Goal: Feedback & Contribution: Contribute content

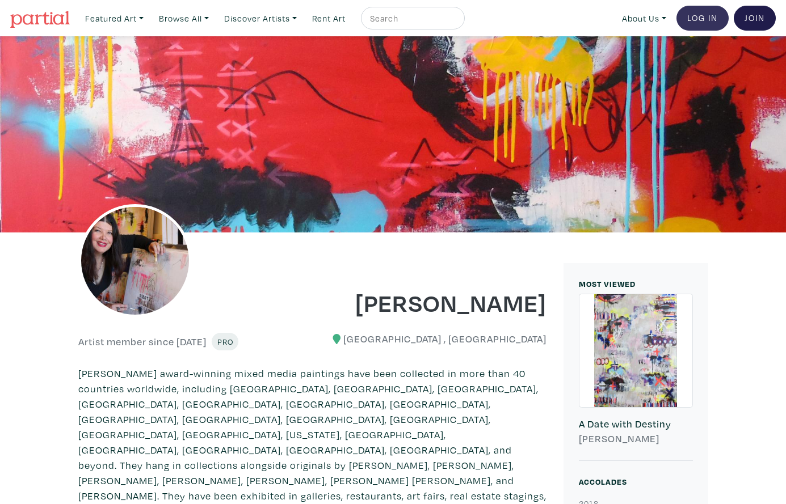
click at [695, 16] on link "Log In" at bounding box center [702, 18] width 52 height 25
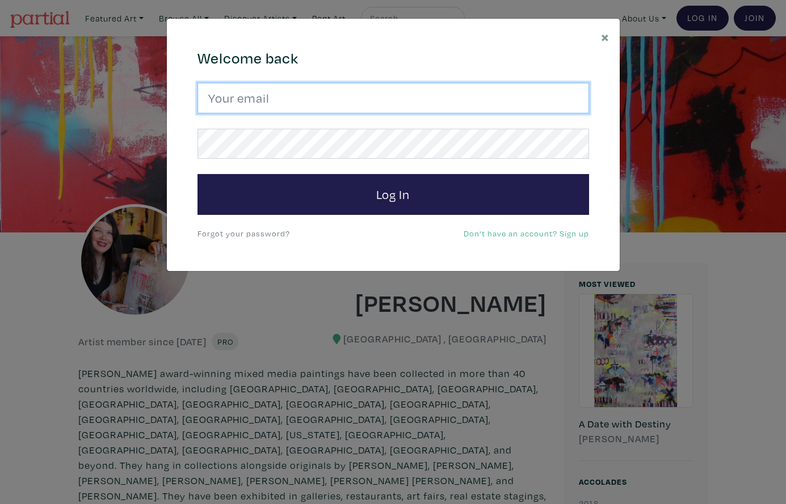
type input "lorettecluzajic@gmail.com"
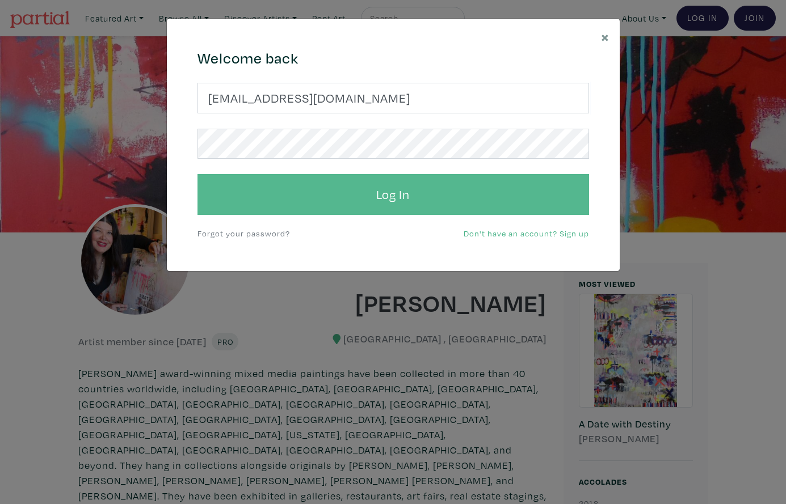
click at [380, 201] on button "Log In" at bounding box center [393, 194] width 392 height 41
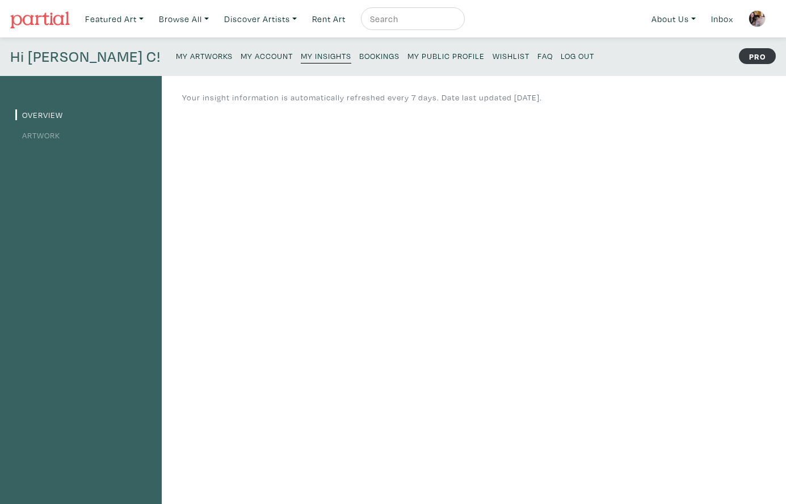
click at [176, 57] on small "My Artworks" at bounding box center [204, 56] width 57 height 11
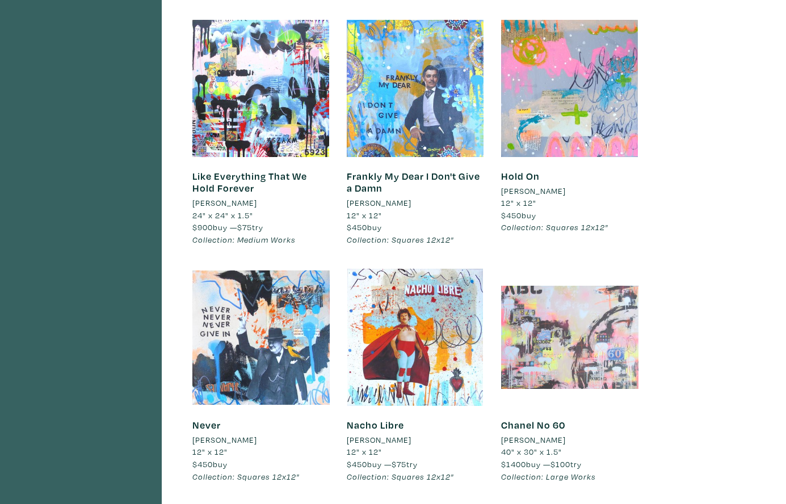
scroll to position [5224, 0]
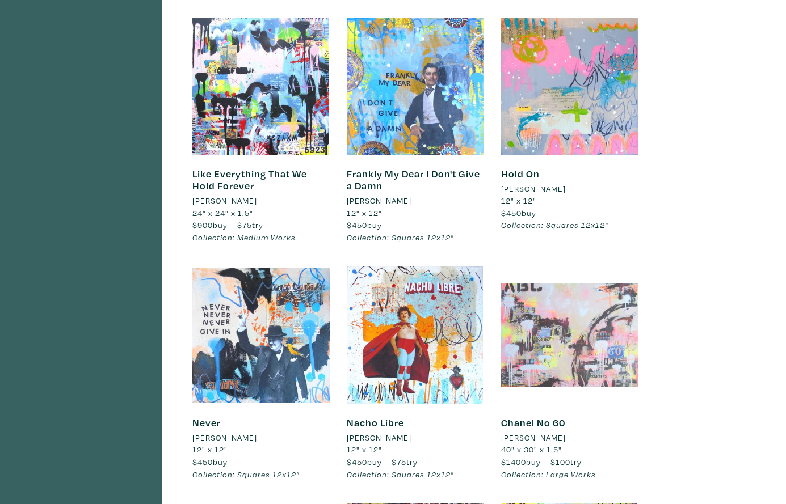
click at [562, 267] on div at bounding box center [569, 335] width 137 height 137
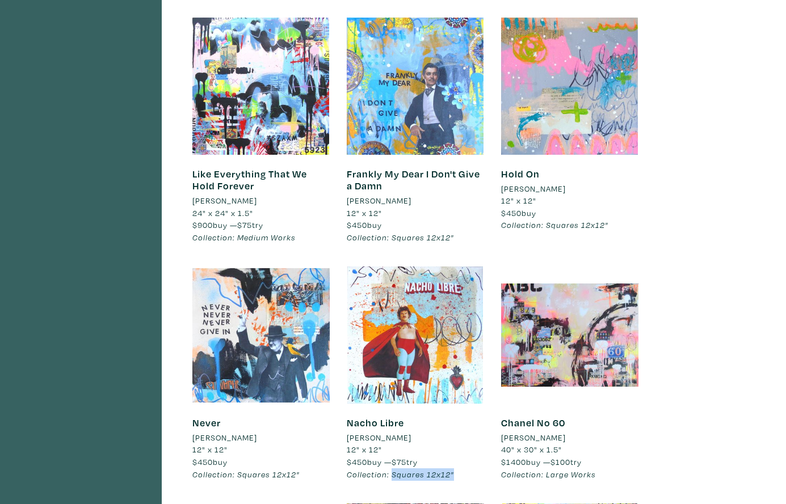
drag, startPoint x: 453, startPoint y: 380, endPoint x: 393, endPoint y: 382, distance: 60.8
click at [393, 469] on li "Collection: Squares 12x12"" at bounding box center [415, 475] width 137 height 12
copy em "Squares 12x12""
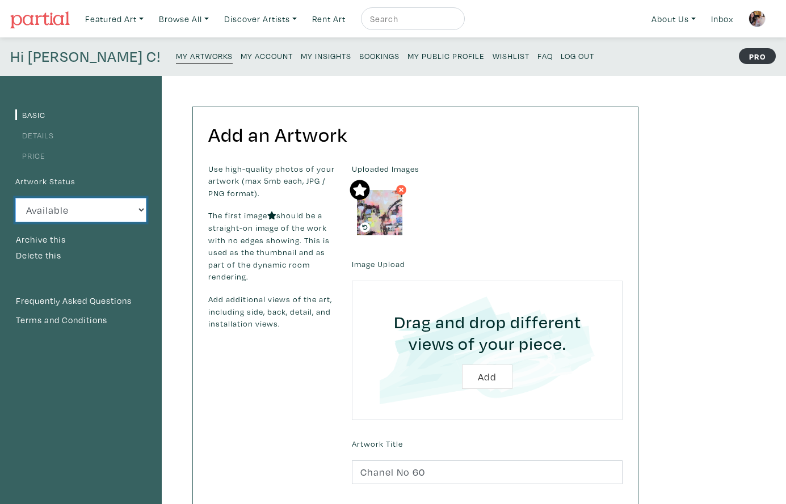
select select "0"
click at [176, 51] on small "My Artworks" at bounding box center [204, 56] width 57 height 11
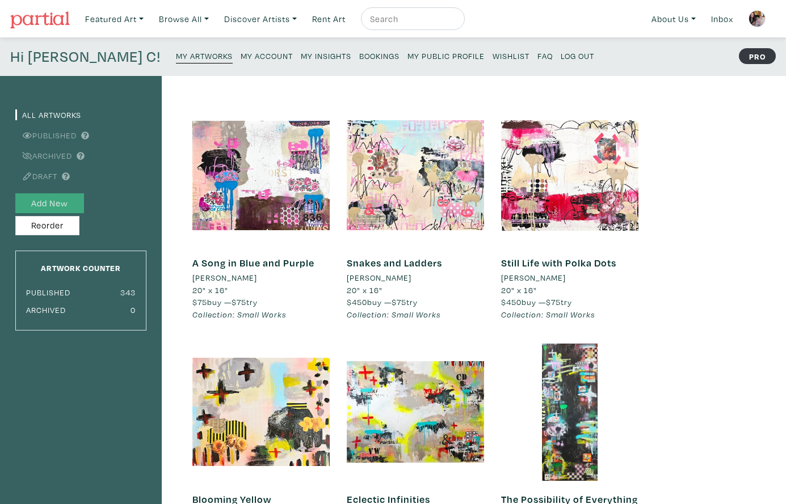
click at [62, 201] on button "Add New" at bounding box center [49, 203] width 69 height 20
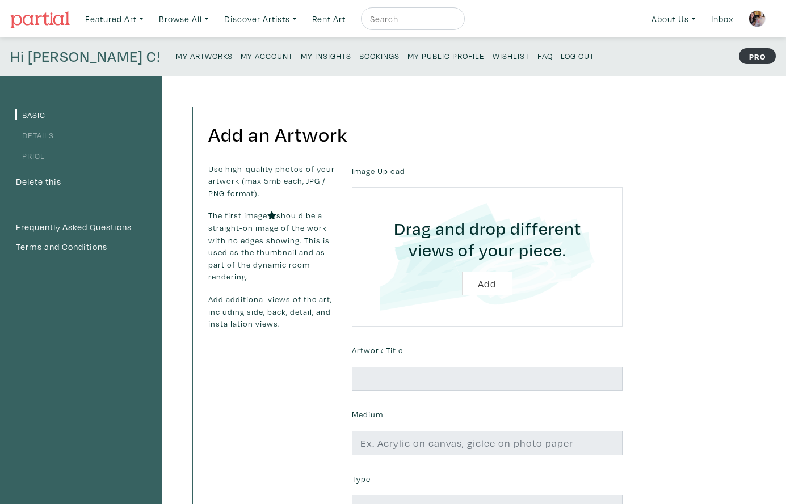
click at [533, 241] on input "file" at bounding box center [487, 257] width 239 height 108
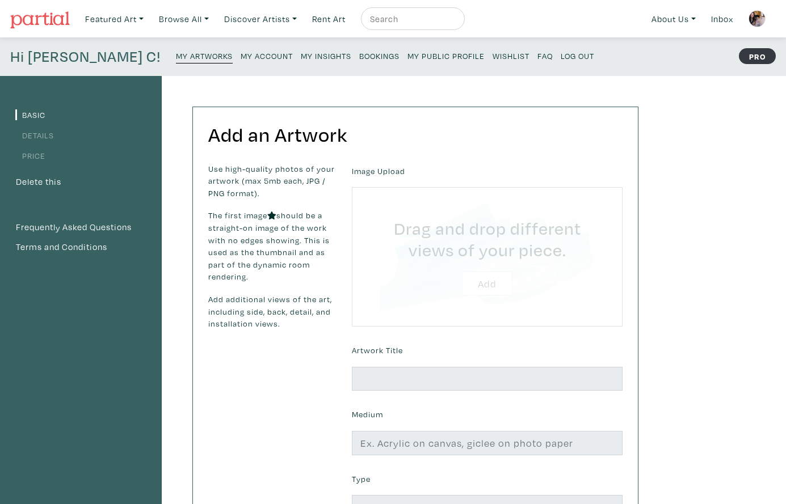
type input "C:\fakepath\Divine Union 2025 Lorette C. Luzajic.jpg"
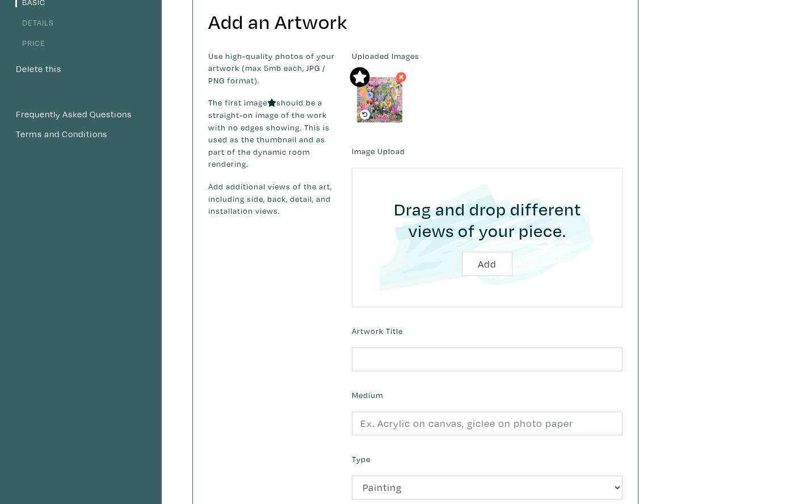
scroll to position [116, 0]
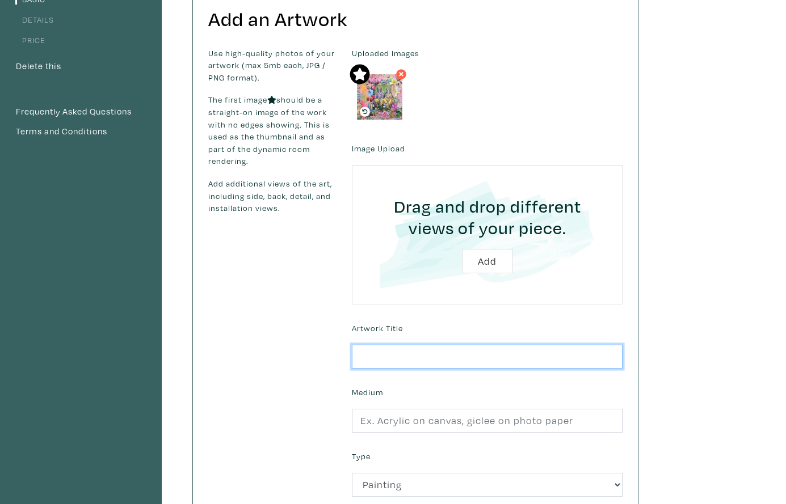
click at [371, 359] on input "text" at bounding box center [487, 357] width 271 height 24
type input "[DEMOGRAPHIC_DATA]"
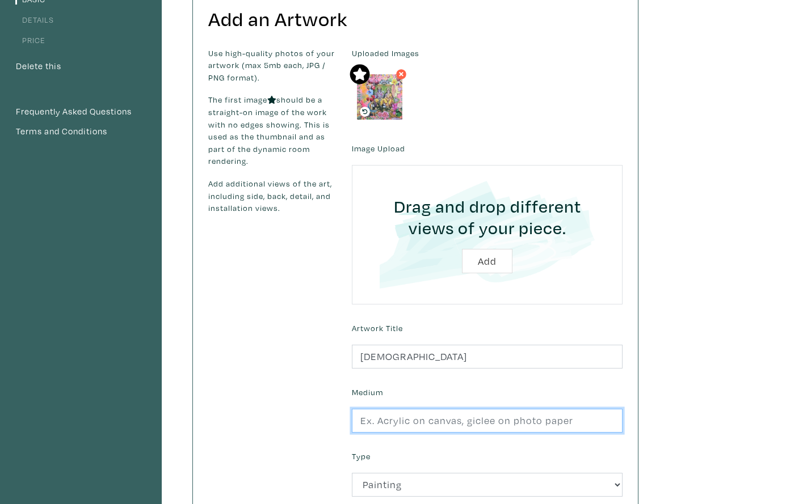
click at [403, 417] on input "text" at bounding box center [487, 421] width 271 height 24
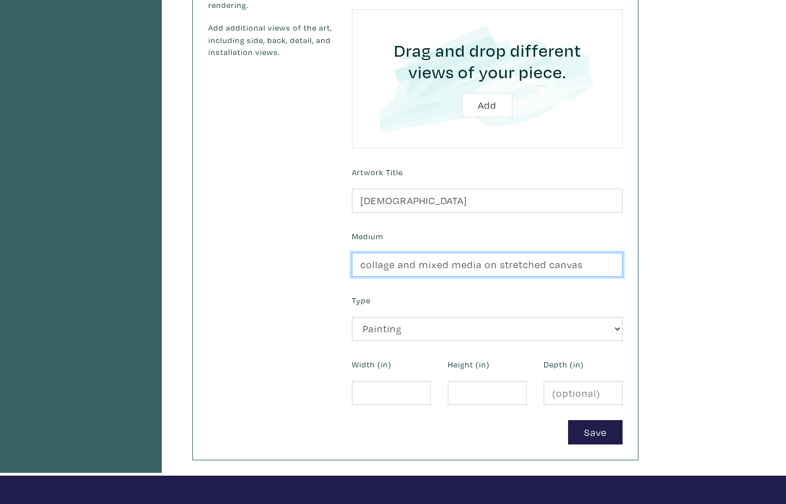
scroll to position [274, 0]
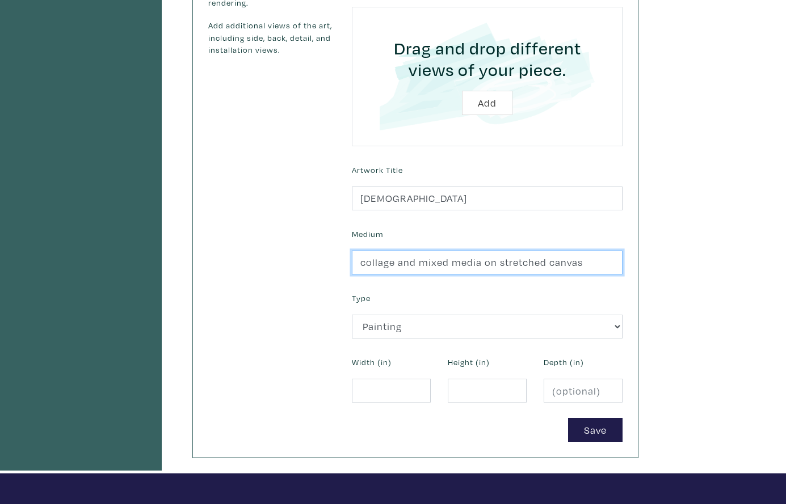
type input "collage and mixed media on stretched canvas"
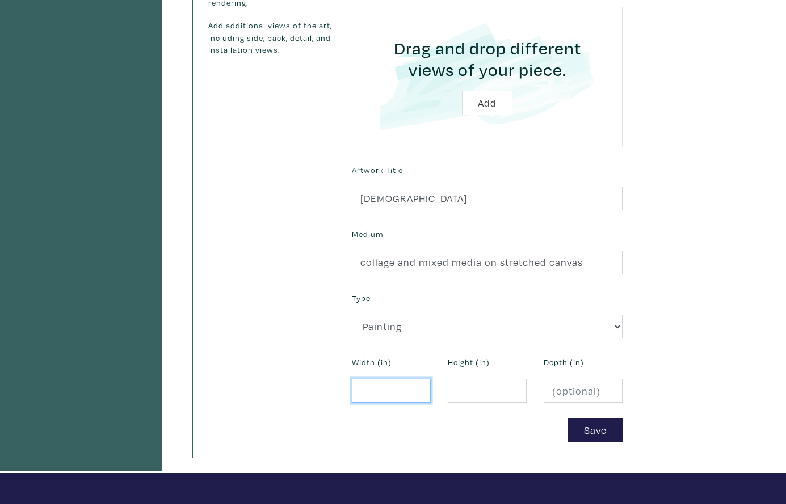
click at [388, 384] on input "number" at bounding box center [391, 391] width 79 height 24
type input "12"
click at [450, 388] on input "number" at bounding box center [487, 391] width 79 height 24
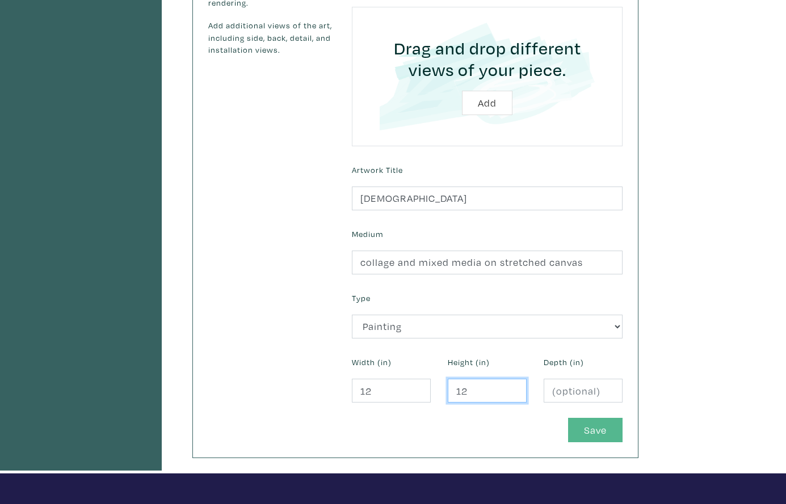
type input "12"
click at [591, 429] on button "Save" at bounding box center [595, 430] width 54 height 24
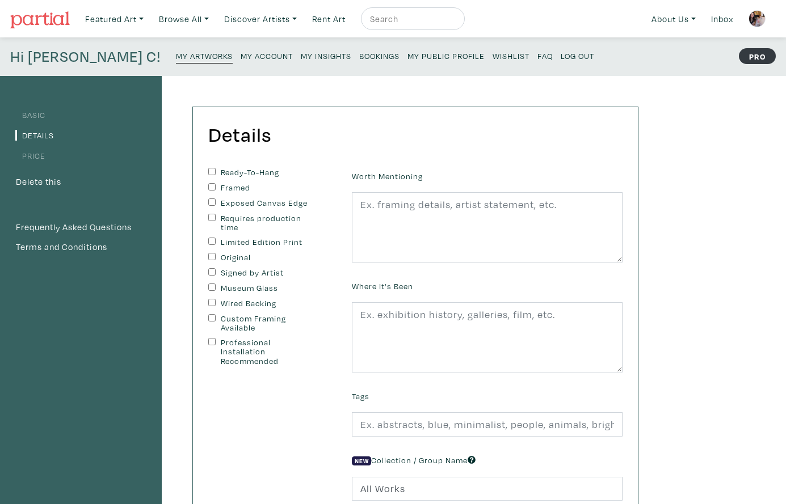
click at [207, 166] on div "Details You can change this at anytime. Ready-To-Hang Framed Exposed Canvas Edg…" at bounding box center [415, 331] width 445 height 448
click at [210, 169] on input "Ready-To-Hang" at bounding box center [211, 171] width 7 height 7
checkbox input "true"
click at [212, 200] on input "Exposed Canvas Edge" at bounding box center [211, 202] width 7 height 7
checkbox input "true"
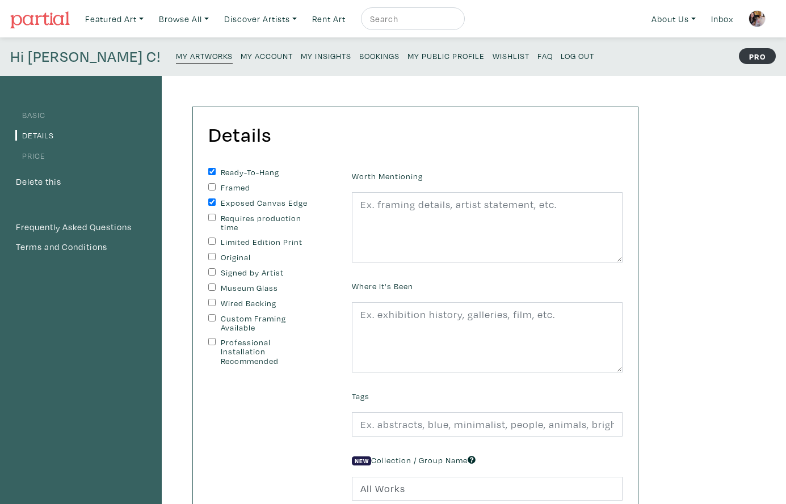
click at [211, 253] on input "Original" at bounding box center [211, 256] width 7 height 7
checkbox input "true"
click at [211, 267] on div "Ready-To-Hang Framed Exposed Canvas Edge Requires production time Limited Editi…" at bounding box center [271, 267] width 127 height 199
click at [211, 300] on input "Wired Backing" at bounding box center [211, 302] width 7 height 7
checkbox input "true"
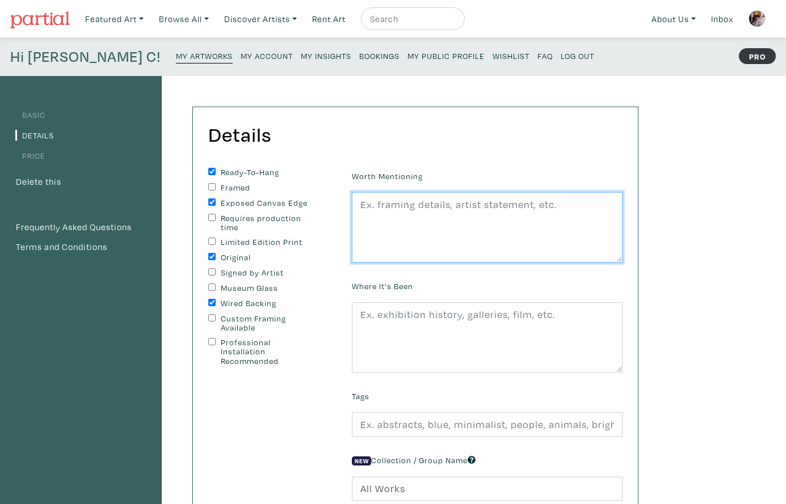
click at [417, 228] on textarea at bounding box center [487, 227] width 271 height 70
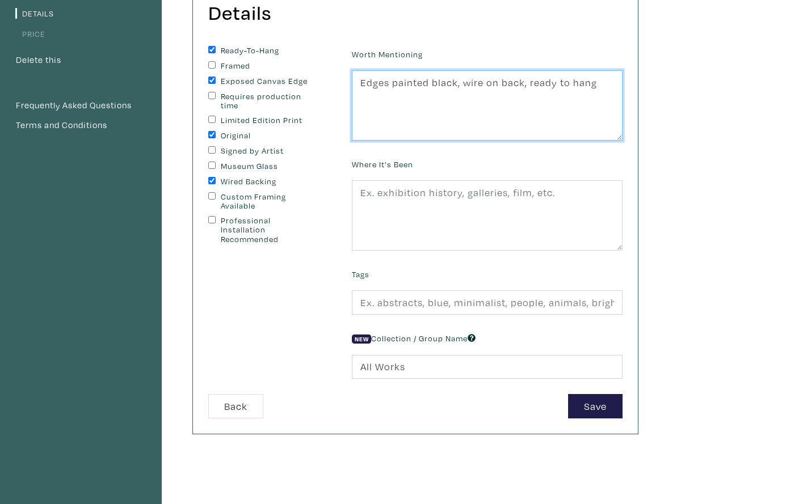
scroll to position [124, 0]
type textarea "Edges painted black, wire on back, ready to hang"
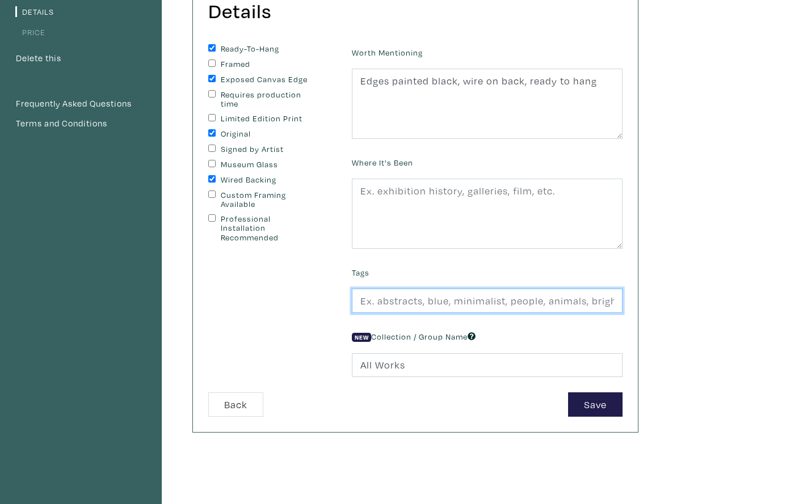
click at [427, 303] on input "text" at bounding box center [487, 301] width 271 height 24
type input "icon, gods and goddesses, hindu, pink, small art, shrine art, collage"
click at [595, 403] on button "Save" at bounding box center [595, 405] width 54 height 24
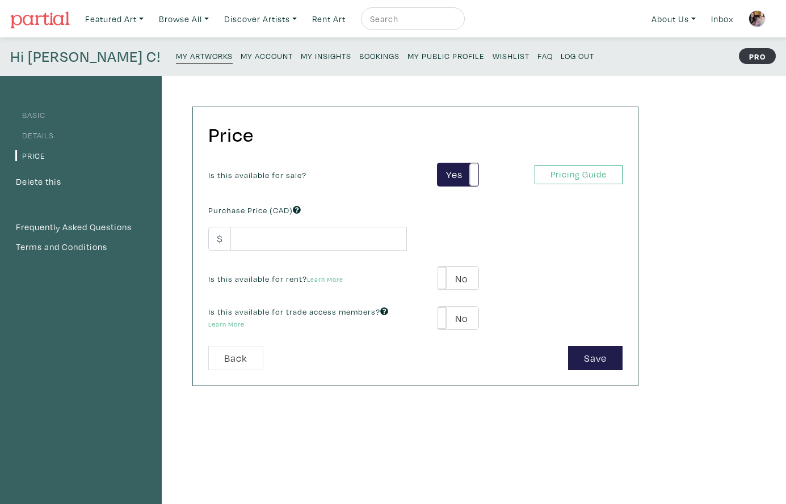
click at [39, 135] on link "Details" at bounding box center [34, 135] width 39 height 11
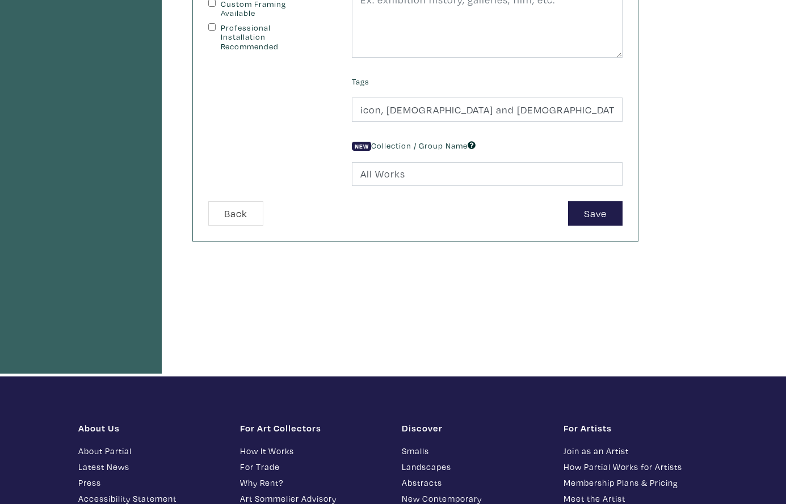
scroll to position [318, 0]
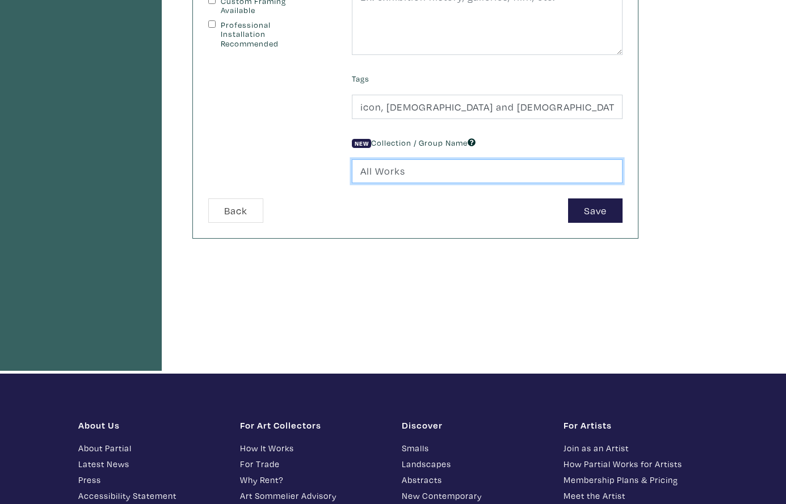
drag, startPoint x: 407, startPoint y: 170, endPoint x: 341, endPoint y: 169, distance: 65.8
click at [341, 169] on form "Ready-To-Hang Framed Exposed Canvas Edge Requires production time Limited Editi…" at bounding box center [415, 36] width 431 height 373
paste input "Squares 12x12""
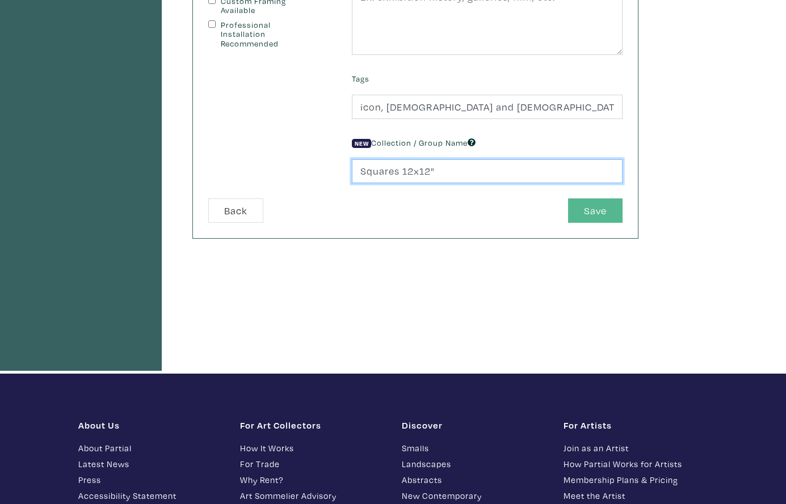
type input "Squares 12x12""
click at [592, 209] on button "Save" at bounding box center [595, 211] width 54 height 24
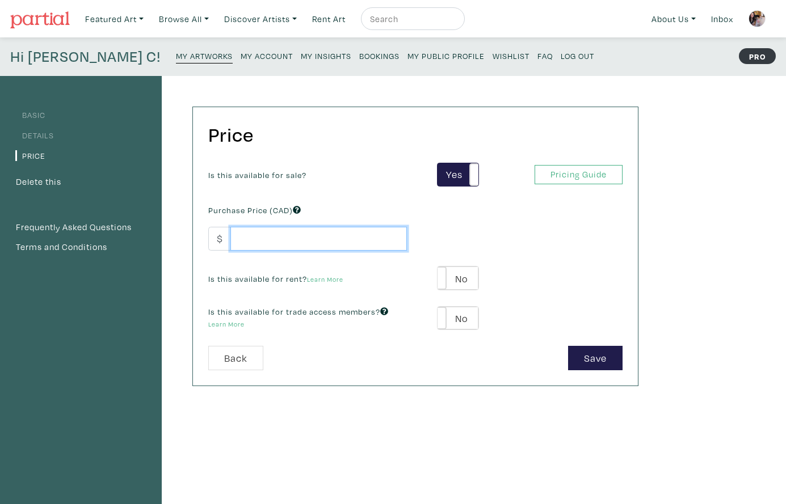
click at [319, 241] on input "number" at bounding box center [318, 239] width 176 height 24
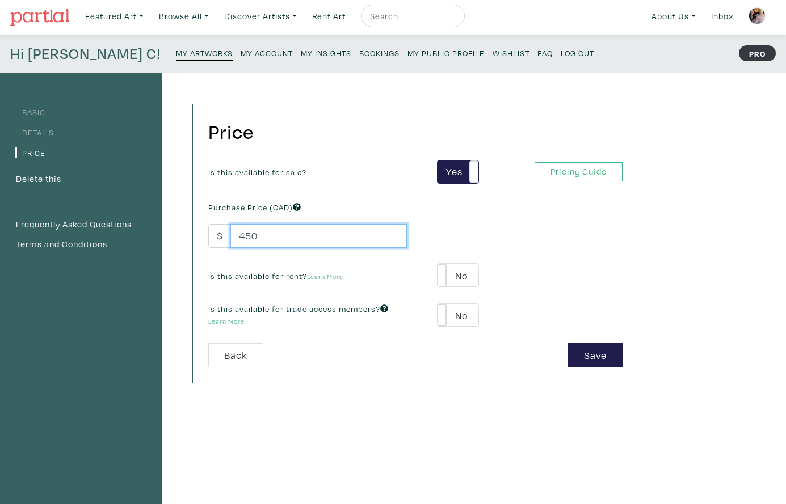
scroll to position [3, 0]
type input "450"
click at [473, 274] on label "No" at bounding box center [457, 275] width 40 height 23
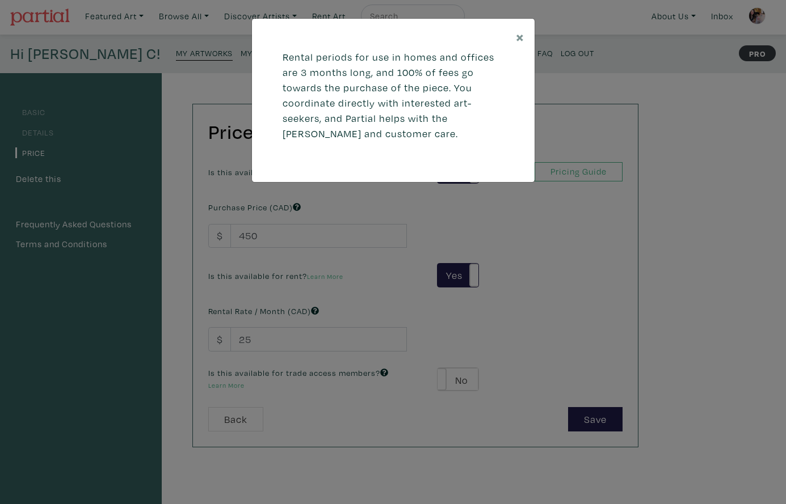
click at [253, 334] on div "× Rental periods for use in homes and offices are 3 months long, and 100% of fe…" at bounding box center [393, 252] width 786 height 504
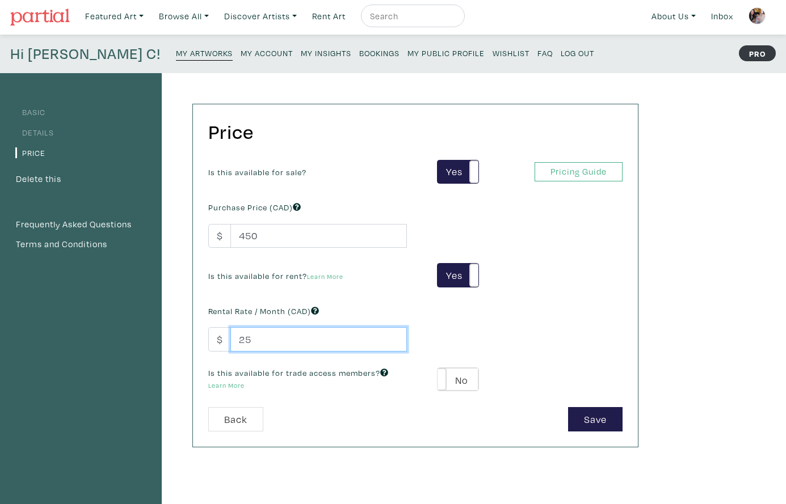
drag, startPoint x: 254, startPoint y: 337, endPoint x: 237, endPoint y: 338, distance: 17.0
click at [237, 338] on input "25" at bounding box center [318, 339] width 176 height 24
type input "75"
click at [467, 376] on label "No" at bounding box center [457, 379] width 40 height 23
type input "39"
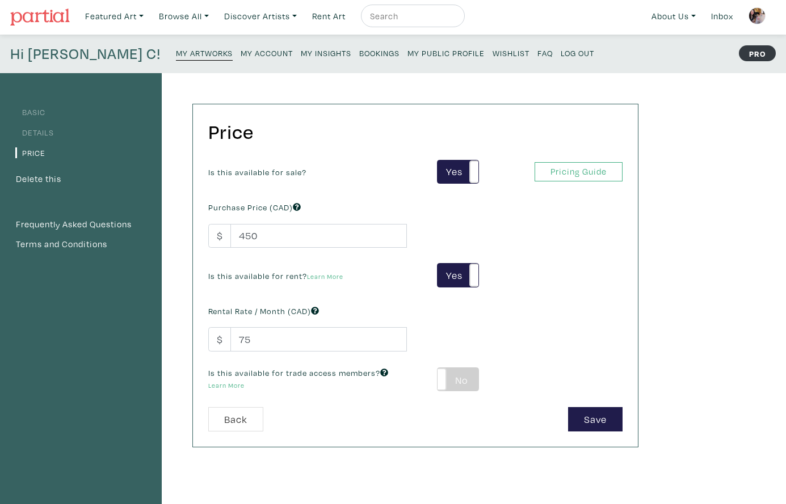
type input "81"
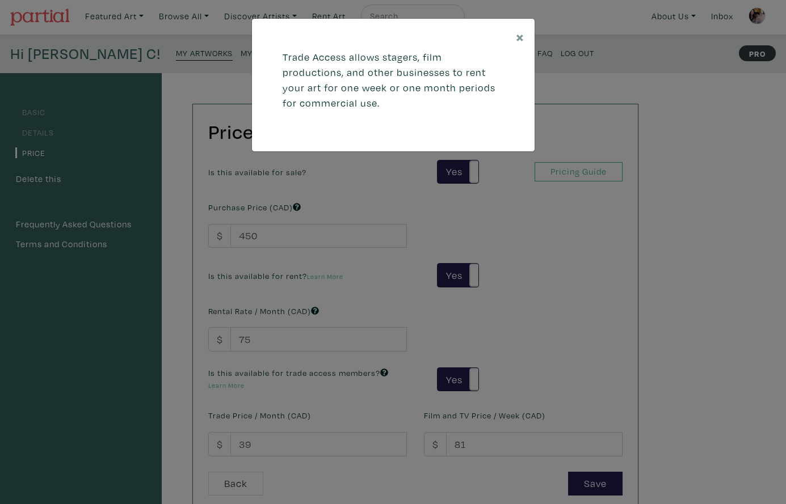
click at [256, 443] on div "× Trade Access allows stagers, film productions, and other businesses to rent y…" at bounding box center [393, 252] width 786 height 504
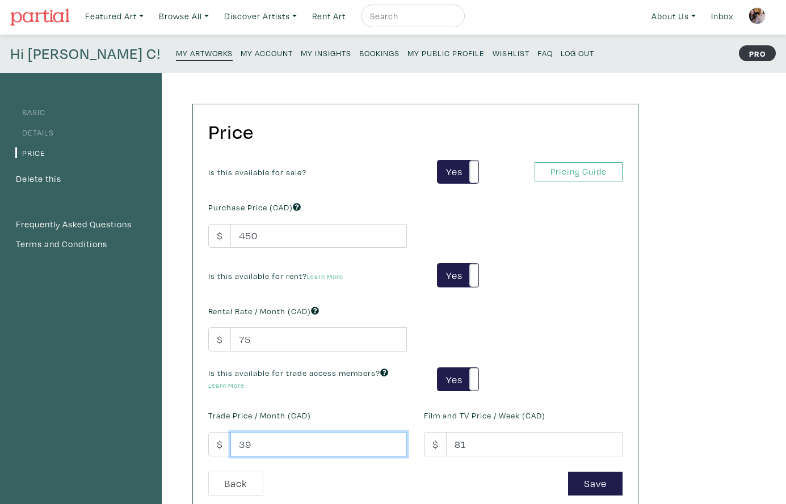
drag, startPoint x: 255, startPoint y: 443, endPoint x: 237, endPoint y: 443, distance: 18.2
click at [237, 443] on input "39" at bounding box center [318, 444] width 176 height 24
type input "75"
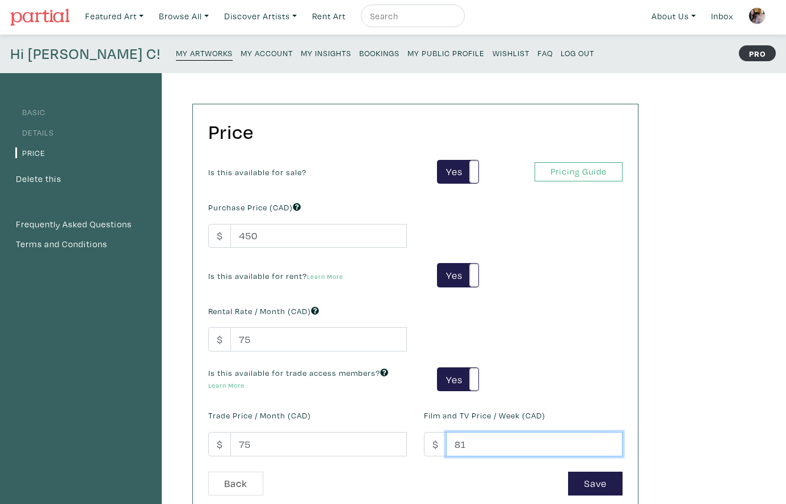
drag, startPoint x: 466, startPoint y: 444, endPoint x: 451, endPoint y: 444, distance: 15.3
click at [451, 444] on input "81" at bounding box center [534, 444] width 176 height 24
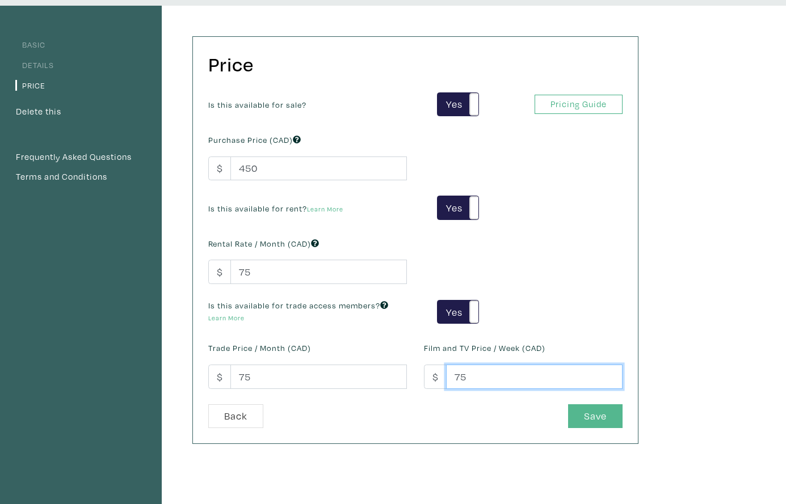
scroll to position [102, 0]
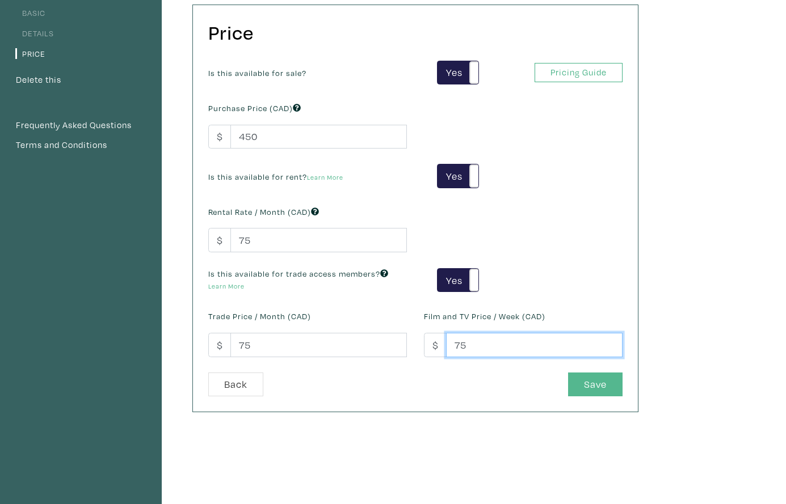
type input "75"
click at [596, 382] on button "Save" at bounding box center [595, 385] width 54 height 24
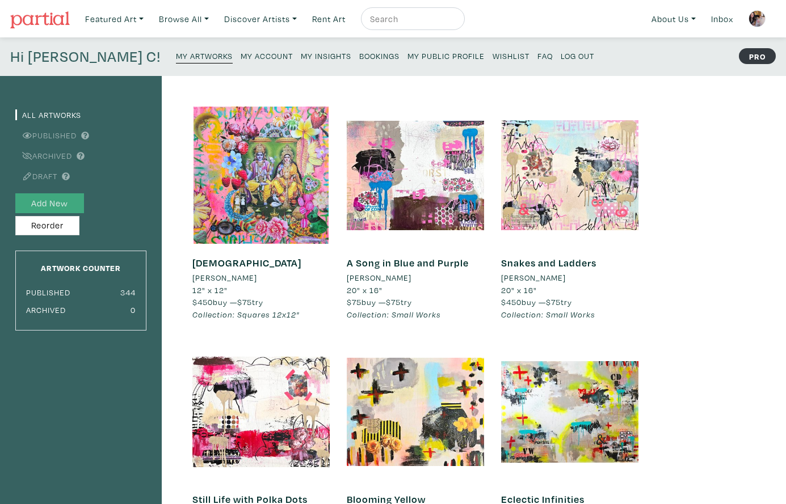
drag, startPoint x: 51, startPoint y: 201, endPoint x: 64, endPoint y: 201, distance: 12.5
click at [51, 201] on button "Add New" at bounding box center [49, 203] width 69 height 20
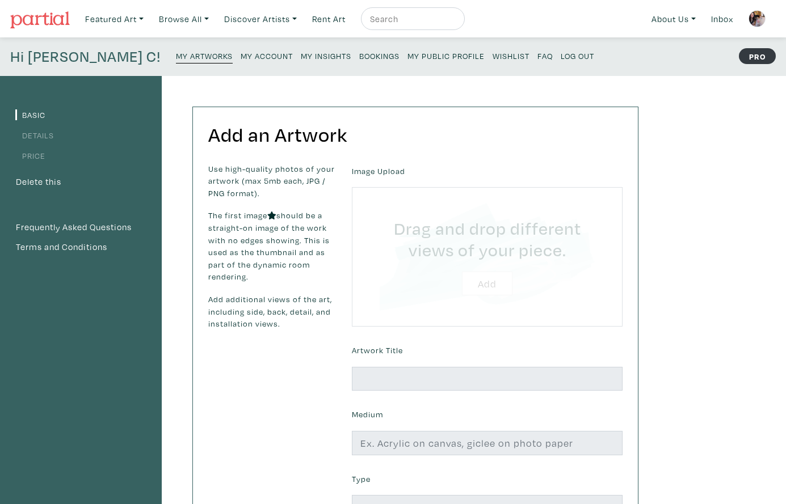
type input "C:\fakepath\For Love of Art 2025 [PERSON_NAME] Luzajic.jpg"
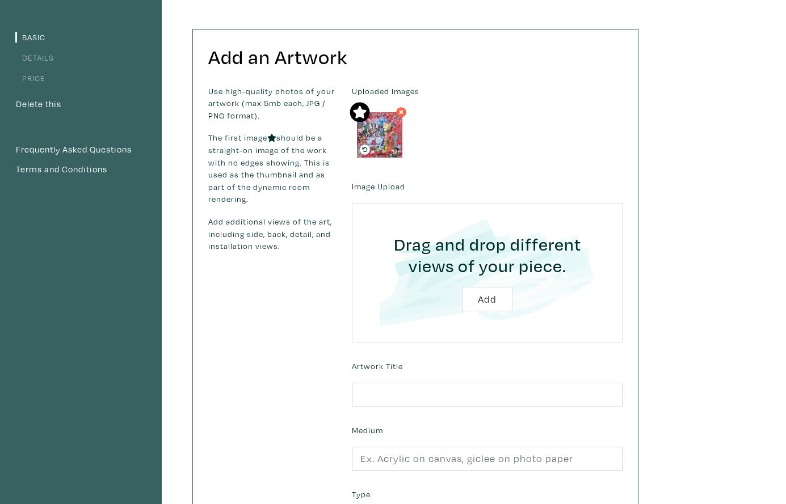
scroll to position [79, 0]
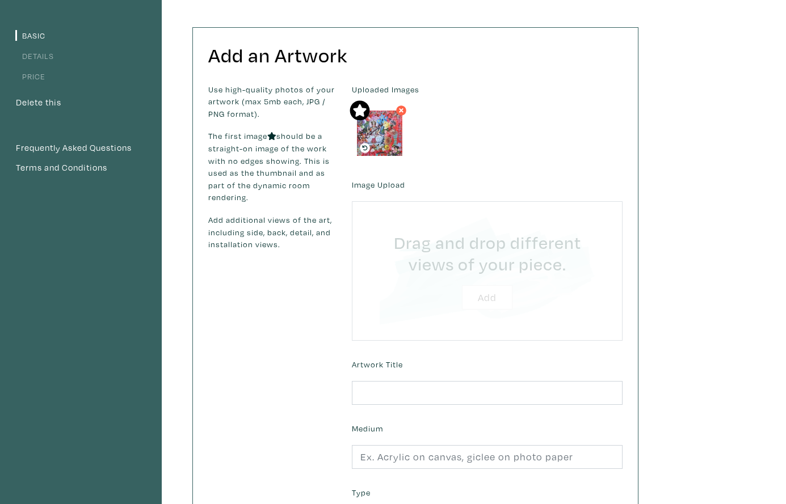
type input "C:\fakepath\Unknown.jpeg"
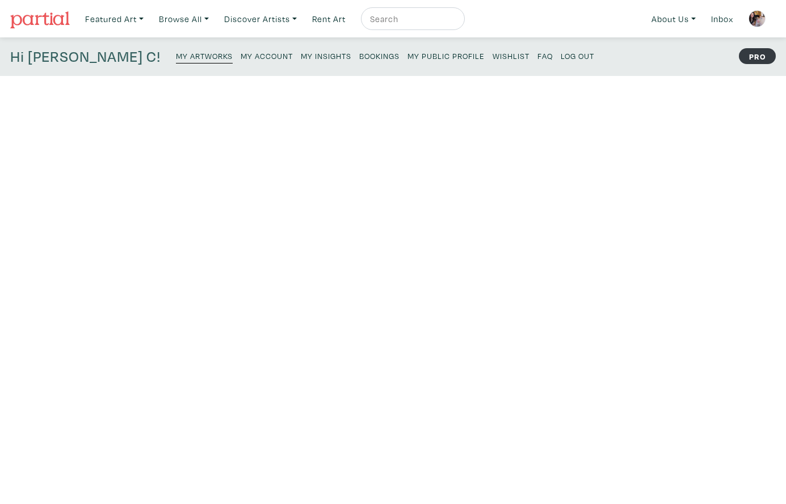
scroll to position [79, 0]
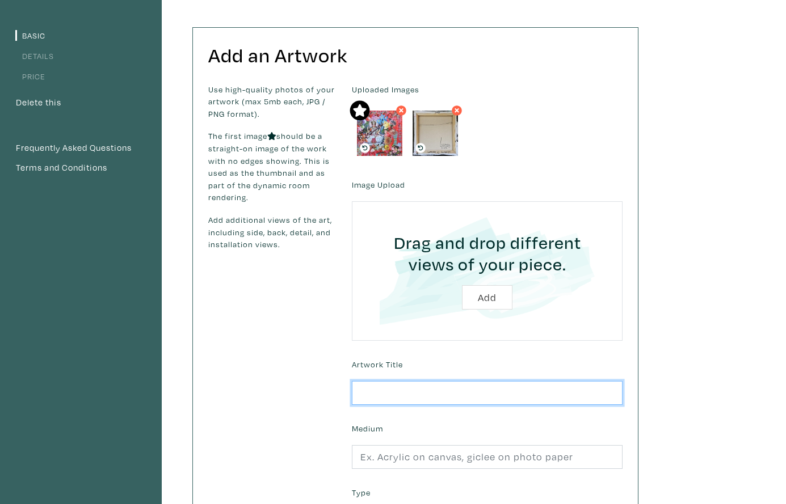
click at [405, 392] on input "text" at bounding box center [487, 393] width 271 height 24
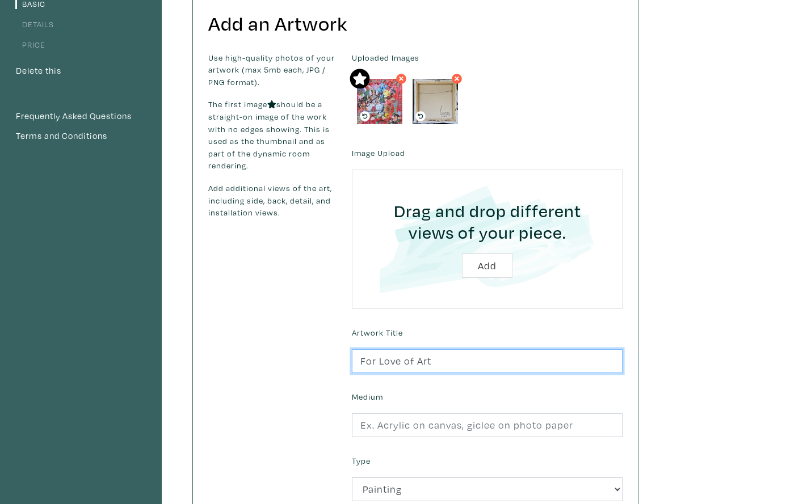
scroll to position [115, 0]
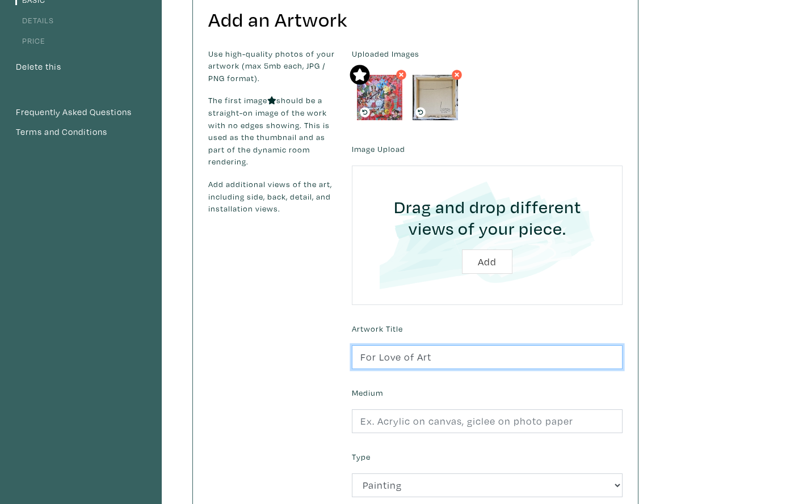
type input "For Love of Art"
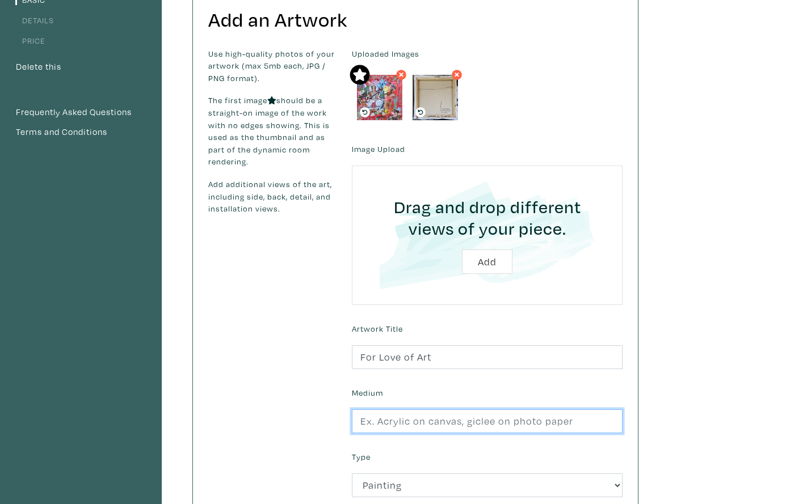
click at [424, 420] on input "text" at bounding box center [487, 422] width 271 height 24
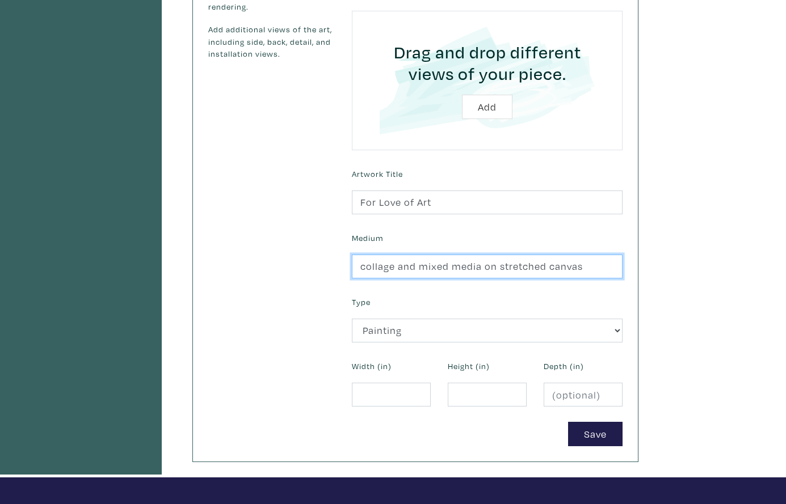
scroll to position [271, 0]
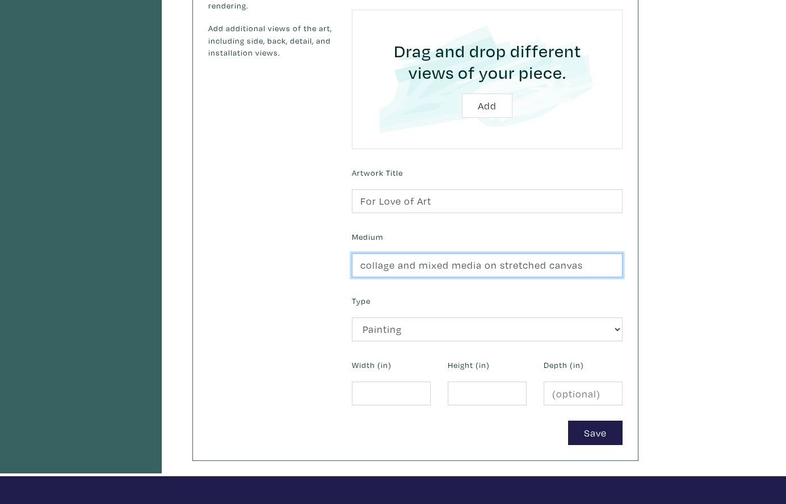
type input "collage and mixed media on stretched canvas"
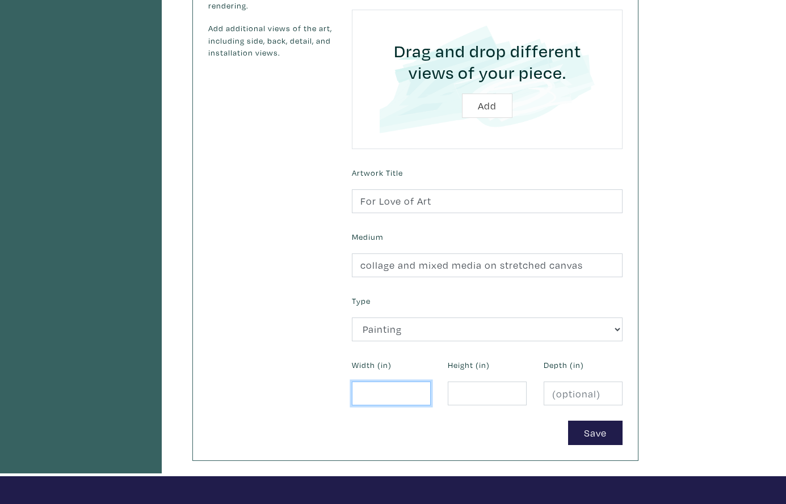
click at [371, 389] on input "number" at bounding box center [391, 394] width 79 height 24
type input "12"
click at [472, 393] on input "number" at bounding box center [487, 394] width 79 height 24
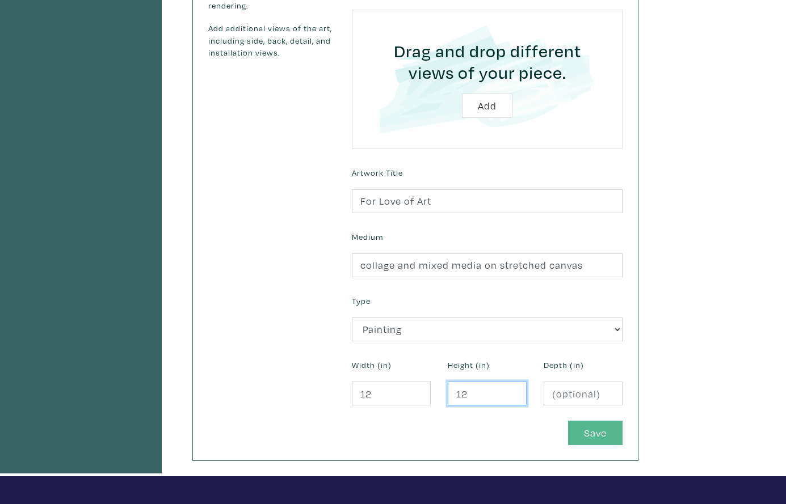
type input "12"
click at [585, 426] on button "Save" at bounding box center [595, 433] width 54 height 24
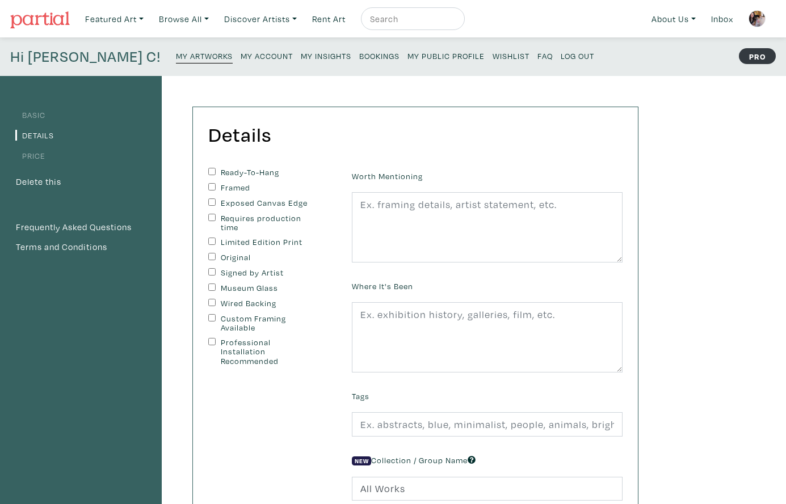
click at [213, 170] on input "Ready-To-Hang" at bounding box center [211, 171] width 7 height 7
checkbox input "true"
click at [210, 199] on input "Exposed Canvas Edge" at bounding box center [211, 202] width 7 height 7
checkbox input "true"
click at [210, 254] on input "Original" at bounding box center [211, 256] width 7 height 7
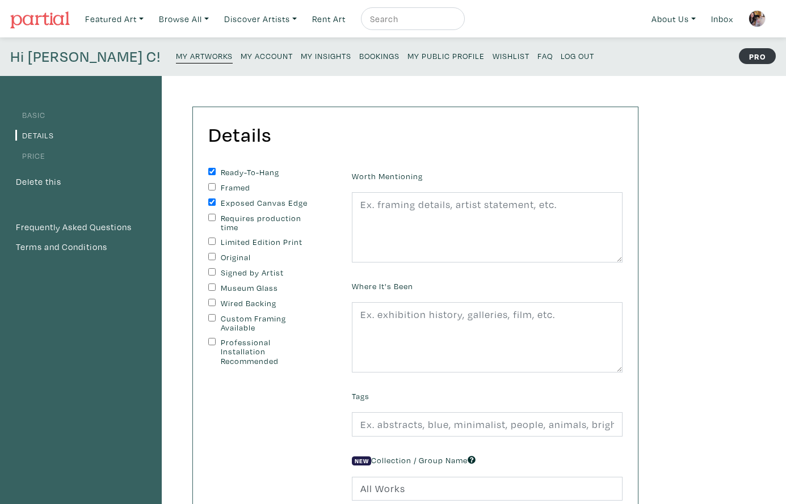
checkbox input "true"
click at [210, 268] on input "Signed by Artist" at bounding box center [211, 271] width 7 height 7
checkbox input "true"
click at [211, 299] on input "Wired Backing" at bounding box center [211, 302] width 7 height 7
checkbox input "true"
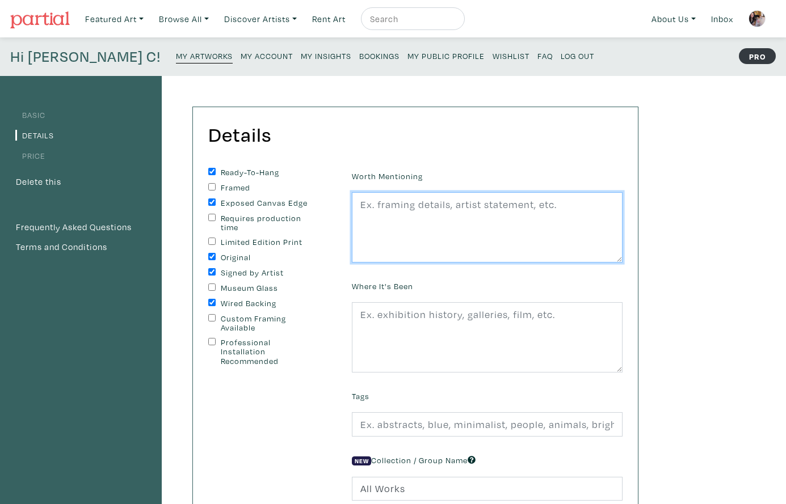
click at [418, 214] on textarea at bounding box center [487, 227] width 271 height 70
drag, startPoint x: 395, startPoint y: 232, endPoint x: 352, endPoint y: 205, distance: 50.7
click at [352, 205] on textarea "edges painted black, wire on back, ready to hang. second image shows sample rev…" at bounding box center [487, 227] width 271 height 70
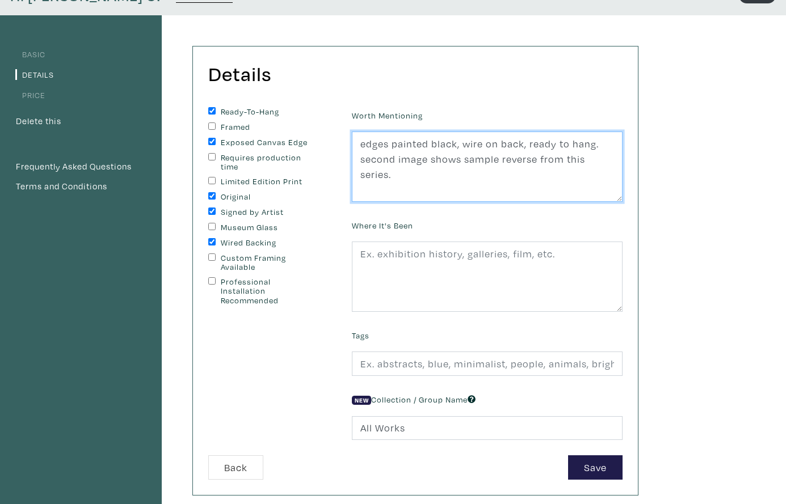
scroll to position [61, 0]
type textarea "edges painted black, wire on back, ready to hang. second image shows sample rev…"
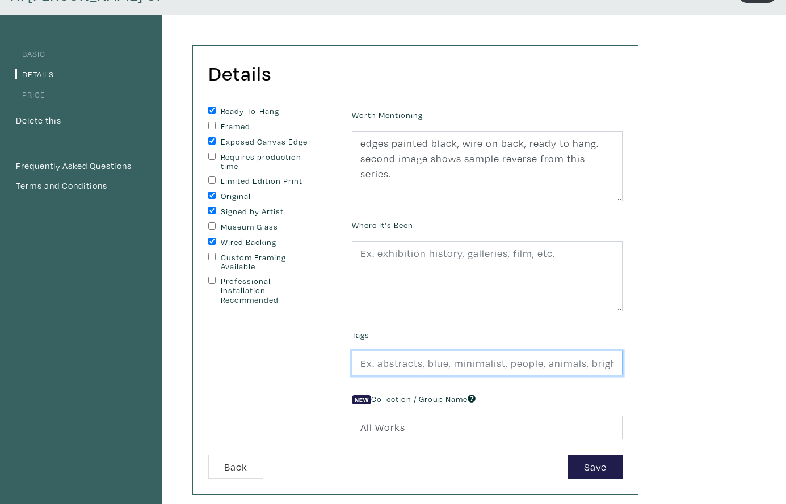
click at [393, 359] on input "text" at bounding box center [487, 363] width 271 height 24
type input "hindu, mythology, gods and goddesses, red, square foot, small art, icon, shrine…"
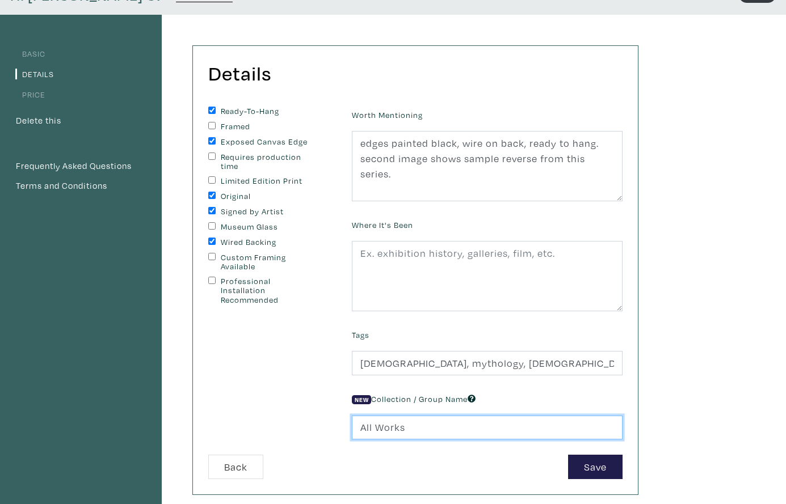
click at [407, 427] on input "All Works" at bounding box center [487, 428] width 271 height 24
drag, startPoint x: 409, startPoint y: 426, endPoint x: 348, endPoint y: 423, distance: 61.4
click at [348, 423] on div "New Collection / Group Name All Works" at bounding box center [487, 415] width 288 height 49
type input "Squares 12x12""
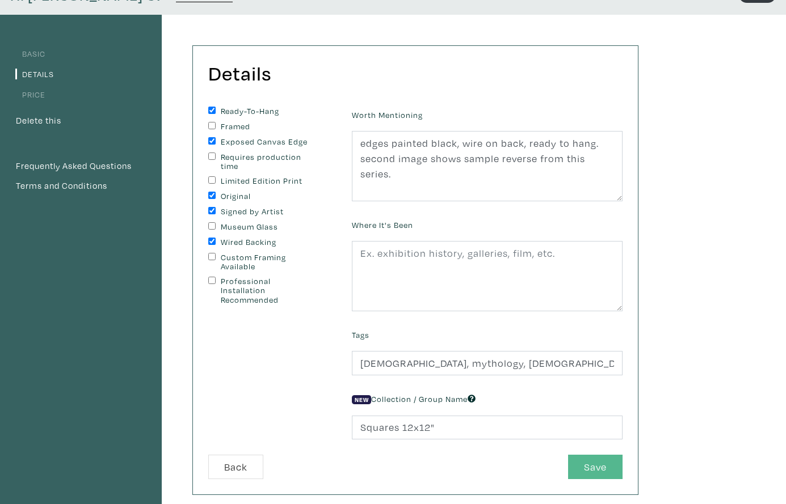
click at [595, 464] on button "Save" at bounding box center [595, 467] width 54 height 24
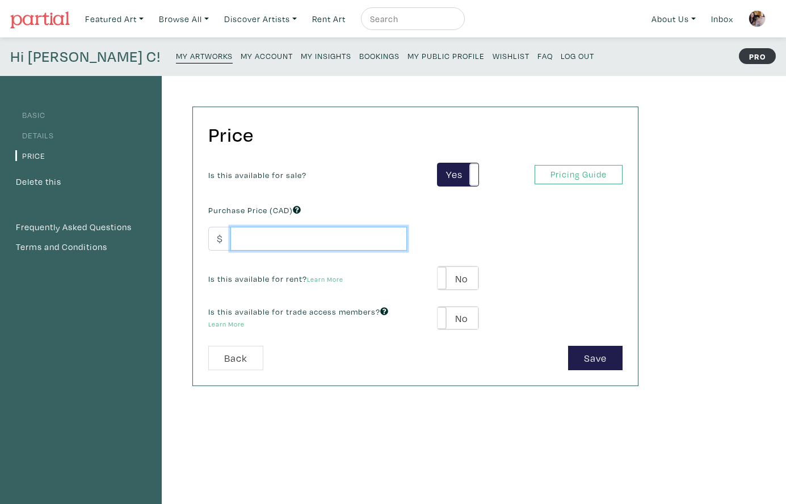
click at [295, 239] on input "number" at bounding box center [318, 239] width 176 height 24
type input "450"
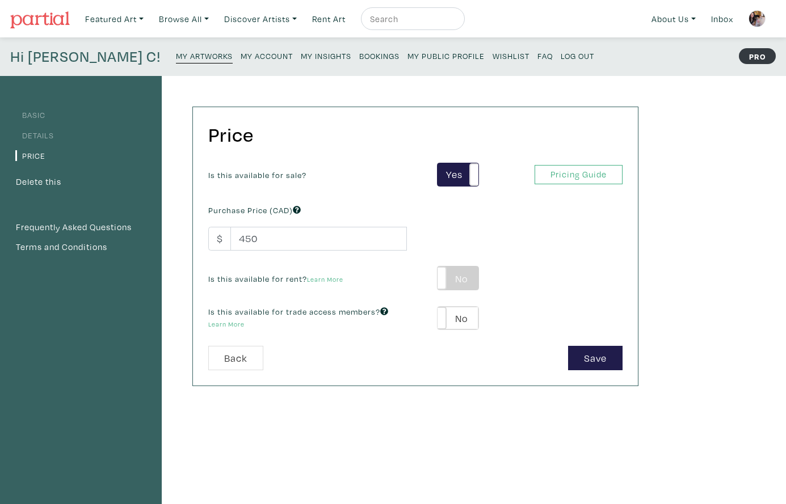
click at [474, 279] on label "No" at bounding box center [457, 278] width 40 height 23
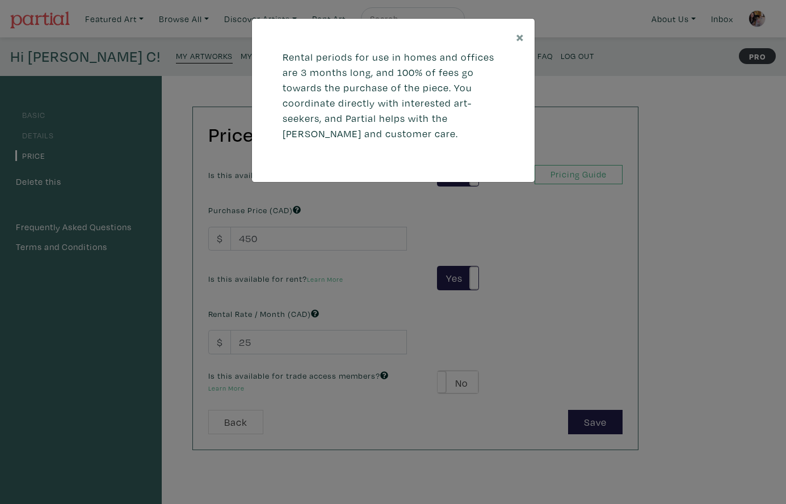
click at [271, 343] on div "× Rental periods for use in homes and offices are 3 months long, and 100% of fe…" at bounding box center [393, 252] width 786 height 504
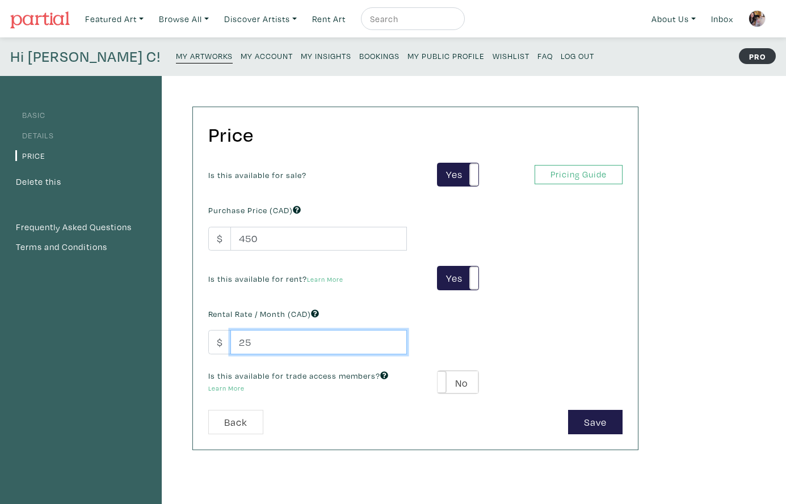
drag, startPoint x: 260, startPoint y: 340, endPoint x: 236, endPoint y: 340, distance: 23.8
click at [236, 340] on input "25" at bounding box center [318, 342] width 176 height 24
type input "75"
click at [470, 381] on label "No" at bounding box center [457, 382] width 40 height 23
type input "39"
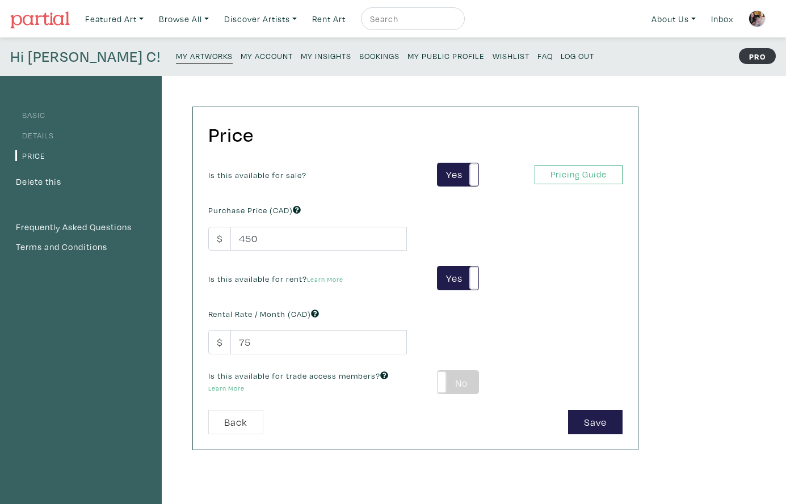
type input "81"
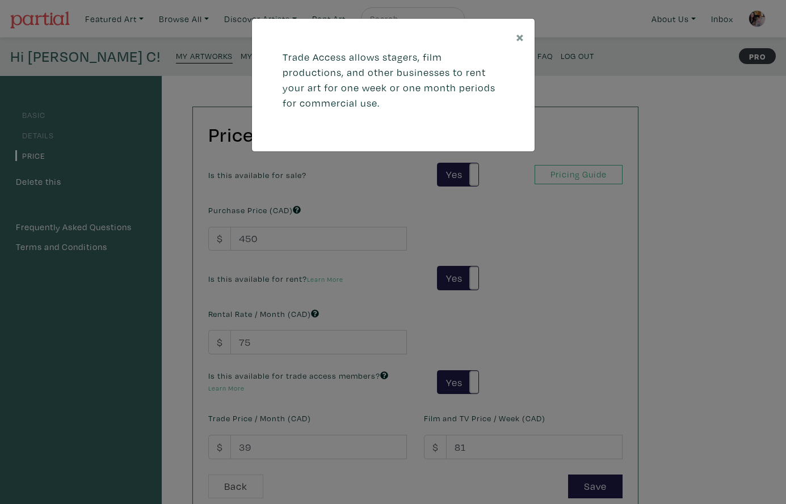
click at [263, 444] on div "× Trade Access allows stagers, film productions, and other businesses to rent y…" at bounding box center [393, 252] width 786 height 504
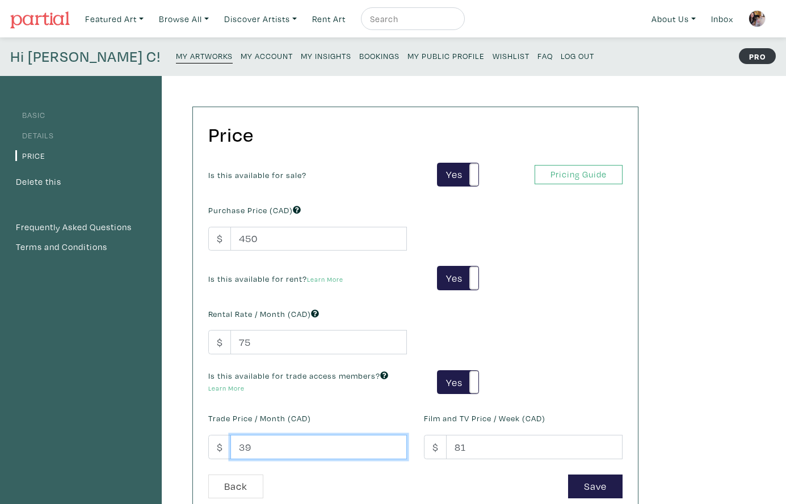
drag, startPoint x: 255, startPoint y: 443, endPoint x: 233, endPoint y: 442, distance: 21.6
click at [233, 442] on input "39" at bounding box center [318, 447] width 176 height 24
type input "75"
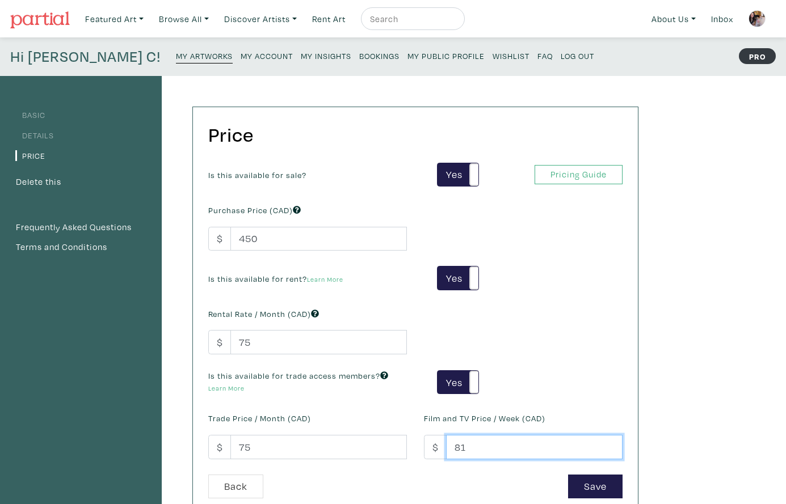
drag, startPoint x: 470, startPoint y: 445, endPoint x: 447, endPoint y: 445, distance: 23.3
click at [447, 445] on input "81" at bounding box center [534, 447] width 176 height 24
type input "75"
click at [600, 479] on button "Save" at bounding box center [595, 487] width 54 height 24
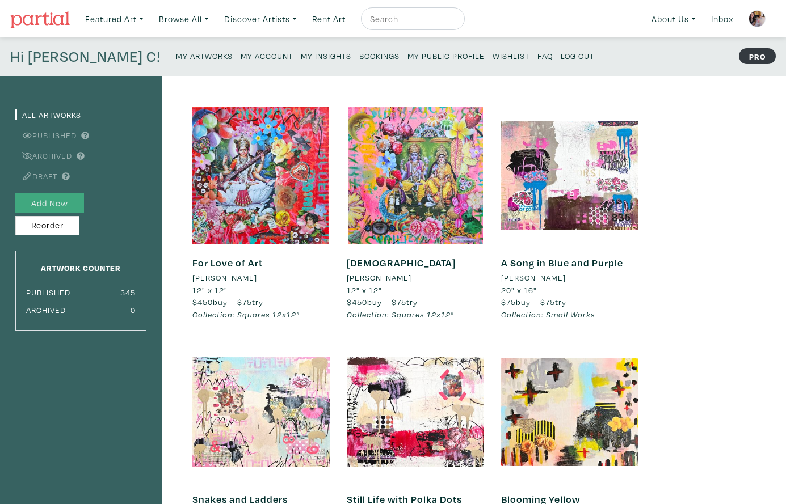
click at [74, 204] on button "Add New" at bounding box center [49, 203] width 69 height 20
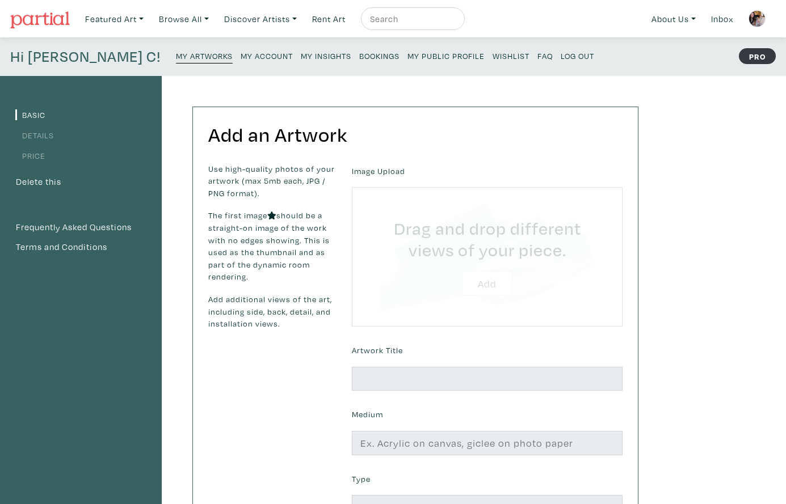
type input "C:\fakepath\Love and Beauty 2025 [PERSON_NAME] Luzajic.jpg"
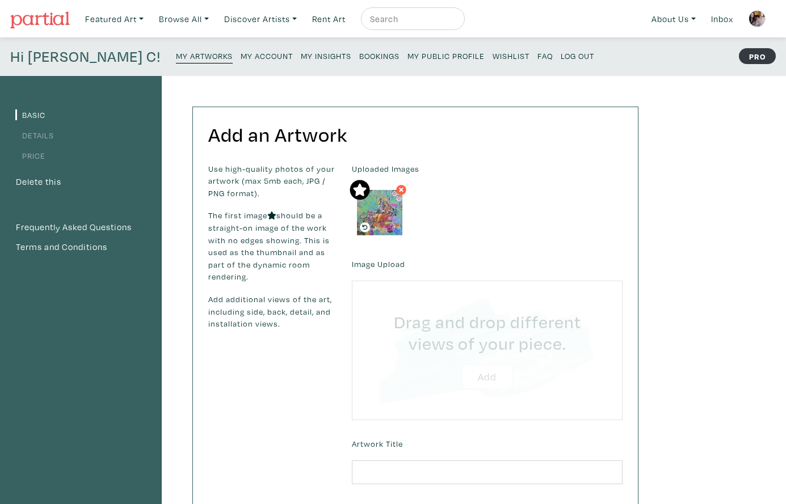
type input "C:\fakepath\Unknown.jpeg"
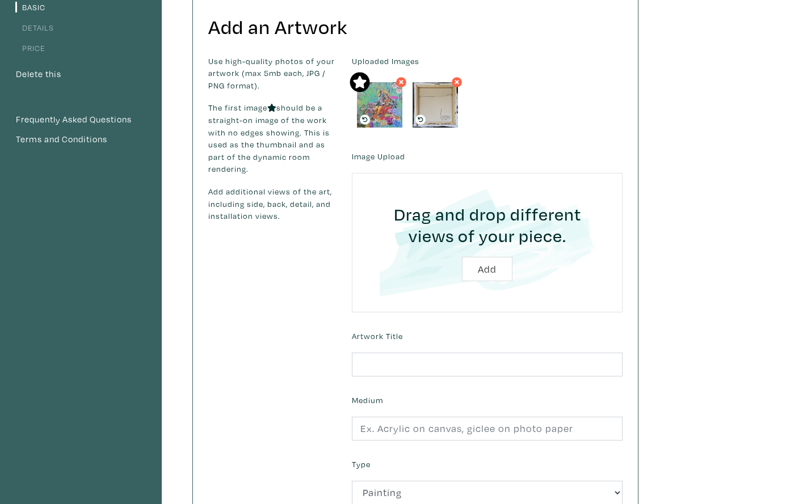
scroll to position [110, 0]
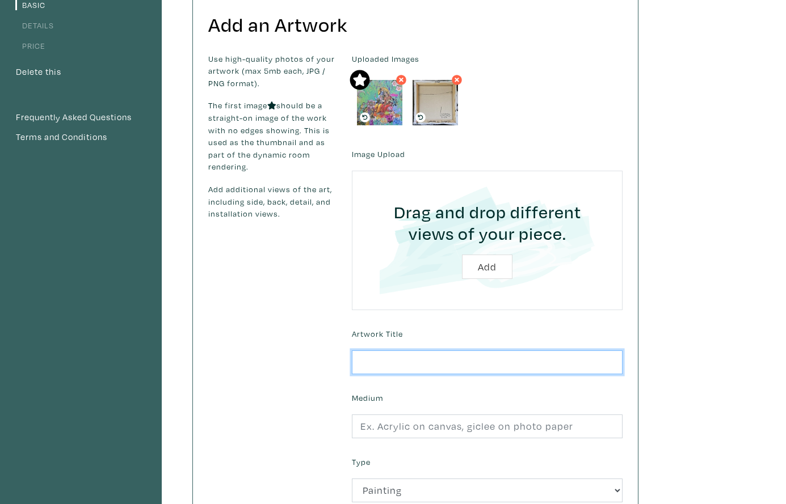
click at [385, 361] on input "text" at bounding box center [487, 363] width 271 height 24
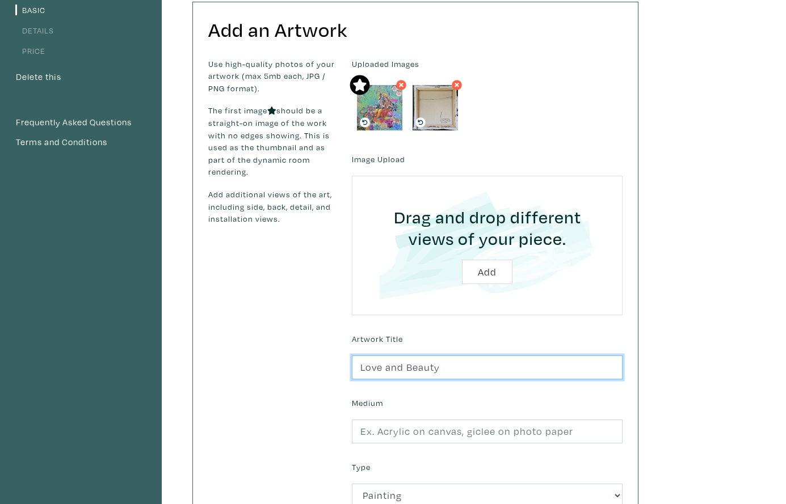
type input "Love and Beauty"
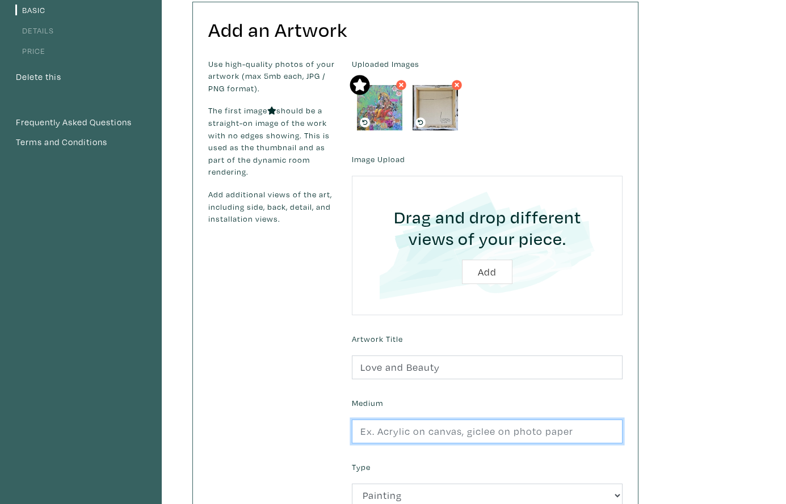
click at [380, 432] on input "text" at bounding box center [487, 432] width 271 height 24
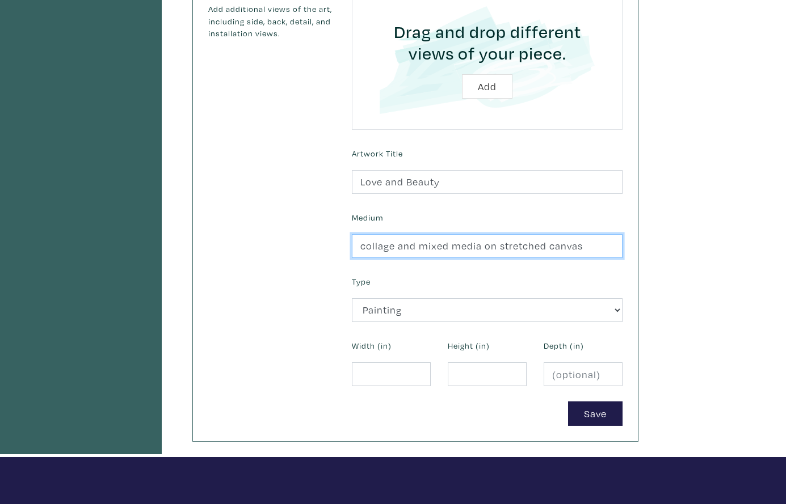
scroll to position [297, 0]
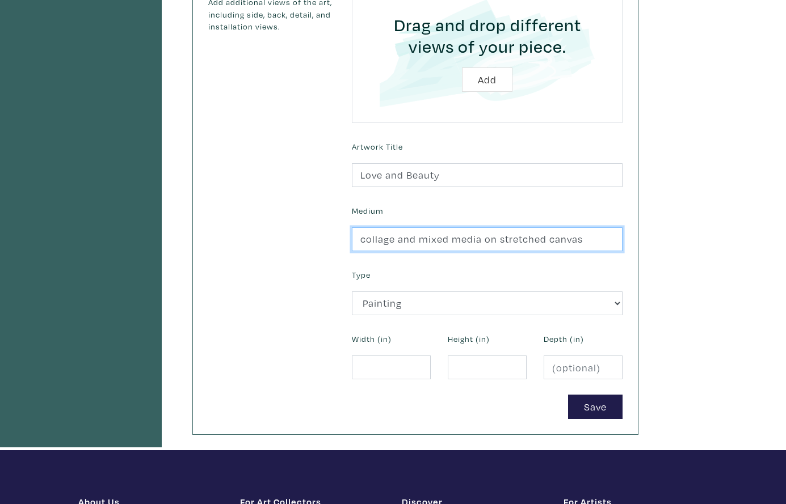
type input "collage and mixed media on stretched canvas"
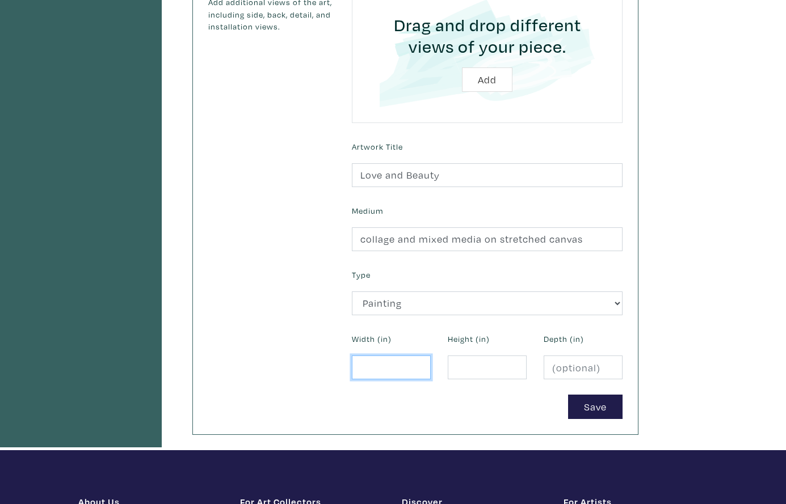
click at [385, 371] on input "number" at bounding box center [391, 368] width 79 height 24
type input "12"
click at [479, 370] on input "number" at bounding box center [487, 368] width 79 height 24
type input "12"
click at [603, 399] on button "Save" at bounding box center [595, 407] width 54 height 24
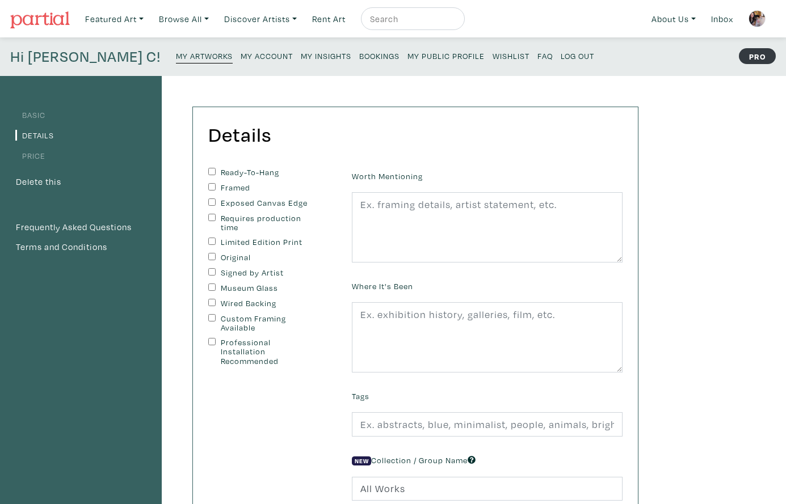
click at [209, 168] on input "Ready-To-Hang" at bounding box center [211, 171] width 7 height 7
checkbox input "true"
click at [209, 199] on input "Exposed Canvas Edge" at bounding box center [211, 202] width 7 height 7
checkbox input "true"
click at [209, 253] on input "Original" at bounding box center [211, 256] width 7 height 7
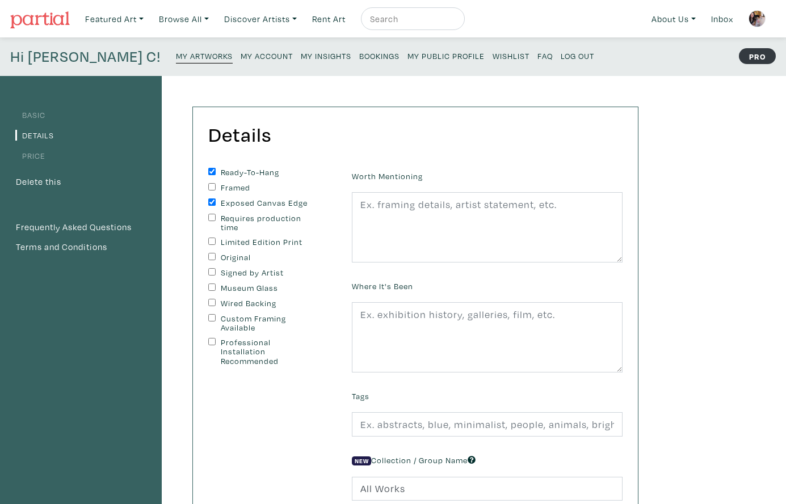
checkbox input "true"
click at [210, 268] on input "Signed by Artist" at bounding box center [211, 271] width 7 height 7
checkbox input "true"
click at [212, 302] on input "Wired Backing" at bounding box center [211, 302] width 7 height 7
checkbox input "true"
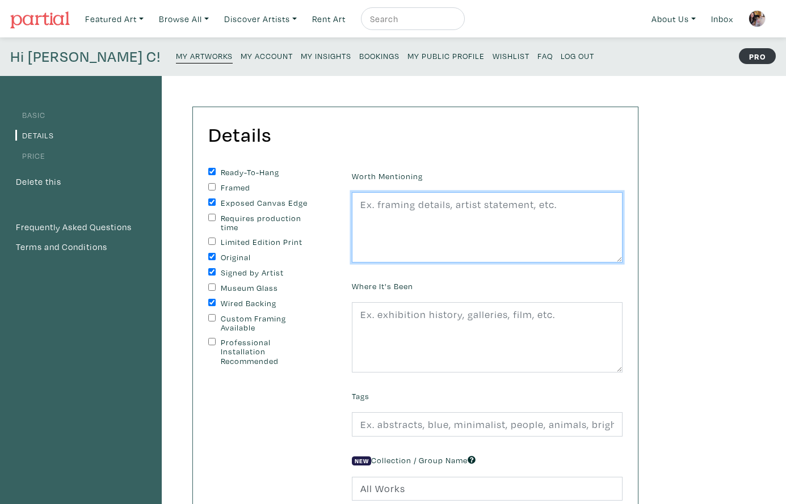
click at [388, 221] on textarea at bounding box center [487, 227] width 271 height 70
paste textarea "edges painted black, wire on back, ready to hang. second image shows sample rev…"
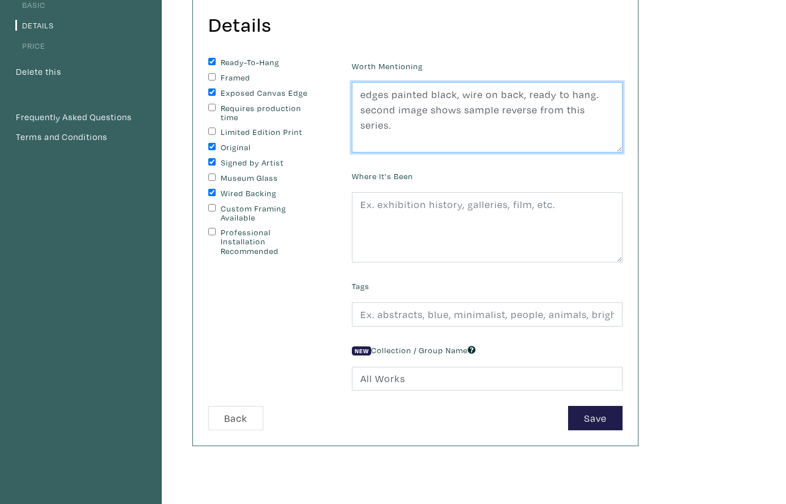
scroll to position [112, 0]
type textarea "edges painted black, wire on back, ready to hang. second image shows sample rev…"
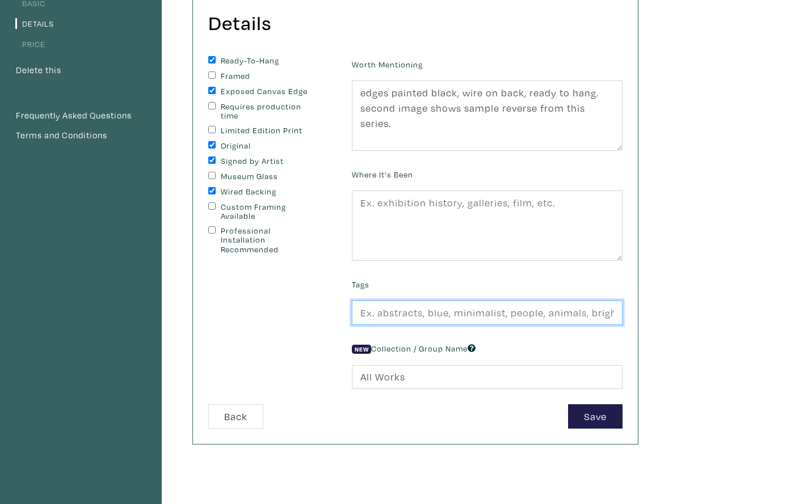
click at [455, 313] on input "text" at bounding box center [487, 313] width 271 height 24
type input "hindu, collage, maximalism, shrine, icon, square, small art, beauty, love, myth…"
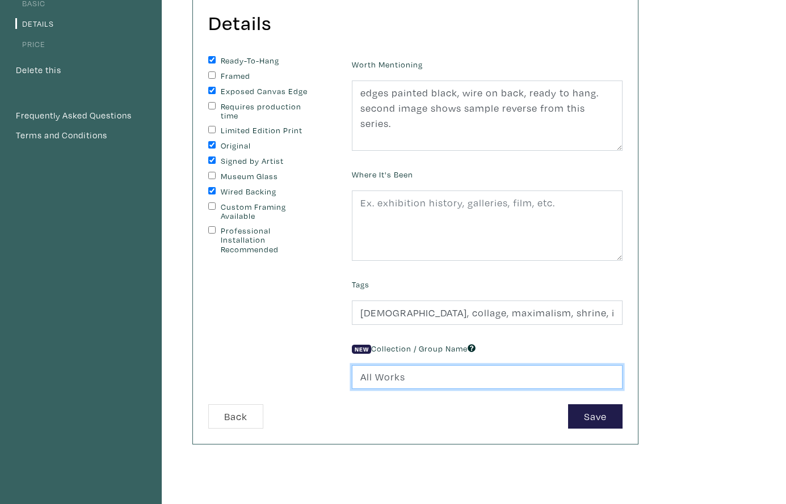
drag, startPoint x: 416, startPoint y: 378, endPoint x: 340, endPoint y: 369, distance: 76.5
click at [340, 369] on form "Ready-To-Hang Framed Exposed Canvas Edge Requires production time Limited Editi…" at bounding box center [415, 242] width 431 height 373
type input "Squares 12x12""
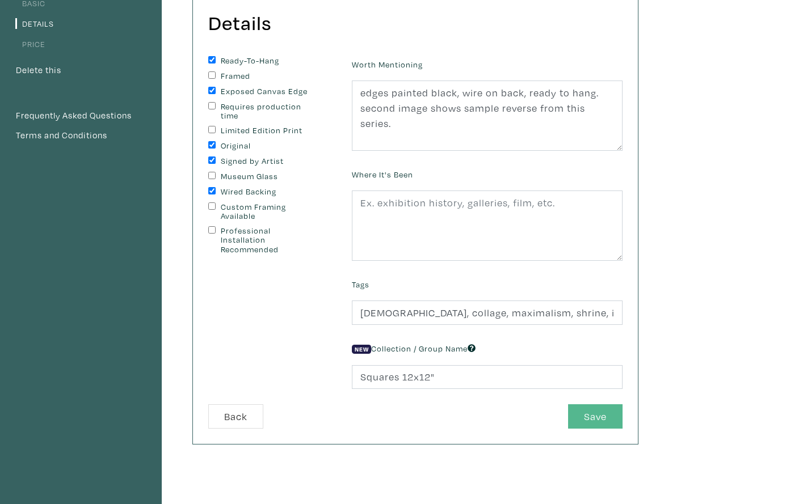
click at [587, 412] on button "Save" at bounding box center [595, 417] width 54 height 24
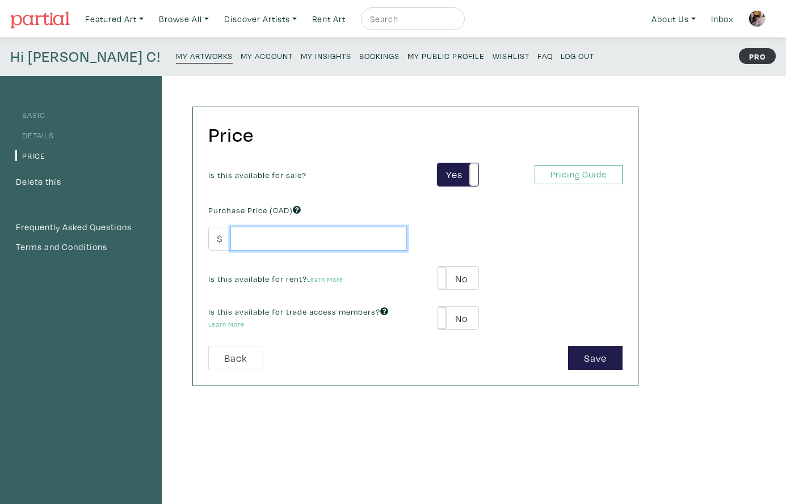
click at [317, 239] on input "number" at bounding box center [318, 239] width 176 height 24
type input "450"
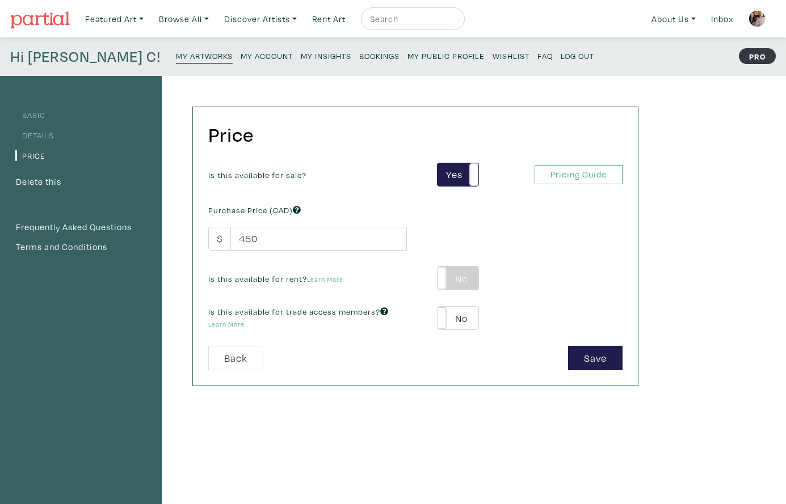
click at [472, 279] on label "No" at bounding box center [457, 278] width 40 height 23
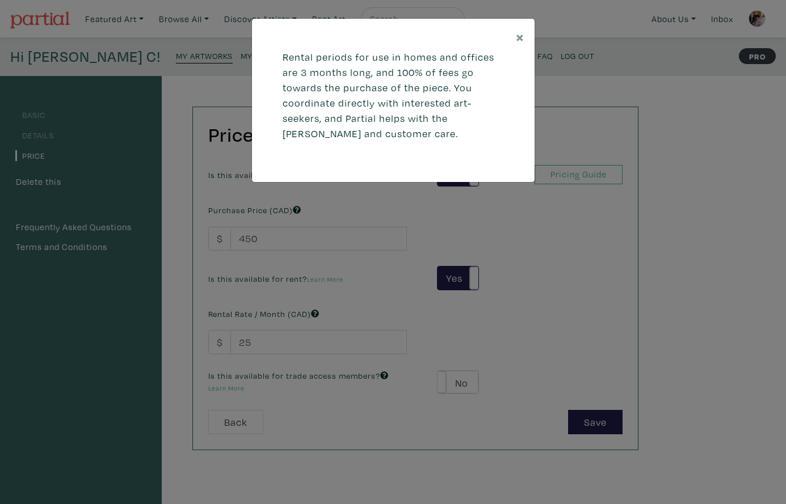
click at [305, 338] on div "× Rental periods for use in homes and offices are 3 months long, and 100% of fe…" at bounding box center [393, 252] width 786 height 504
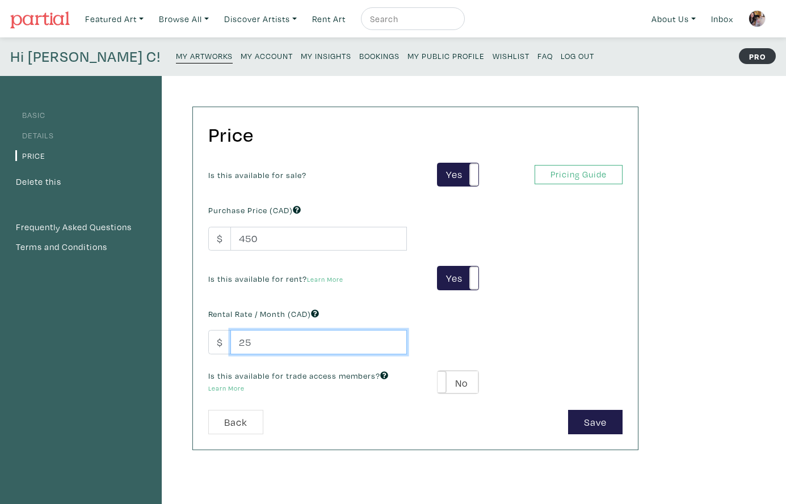
drag, startPoint x: 254, startPoint y: 340, endPoint x: 237, endPoint y: 339, distance: 17.1
click at [237, 339] on input "25" at bounding box center [318, 342] width 176 height 24
type input "75"
click at [470, 380] on label "No" at bounding box center [457, 382] width 40 height 23
type input "39"
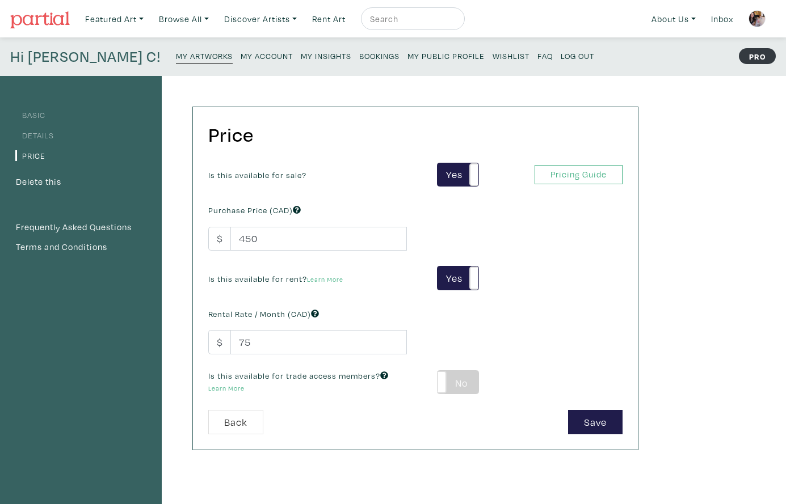
type input "81"
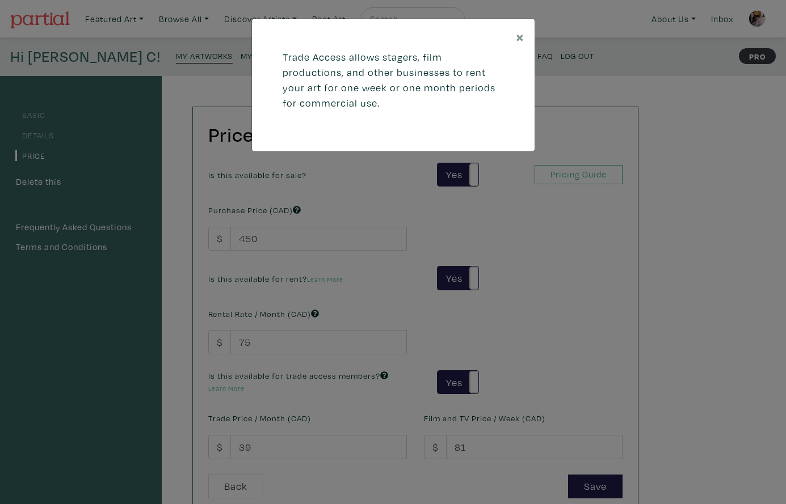
click at [259, 444] on div "× Trade Access allows stagers, film productions, and other businesses to rent y…" at bounding box center [393, 252] width 786 height 504
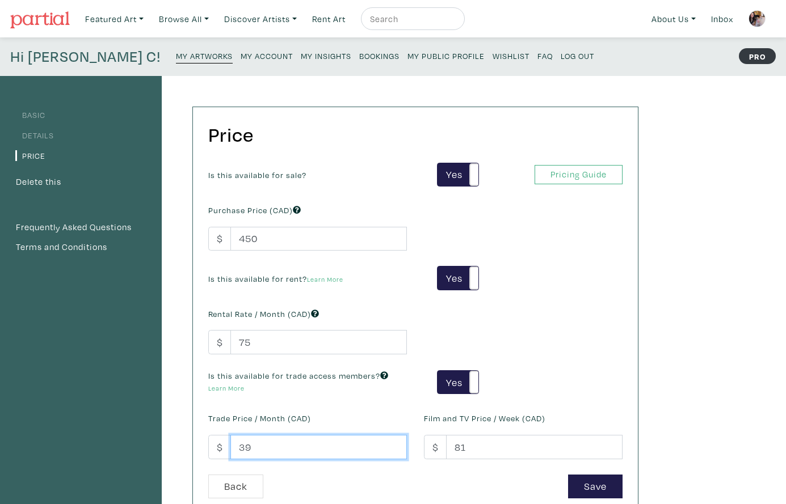
drag, startPoint x: 254, startPoint y: 445, endPoint x: 231, endPoint y: 445, distance: 22.7
click at [231, 445] on input "39" at bounding box center [318, 447] width 176 height 24
type input "75"
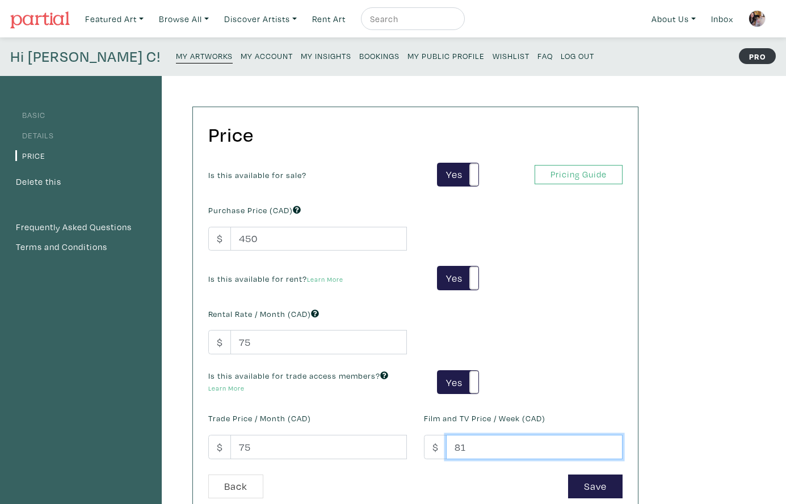
drag, startPoint x: 462, startPoint y: 445, endPoint x: 448, endPoint y: 445, distance: 14.2
click at [448, 445] on input "81" at bounding box center [534, 447] width 176 height 24
type input "75"
click at [590, 481] on button "Save" at bounding box center [595, 487] width 54 height 24
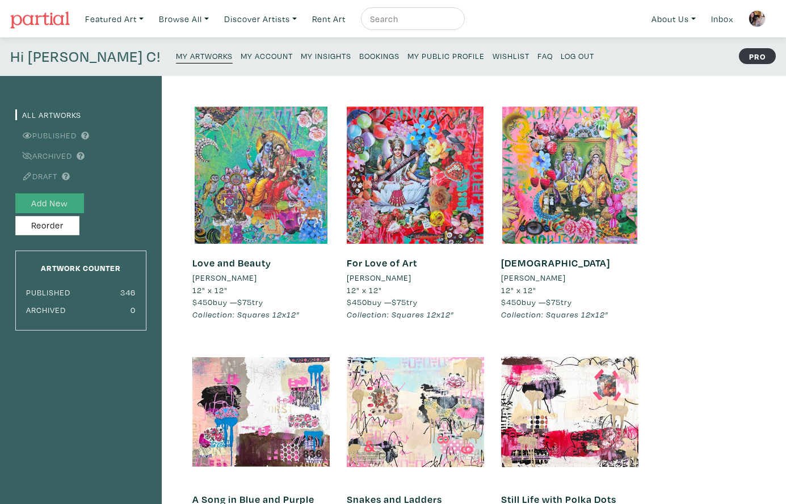
click at [71, 200] on button "Add New" at bounding box center [49, 203] width 69 height 20
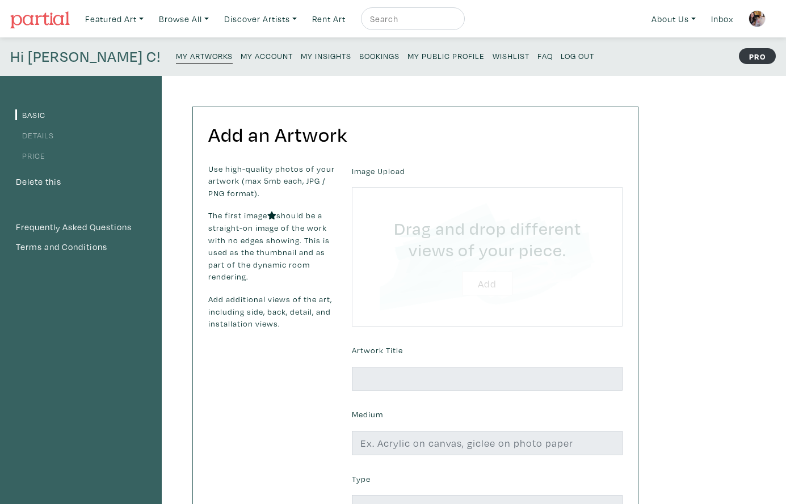
type input "C:\fakepath\Love and Happiness 2025 [PERSON_NAME] Luzajic.jpg"
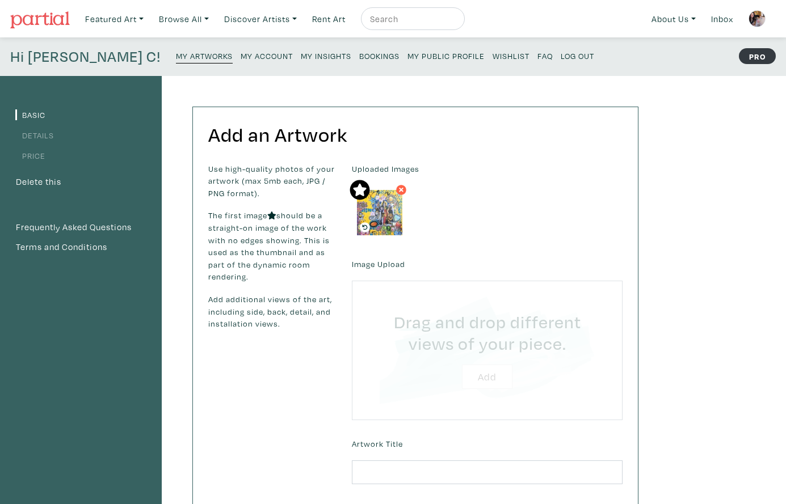
type input "C:\fakepath\Unknown.jpeg"
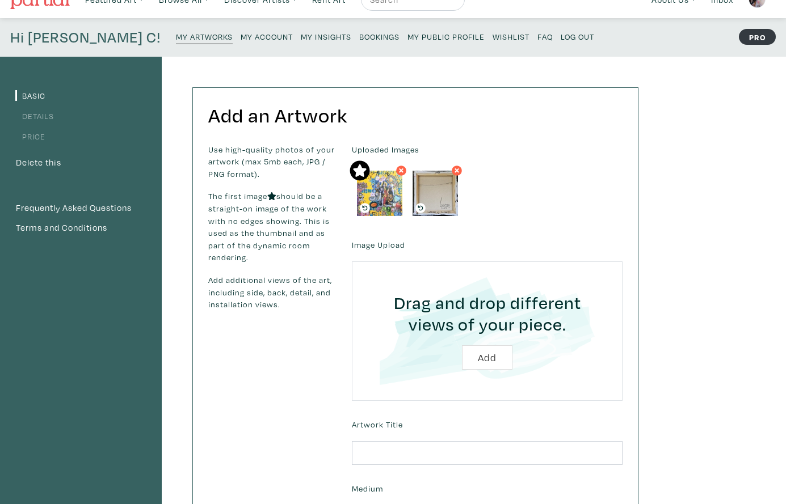
scroll to position [21, 0]
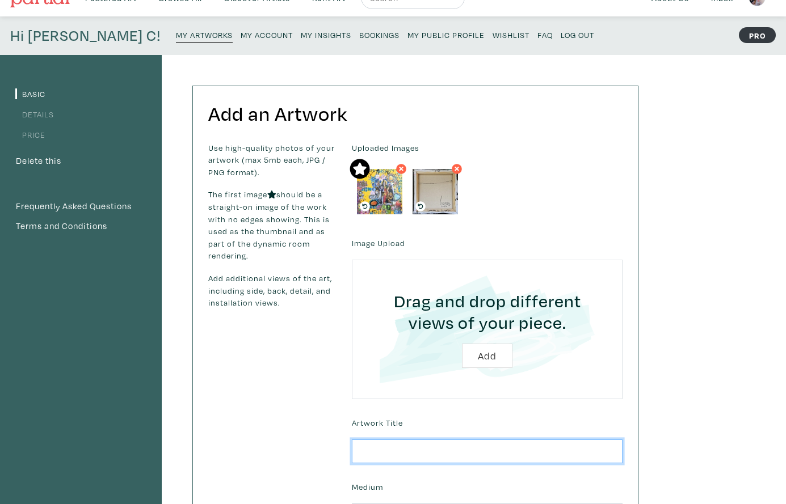
click at [396, 452] on input "text" at bounding box center [487, 452] width 271 height 24
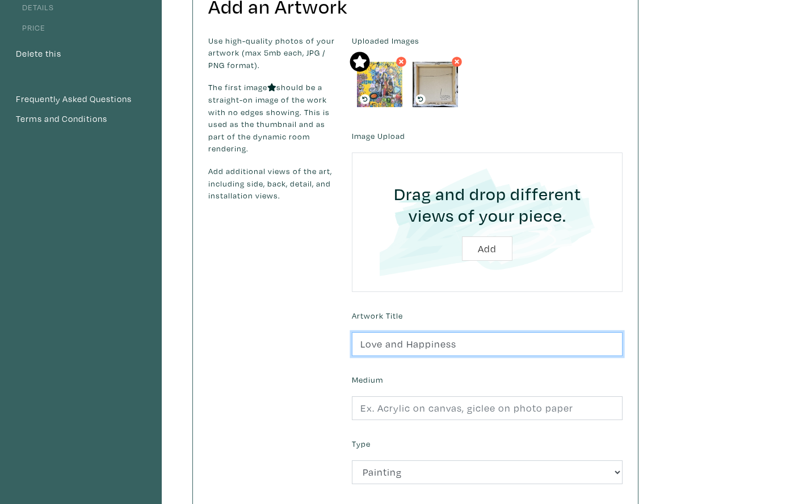
scroll to position [133, 0]
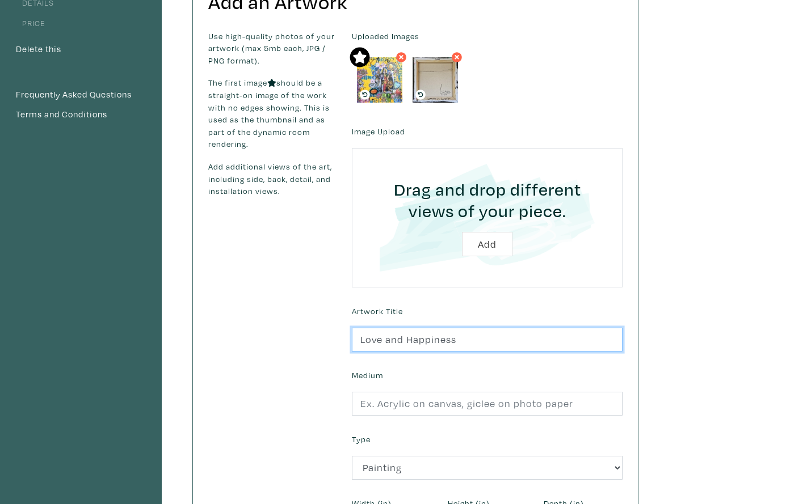
type input "Love and Happiness"
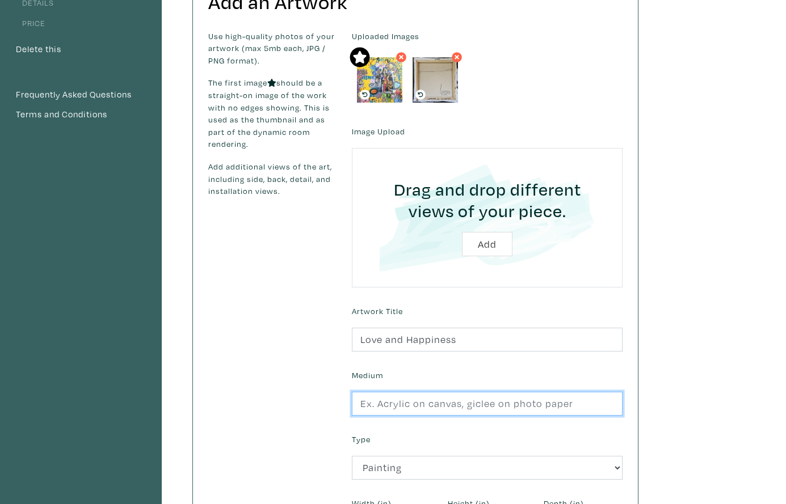
click at [420, 403] on input "text" at bounding box center [487, 404] width 271 height 24
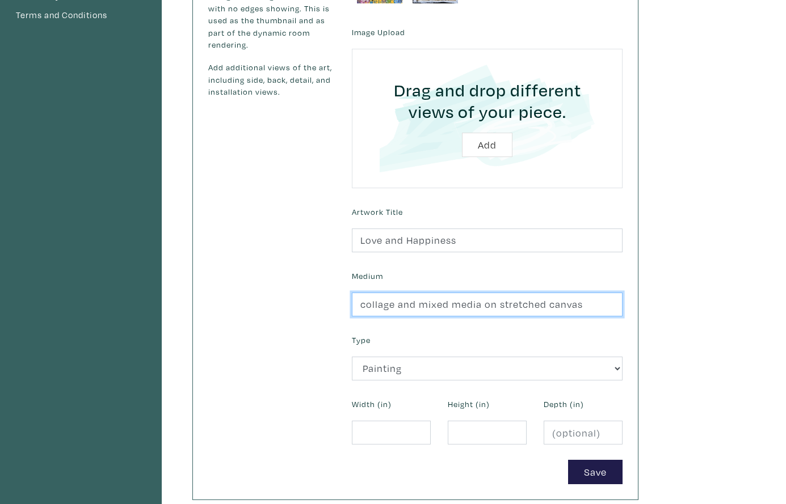
scroll to position [241, 0]
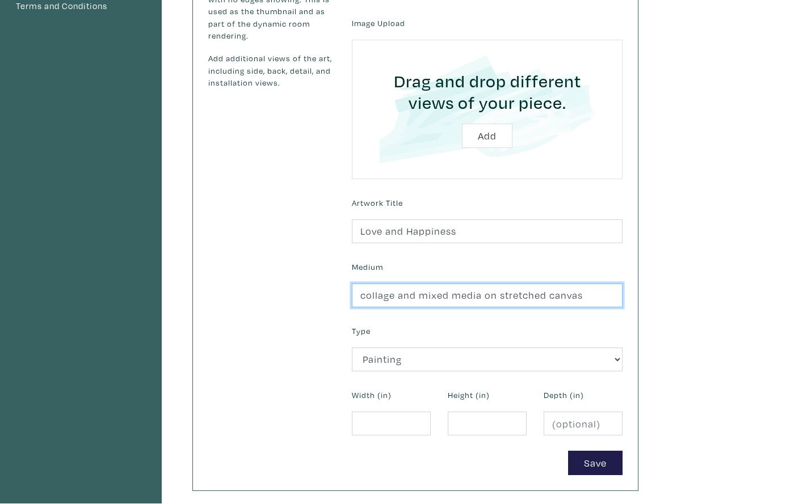
type input "collage and mixed media on stretched canvas"
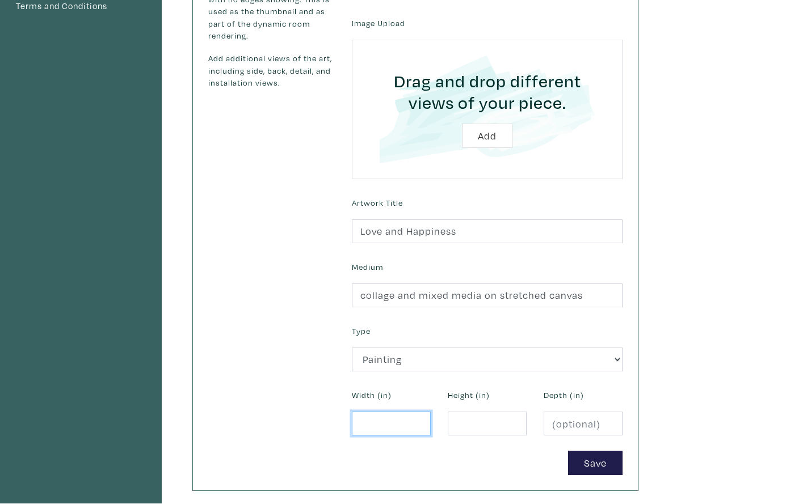
click at [379, 423] on input "number" at bounding box center [391, 424] width 79 height 24
type input "12"
click at [462, 419] on input "number" at bounding box center [487, 424] width 79 height 24
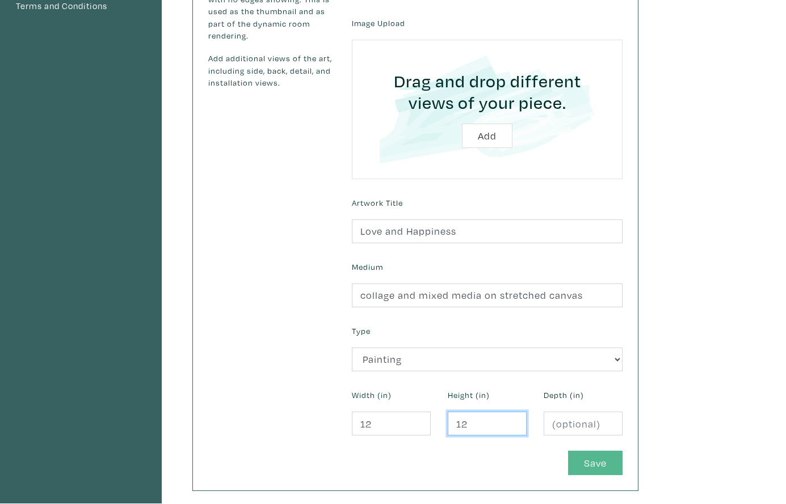
type input "12"
click at [602, 458] on button "Save" at bounding box center [595, 463] width 54 height 24
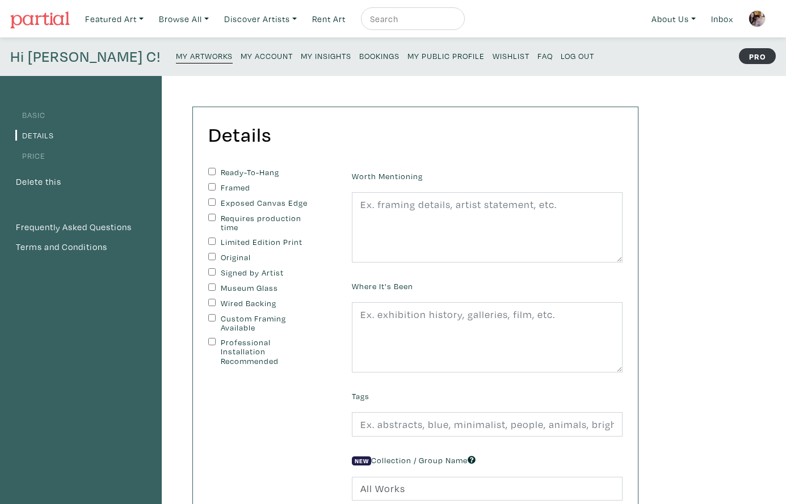
click at [211, 169] on input "Ready-To-Hang" at bounding box center [211, 171] width 7 height 7
checkbox input "true"
click at [211, 199] on input "Exposed Canvas Edge" at bounding box center [211, 202] width 7 height 7
checkbox input "true"
click at [211, 253] on input "Original" at bounding box center [211, 256] width 7 height 7
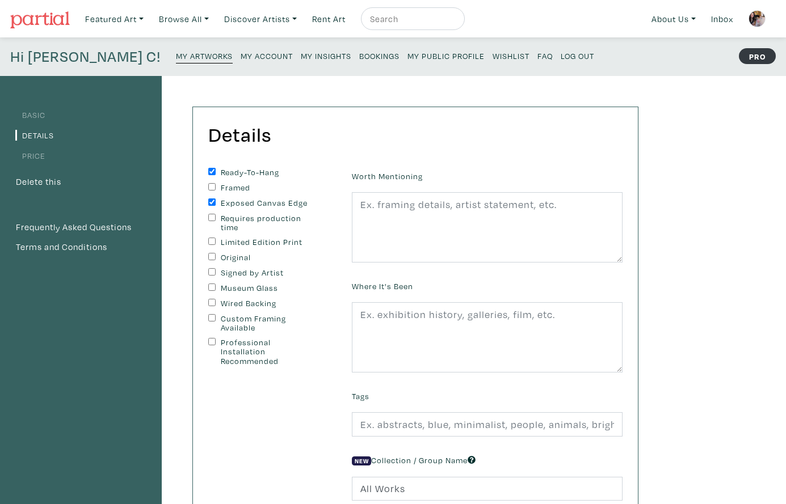
checkbox input "true"
click at [211, 268] on input "Signed by Artist" at bounding box center [211, 271] width 7 height 7
checkbox input "true"
drag, startPoint x: 212, startPoint y: 301, endPoint x: 227, endPoint y: 299, distance: 15.4
click at [212, 301] on input "Wired Backing" at bounding box center [211, 302] width 7 height 7
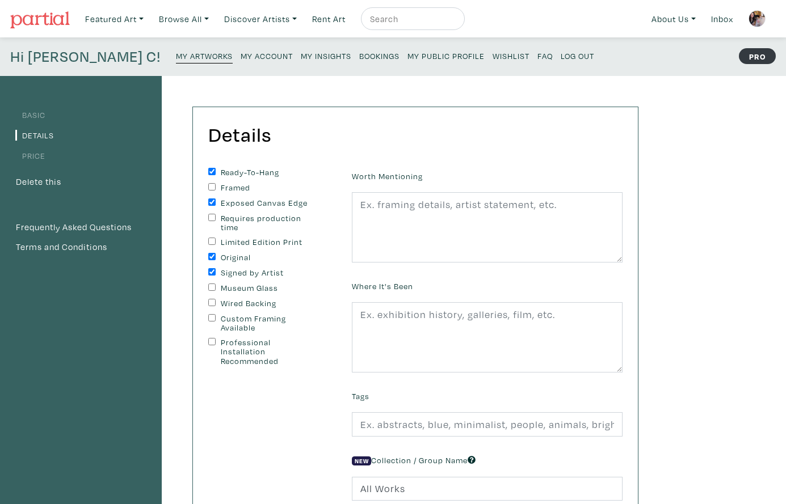
checkbox input "true"
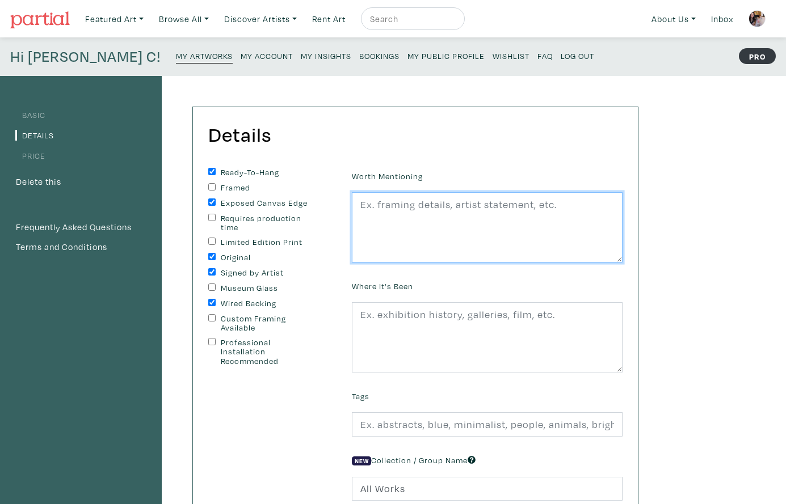
click at [377, 232] on textarea at bounding box center [487, 227] width 271 height 70
paste textarea "edges painted black, wire on back, ready to hang. second image shows sample rev…"
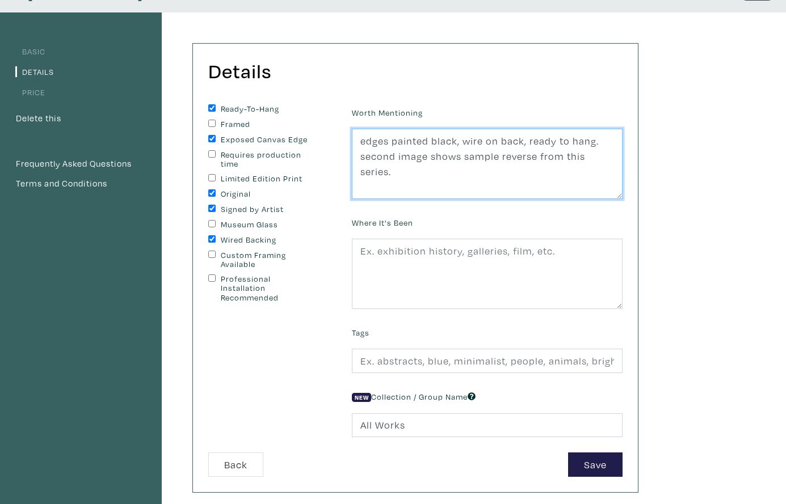
scroll to position [65, 0]
type textarea "edges painted black, wire on back, ready to hang. second image shows sample rev…"
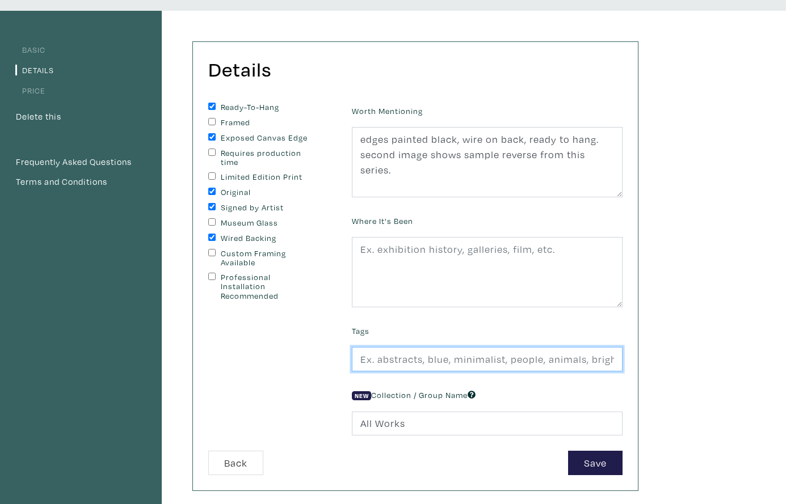
click at [405, 352] on input "text" at bounding box center [487, 359] width 271 height 24
type input "yellow, [DEMOGRAPHIC_DATA], mythology, collage, shrine, small art, icon, beauty…"
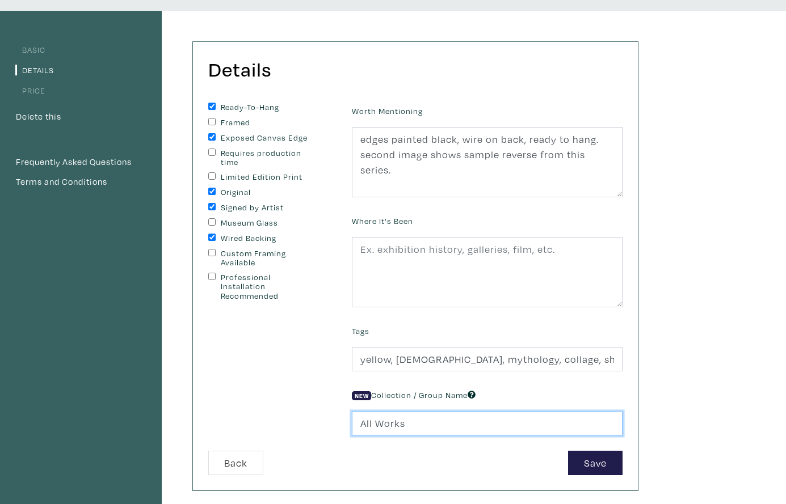
drag, startPoint x: 409, startPoint y: 424, endPoint x: 345, endPoint y: 416, distance: 64.1
click at [345, 416] on div "New Collection / Group Name All Works" at bounding box center [487, 411] width 288 height 49
type input "Squares 12x12""
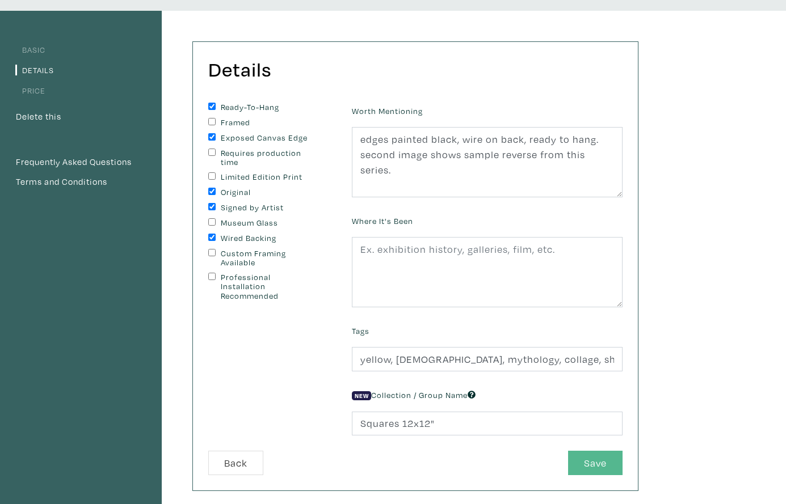
click at [586, 461] on button "Save" at bounding box center [595, 463] width 54 height 24
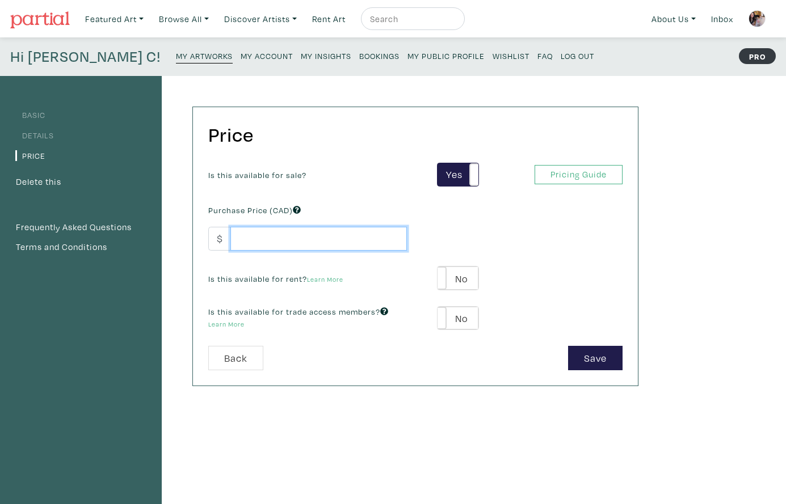
click at [287, 242] on input "number" at bounding box center [318, 239] width 176 height 24
type input "450"
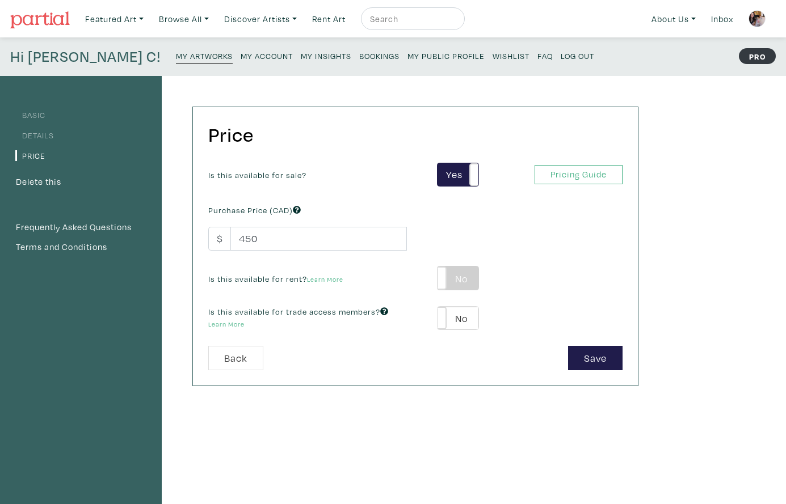
click at [475, 276] on label "No" at bounding box center [457, 278] width 40 height 23
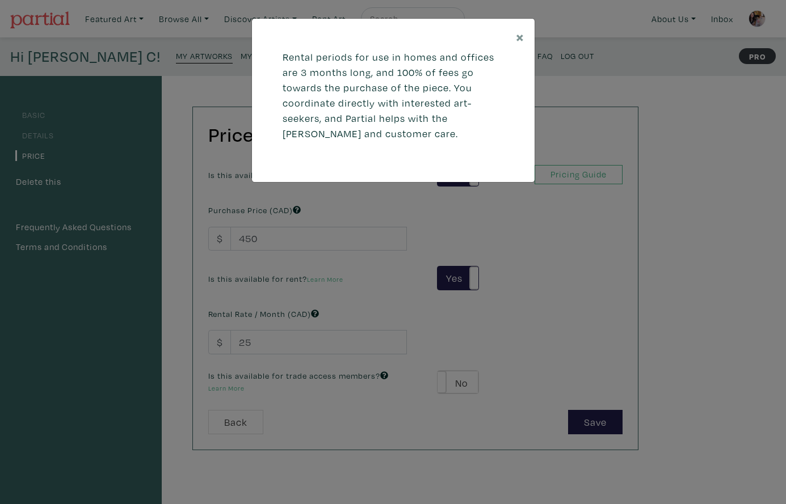
click at [255, 339] on div "× Rental periods for use in homes and offices are 3 months long, and 100% of fe…" at bounding box center [393, 252] width 786 height 504
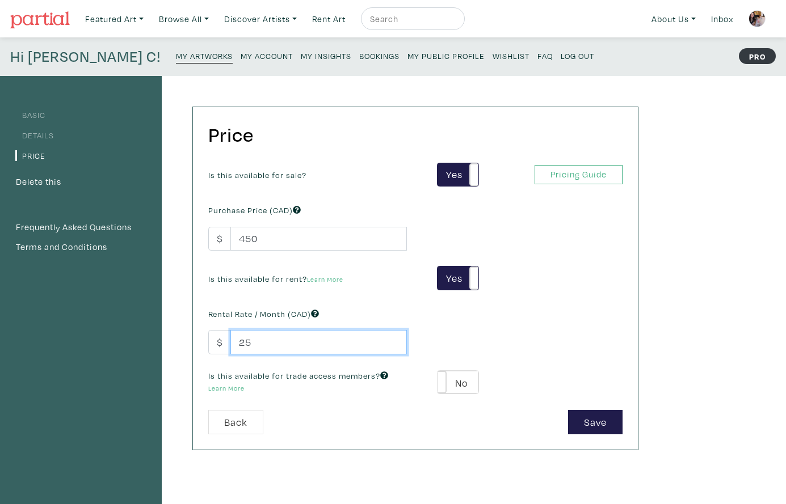
drag, startPoint x: 251, startPoint y: 340, endPoint x: 233, endPoint y: 340, distance: 18.2
click at [233, 340] on input "25" at bounding box center [318, 342] width 176 height 24
type input "75"
click at [472, 380] on label "No" at bounding box center [457, 382] width 40 height 23
type input "39"
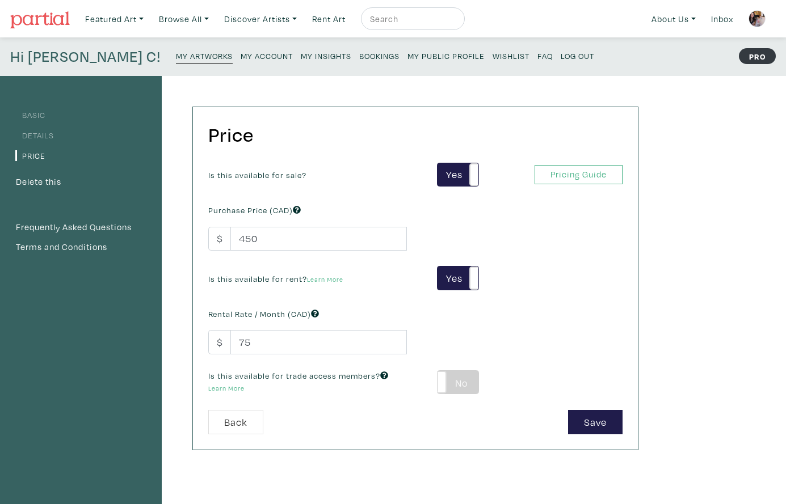
type input "81"
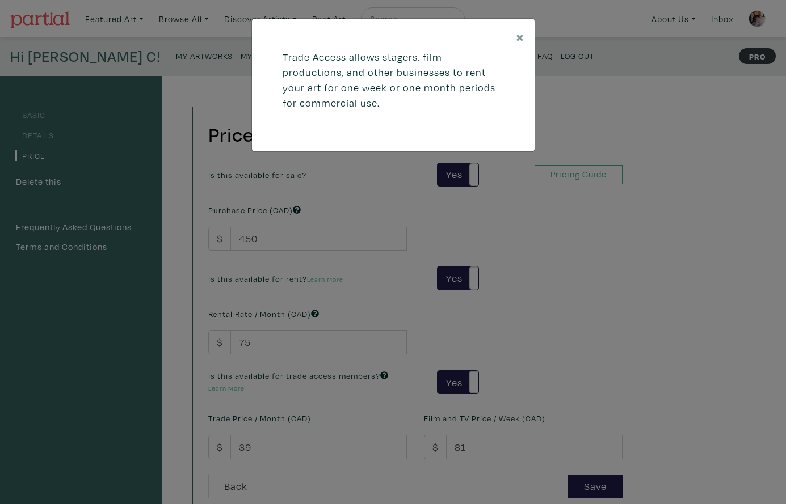
click at [256, 444] on div "× Trade Access allows stagers, film productions, and other businesses to rent y…" at bounding box center [393, 252] width 786 height 504
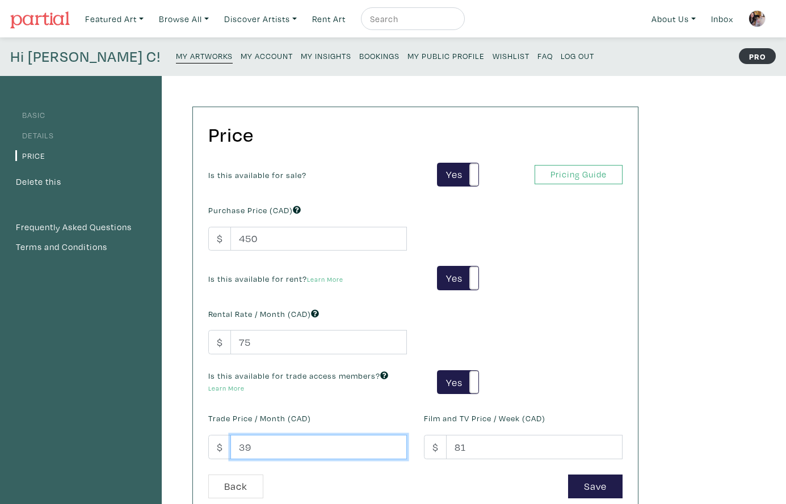
drag, startPoint x: 253, startPoint y: 444, endPoint x: 234, endPoint y: 444, distance: 18.2
click at [234, 444] on input "39" at bounding box center [318, 447] width 176 height 24
type input "75"
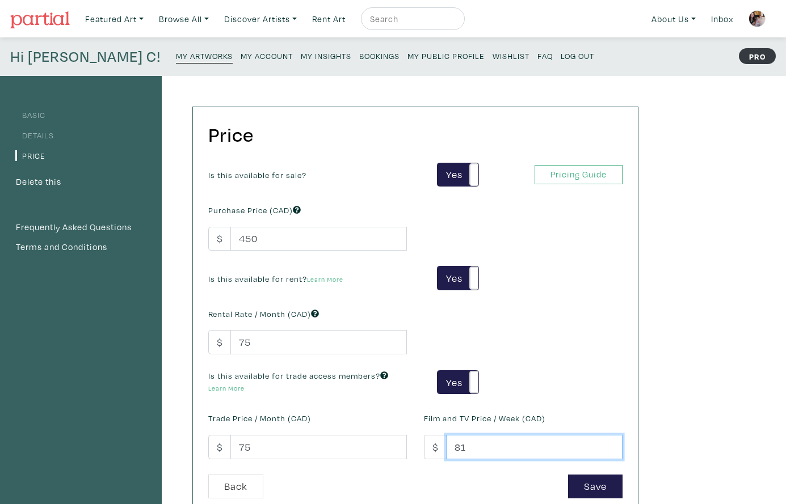
drag, startPoint x: 466, startPoint y: 444, endPoint x: 446, endPoint y: 443, distance: 19.9
click at [446, 443] on input "81" at bounding box center [534, 447] width 176 height 24
type input "75"
click at [596, 482] on button "Save" at bounding box center [595, 487] width 54 height 24
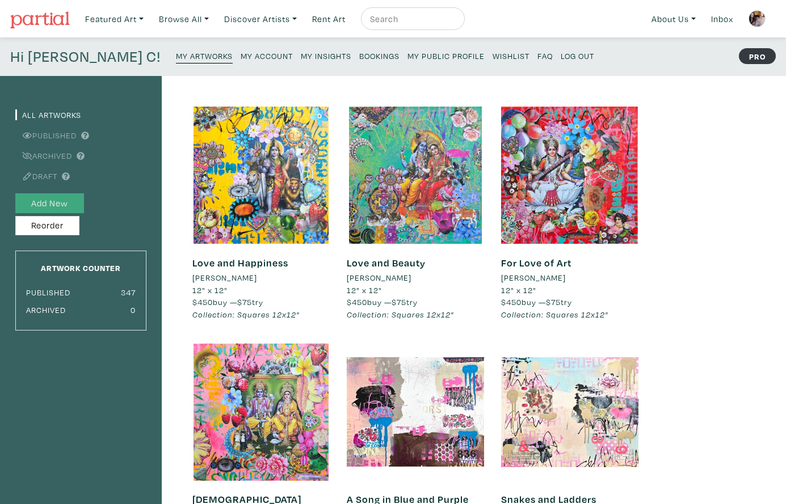
click at [60, 198] on button "Add New" at bounding box center [49, 203] width 69 height 20
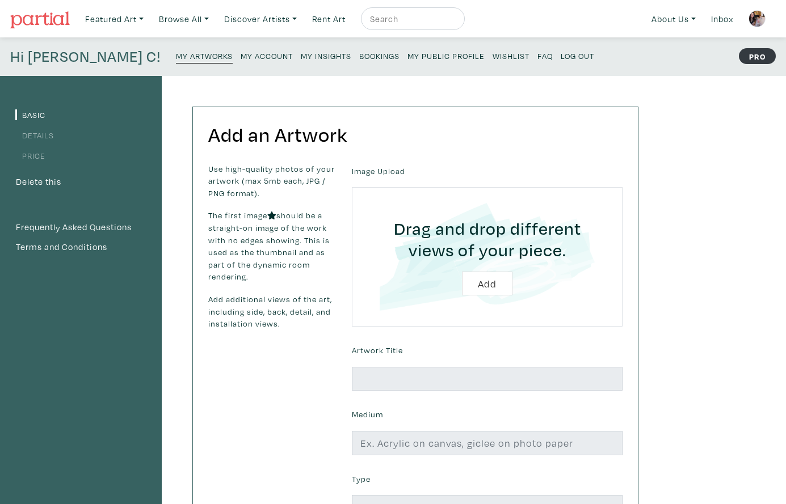
type input "C:\fakepath\Love Conquers All 2025 Lorette C. Luzajic.jpg"
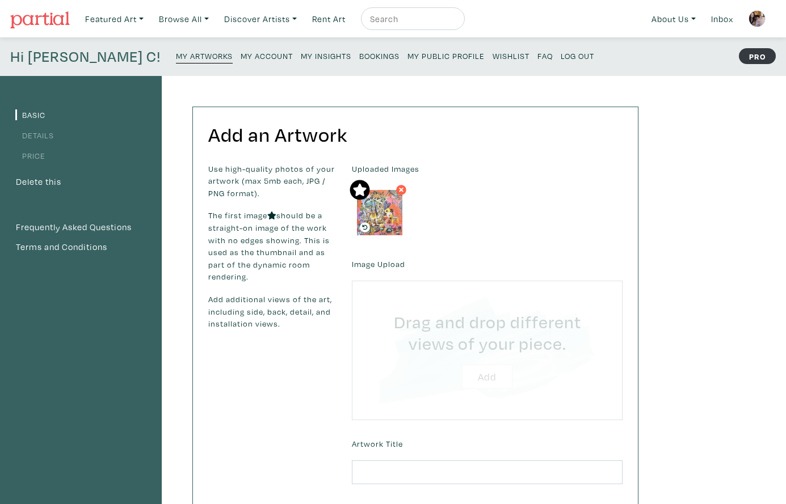
type input "C:\fakepath\Unknown.jpeg"
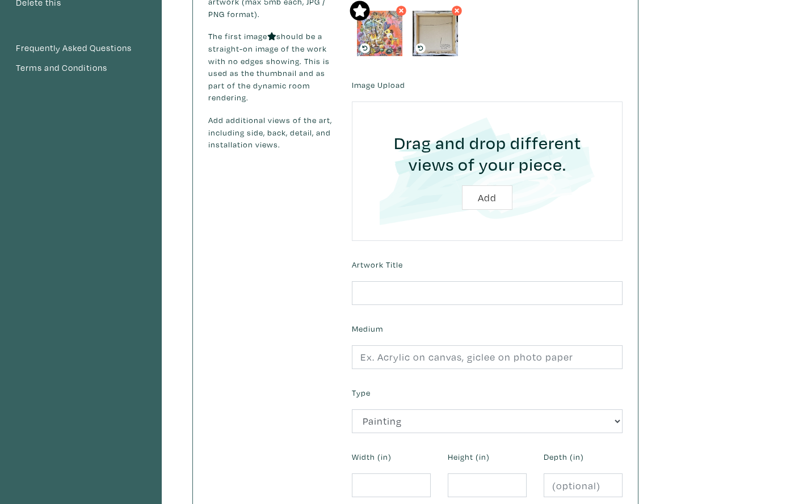
scroll to position [180, 0]
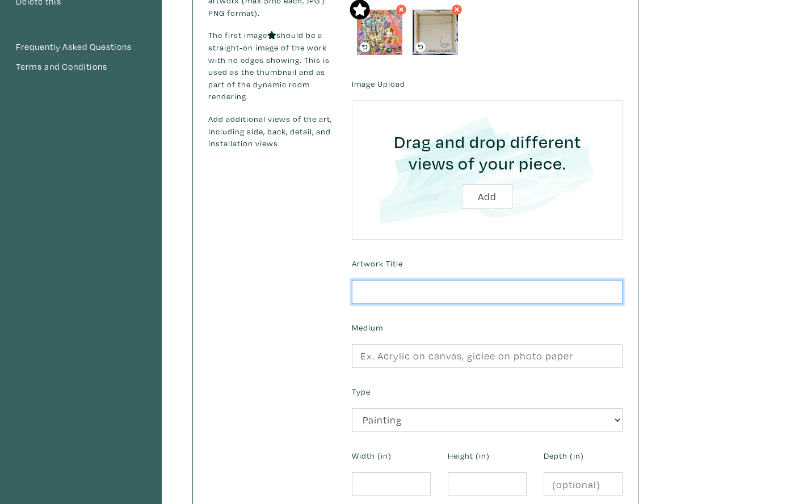
click at [467, 291] on input "text" at bounding box center [487, 292] width 271 height 24
type input "Love Conquers All"
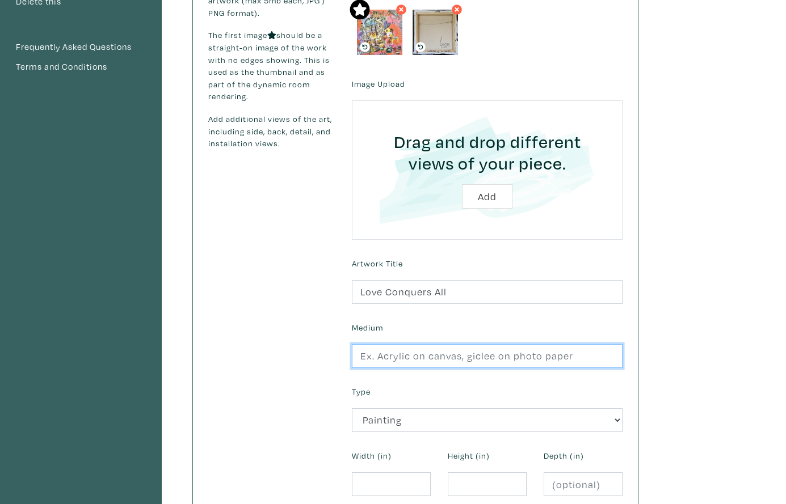
click at [455, 359] on input "text" at bounding box center [487, 356] width 271 height 24
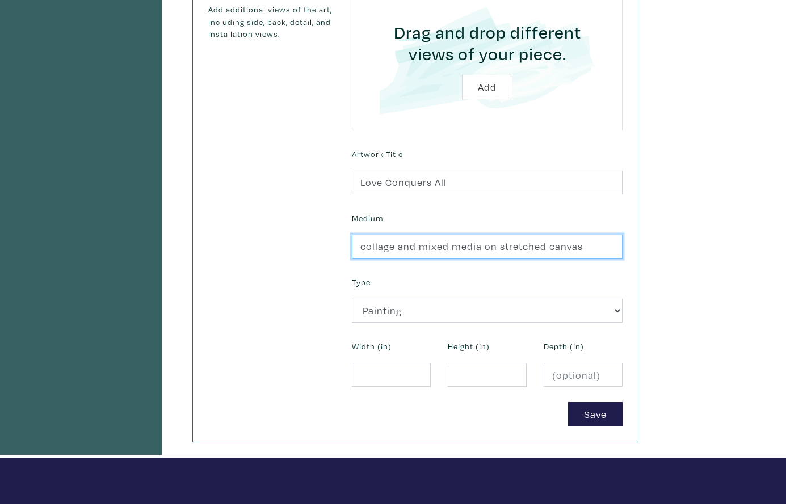
scroll to position [297, 0]
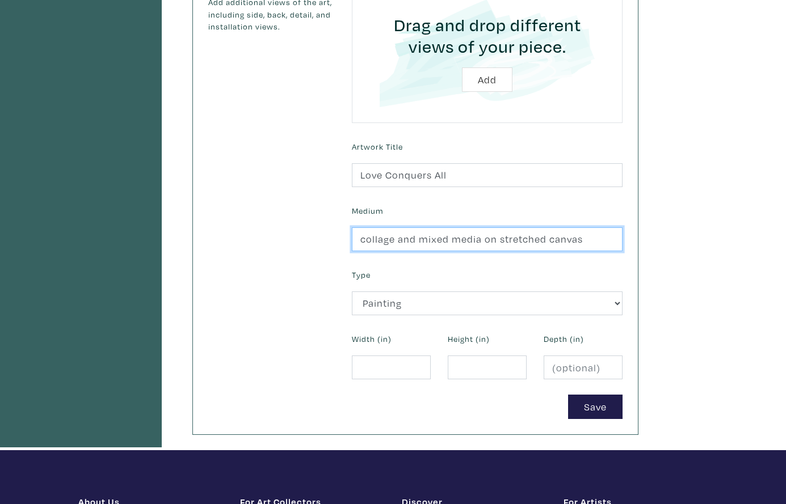
type input "collage and mixed media on stretched canvas"
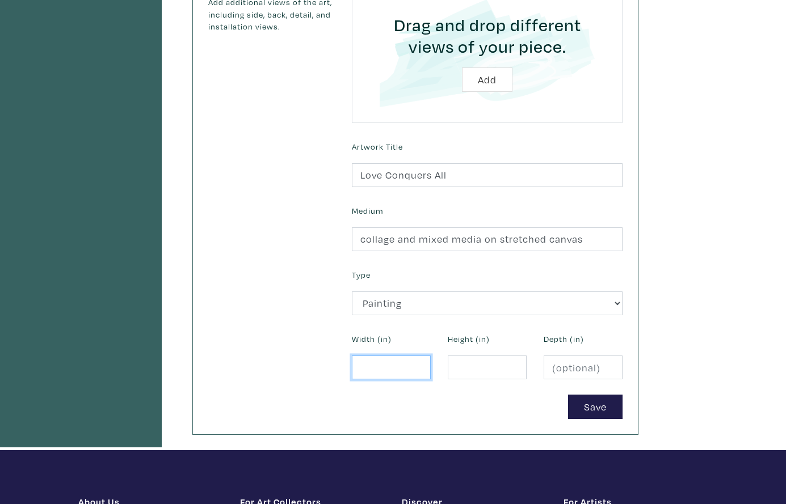
click at [377, 368] on input "number" at bounding box center [391, 368] width 79 height 24
type input "12"
click at [460, 366] on input "number" at bounding box center [487, 368] width 79 height 24
type input "12"
click at [580, 401] on button "Save" at bounding box center [595, 407] width 54 height 24
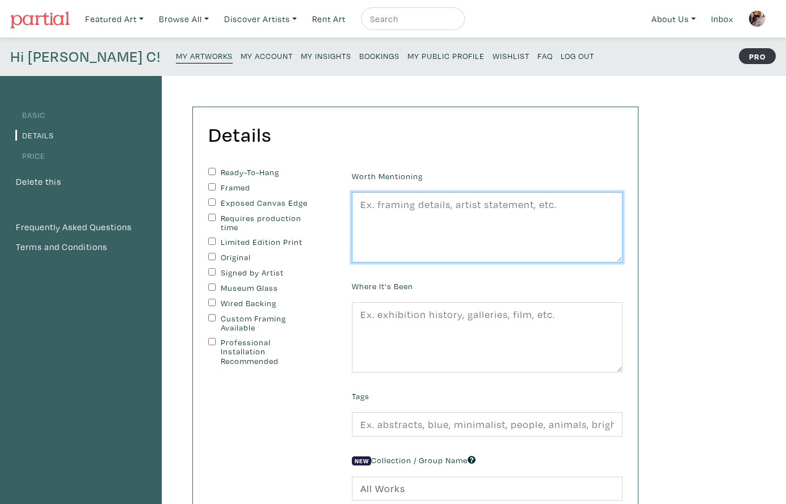
click at [434, 229] on textarea at bounding box center [487, 227] width 271 height 70
paste textarea "edges painted black, wire on back, ready to hang. second image shows sample rev…"
type textarea "edges painted black, wire on back, ready to hang. second image shows sample rev…"
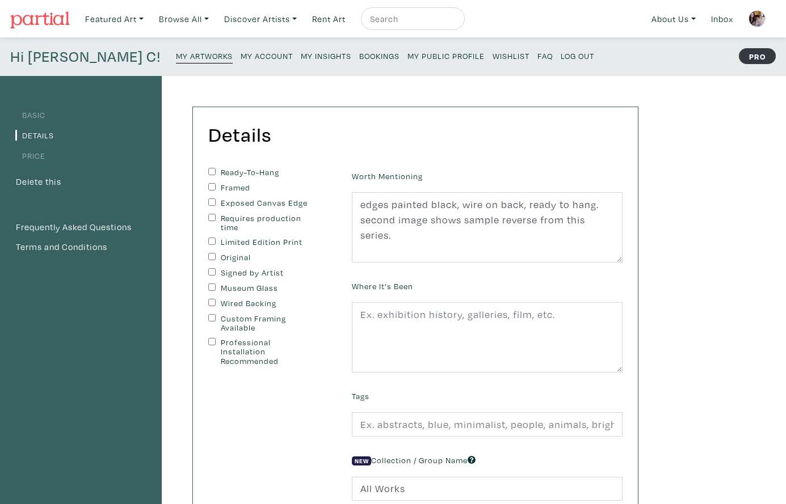
click at [211, 169] on input "Ready-To-Hang" at bounding box center [211, 171] width 7 height 7
checkbox input "true"
click at [209, 199] on input "Exposed Canvas Edge" at bounding box center [211, 202] width 7 height 7
checkbox input "true"
click at [209, 254] on input "Original" at bounding box center [211, 256] width 7 height 7
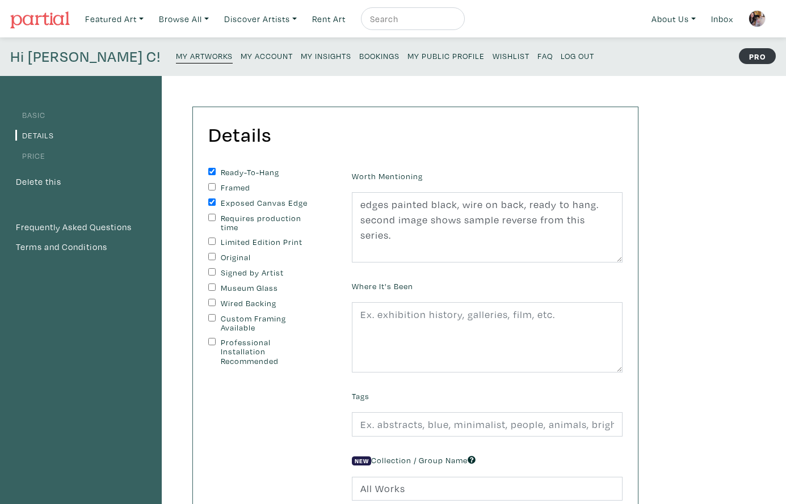
checkbox input "true"
click at [210, 267] on div "Ready-To-Hang Framed Exposed Canvas Edge Requires production time Limited Editi…" at bounding box center [271, 267] width 127 height 199
click at [210, 299] on input "Wired Backing" at bounding box center [211, 302] width 7 height 7
checkbox input "true"
click at [391, 423] on input "text" at bounding box center [487, 425] width 271 height 24
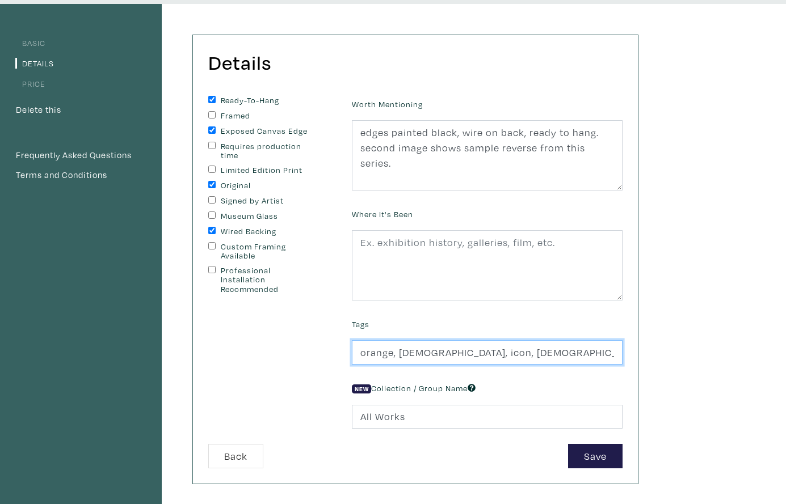
scroll to position [79, 0]
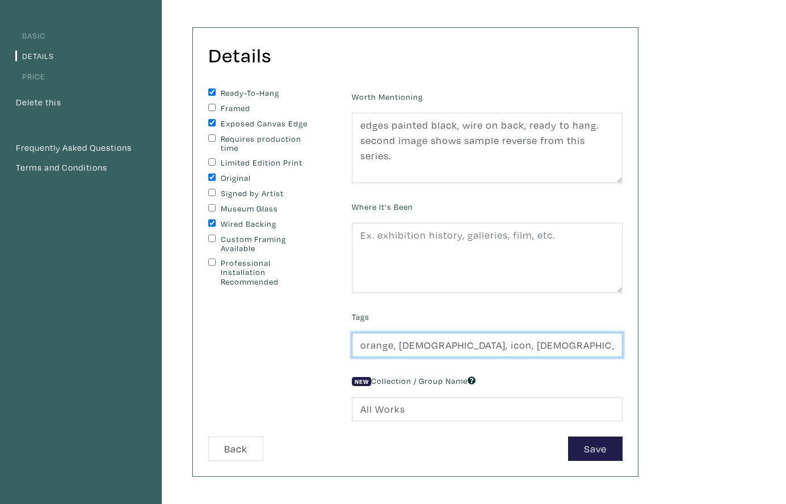
type input "orange, hindu, icon, shrine, beauty, love, maximalism, collage,"
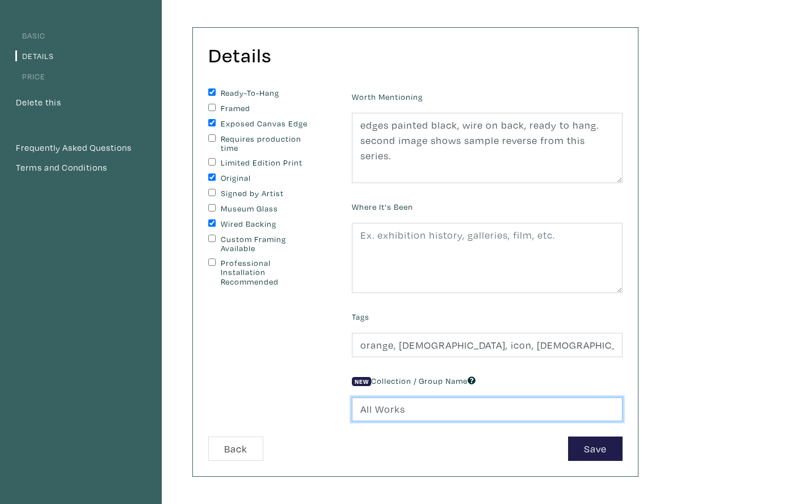
drag, startPoint x: 407, startPoint y: 407, endPoint x: 351, endPoint y: 405, distance: 56.2
click at [350, 406] on div "New Collection / Group Name All Works" at bounding box center [487, 397] width 288 height 49
type input "Squares 12x12""
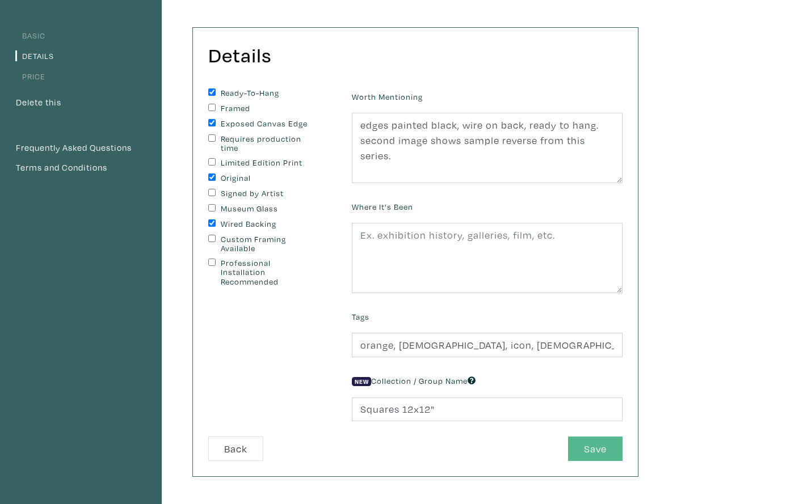
click at [581, 449] on button "Save" at bounding box center [595, 449] width 54 height 24
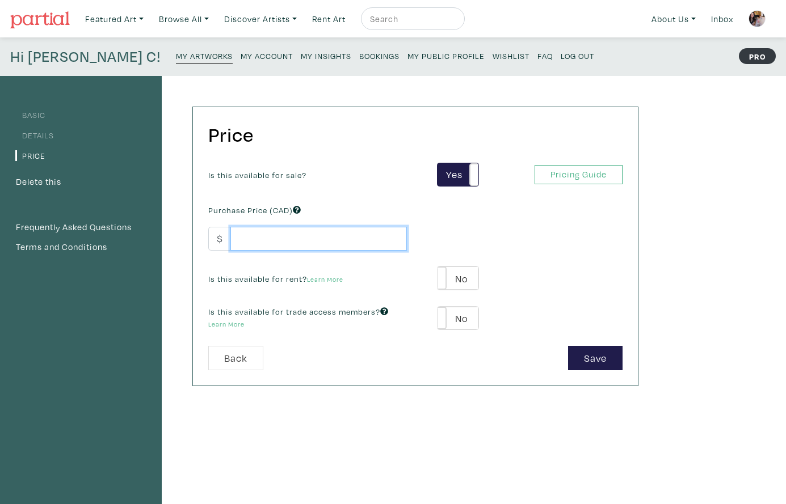
click at [291, 230] on input "number" at bounding box center [318, 239] width 176 height 24
type input "450"
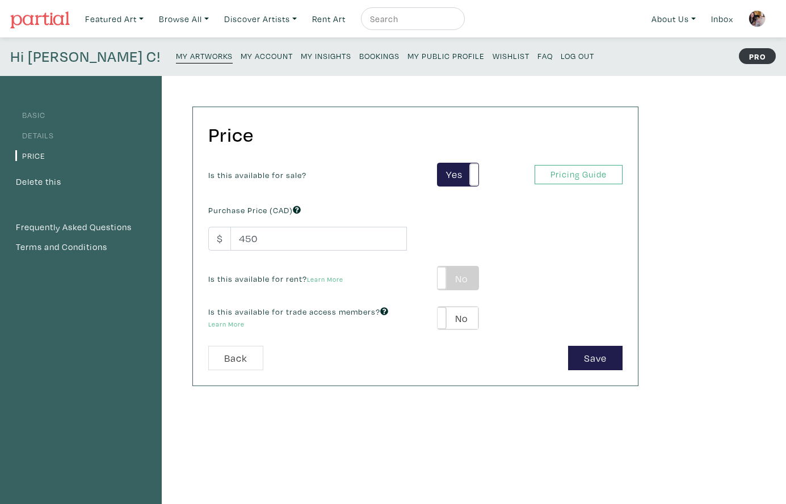
click at [472, 277] on label "No" at bounding box center [457, 278] width 40 height 23
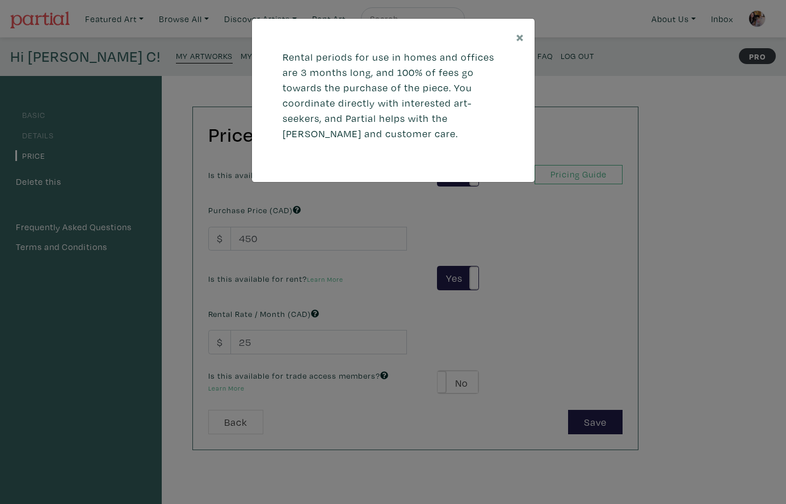
click at [253, 333] on div "× Rental periods for use in homes and offices are 3 months long, and 100% of fe…" at bounding box center [393, 252] width 786 height 504
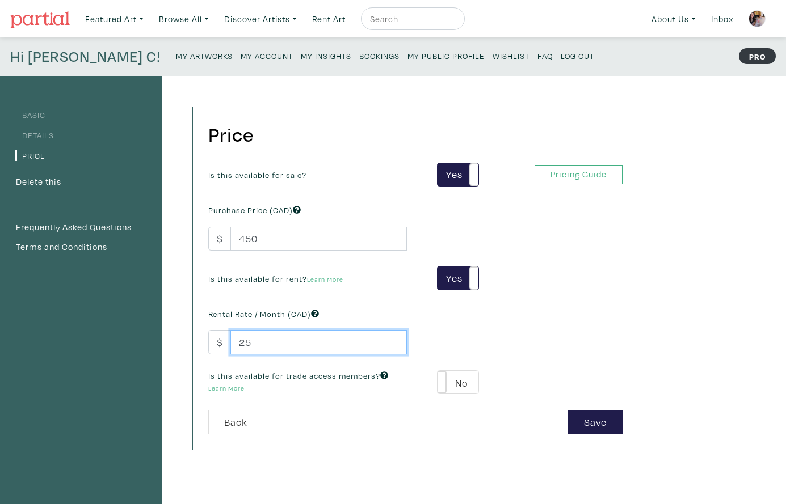
drag, startPoint x: 255, startPoint y: 340, endPoint x: 233, endPoint y: 340, distance: 22.1
click at [233, 340] on input "25" at bounding box center [318, 342] width 176 height 24
type input "75"
click at [472, 381] on label "No" at bounding box center [457, 382] width 40 height 23
type input "39"
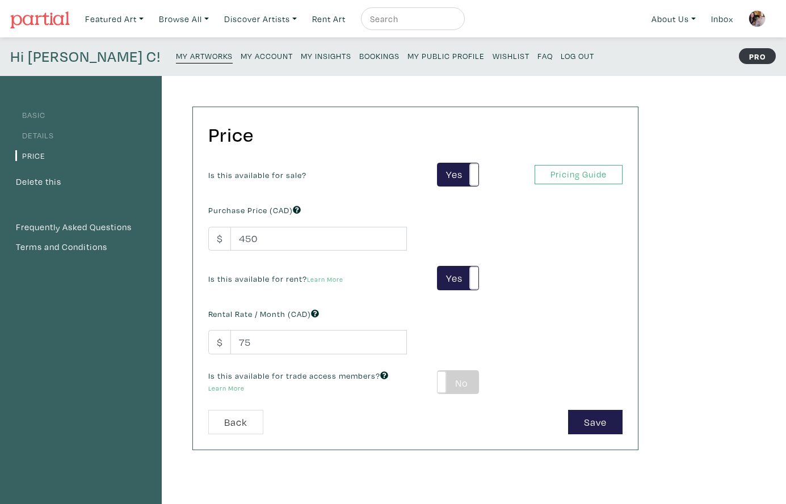
type input "81"
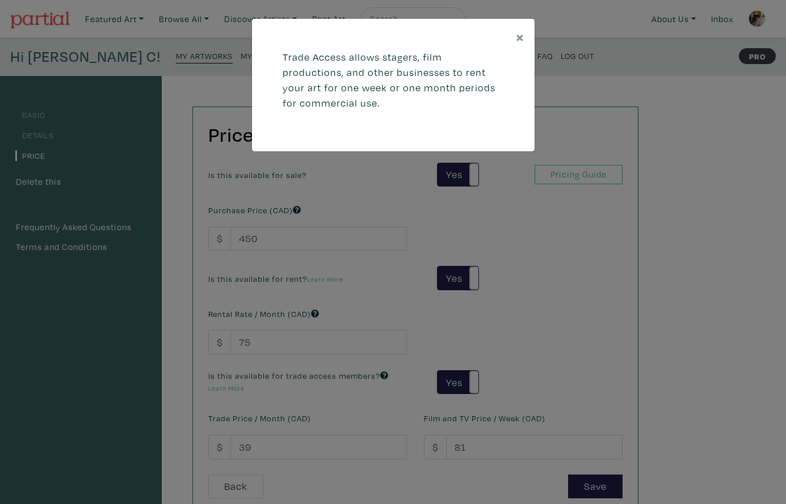
drag, startPoint x: 276, startPoint y: 445, endPoint x: 264, endPoint y: 442, distance: 12.4
click at [276, 445] on div "× Trade Access allows stagers, film productions, and other businesses to rent y…" at bounding box center [393, 252] width 786 height 504
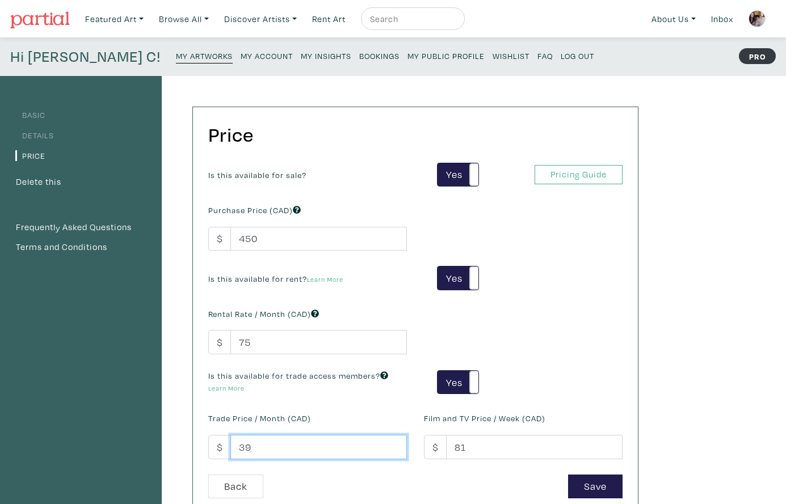
drag, startPoint x: 251, startPoint y: 444, endPoint x: 228, endPoint y: 445, distance: 23.8
click at [228, 445] on div "$ 39" at bounding box center [307, 447] width 199 height 24
type input "75"
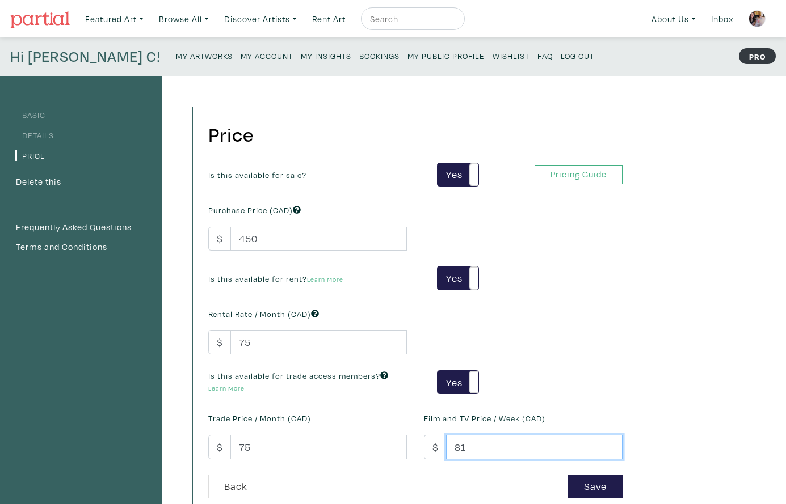
drag, startPoint x: 464, startPoint y: 445, endPoint x: 449, endPoint y: 445, distance: 14.8
click at [449, 445] on input "81" at bounding box center [534, 447] width 176 height 24
type input "75"
click at [592, 481] on button "Save" at bounding box center [595, 487] width 54 height 24
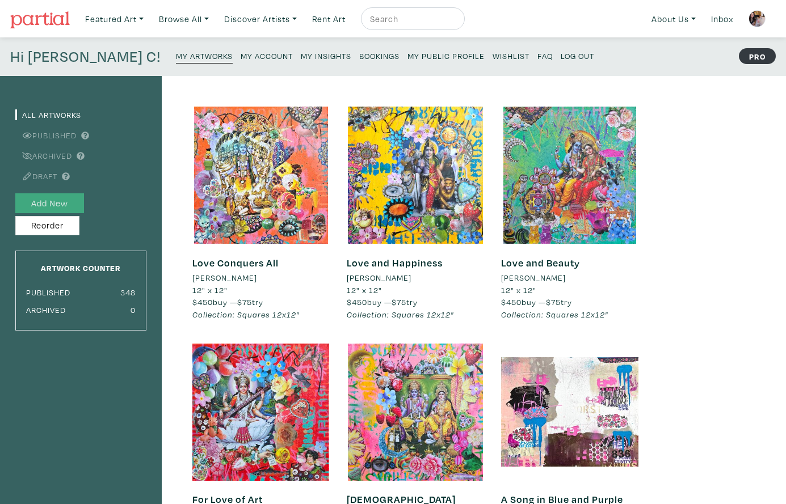
click at [50, 202] on button "Add New" at bounding box center [49, 203] width 69 height 20
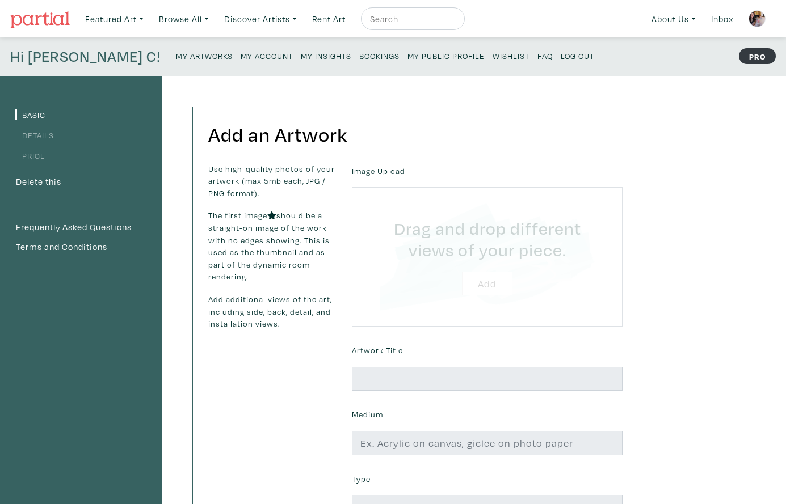
type input "C:\fakepath\Love Me [DEMOGRAPHIC_DATA] 2025 [PERSON_NAME] Luzajic.jpg"
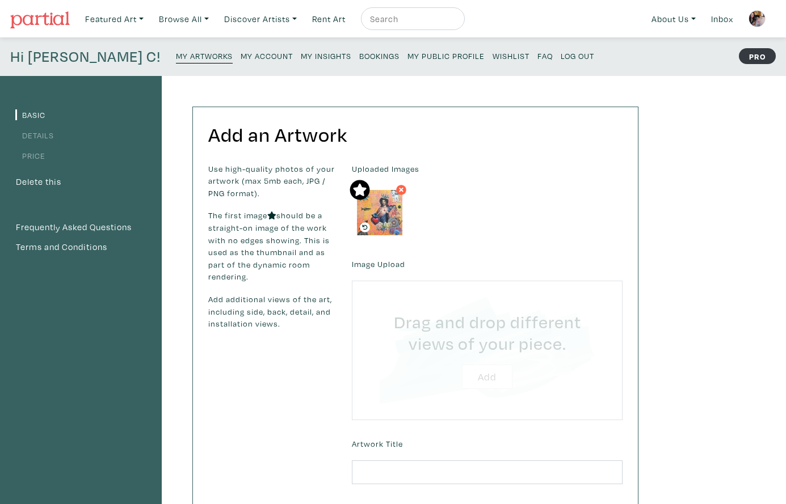
type input "C:\fakepath\Unknown.jpeg"
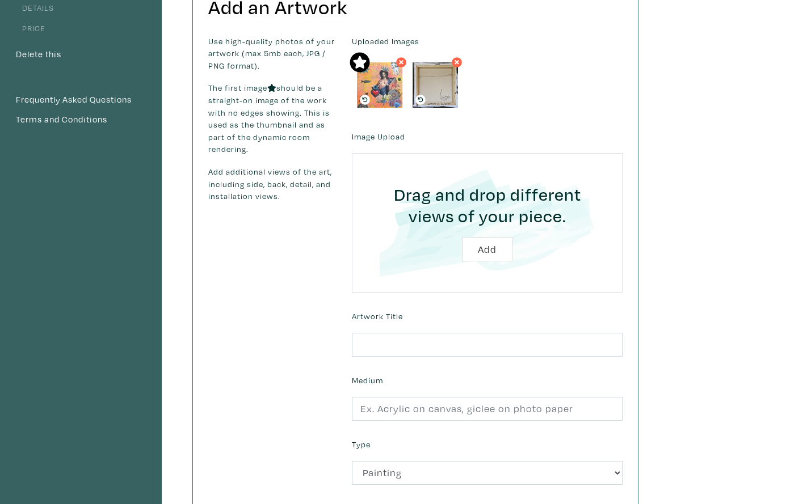
scroll to position [129, 0]
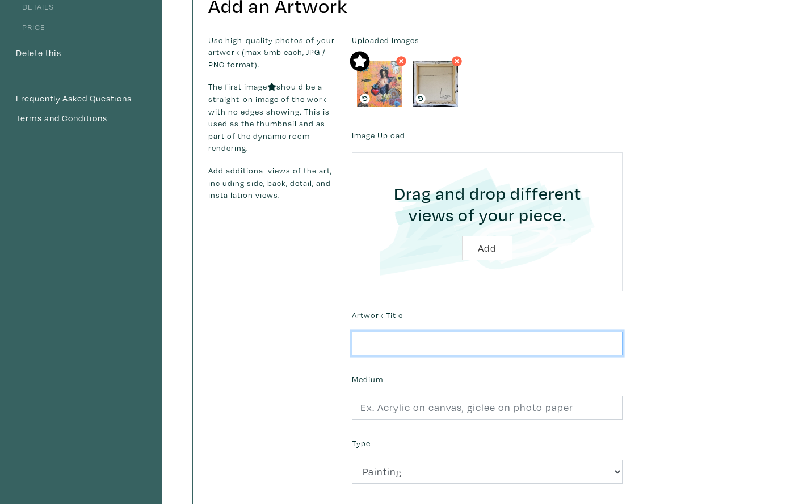
click at [389, 338] on input "text" at bounding box center [487, 344] width 271 height 24
type input "Love Me Jesus"
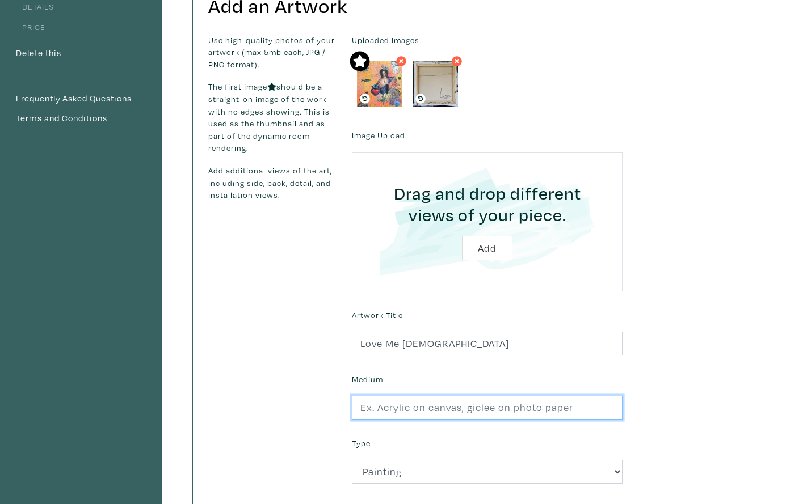
click at [367, 405] on input "text" at bounding box center [487, 408] width 271 height 24
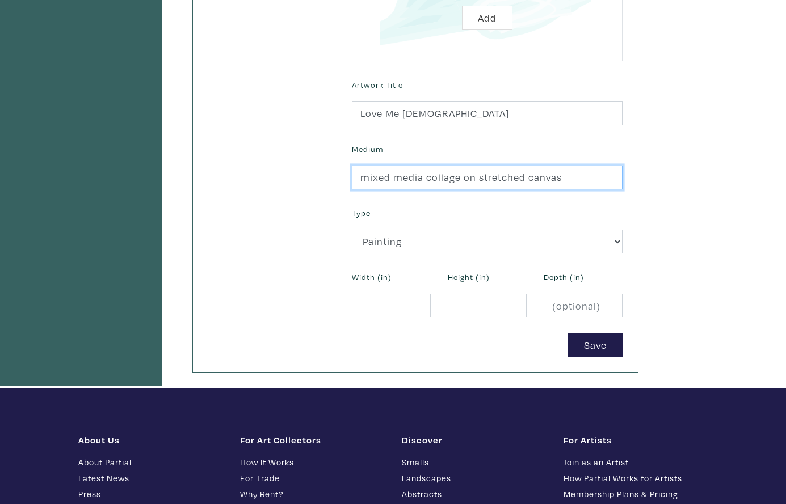
scroll to position [365, 0]
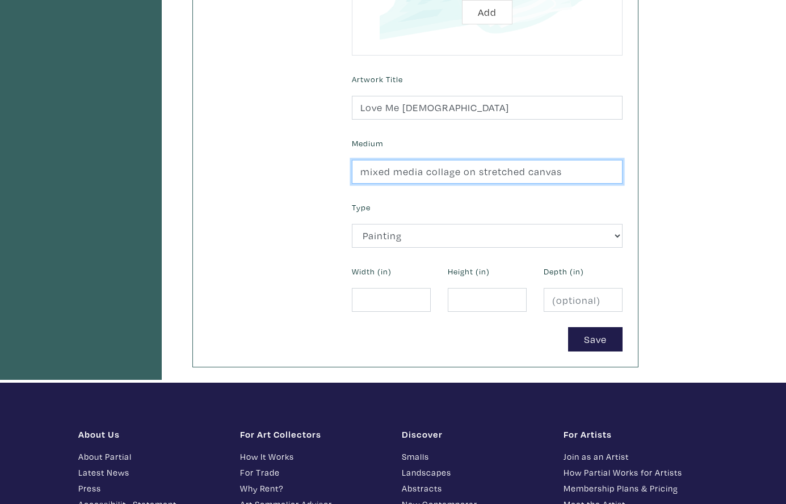
type input "mixed media collage on stretched canvas"
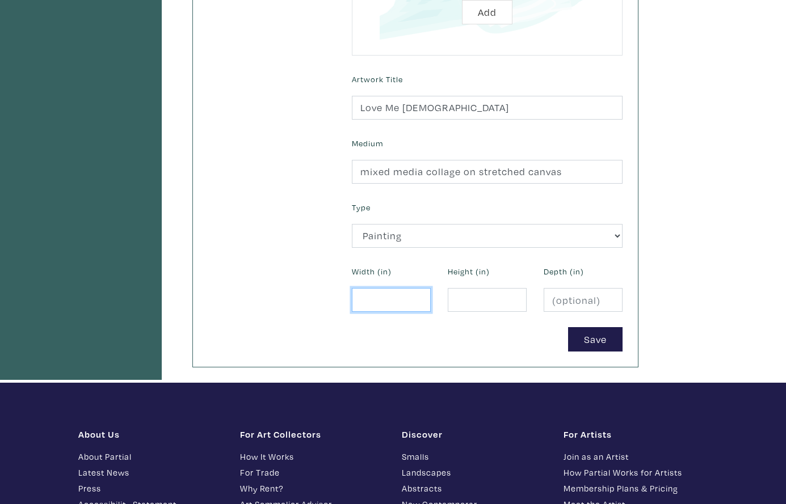
click at [364, 292] on input "number" at bounding box center [391, 300] width 79 height 24
type input "12"
click at [452, 294] on input "1" at bounding box center [487, 300] width 79 height 24
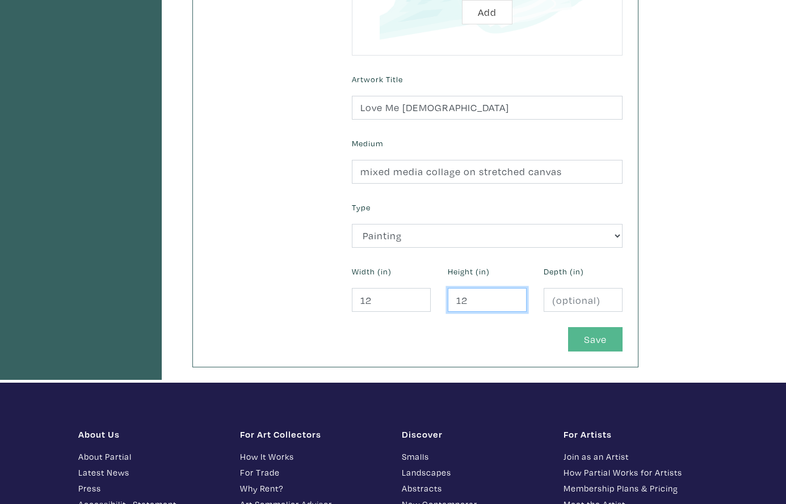
type input "12"
click at [588, 333] on button "Save" at bounding box center [595, 339] width 54 height 24
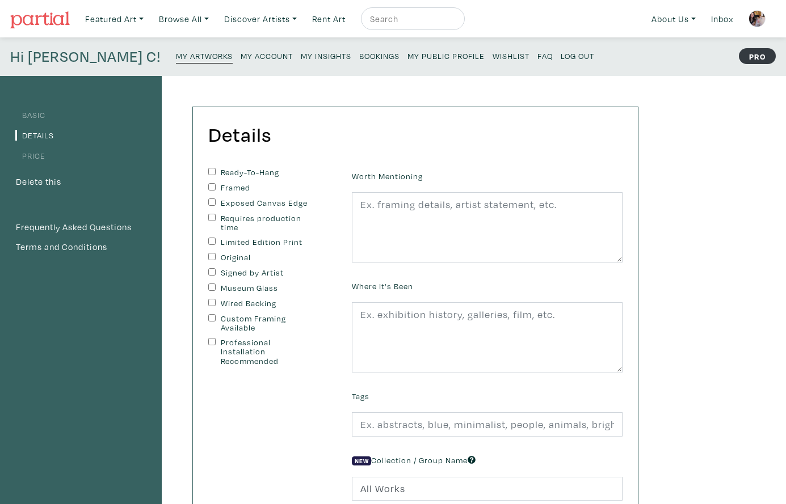
click at [211, 169] on input "Ready-To-Hang" at bounding box center [211, 171] width 7 height 7
checkbox input "true"
click at [210, 199] on input "Exposed Canvas Edge" at bounding box center [211, 202] width 7 height 7
checkbox input "true"
click at [210, 253] on input "Original" at bounding box center [211, 256] width 7 height 7
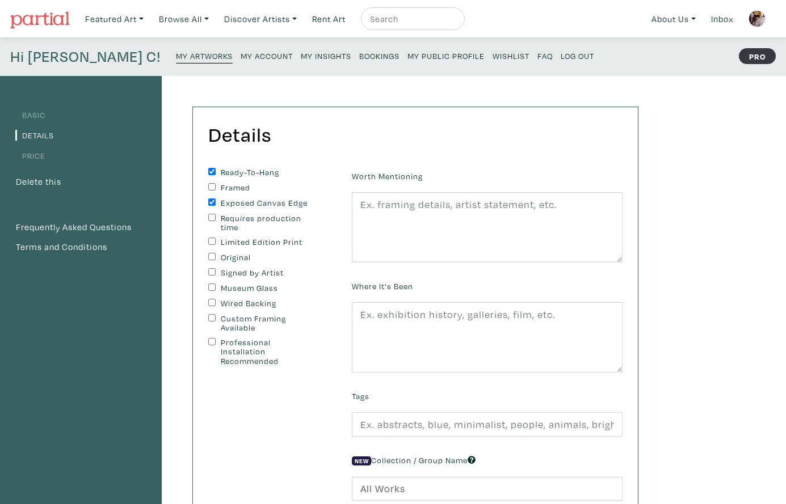
checkbox input "true"
click at [210, 269] on input "Signed by Artist" at bounding box center [211, 271] width 7 height 7
checkbox input "true"
drag, startPoint x: 211, startPoint y: 300, endPoint x: 288, endPoint y: 281, distance: 79.3
click at [212, 300] on input "Wired Backing" at bounding box center [211, 302] width 7 height 7
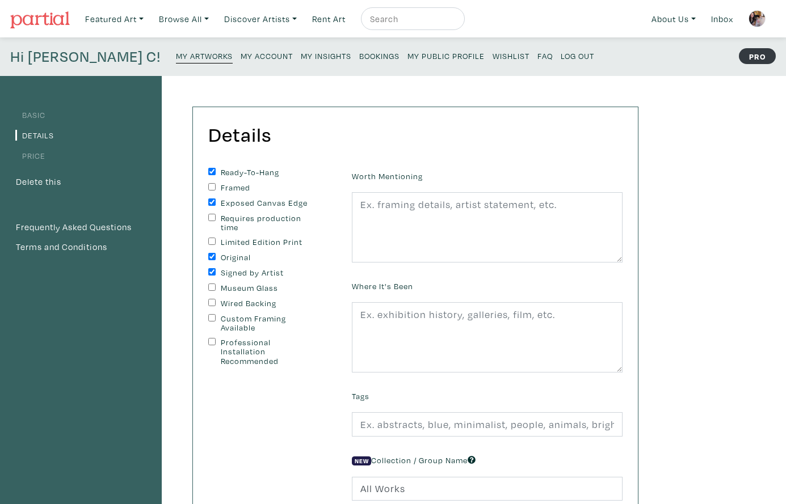
checkbox input "true"
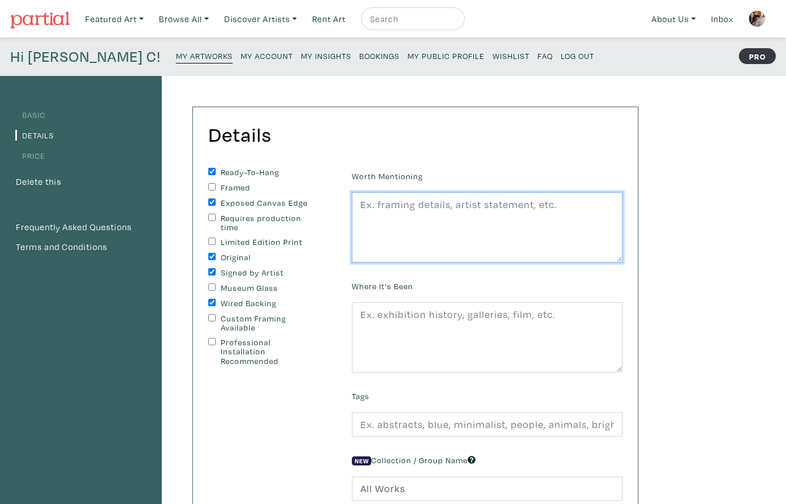
click at [410, 216] on textarea at bounding box center [487, 227] width 271 height 70
paste textarea "edges painted black, wire on back, ready to hang. second image shows sample rev…"
type textarea "edges painted black, wire on back, ready to hang. second image shows sample rev…"
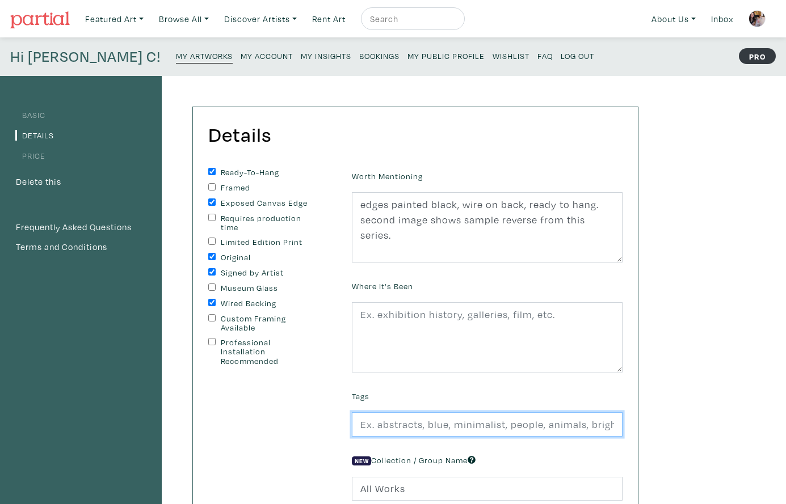
click at [456, 424] on input "text" at bounding box center [487, 425] width 271 height 24
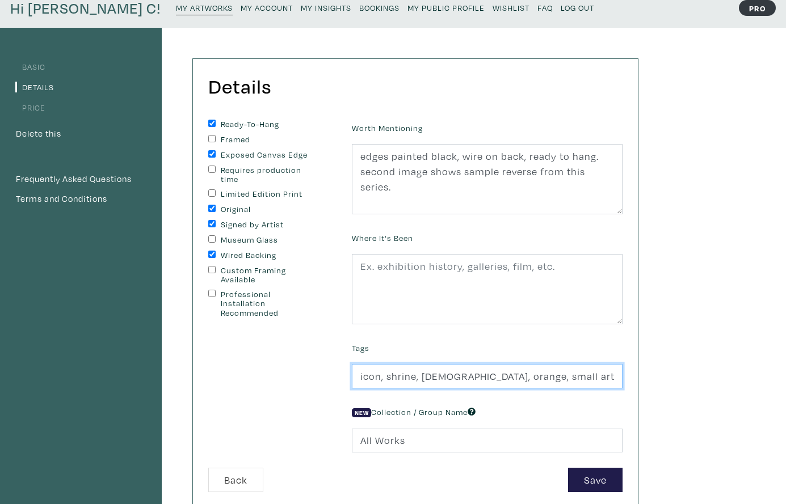
scroll to position [51, 0]
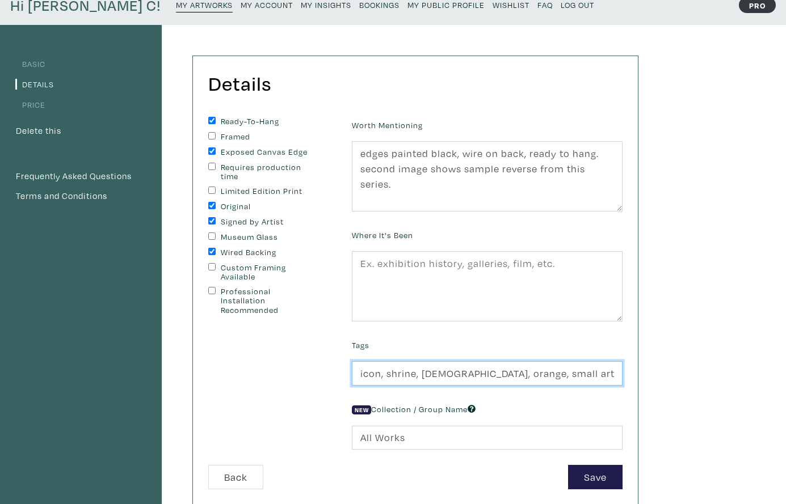
type input "icon, shrine, [DEMOGRAPHIC_DATA], orange, small art, square foot, sacred heart,…"
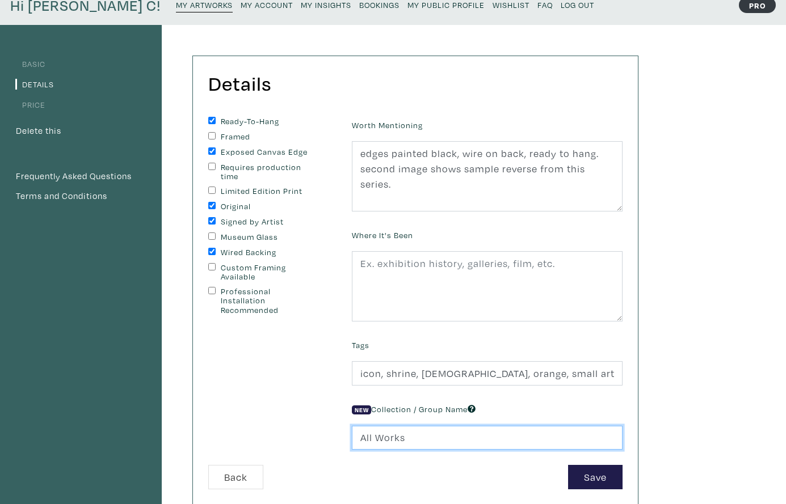
drag, startPoint x: 409, startPoint y: 436, endPoint x: 342, endPoint y: 431, distance: 67.8
click at [342, 432] on form "Ready-To-Hang Framed Exposed Canvas Edge Requires production time Limited Editi…" at bounding box center [415, 303] width 431 height 373
type input "Squares 12x12""
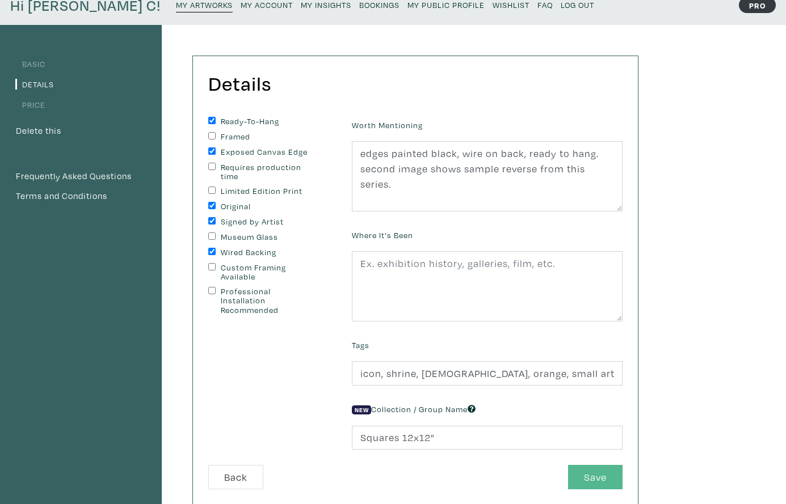
click at [589, 473] on button "Save" at bounding box center [595, 477] width 54 height 24
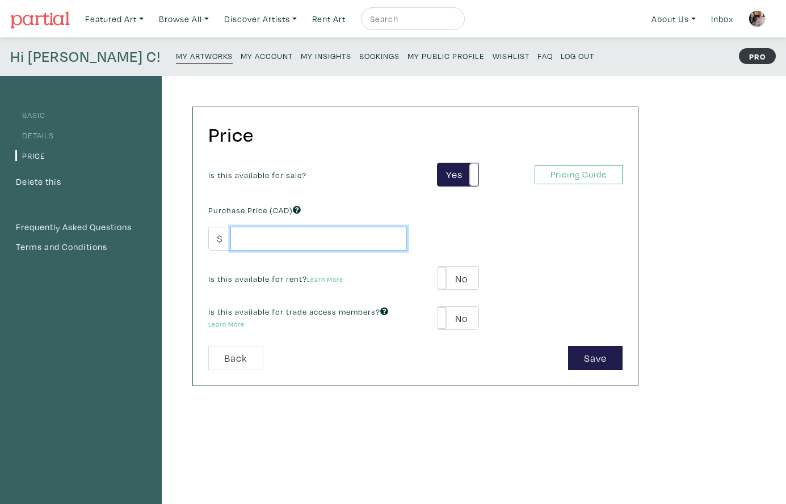
click at [293, 240] on input "number" at bounding box center [318, 239] width 176 height 24
type input "450"
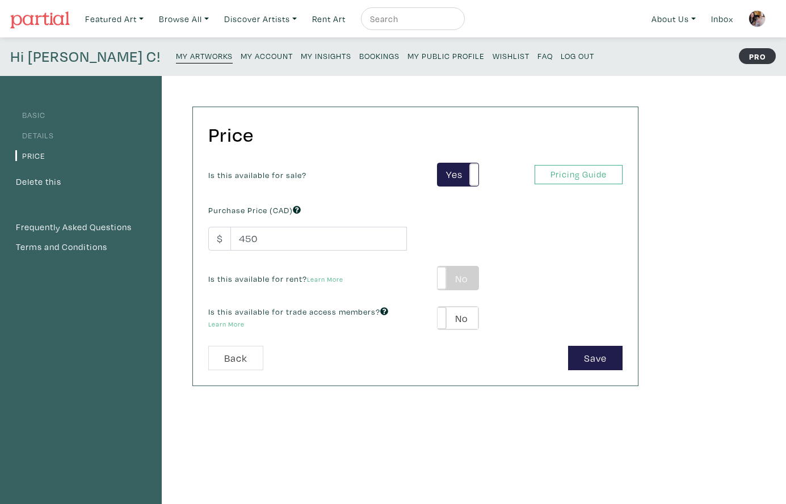
click at [473, 275] on label "No" at bounding box center [457, 278] width 40 height 23
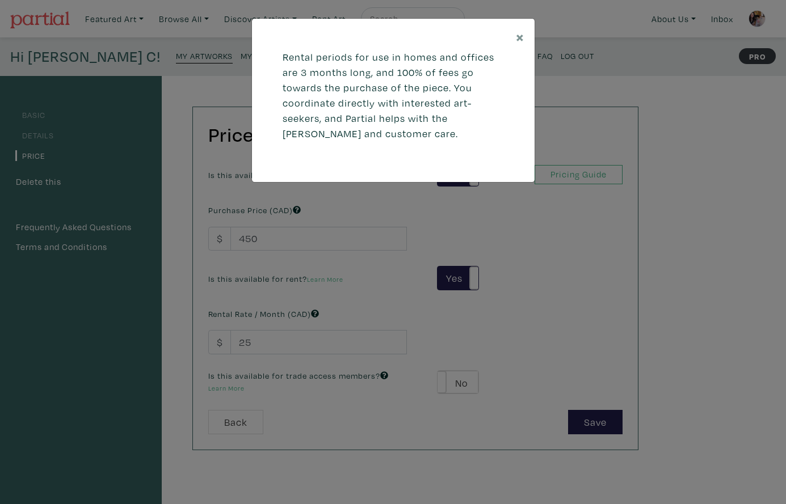
click at [256, 343] on div "× Rental periods for use in homes and offices are 3 months long, and 100% of fe…" at bounding box center [393, 252] width 786 height 504
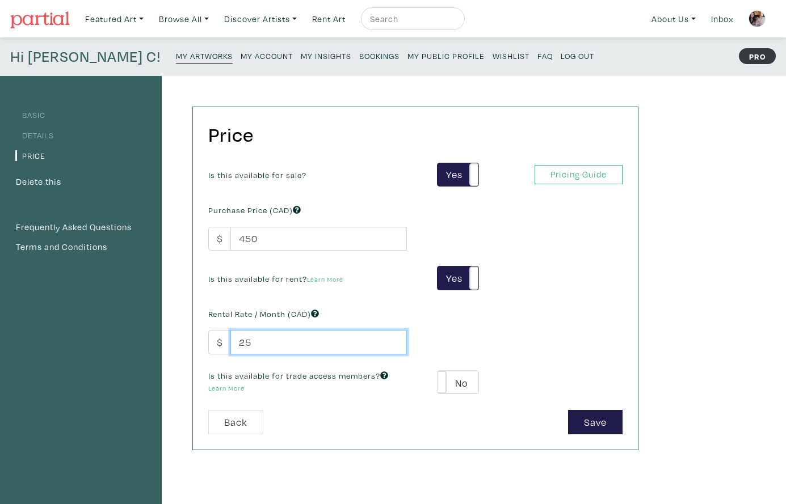
drag, startPoint x: 254, startPoint y: 341, endPoint x: 235, endPoint y: 340, distance: 18.7
click at [235, 340] on input "25" at bounding box center [318, 342] width 176 height 24
type input "75"
click at [475, 378] on label "No" at bounding box center [457, 382] width 40 height 23
type input "39"
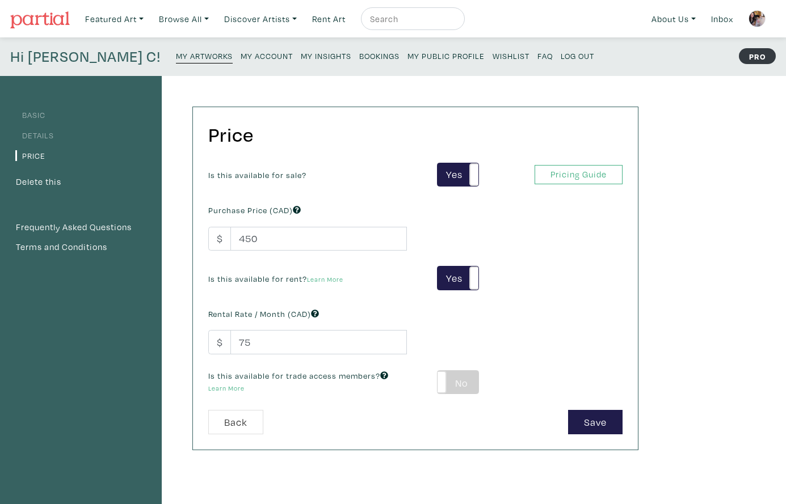
type input "81"
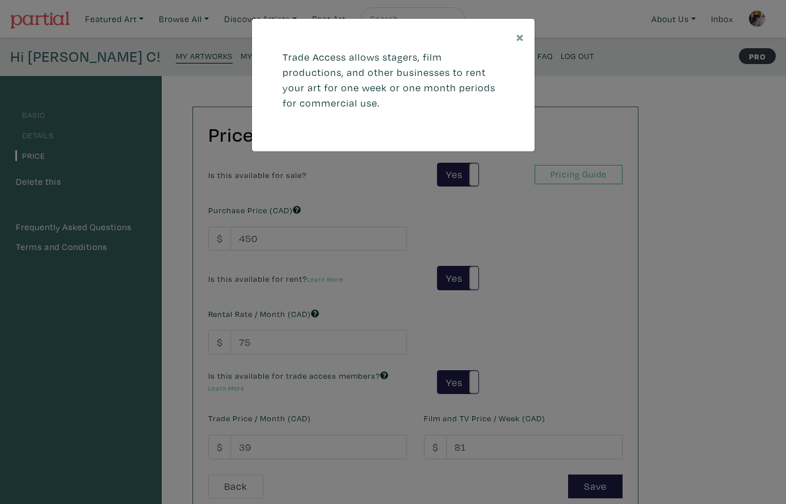
click at [260, 448] on div "× Trade Access allows stagers, film productions, and other businesses to rent y…" at bounding box center [393, 252] width 786 height 504
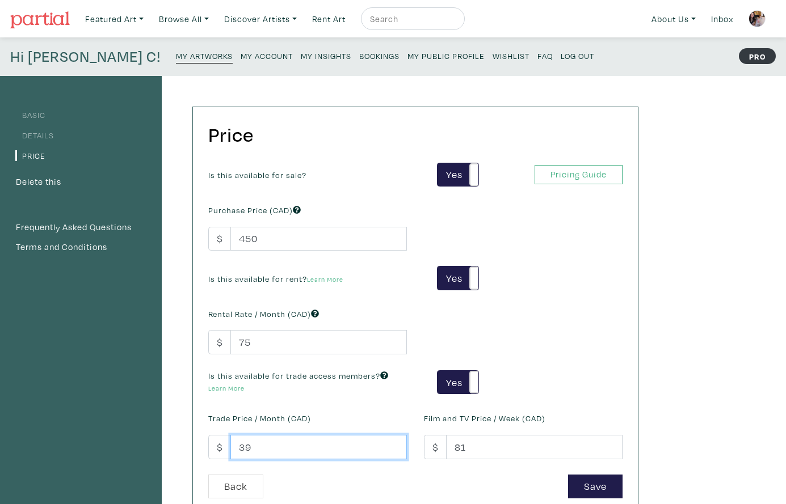
drag, startPoint x: 257, startPoint y: 444, endPoint x: 229, endPoint y: 441, distance: 27.9
click at [228, 441] on div "$ 39" at bounding box center [307, 447] width 199 height 24
type input "75"
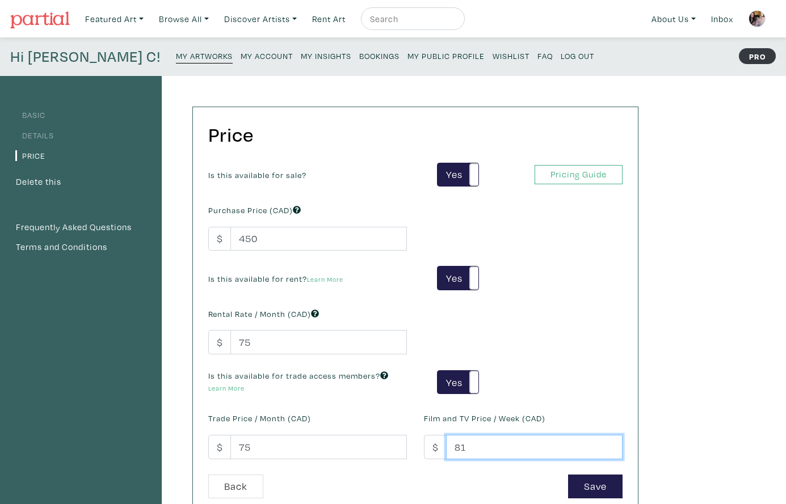
drag, startPoint x: 469, startPoint y: 444, endPoint x: 445, endPoint y: 445, distance: 23.3
click at [446, 445] on input "81" at bounding box center [534, 447] width 176 height 24
type input "75"
click at [603, 482] on button "Save" at bounding box center [595, 487] width 54 height 24
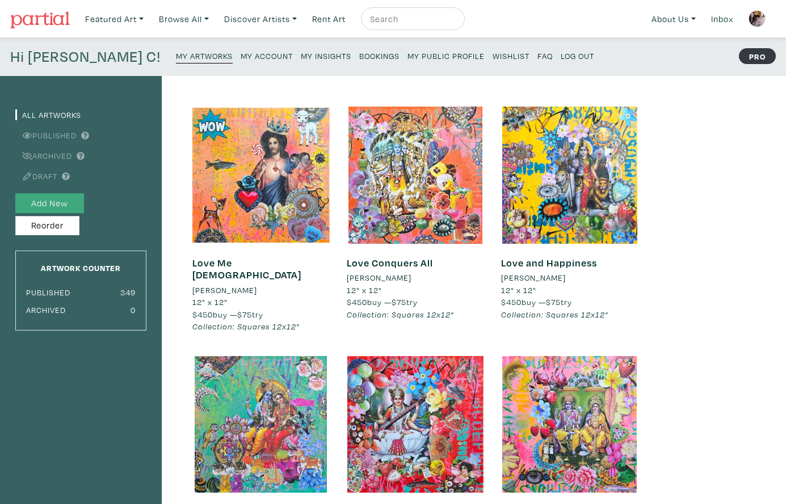
click at [62, 199] on button "Add New" at bounding box center [49, 203] width 69 height 20
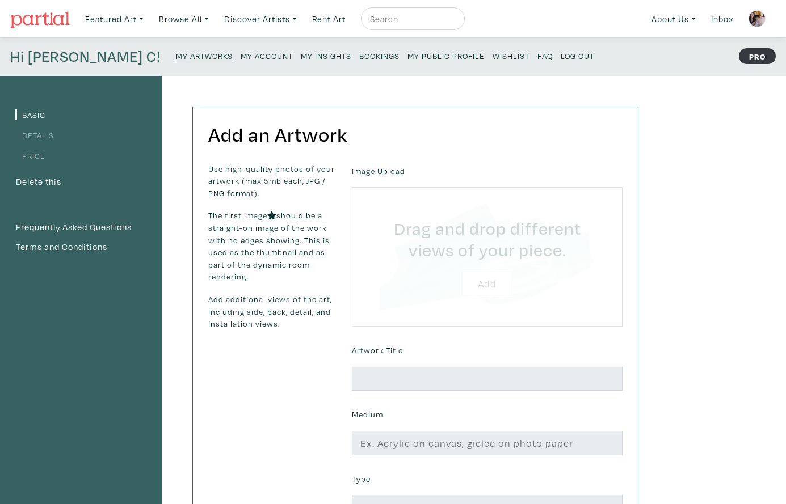
type input "C:\fakepath\The Green Goddess 2025 Lorette C. Luzajic.jpg"
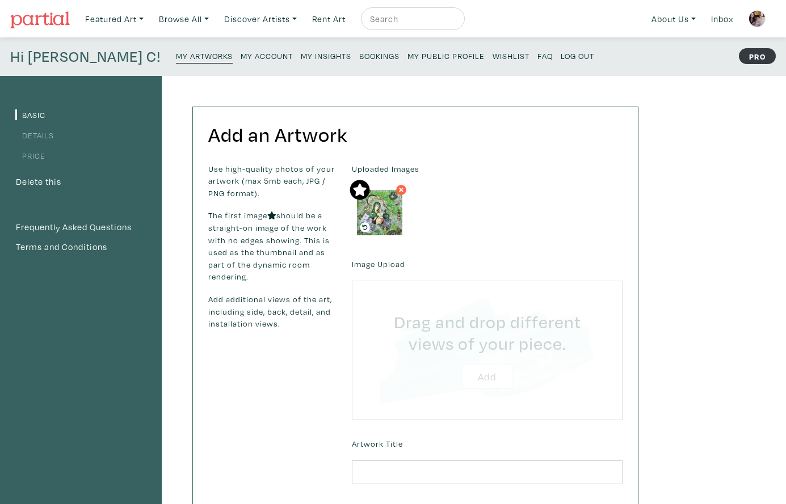
type input "C:\fakepath\Unknown.jpeg"
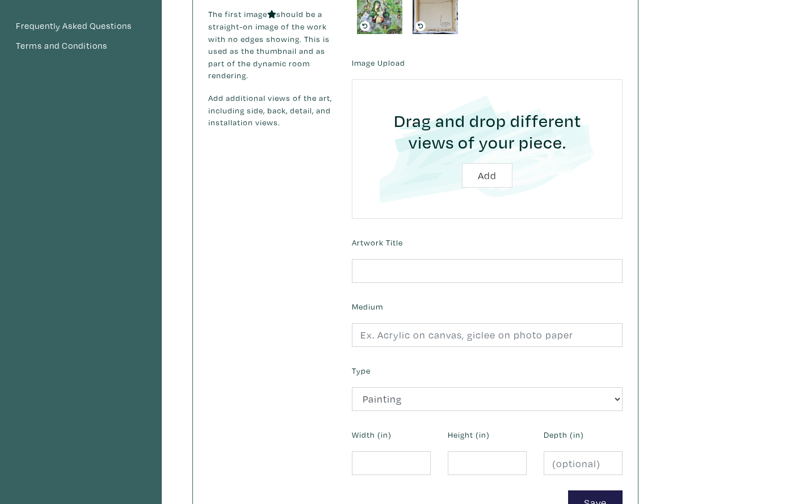
scroll to position [203, 0]
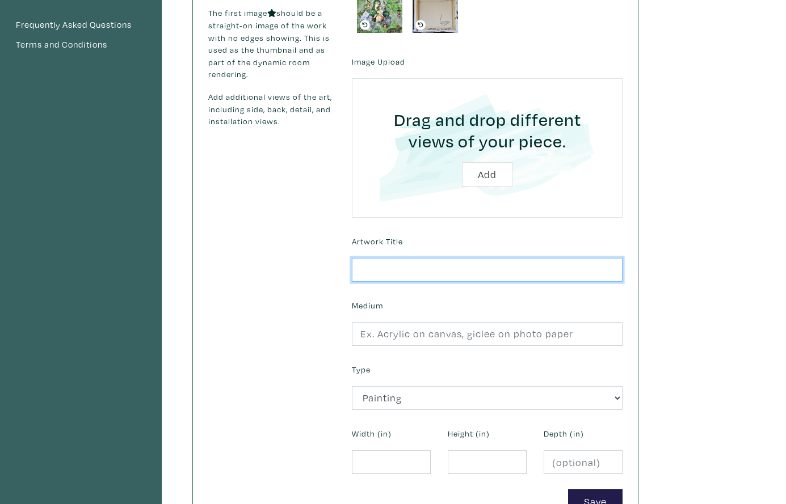
click at [370, 271] on input "text" at bounding box center [487, 270] width 271 height 24
type input "Green Goddess"
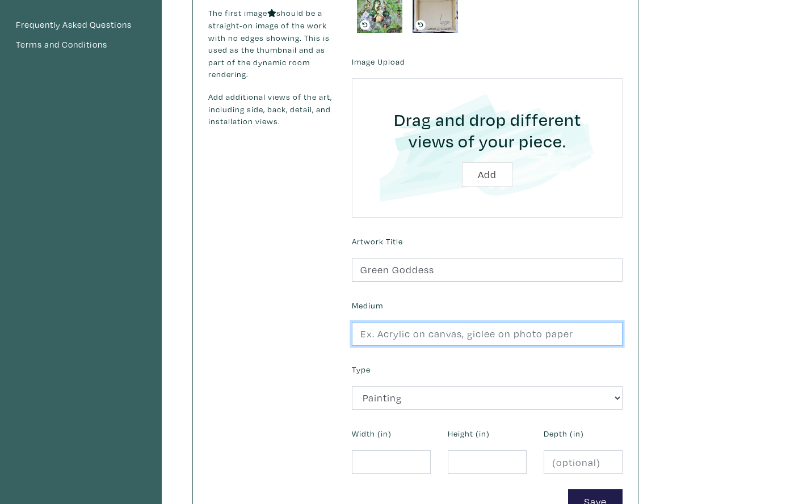
click at [377, 335] on input "text" at bounding box center [487, 334] width 271 height 24
type input "a"
type input "collage mixed media on stretched canvas"
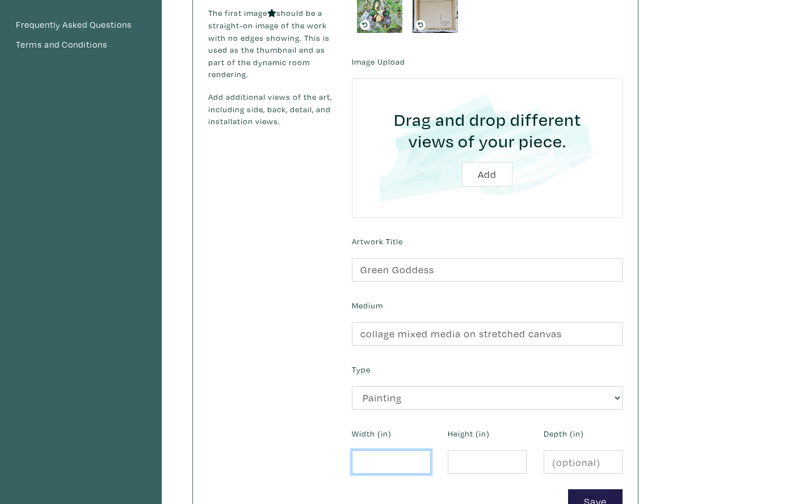
click at [376, 461] on input "number" at bounding box center [391, 463] width 79 height 24
type input "12"
click at [460, 458] on input "number" at bounding box center [487, 463] width 79 height 24
type input "12"
click at [583, 490] on button "Save" at bounding box center [595, 502] width 54 height 24
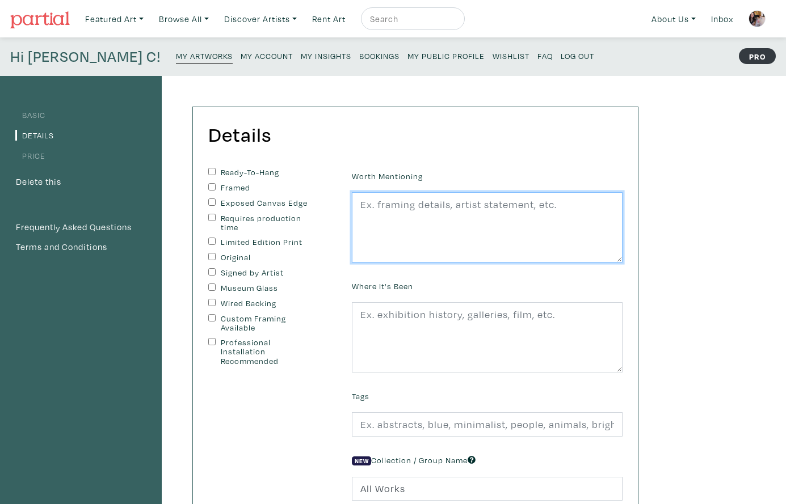
click at [382, 222] on textarea at bounding box center [487, 227] width 271 height 70
paste textarea "edges painted black, wire on back, ready to hang. second image shows sample rev…"
type textarea "edges painted black, wire on back, ready to hang. second image shows sample rev…"
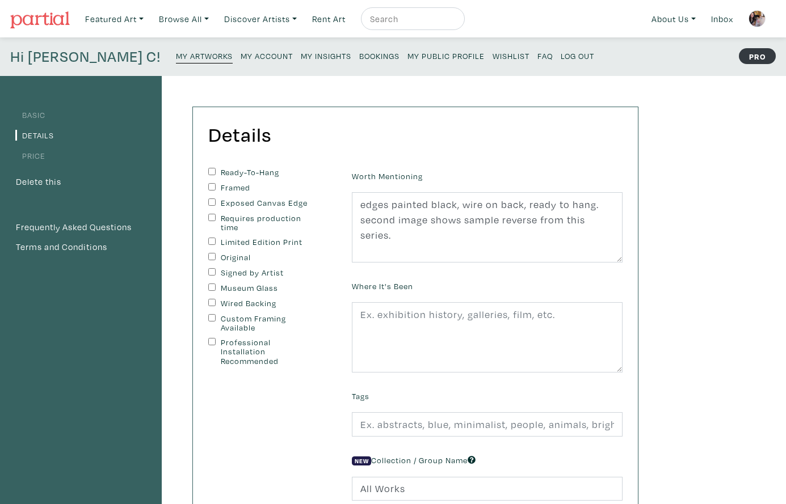
click at [208, 168] on input "Ready-To-Hang" at bounding box center [211, 171] width 7 height 7
checkbox input "true"
click at [209, 199] on input "Exposed Canvas Edge" at bounding box center [211, 202] width 7 height 7
checkbox input "true"
click at [208, 253] on input "Original" at bounding box center [211, 256] width 7 height 7
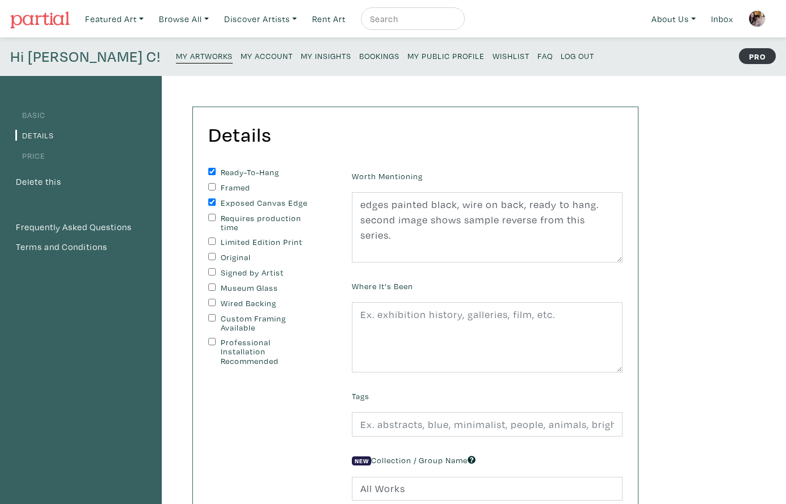
checkbox input "true"
click at [211, 268] on input "Signed by Artist" at bounding box center [211, 271] width 7 height 7
checkbox input "true"
drag, startPoint x: 212, startPoint y: 300, endPoint x: 219, endPoint y: 304, distance: 7.9
click at [212, 300] on input "Wired Backing" at bounding box center [211, 302] width 7 height 7
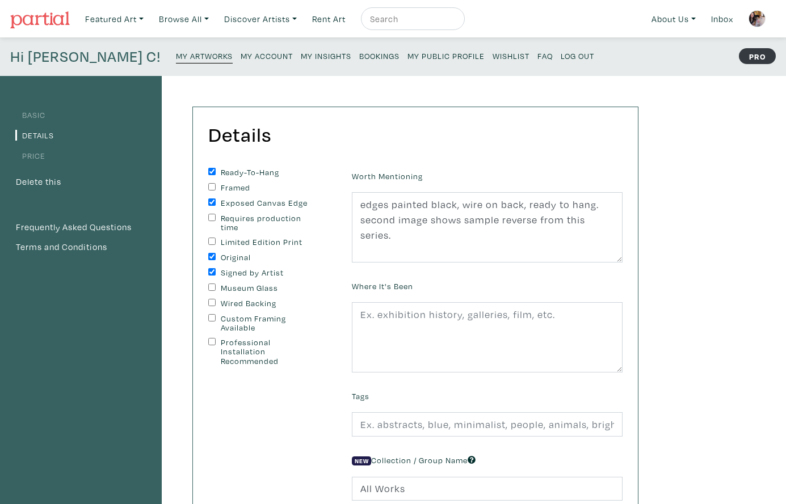
checkbox input "true"
click at [378, 424] on input "text" at bounding box center [487, 425] width 271 height 24
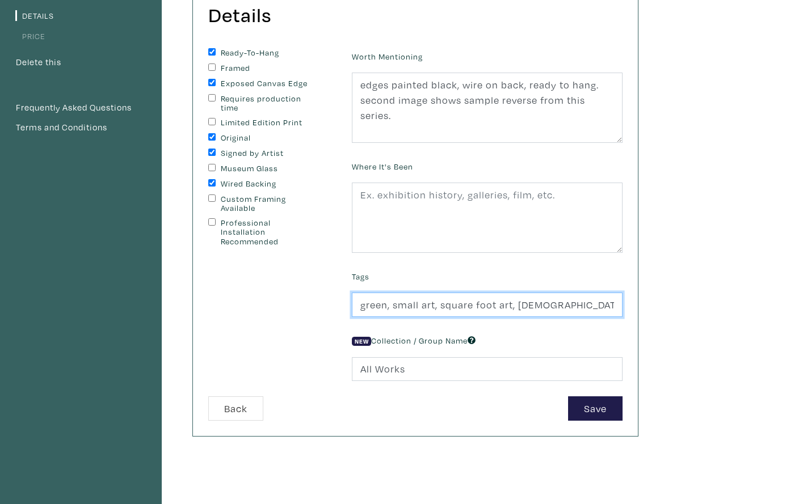
scroll to position [120, 0]
type input "green, small art, square foot art, Virgin Mary, madonna, shrine, our lady, pop …"
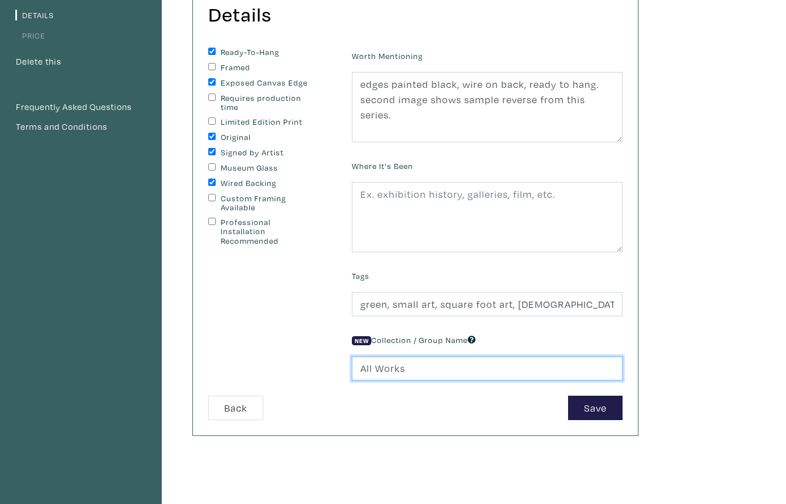
drag, startPoint x: 409, startPoint y: 369, endPoint x: 334, endPoint y: 363, distance: 75.2
click at [334, 363] on form "Ready-To-Hang Framed Exposed Canvas Edge Requires production time Limited Editi…" at bounding box center [415, 234] width 431 height 373
type input "Squares 12x12""
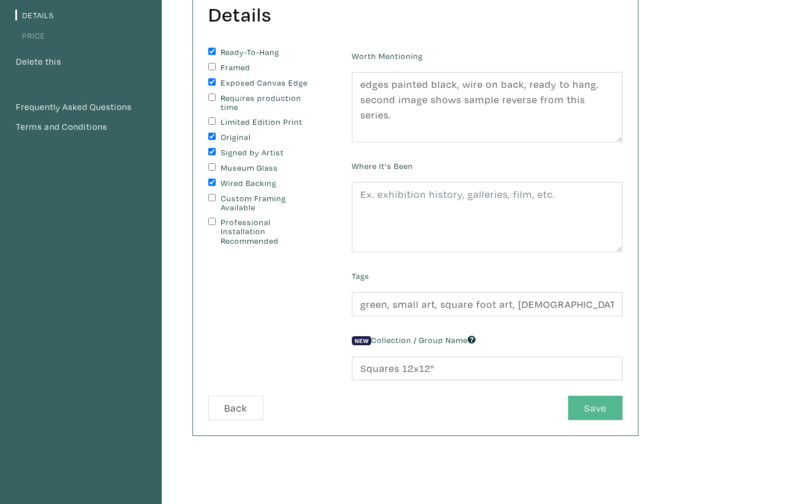
click at [585, 407] on button "Save" at bounding box center [595, 408] width 54 height 24
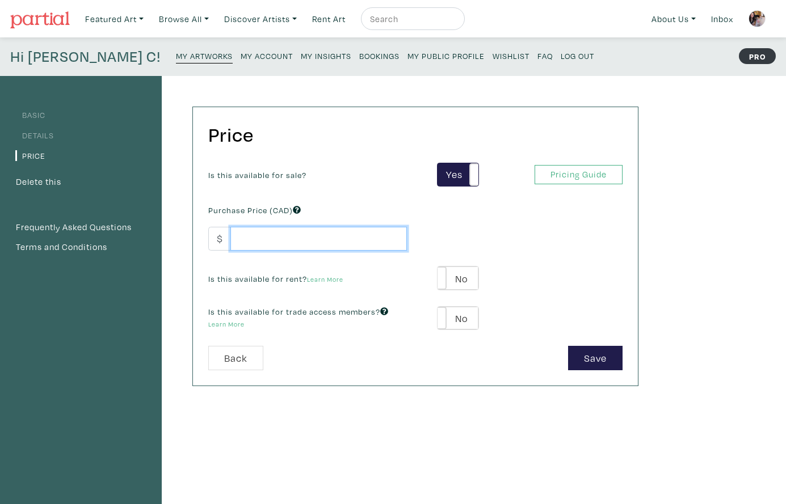
click at [277, 237] on input "number" at bounding box center [318, 239] width 176 height 24
type input "450"
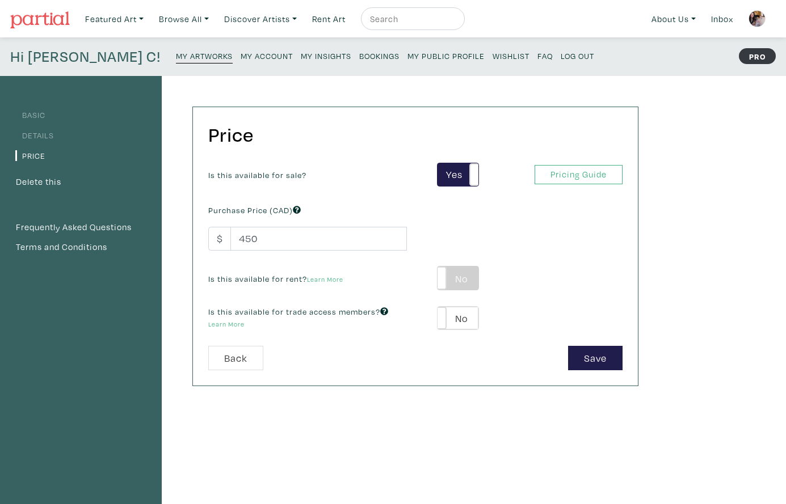
click at [468, 275] on label "No" at bounding box center [457, 278] width 40 height 23
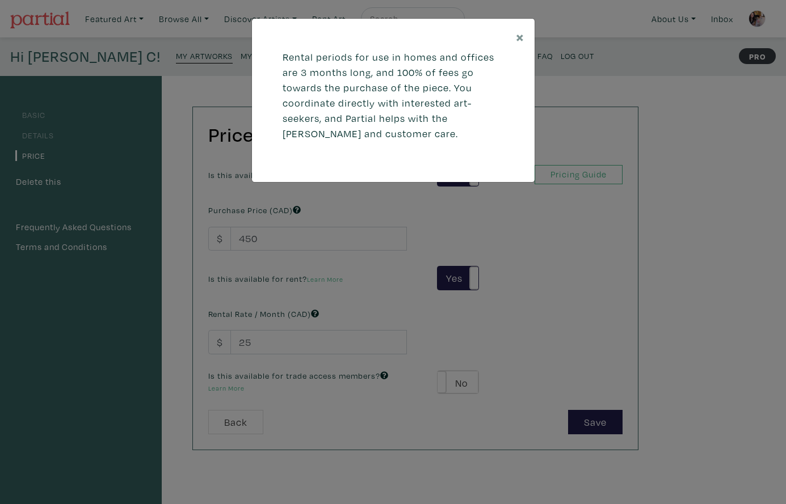
click at [290, 335] on div "× Rental periods for use in homes and offices are 3 months long, and 100% of fe…" at bounding box center [393, 252] width 786 height 504
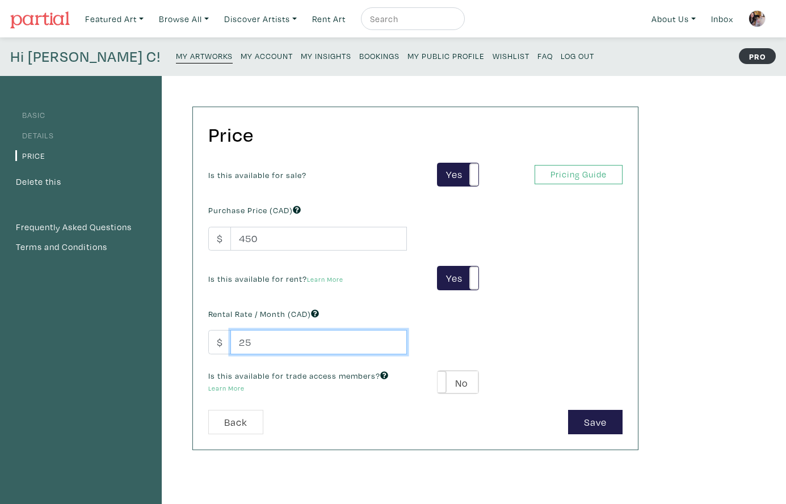
drag, startPoint x: 259, startPoint y: 340, endPoint x: 226, endPoint y: 338, distance: 33.0
click at [226, 338] on div "$ 25" at bounding box center [307, 342] width 199 height 24
type input "75"
click at [471, 381] on label "No" at bounding box center [457, 382] width 40 height 23
type input "39"
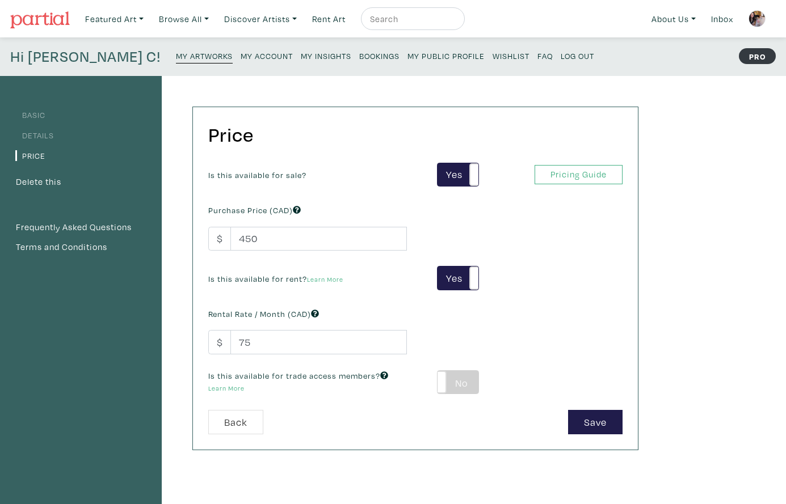
type input "81"
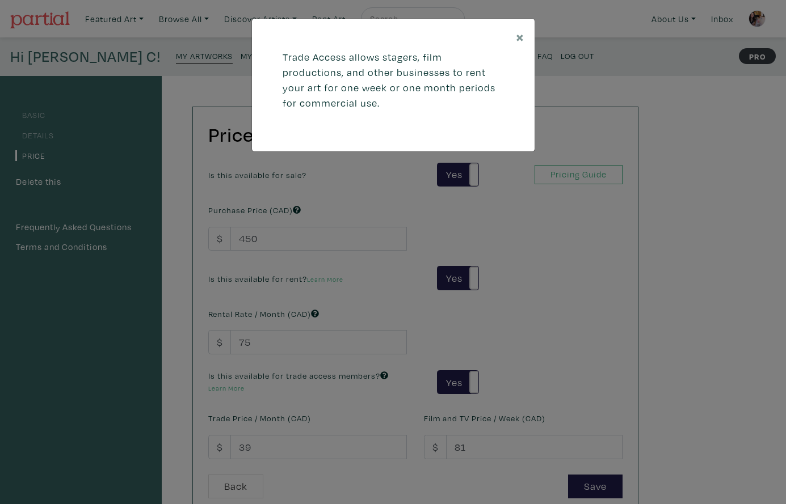
drag, startPoint x: 268, startPoint y: 439, endPoint x: 262, endPoint y: 445, distance: 9.2
click at [268, 439] on div "× Trade Access allows stagers, film productions, and other businesses to rent y…" at bounding box center [393, 252] width 786 height 504
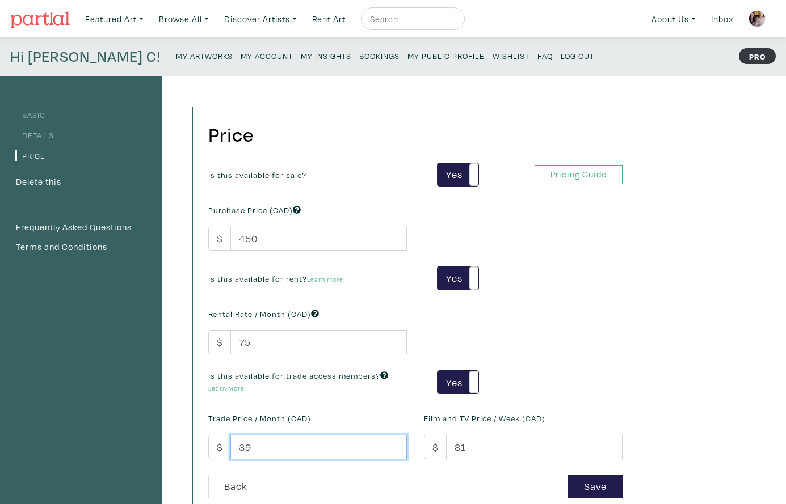
drag, startPoint x: 258, startPoint y: 445, endPoint x: 222, endPoint y: 443, distance: 35.3
click at [222, 443] on div "$ 39" at bounding box center [307, 447] width 199 height 24
type input "75"
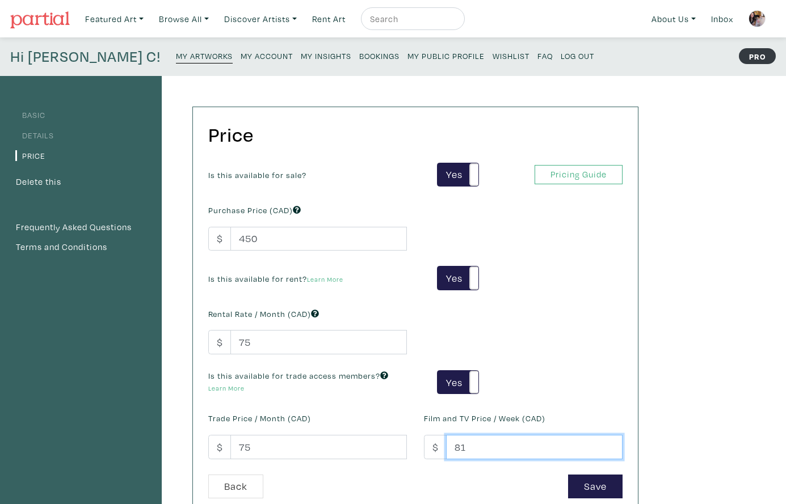
drag, startPoint x: 468, startPoint y: 448, endPoint x: 447, endPoint y: 447, distance: 21.6
click at [447, 447] on input "81" at bounding box center [534, 447] width 176 height 24
type input "75"
click at [596, 482] on button "Save" at bounding box center [595, 487] width 54 height 24
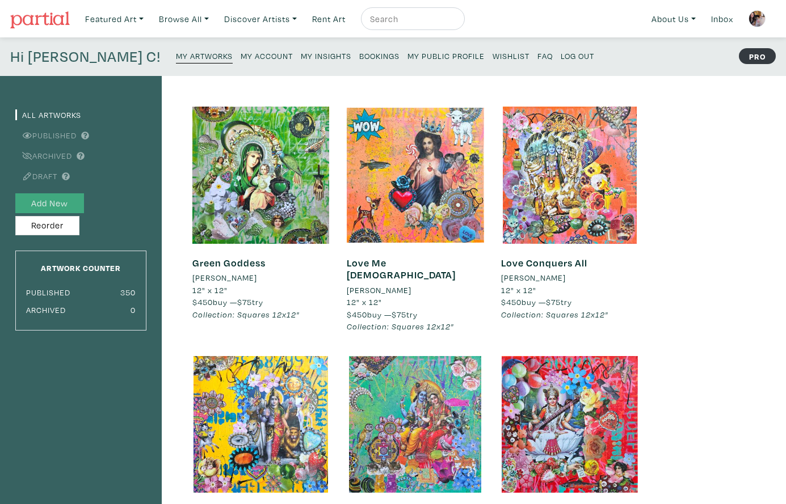
click at [69, 200] on button "Add New" at bounding box center [49, 203] width 69 height 20
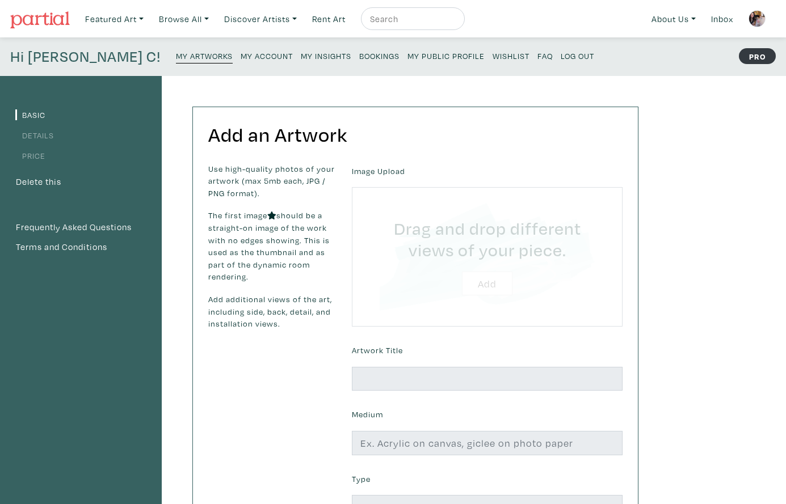
type input "C:\fakepath\The Many Faces of Love 2025 [PERSON_NAME] Luzajic.jpg"
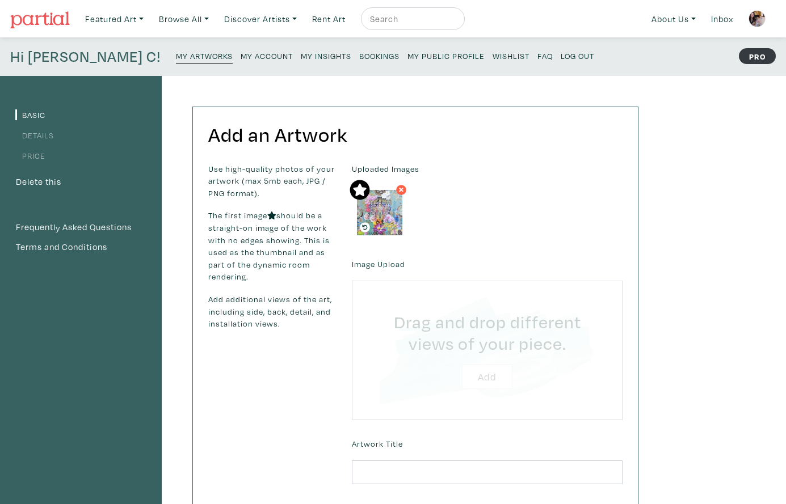
type input "C:\fakepath\Unknown.jpeg"
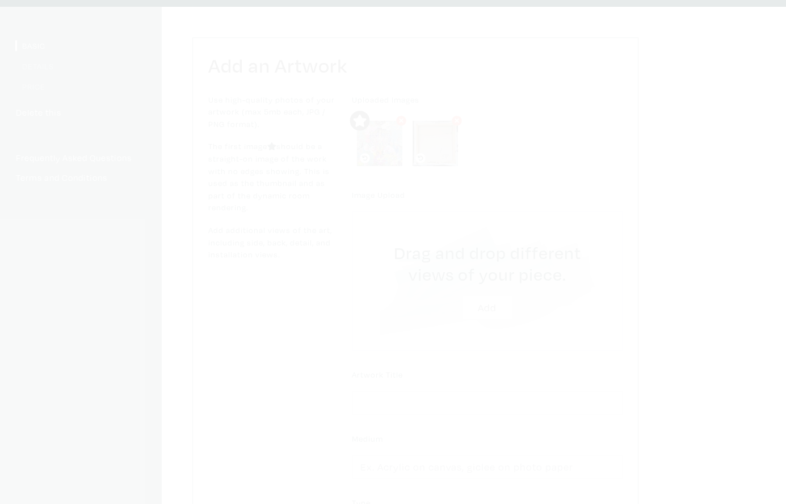
scroll to position [77, 0]
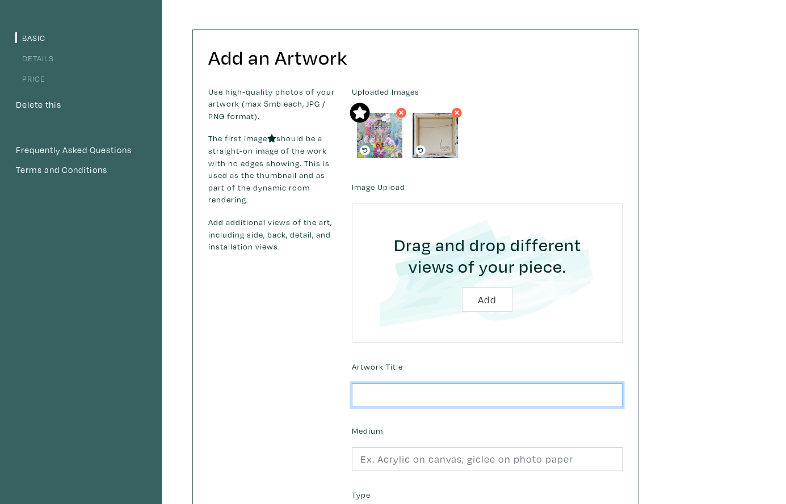
click at [378, 394] on input "text" at bounding box center [487, 396] width 271 height 24
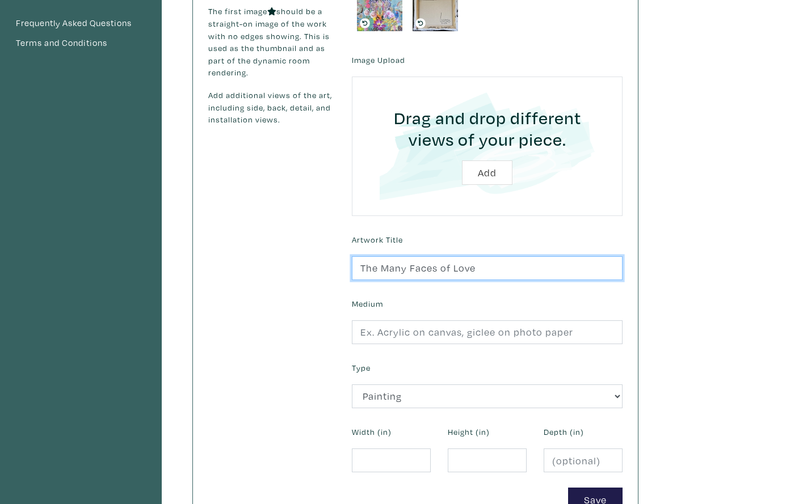
scroll to position [206, 0]
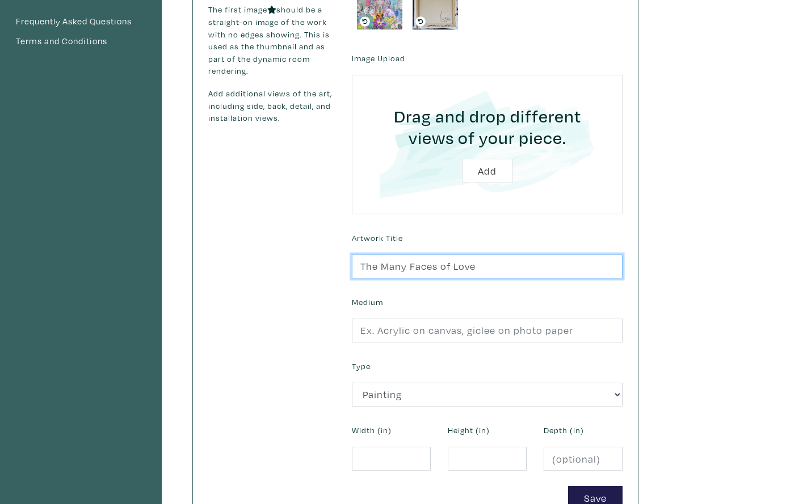
type input "The Many Faces of Love"
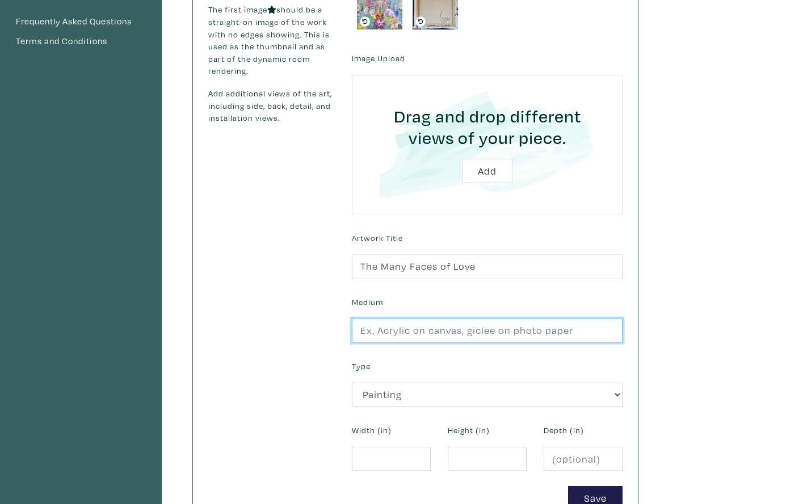
click at [398, 330] on input "text" at bounding box center [487, 331] width 271 height 24
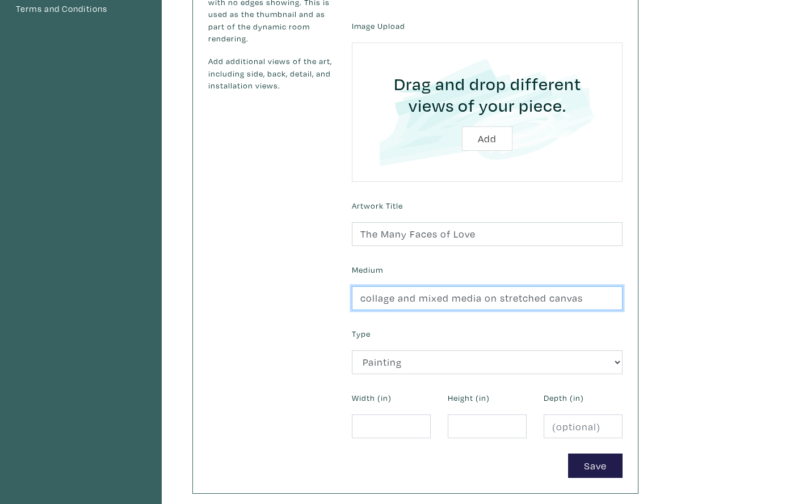
type input "collage and mixed media on stretched canvas"
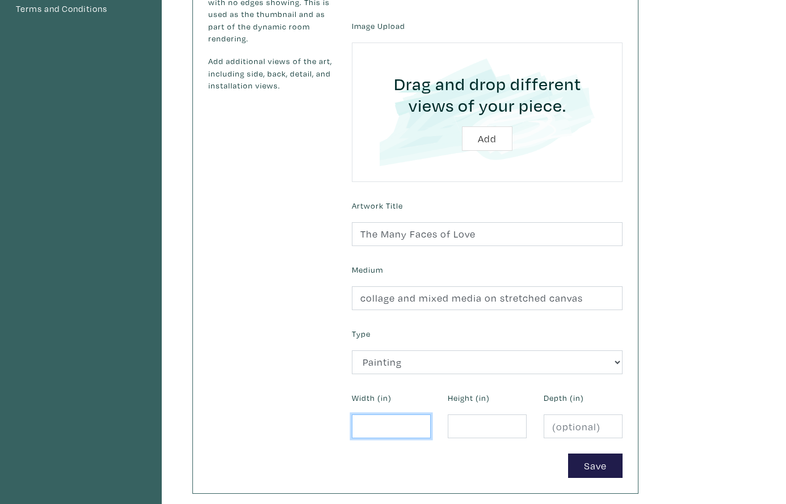
click at [370, 429] on input "number" at bounding box center [391, 427] width 79 height 24
type input "12"
click at [472, 424] on input "number" at bounding box center [487, 427] width 79 height 24
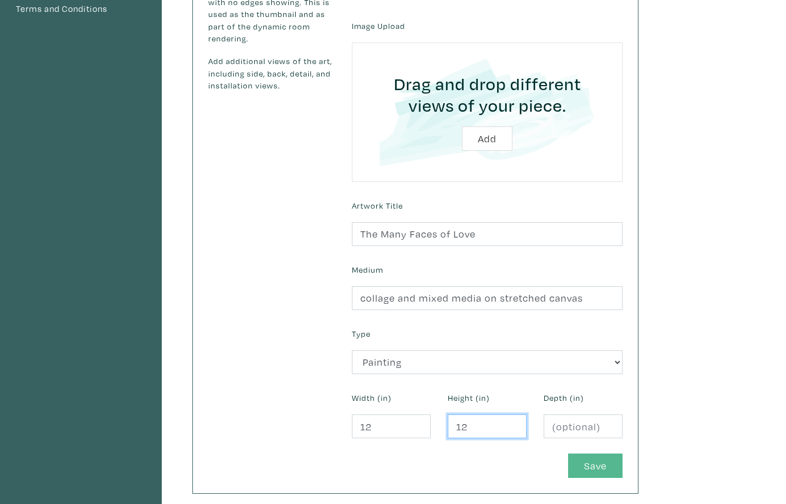
type input "12"
click at [587, 461] on button "Save" at bounding box center [595, 466] width 54 height 24
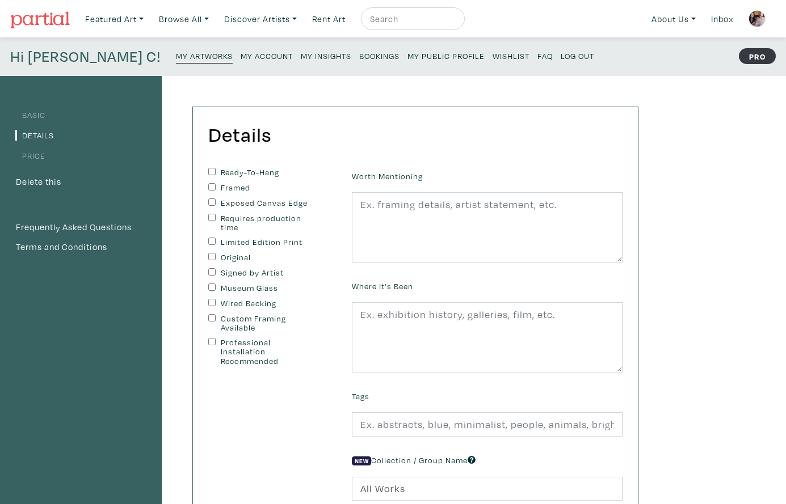
click at [212, 170] on input "Ready-To-Hang" at bounding box center [211, 171] width 7 height 7
checkbox input "true"
click at [209, 200] on input "Exposed Canvas Edge" at bounding box center [211, 202] width 7 height 7
checkbox input "true"
click at [212, 254] on input "Original" at bounding box center [211, 256] width 7 height 7
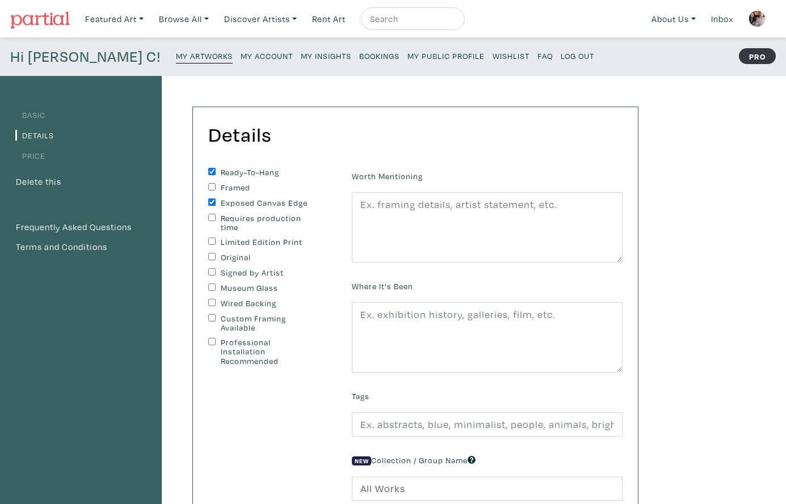
checkbox input "true"
click at [211, 268] on input "Signed by Artist" at bounding box center [211, 271] width 7 height 7
checkbox input "true"
drag, startPoint x: 211, startPoint y: 300, endPoint x: 267, endPoint y: 292, distance: 56.7
click at [211, 300] on input "Wired Backing" at bounding box center [211, 302] width 7 height 7
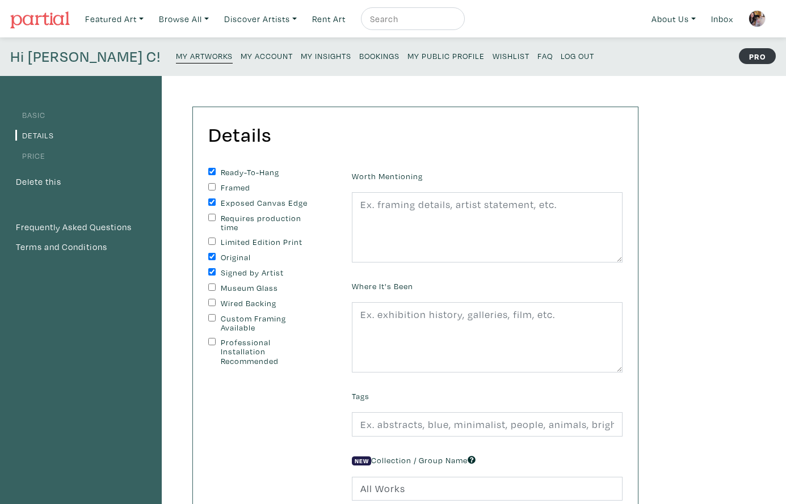
checkbox input "true"
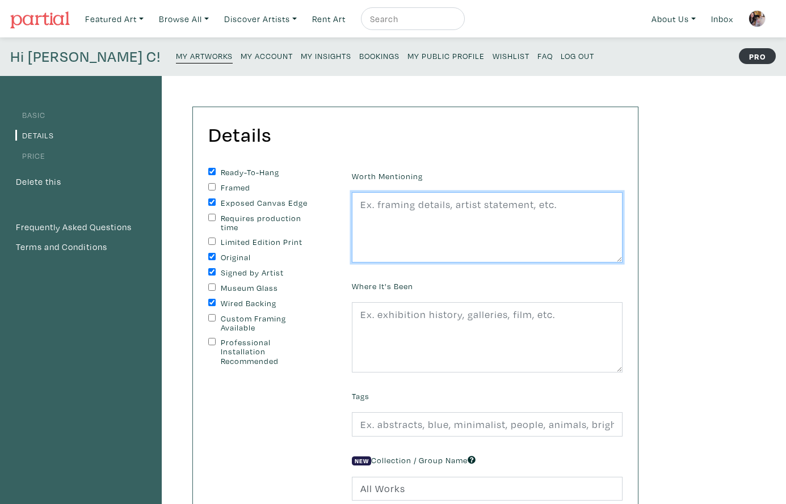
click at [382, 228] on textarea at bounding box center [487, 227] width 271 height 70
paste textarea "edges painted black, wire on back, ready to hang. second image shows sample rev…"
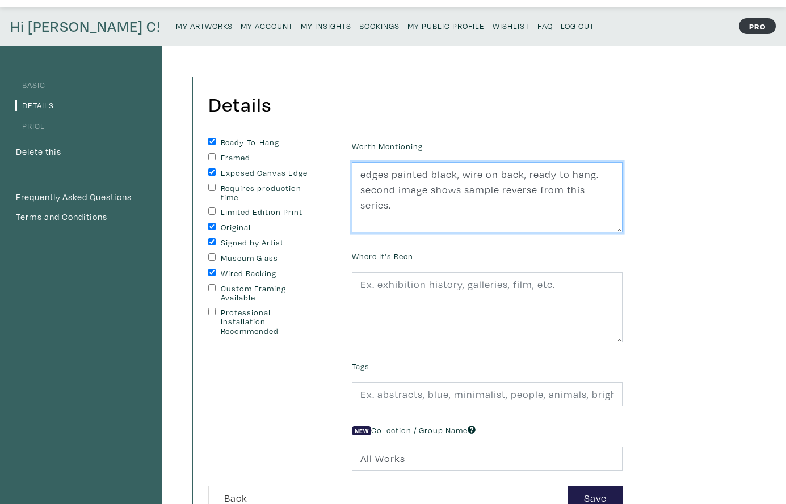
scroll to position [31, 0]
type textarea "edges painted black, wire on back, ready to hang. second image shows sample rev…"
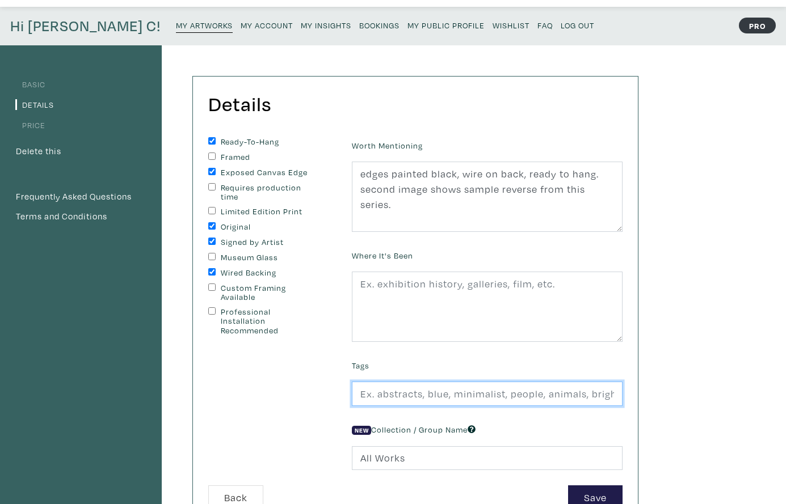
click at [392, 393] on input "text" at bounding box center [487, 394] width 271 height 24
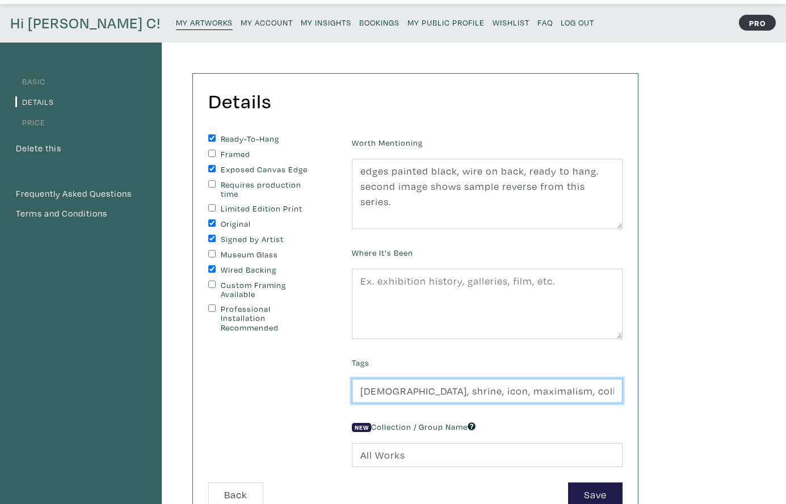
type input "[DEMOGRAPHIC_DATA], shrine, icon, maximalism, collage, mixed media, beauty"
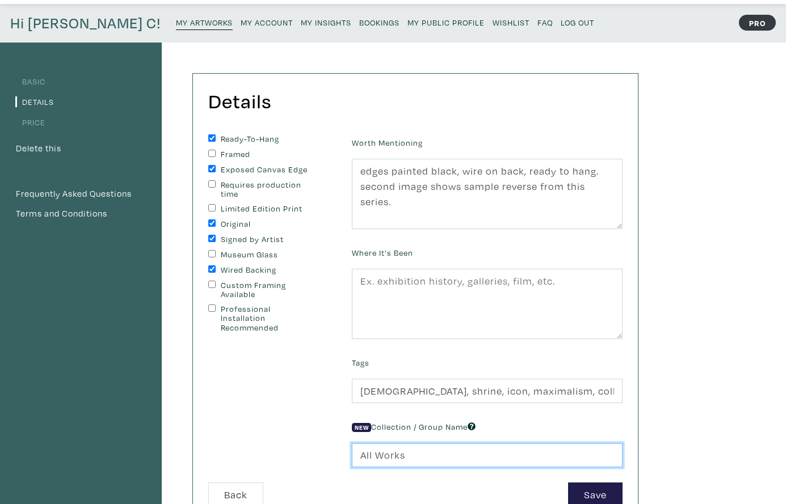
drag, startPoint x: 409, startPoint y: 457, endPoint x: 353, endPoint y: 451, distance: 56.5
click at [353, 451] on input "All Works" at bounding box center [487, 456] width 271 height 24
type input "Squares 12x12""
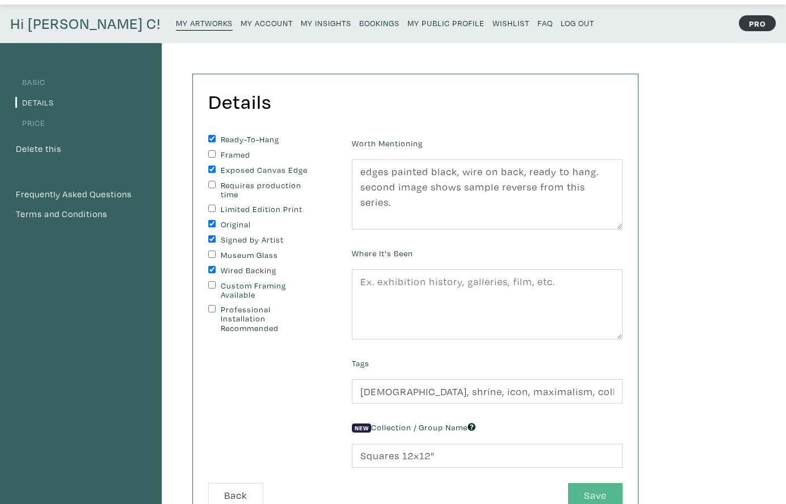
click at [584, 489] on button "Save" at bounding box center [595, 495] width 54 height 24
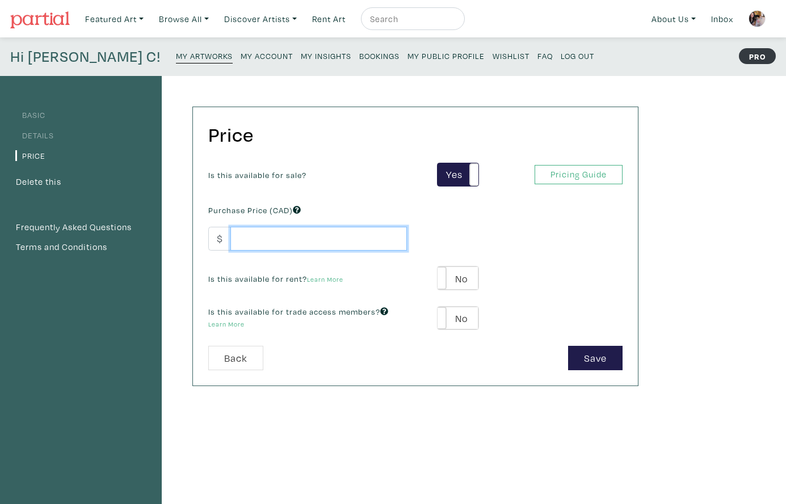
click at [297, 242] on input "number" at bounding box center [318, 239] width 176 height 24
type input "450"
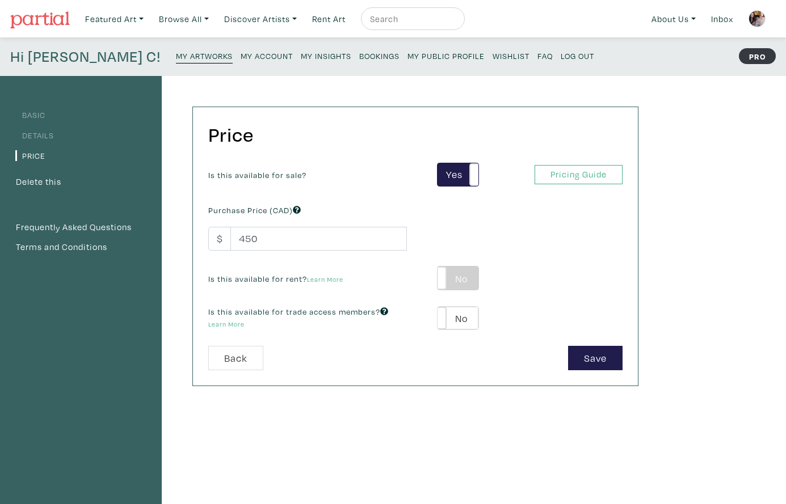
click at [469, 277] on label "No" at bounding box center [457, 278] width 40 height 23
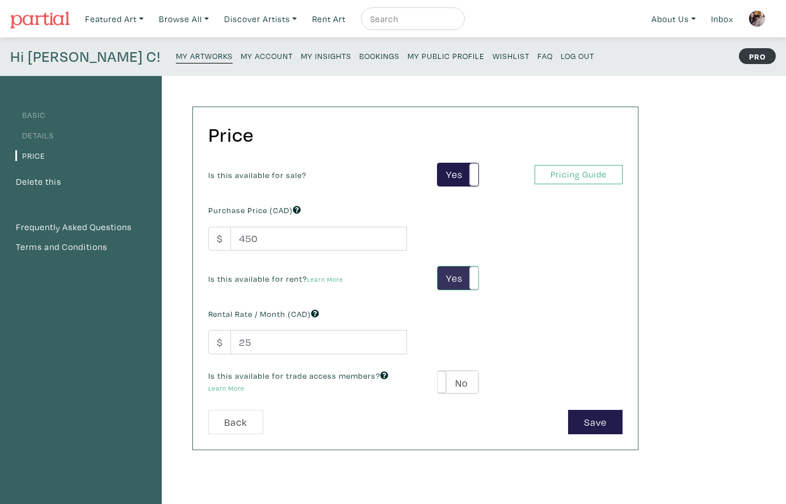
scroll to position [2, 1]
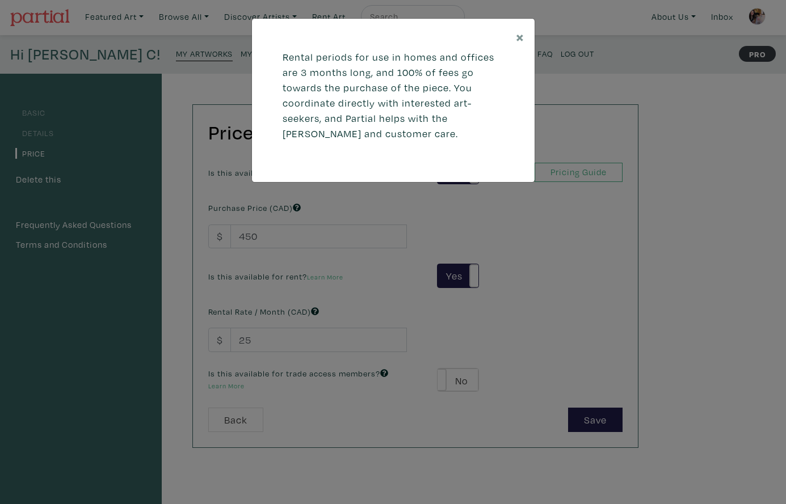
click at [256, 339] on div "× Rental periods for use in homes and offices are 3 months long, and 100% of fe…" at bounding box center [393, 252] width 786 height 504
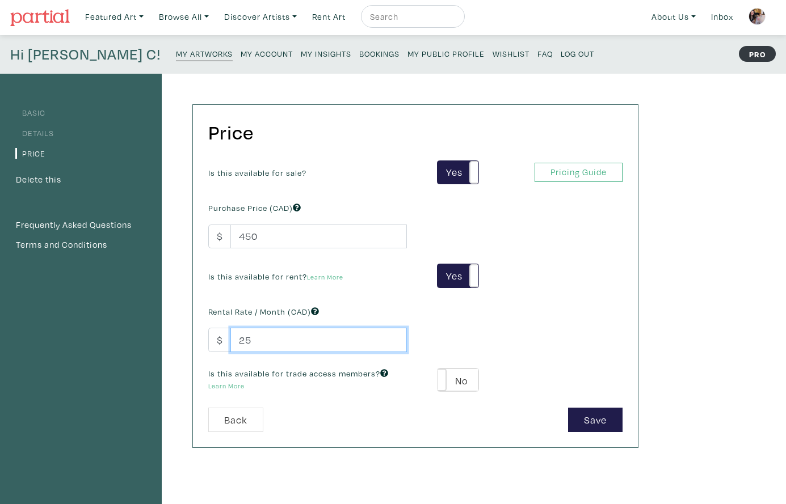
drag, startPoint x: 254, startPoint y: 339, endPoint x: 227, endPoint y: 336, distance: 27.3
click at [227, 336] on div "$ 25" at bounding box center [307, 340] width 199 height 24
type input "75"
click at [470, 372] on label "No" at bounding box center [457, 380] width 40 height 23
type input "39"
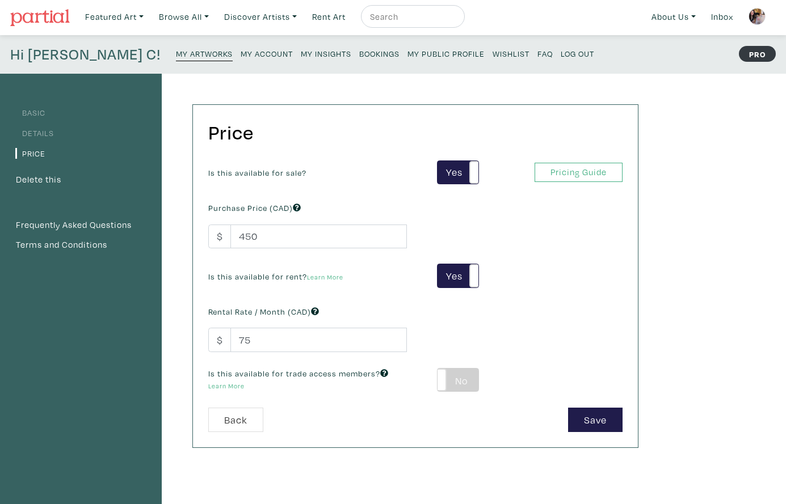
type input "81"
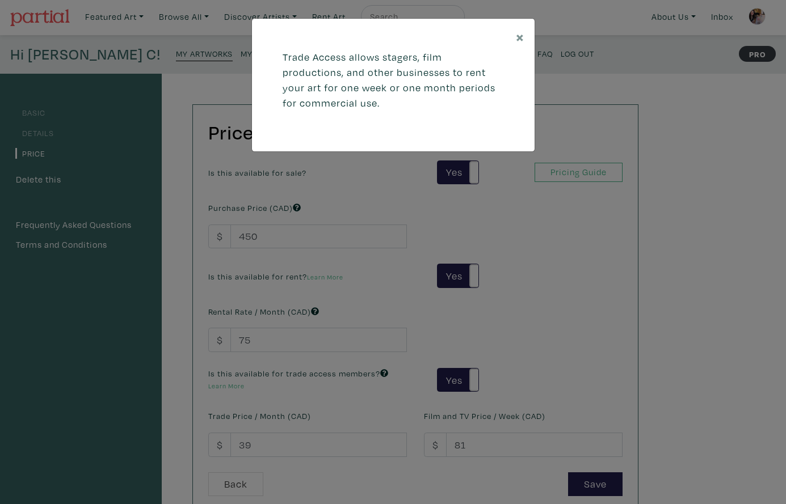
click at [253, 444] on div "× Trade Access allows stagers, film productions, and other businesses to rent y…" at bounding box center [393, 252] width 786 height 504
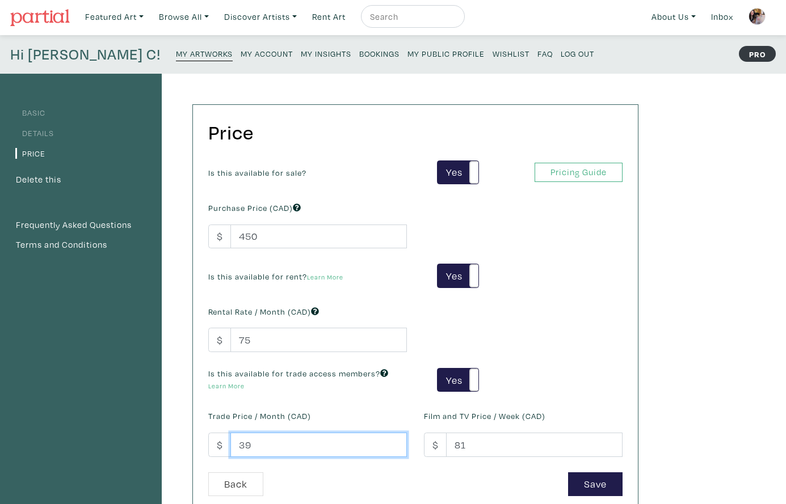
drag, startPoint x: 252, startPoint y: 443, endPoint x: 230, endPoint y: 441, distance: 21.6
click at [230, 441] on input "39" at bounding box center [318, 445] width 176 height 24
type input "75"
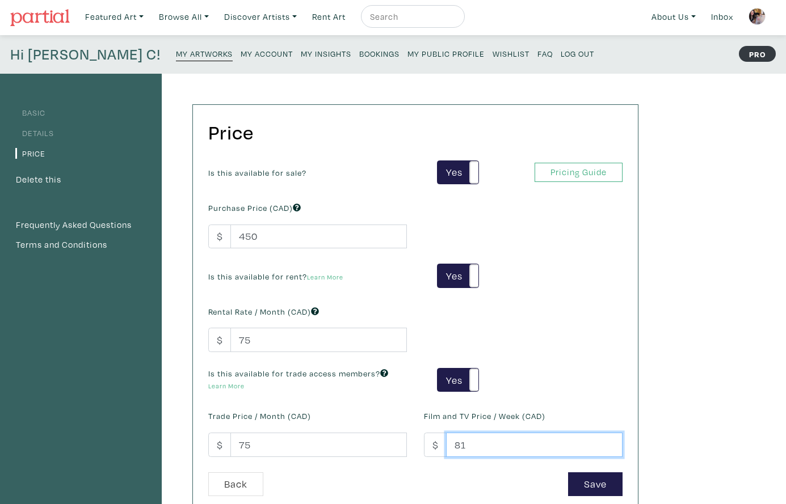
drag, startPoint x: 461, startPoint y: 444, endPoint x: 449, endPoint y: 443, distance: 12.5
click at [449, 443] on input "81" at bounding box center [534, 445] width 176 height 24
type input "75"
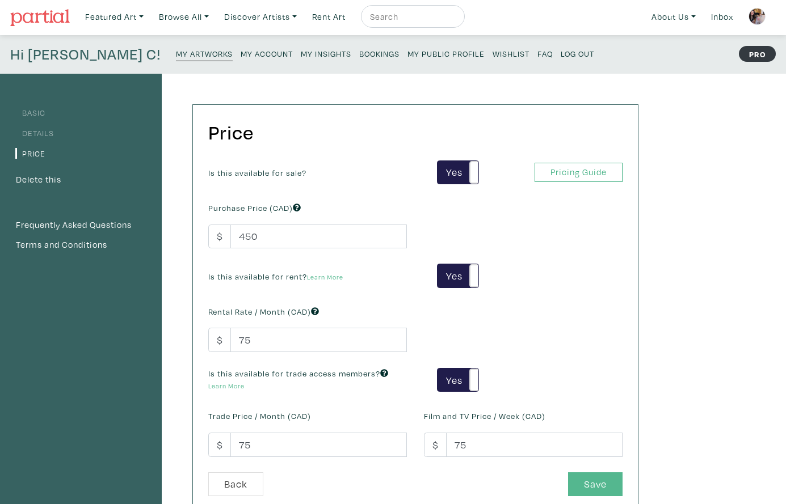
click at [606, 479] on button "Save" at bounding box center [595, 485] width 54 height 24
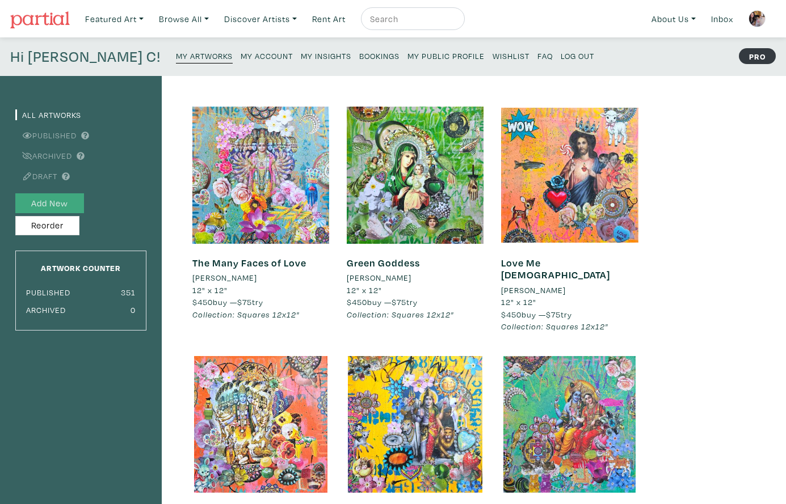
click at [70, 200] on button "Add New" at bounding box center [49, 203] width 69 height 20
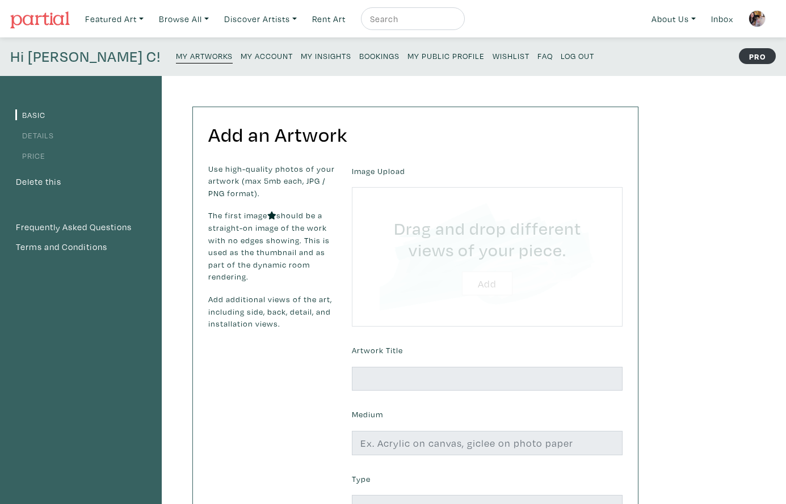
type input "C:\fakepath\Triumph of Love 2025 [PERSON_NAME] Luzajic.jpg"
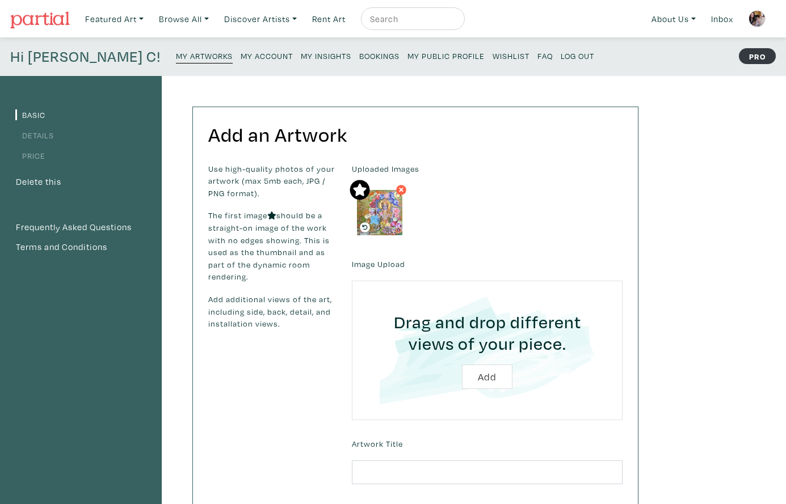
type input "C:\fakepath\Unknown.jpeg"
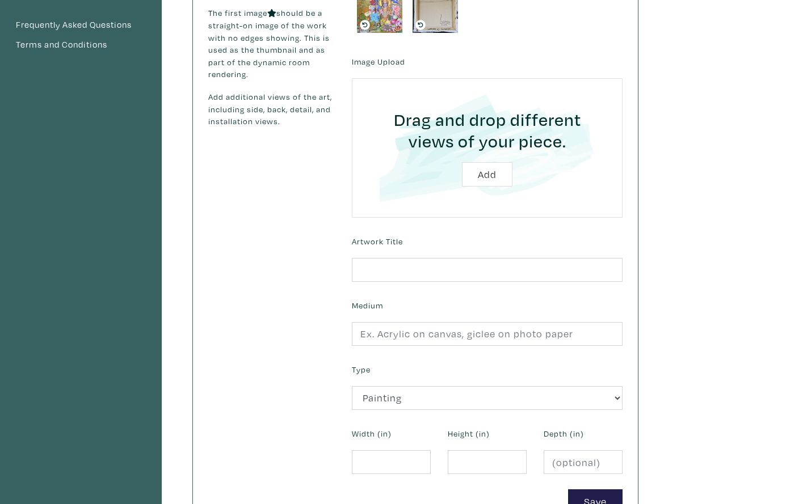
scroll to position [204, 0]
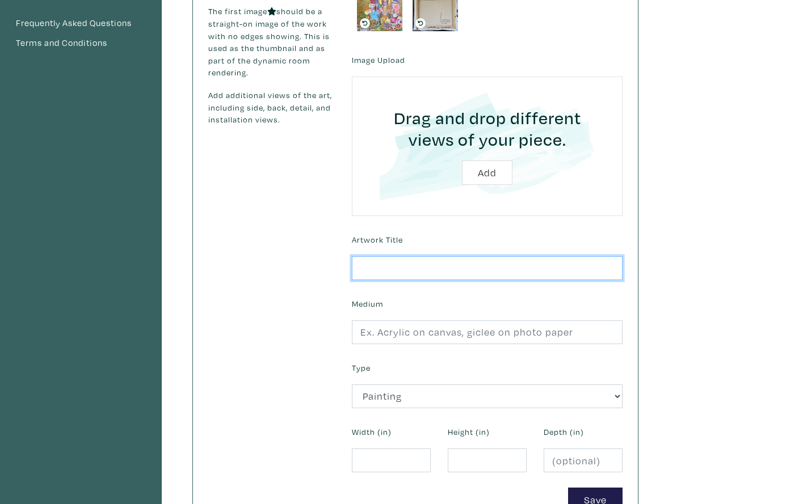
click at [497, 265] on input "text" at bounding box center [487, 268] width 271 height 24
type input "The Triumph of Love"
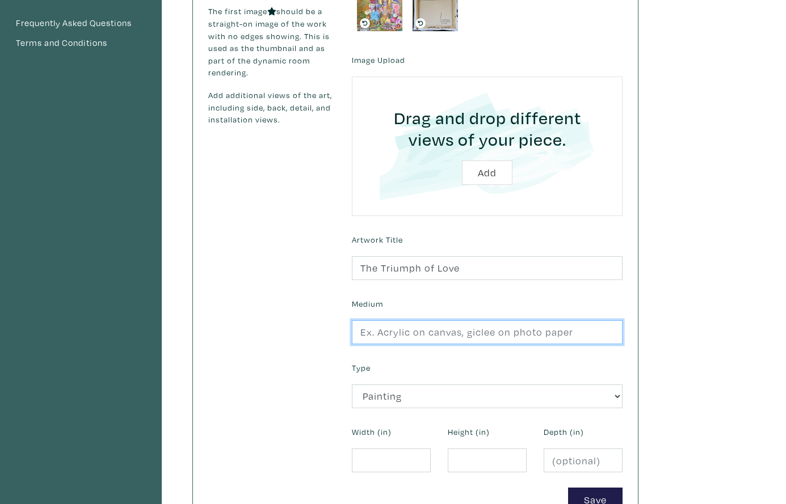
click at [470, 329] on input "text" at bounding box center [487, 333] width 271 height 24
type input "collage mixed media on stretched canvas"
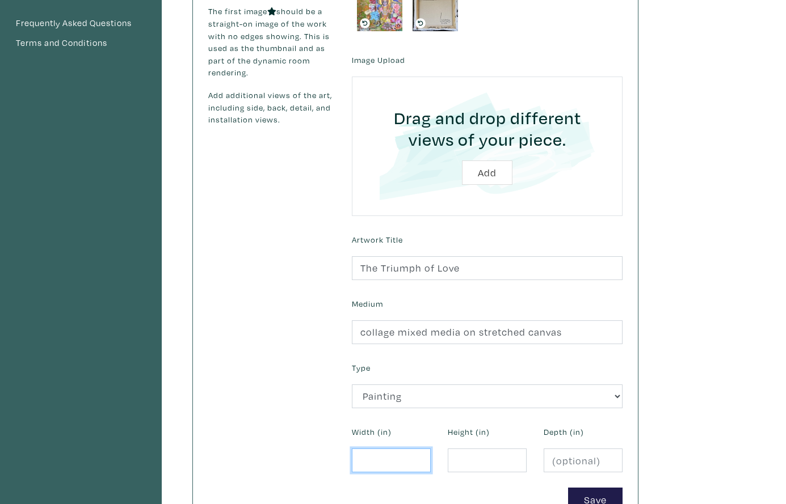
click at [376, 460] on input "number" at bounding box center [391, 461] width 79 height 24
type input "12"
click at [473, 460] on input "number" at bounding box center [487, 461] width 79 height 24
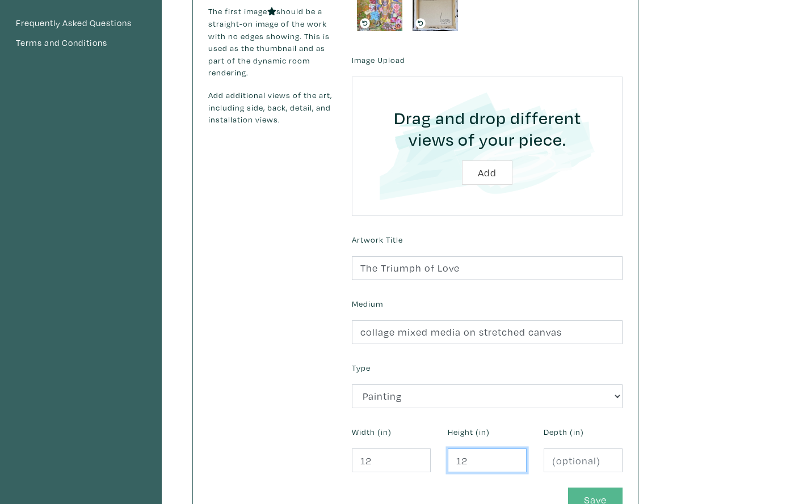
type input "12"
click at [585, 493] on button "Save" at bounding box center [595, 500] width 54 height 24
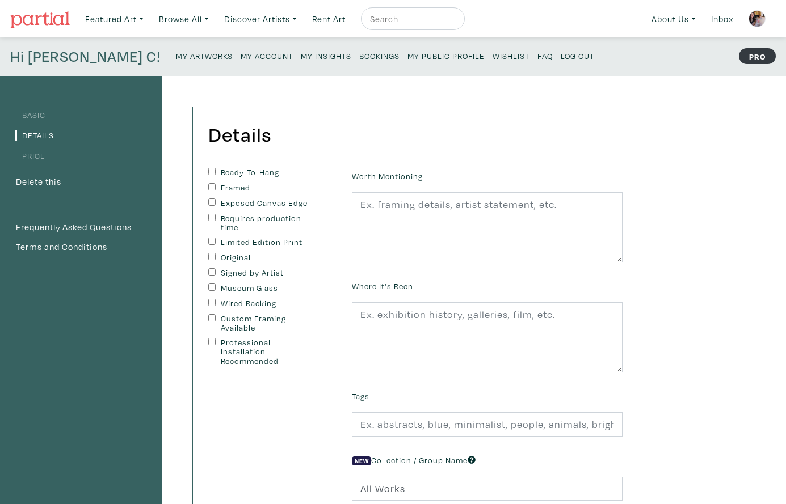
click at [211, 169] on input "Ready-To-Hang" at bounding box center [211, 171] width 7 height 7
checkbox input "true"
click at [209, 199] on input "Exposed Canvas Edge" at bounding box center [211, 202] width 7 height 7
checkbox input "true"
click at [212, 253] on input "Original" at bounding box center [211, 256] width 7 height 7
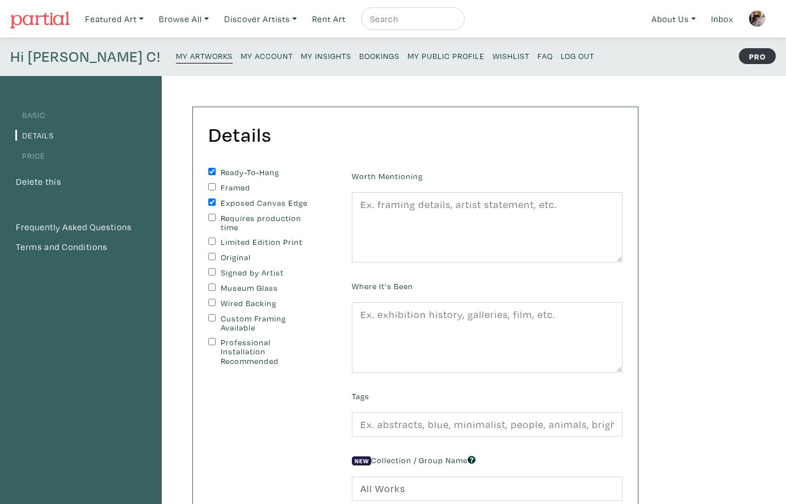
checkbox input "true"
click at [210, 268] on input "Signed by Artist" at bounding box center [211, 271] width 7 height 7
checkbox input "true"
drag, startPoint x: 211, startPoint y: 300, endPoint x: 255, endPoint y: 301, distance: 44.3
click at [211, 300] on input "Wired Backing" at bounding box center [211, 302] width 7 height 7
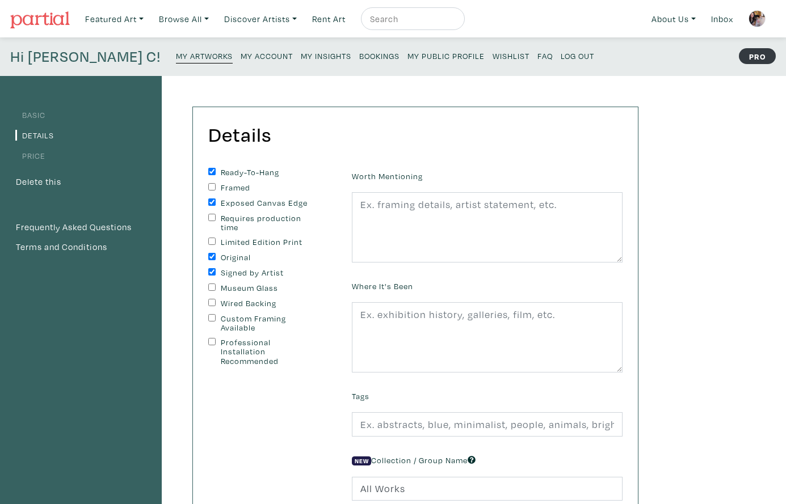
checkbox input "true"
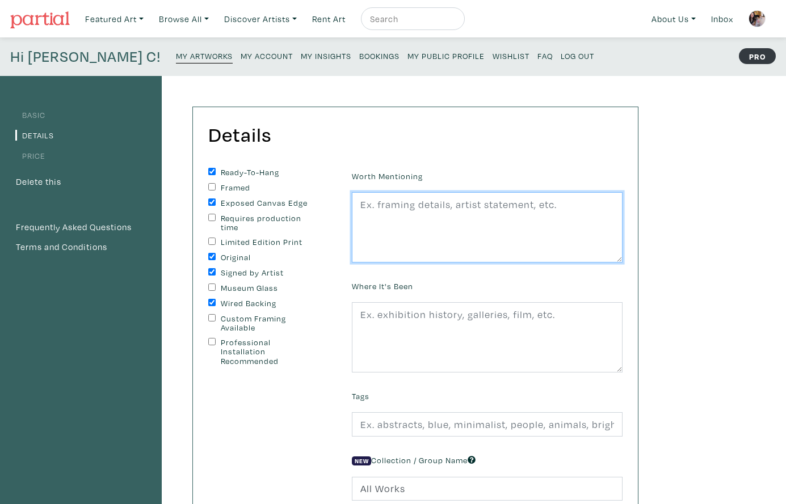
click at [403, 232] on textarea at bounding box center [487, 227] width 271 height 70
paste textarea "edges painted black, wire on back, ready to hang. second image shows sample rev…"
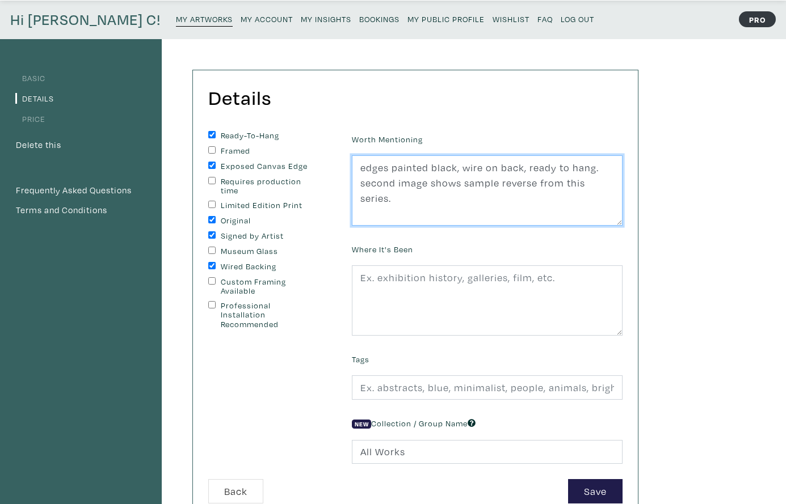
scroll to position [43, 0]
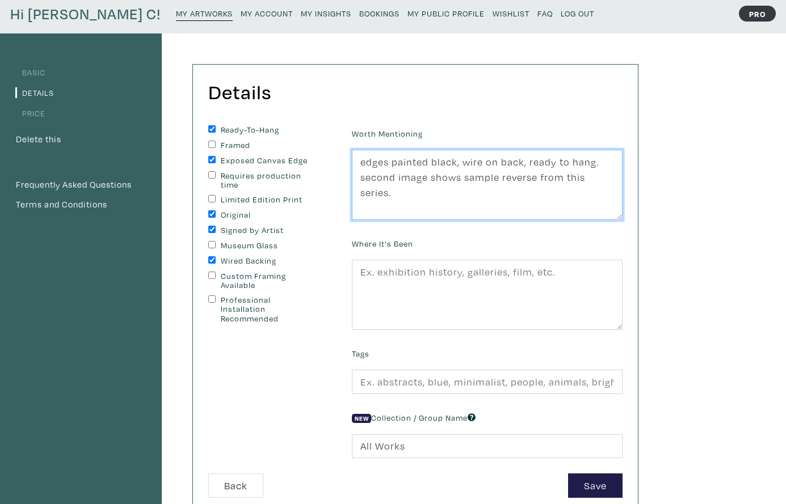
type textarea "edges painted black, wire on back, ready to hang. second image shows sample rev…"
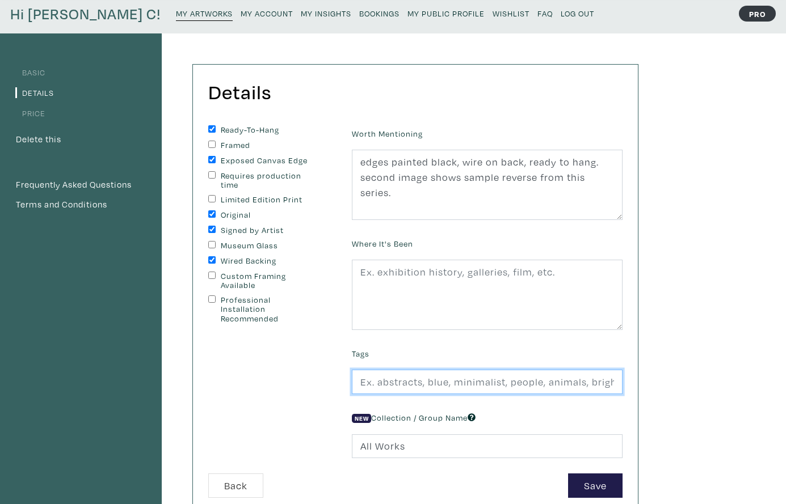
click at [403, 381] on input "text" at bounding box center [487, 382] width 271 height 24
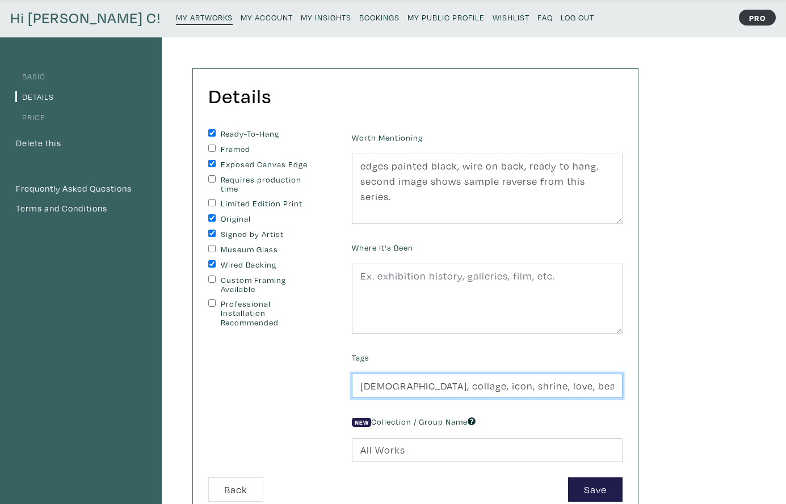
type input "hindu, collage, icon, shrine, love, beauty, maximalism, square foot art, small …"
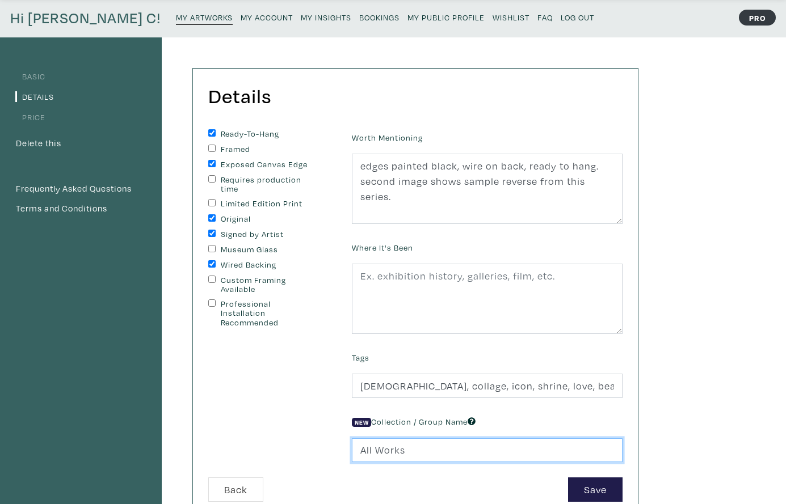
click at [409, 449] on input "All Works" at bounding box center [487, 451] width 271 height 24
drag, startPoint x: 409, startPoint y: 449, endPoint x: 344, endPoint y: 447, distance: 64.7
click at [344, 447] on div "New Collection / Group Name All Works" at bounding box center [487, 438] width 288 height 49
type input "Squares 12x12""
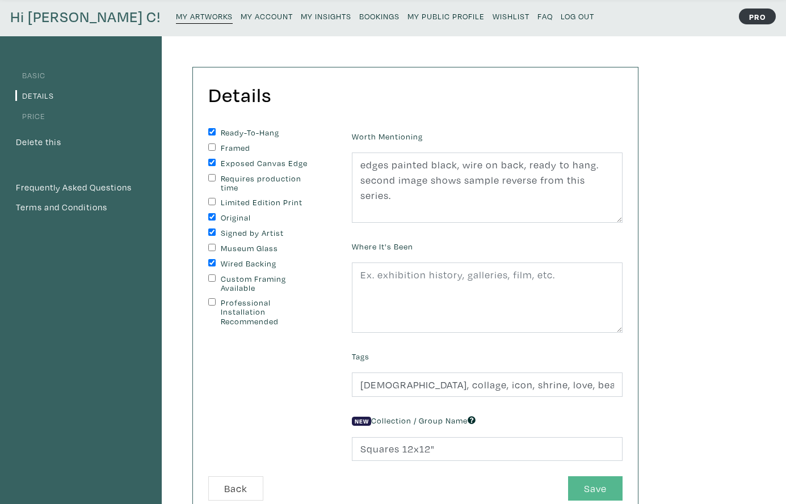
click at [592, 485] on button "Save" at bounding box center [595, 489] width 54 height 24
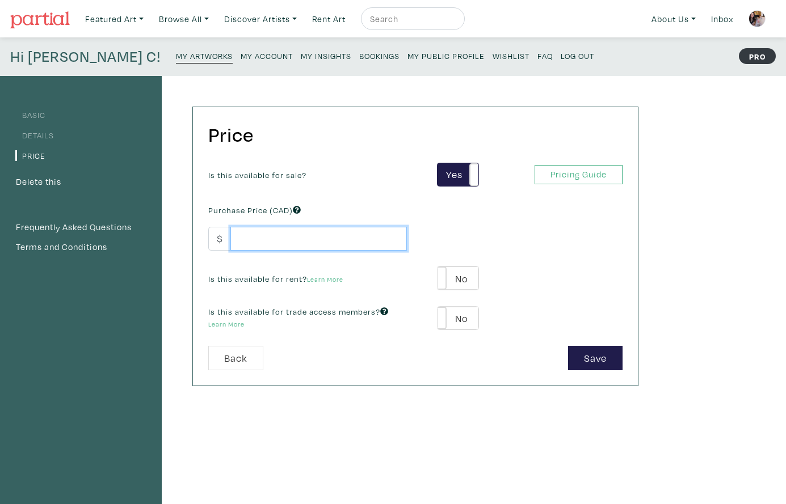
click at [289, 242] on input "number" at bounding box center [318, 239] width 176 height 24
type input "450"
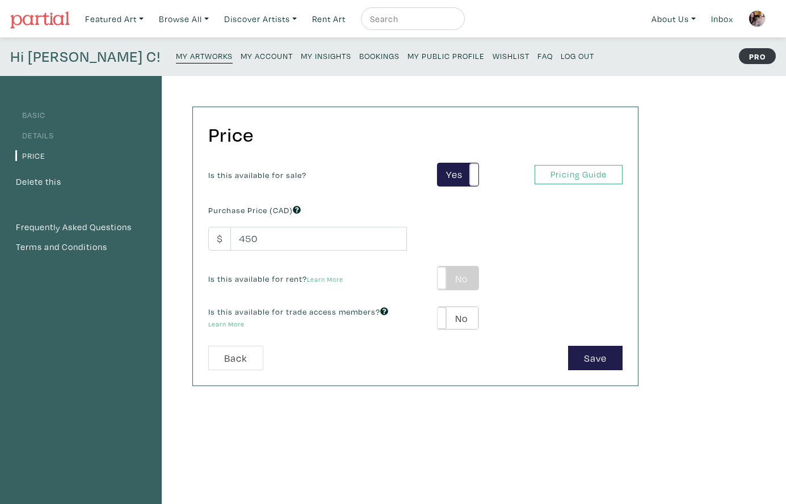
click at [465, 277] on label "No" at bounding box center [457, 278] width 40 height 23
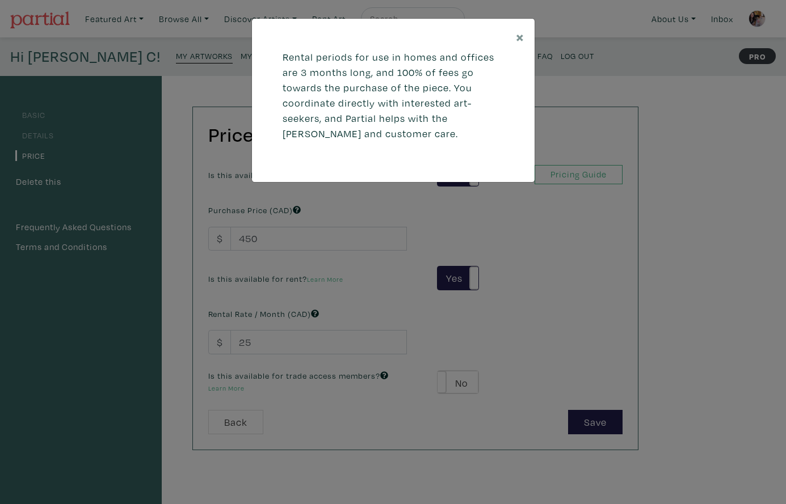
click at [261, 344] on div "× Rental periods for use in homes and offices are 3 months long, and 100% of fe…" at bounding box center [393, 252] width 786 height 504
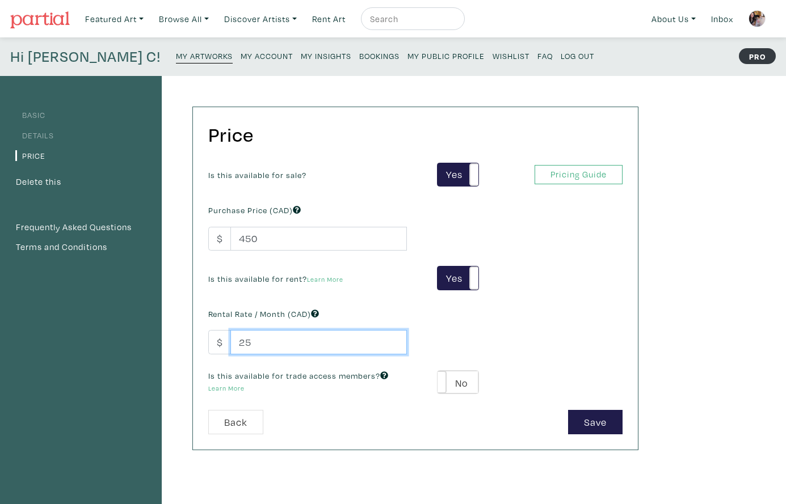
drag, startPoint x: 256, startPoint y: 340, endPoint x: 231, endPoint y: 338, distance: 25.0
click at [231, 338] on input "25" at bounding box center [318, 342] width 176 height 24
type input "75"
click at [470, 379] on label "No" at bounding box center [457, 382] width 40 height 23
type input "39"
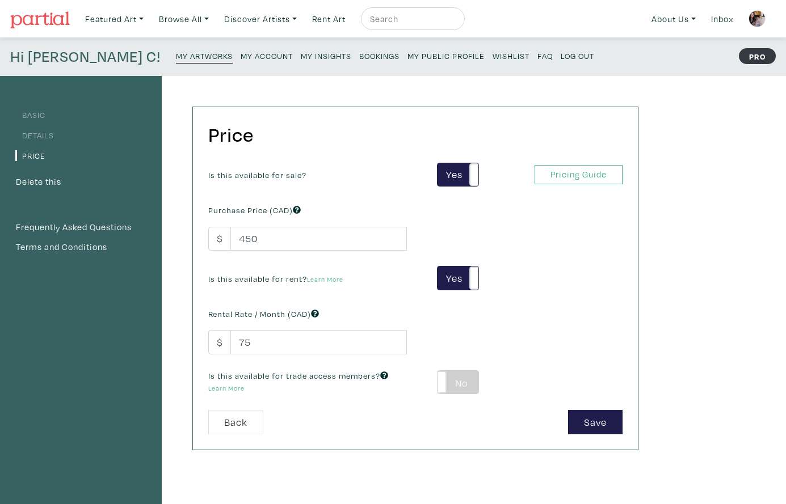
type input "81"
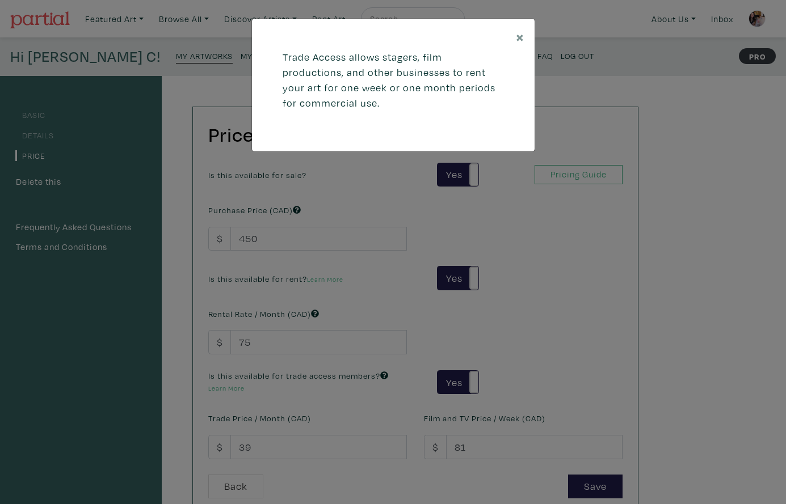
drag, startPoint x: 326, startPoint y: 412, endPoint x: 276, endPoint y: 437, distance: 55.6
click at [326, 412] on div "× Trade Access allows stagers, film productions, and other businesses to rent y…" at bounding box center [393, 252] width 786 height 504
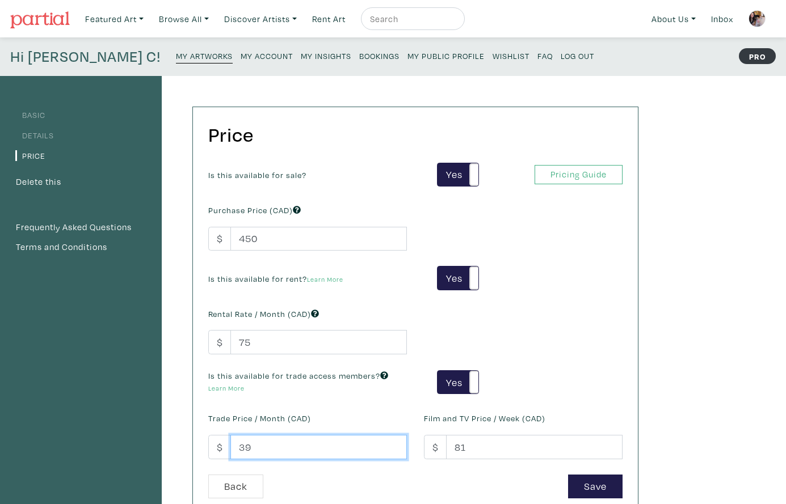
drag, startPoint x: 256, startPoint y: 443, endPoint x: 222, endPoint y: 443, distance: 33.5
click at [222, 443] on div "$ 39" at bounding box center [307, 447] width 199 height 24
type input "75"
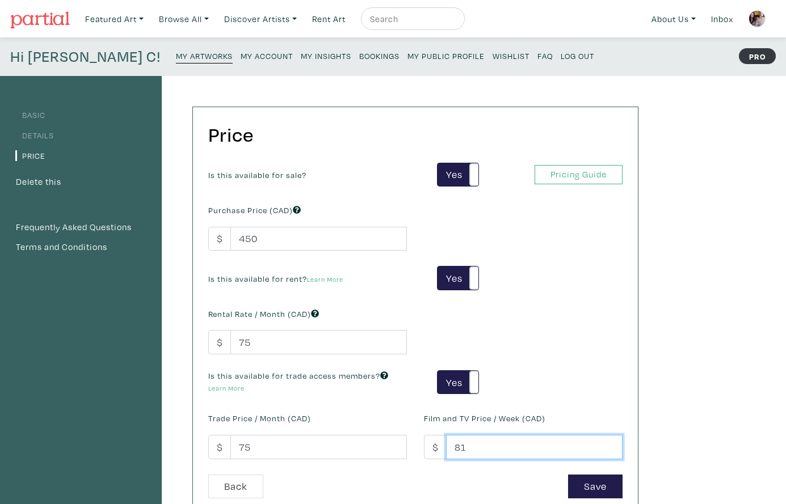
drag, startPoint x: 472, startPoint y: 444, endPoint x: 445, endPoint y: 444, distance: 27.2
click at [445, 444] on div "$ 81" at bounding box center [523, 447] width 199 height 24
type input "75"
click at [599, 485] on button "Save" at bounding box center [595, 487] width 54 height 24
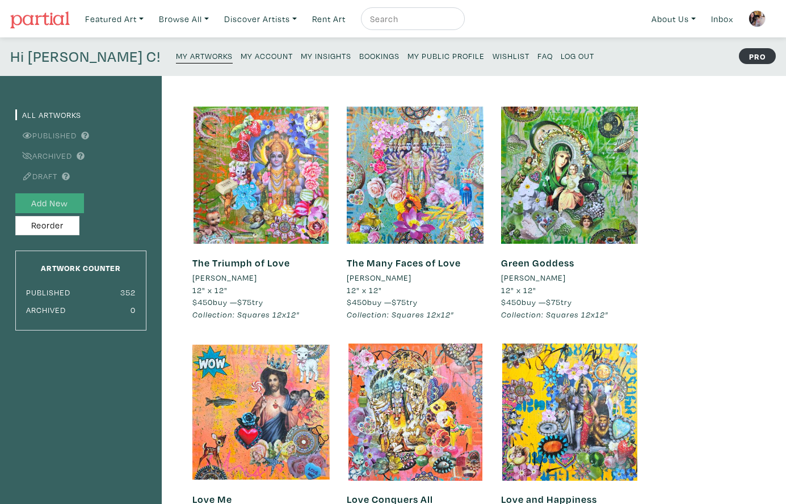
click at [54, 203] on button "Add New" at bounding box center [49, 203] width 69 height 20
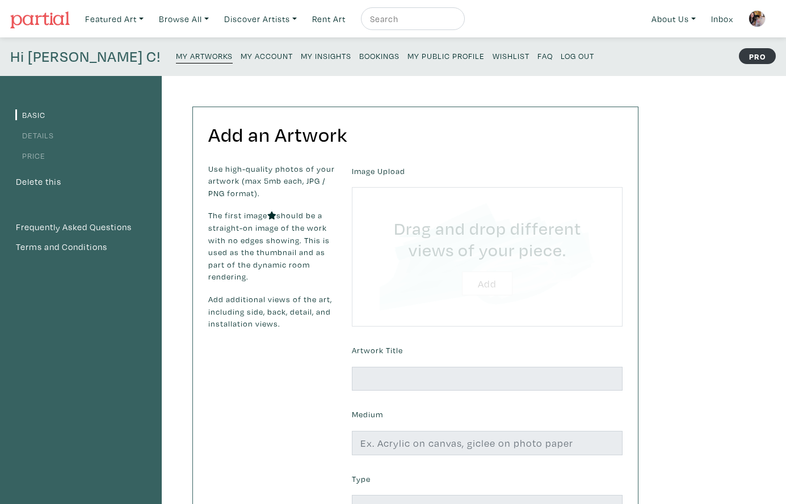
type input "C:\fakepath\Guardian of the Grove 2025 [PERSON_NAME] Luzajic.jpg"
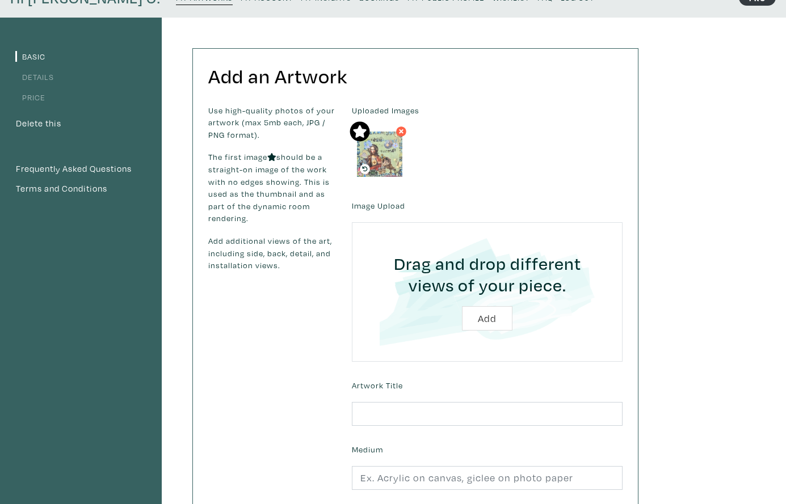
scroll to position [59, 0]
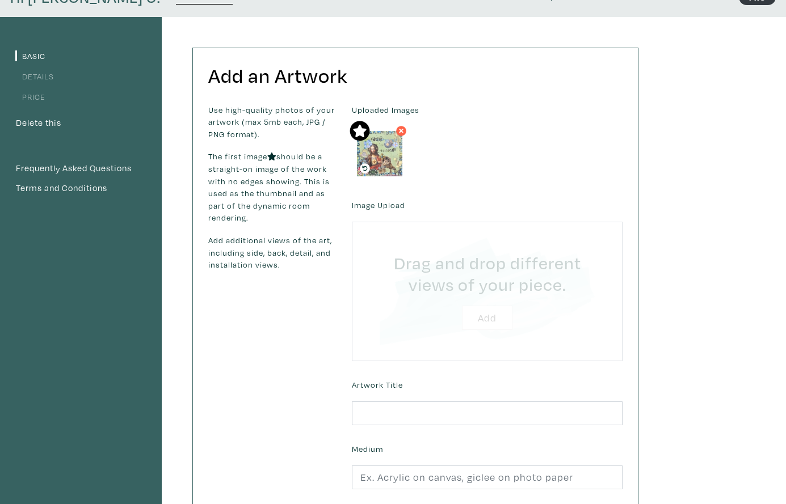
type input "C:\fakepath\Unknown.jpeg"
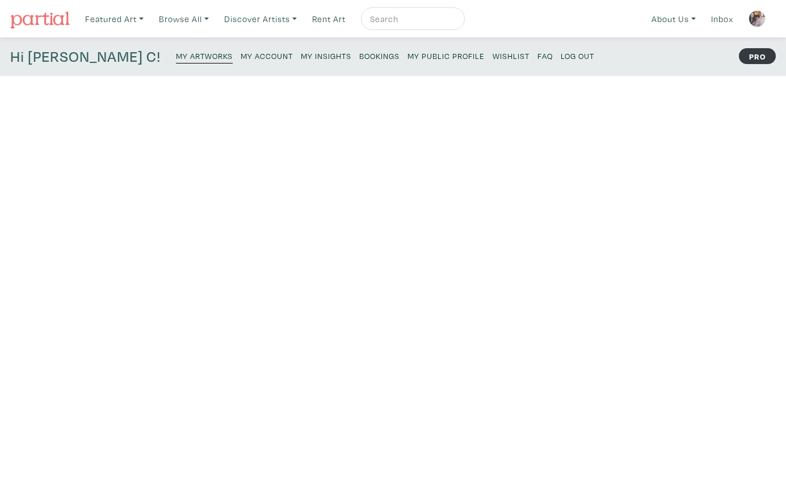
scroll to position [59, 0]
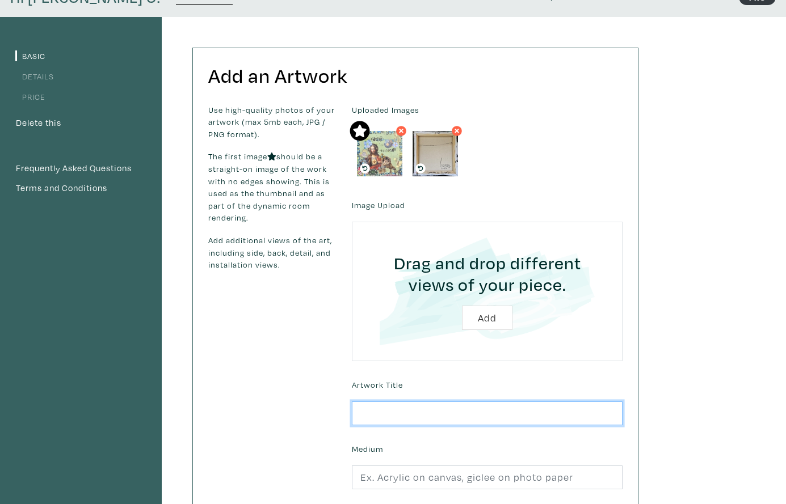
click at [397, 412] on input "text" at bounding box center [487, 414] width 271 height 24
type input "Guardian of the Grove"
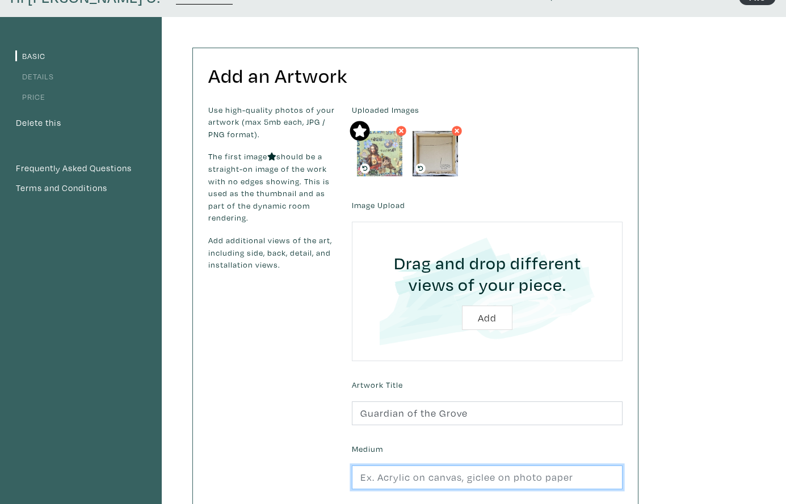
click at [396, 473] on input "text" at bounding box center [487, 478] width 271 height 24
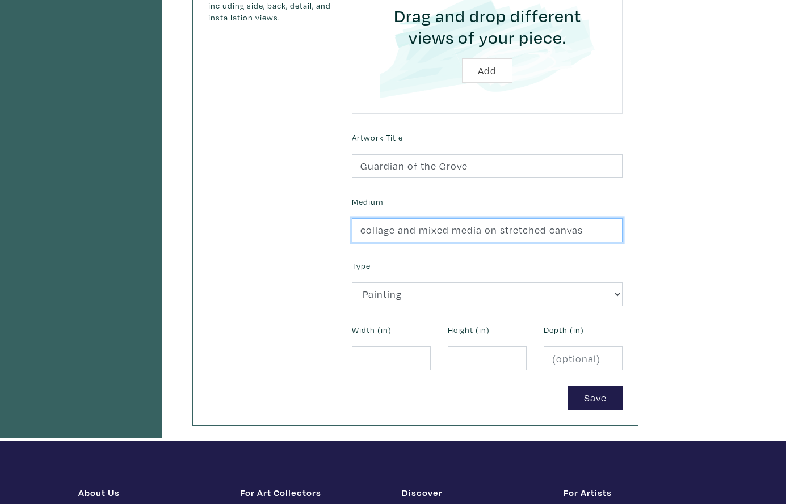
scroll to position [309, 0]
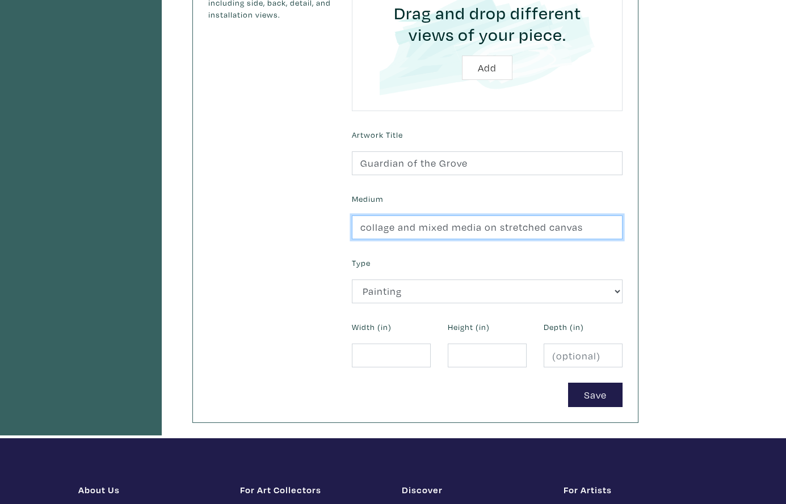
type input "collage and mixed media on stretched canvas"
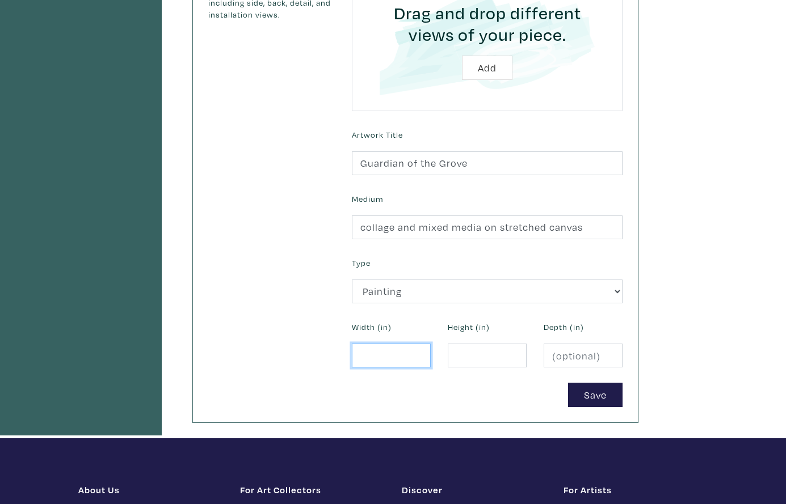
click at [375, 353] on input "number" at bounding box center [391, 356] width 79 height 24
type input "12"
click at [465, 353] on input "1" at bounding box center [487, 356] width 79 height 24
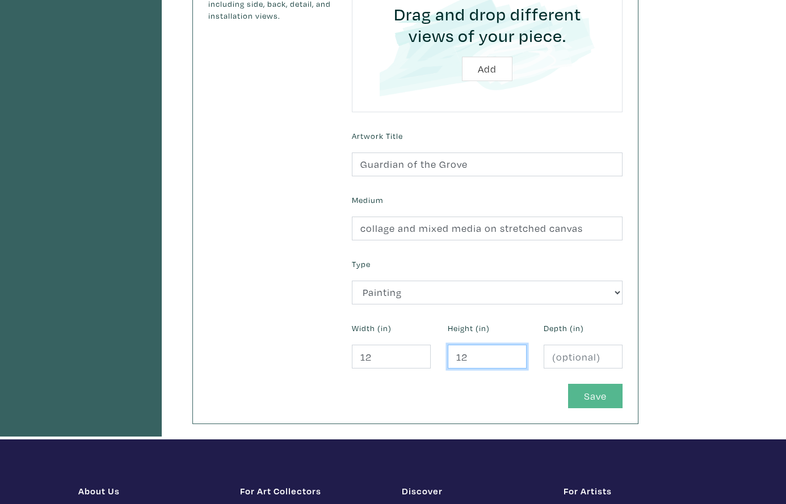
type input "12"
click at [583, 389] on button "Save" at bounding box center [595, 396] width 54 height 24
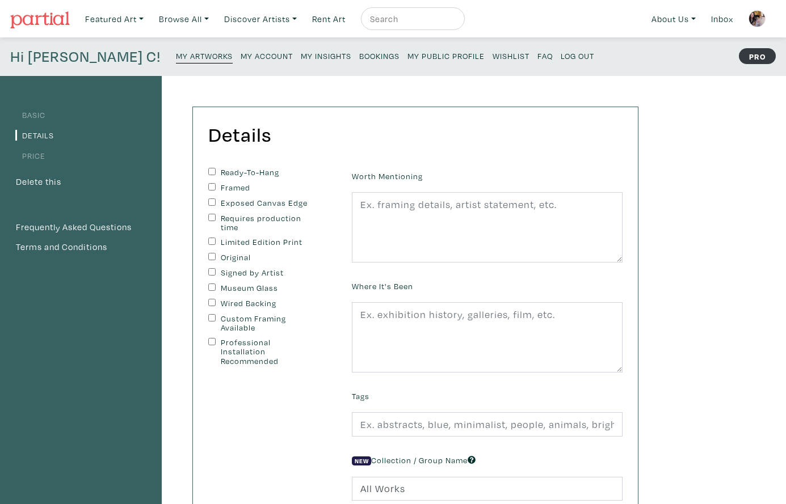
click at [210, 169] on input "Ready-To-Hang" at bounding box center [211, 171] width 7 height 7
checkbox input "true"
click at [209, 199] on input "Exposed Canvas Edge" at bounding box center [211, 202] width 7 height 7
checkbox input "true"
click at [212, 253] on input "Original" at bounding box center [211, 256] width 7 height 7
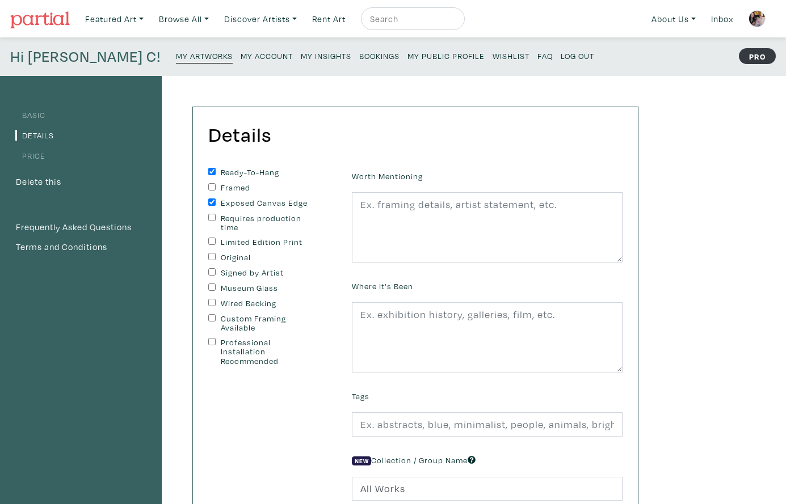
checkbox input "true"
click at [211, 268] on input "Signed by Artist" at bounding box center [211, 271] width 7 height 7
checkbox input "true"
drag, startPoint x: 210, startPoint y: 299, endPoint x: 323, endPoint y: 275, distance: 115.5
click at [211, 299] on input "Wired Backing" at bounding box center [211, 302] width 7 height 7
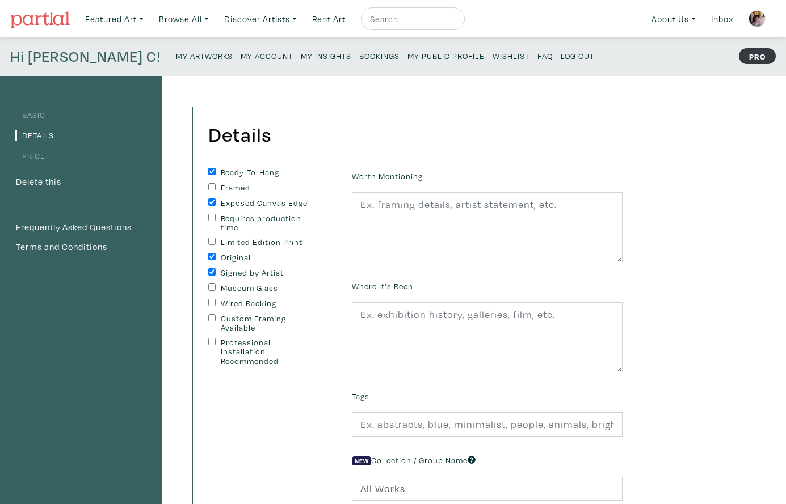
checkbox input "true"
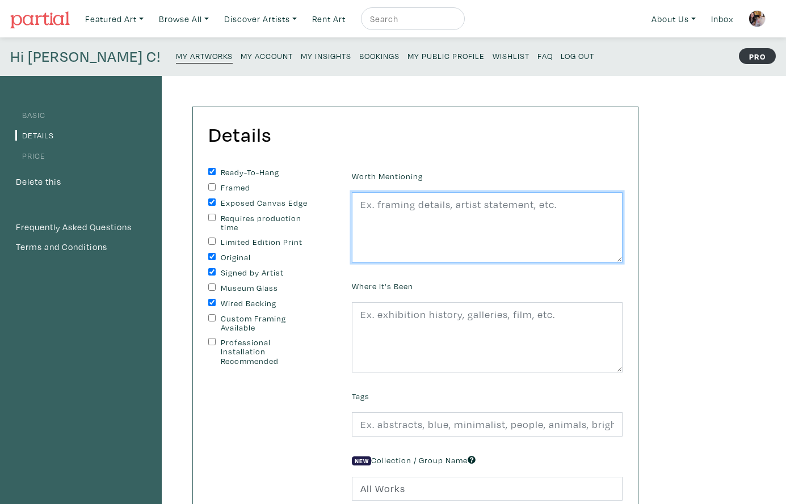
click at [412, 230] on textarea at bounding box center [487, 227] width 271 height 70
paste textarea "edges painted black, wire on back, ready to hang. second image shows sample rev…"
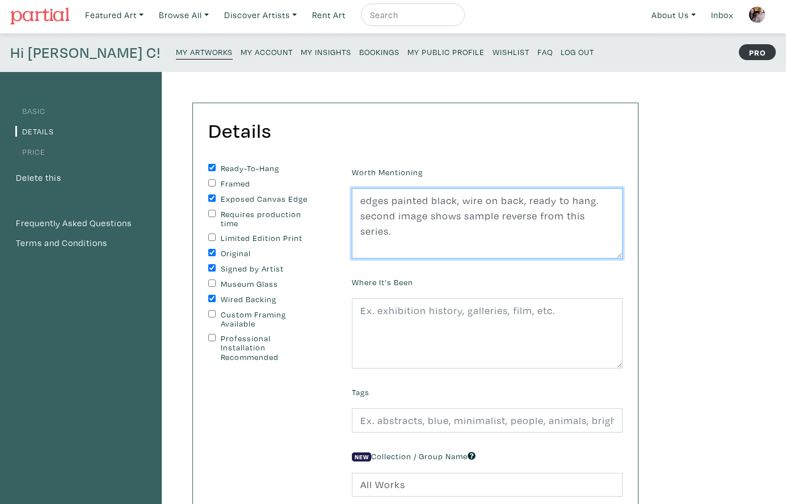
scroll to position [4, 0]
type textarea "edges painted black, wire on back, ready to hang. second image shows sample rev…"
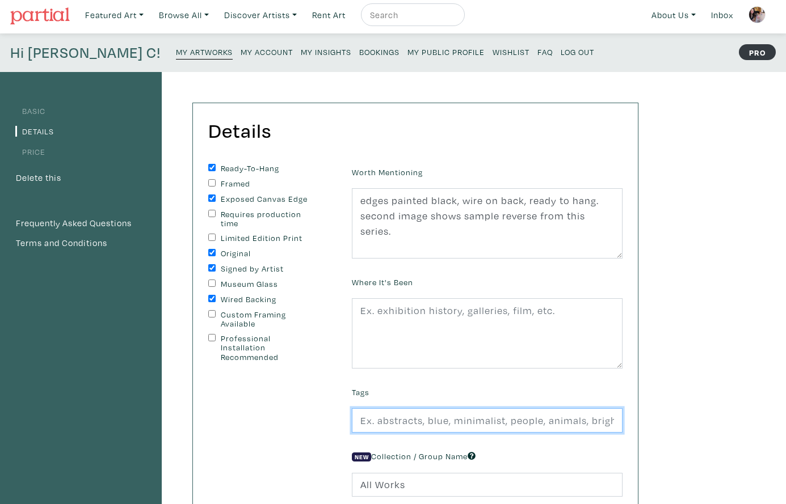
click at [398, 422] on input "text" at bounding box center [487, 421] width 271 height 24
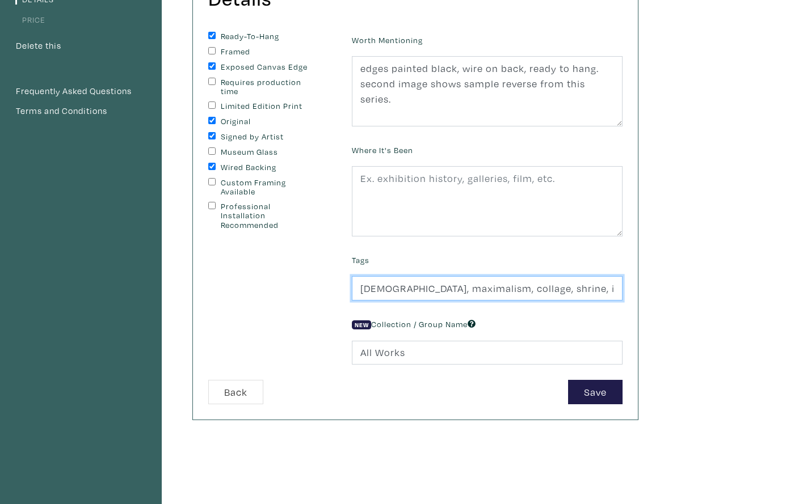
scroll to position [138, 0]
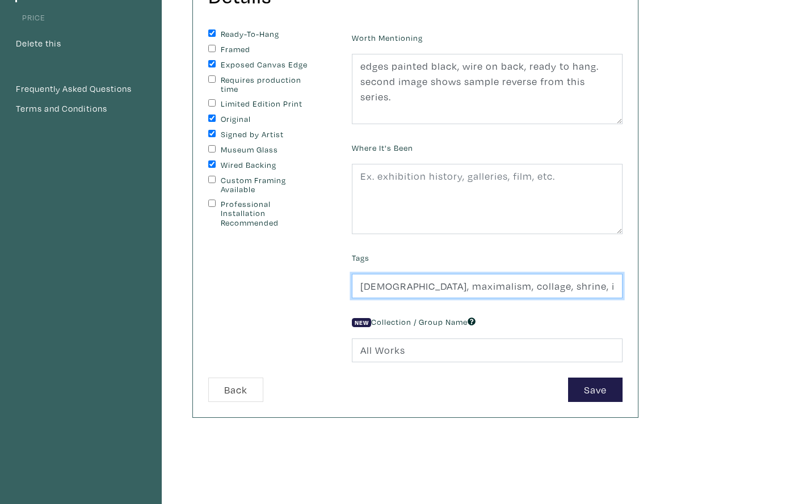
type input "Jesus, maximalism, collage, shrine, icon art, beauty, love, faith, sacred heart…"
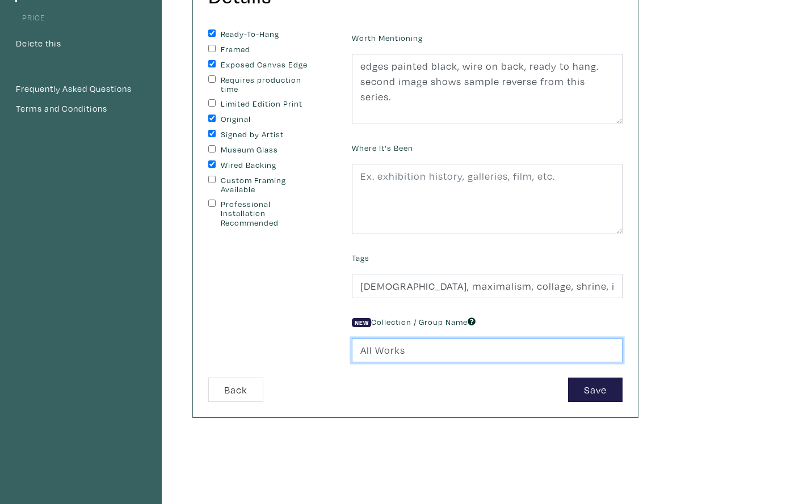
drag, startPoint x: 404, startPoint y: 348, endPoint x: 344, endPoint y: 346, distance: 60.2
click at [344, 346] on div "New Collection / Group Name All Works" at bounding box center [487, 338] width 288 height 49
type input "Squares 12x12""
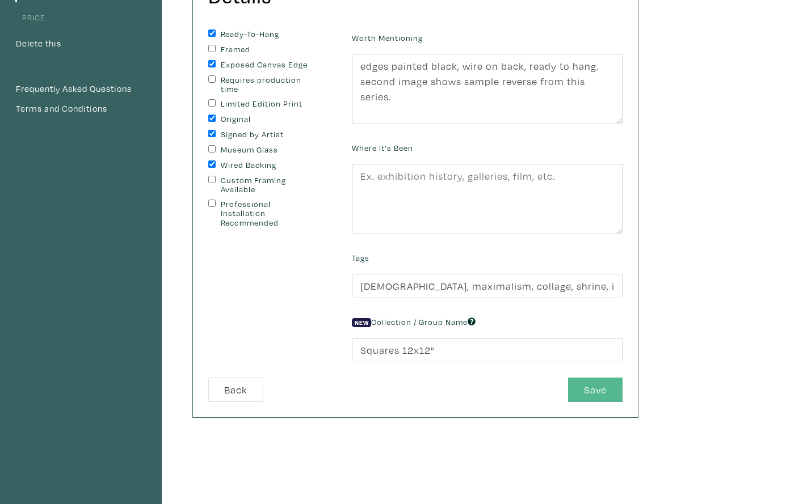
click at [590, 384] on button "Save" at bounding box center [595, 390] width 54 height 24
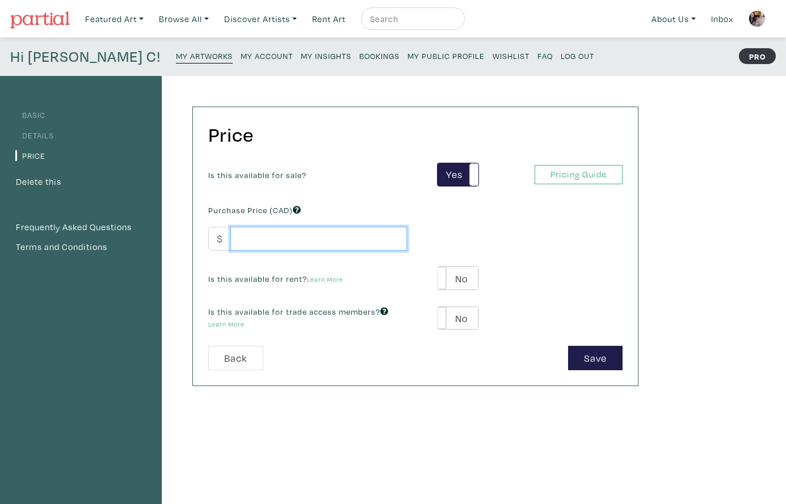
click at [257, 239] on input "number" at bounding box center [318, 239] width 176 height 24
type input "450"
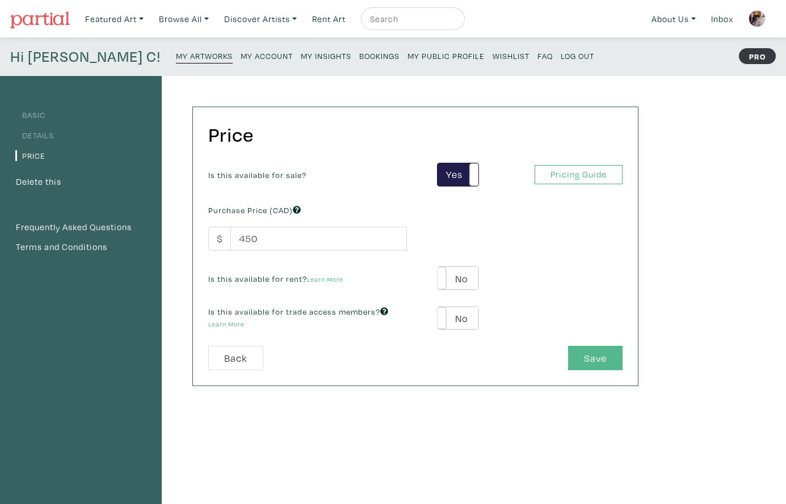
click at [582, 361] on button "Save" at bounding box center [595, 358] width 54 height 24
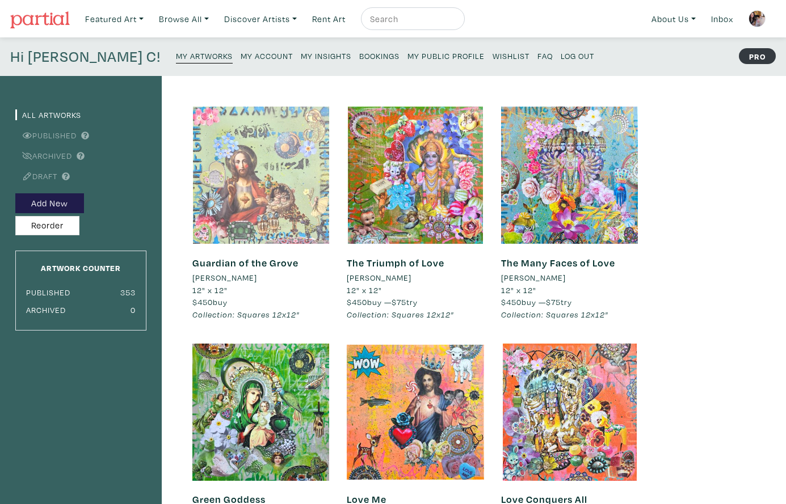
drag, startPoint x: 62, startPoint y: 201, endPoint x: 315, endPoint y: 214, distance: 253.4
click at [64, 201] on button "Add New" at bounding box center [49, 203] width 69 height 20
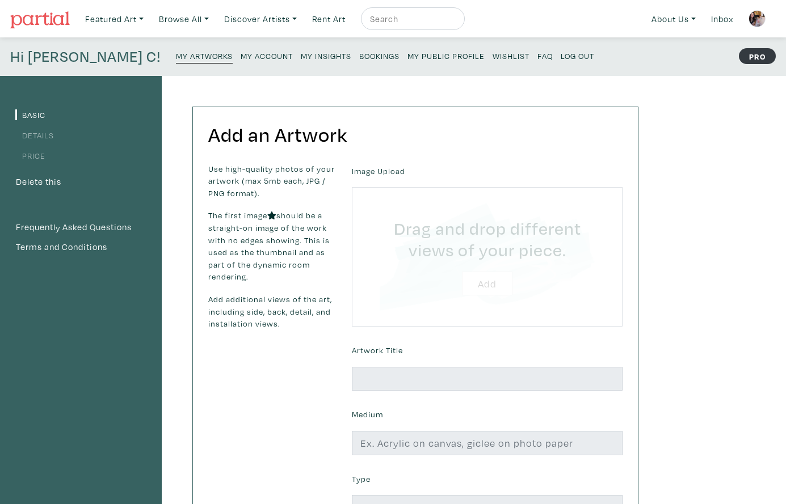
type input "C:\fakepath\The Dark [PERSON_NAME] 2025 [PERSON_NAME] Luzajic.jpg"
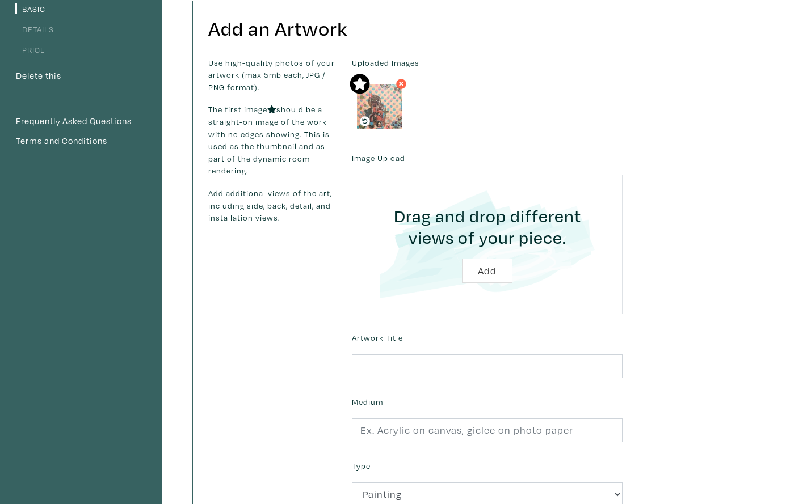
scroll to position [108, 0]
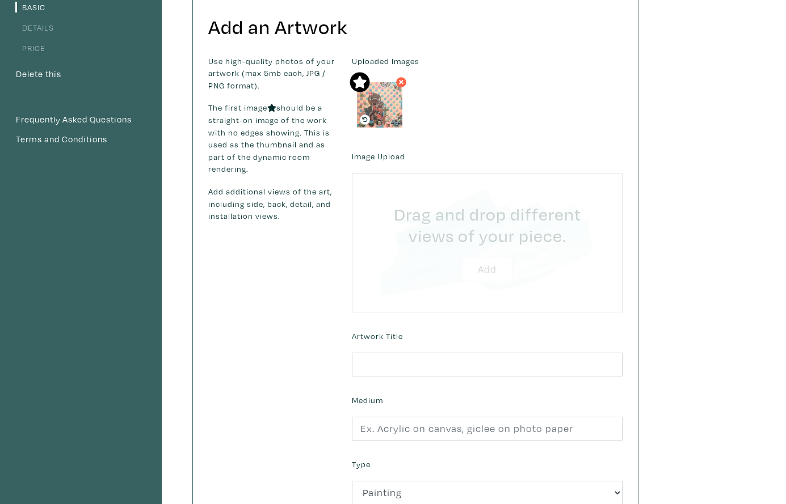
type input "C:\fakepath\Unknown.jpeg"
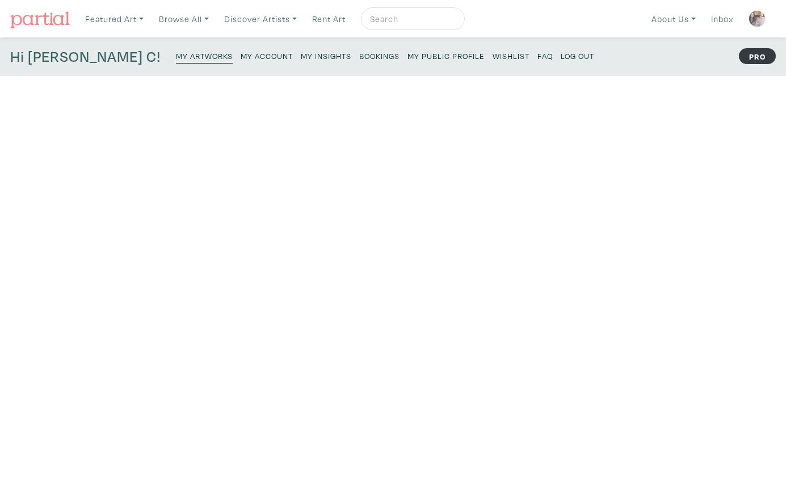
scroll to position [108, 0]
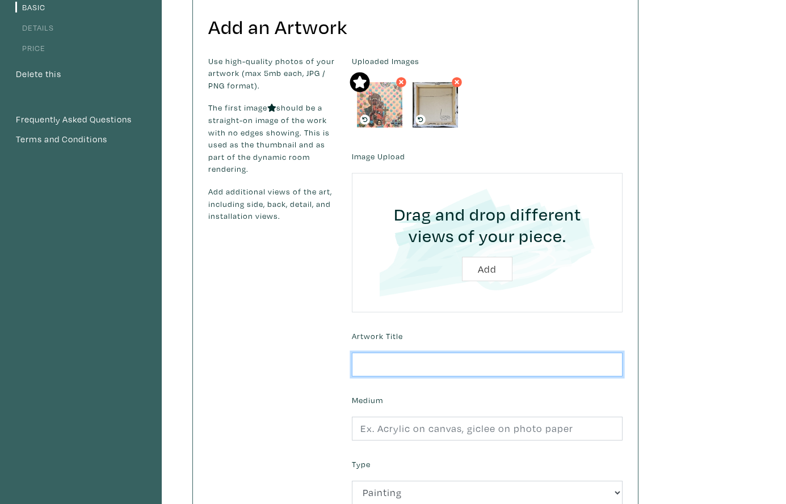
click at [389, 361] on input "text" at bounding box center [487, 365] width 271 height 24
type input "The Dark [PERSON_NAME]"
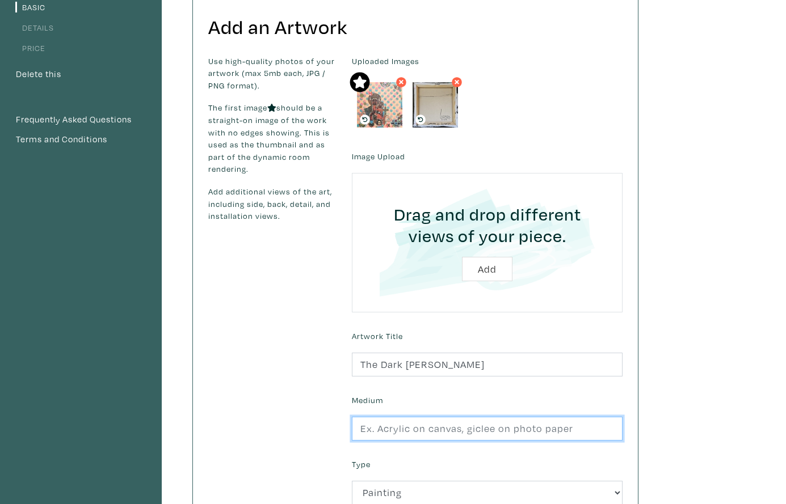
click at [382, 425] on input "text" at bounding box center [487, 429] width 271 height 24
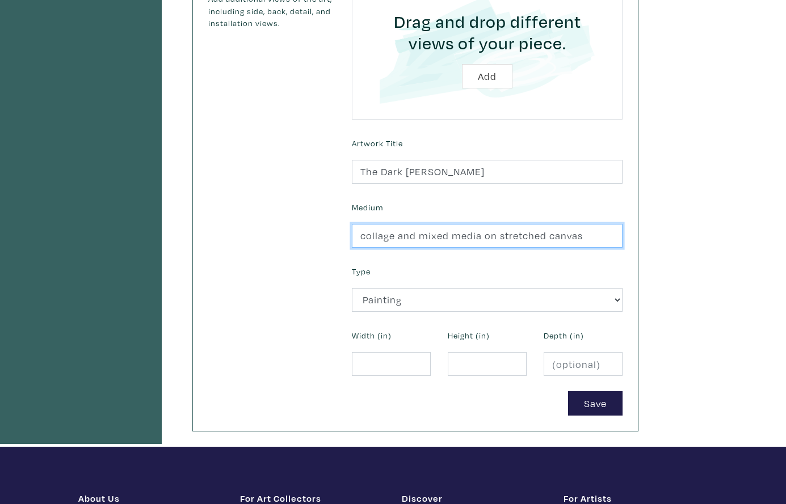
scroll to position [306, 0]
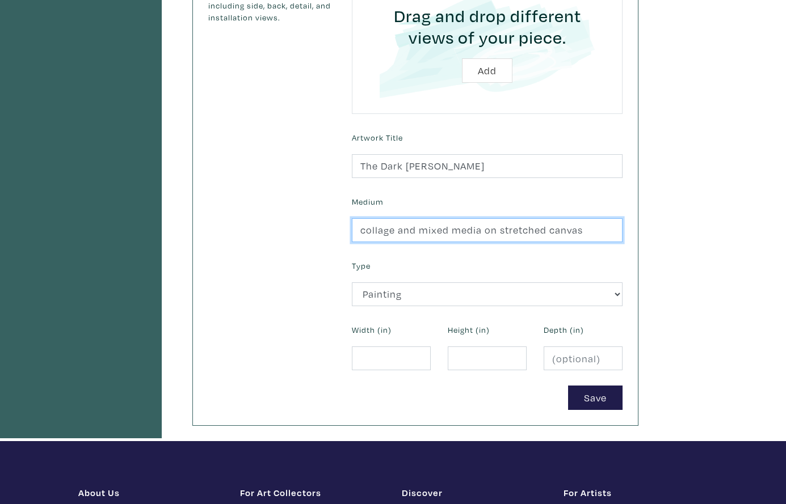
type input "collage and mixed media on stretched canvas"
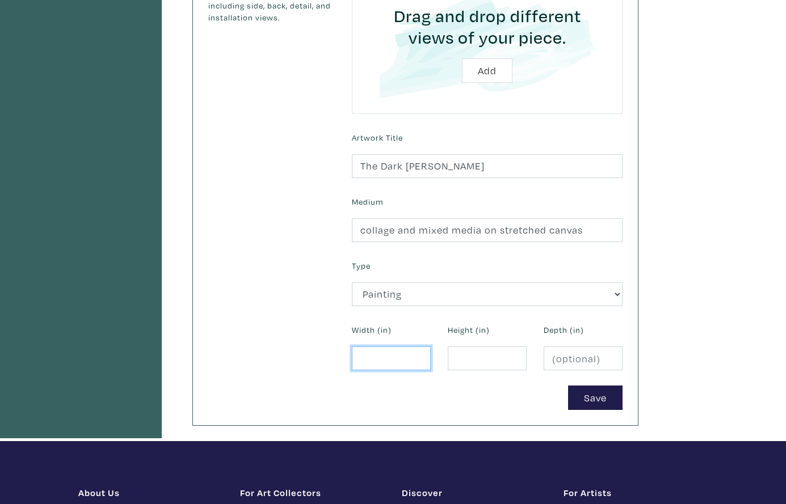
click at [375, 356] on input "number" at bounding box center [391, 359] width 79 height 24
type input "12"
click at [459, 359] on input "number" at bounding box center [487, 359] width 79 height 24
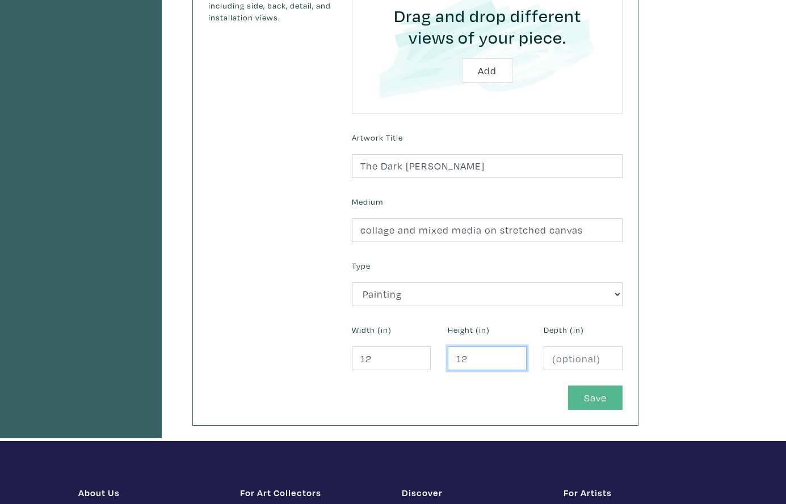
type input "12"
click at [585, 391] on button "Save" at bounding box center [595, 398] width 54 height 24
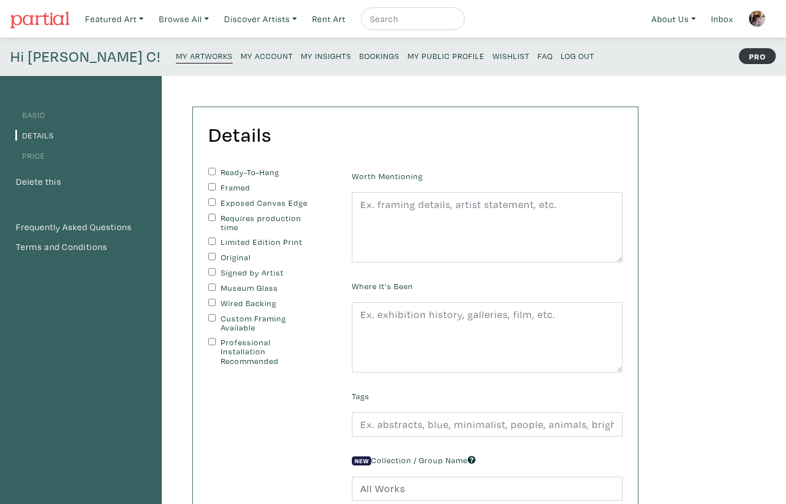
click at [211, 169] on input "Ready-To-Hang" at bounding box center [211, 171] width 7 height 7
checkbox input "true"
click at [211, 199] on input "Exposed Canvas Edge" at bounding box center [211, 202] width 7 height 7
checkbox input "true"
click at [209, 253] on input "Original" at bounding box center [211, 256] width 7 height 7
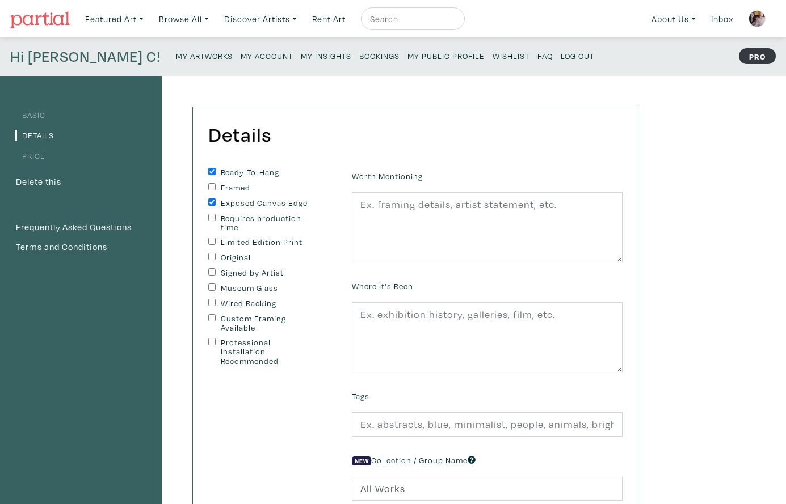
checkbox input "true"
click at [212, 270] on input "Signed by Artist" at bounding box center [211, 271] width 7 height 7
checkbox input "true"
drag, startPoint x: 211, startPoint y: 300, endPoint x: 242, endPoint y: 298, distance: 31.3
click at [213, 300] on input "Wired Backing" at bounding box center [211, 302] width 7 height 7
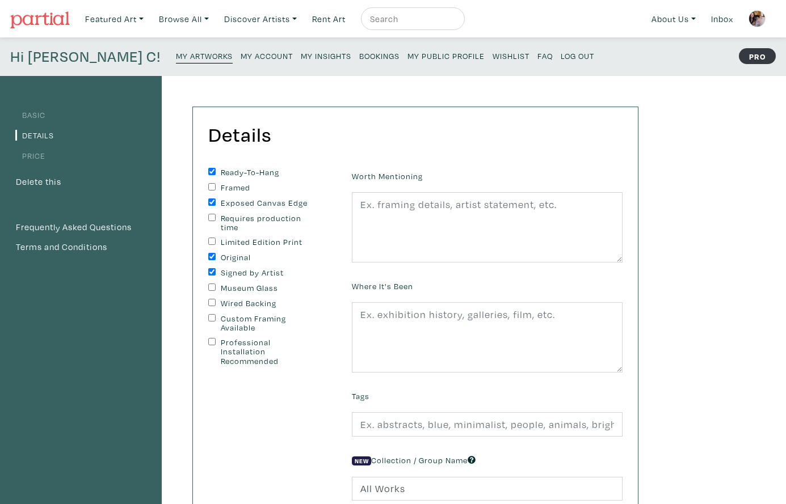
checkbox input "true"
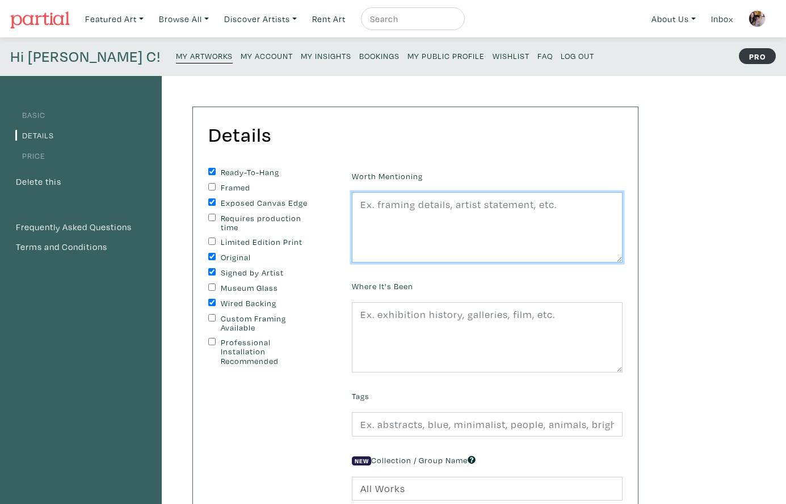
click at [397, 230] on textarea at bounding box center [487, 227] width 271 height 70
paste textarea "edges painted black, wire on back, ready to hang. second image shows sample rev…"
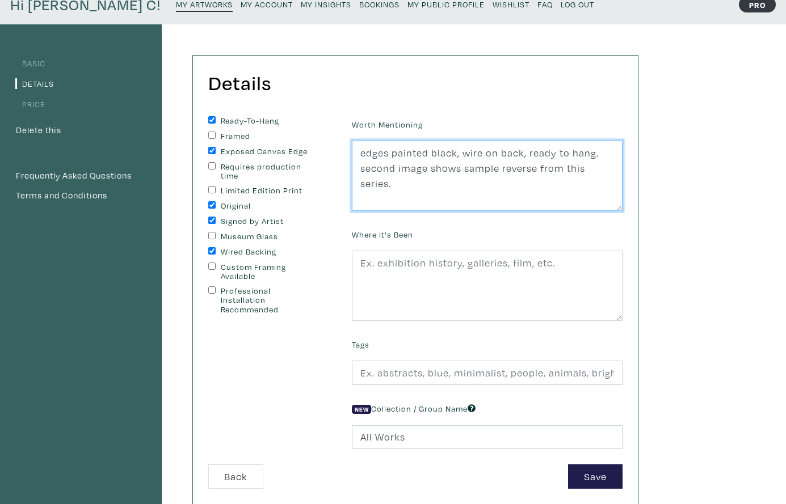
scroll to position [68, 0]
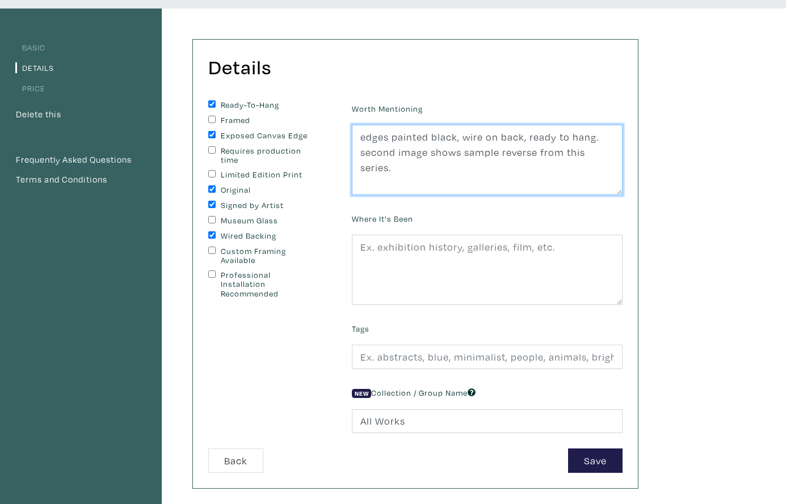
type textarea "edges painted black, wire on back, ready to hang. second image shows sample rev…"
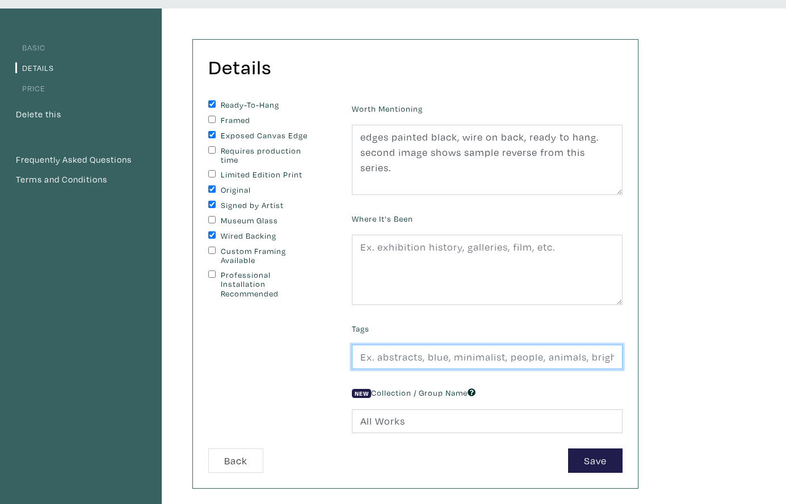
click at [386, 356] on input "text" at bounding box center [487, 357] width 271 height 24
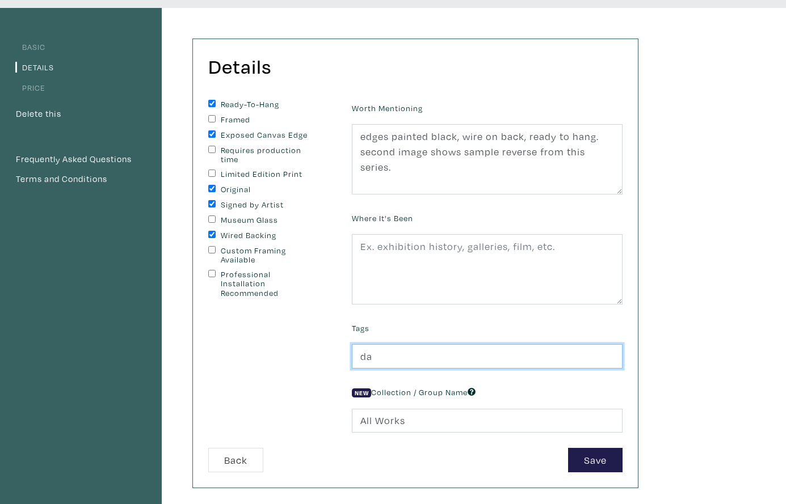
type input "d"
type input "black madonna, madonna, our lady, Virgin Mary, madonna and child, heart, collag…"
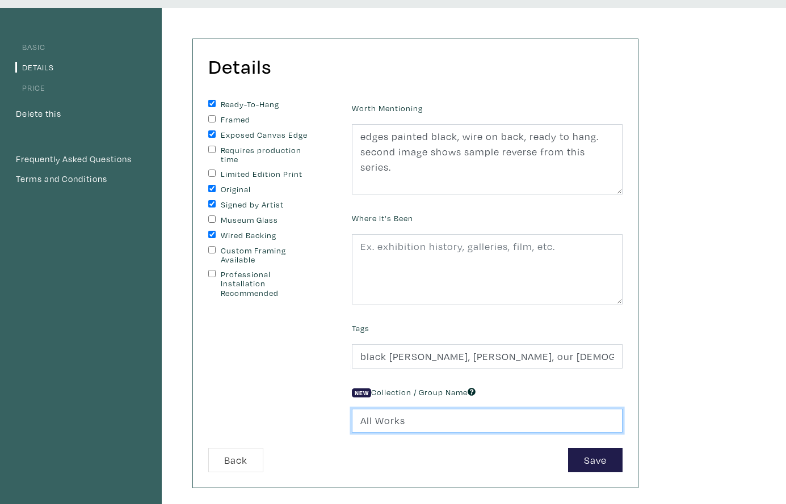
click at [386, 416] on input "All Works" at bounding box center [487, 421] width 271 height 24
drag, startPoint x: 409, startPoint y: 421, endPoint x: 343, endPoint y: 420, distance: 65.8
click at [343, 420] on div "New Collection / Group Name All Works" at bounding box center [487, 408] width 288 height 49
type input "Squares 12x12""
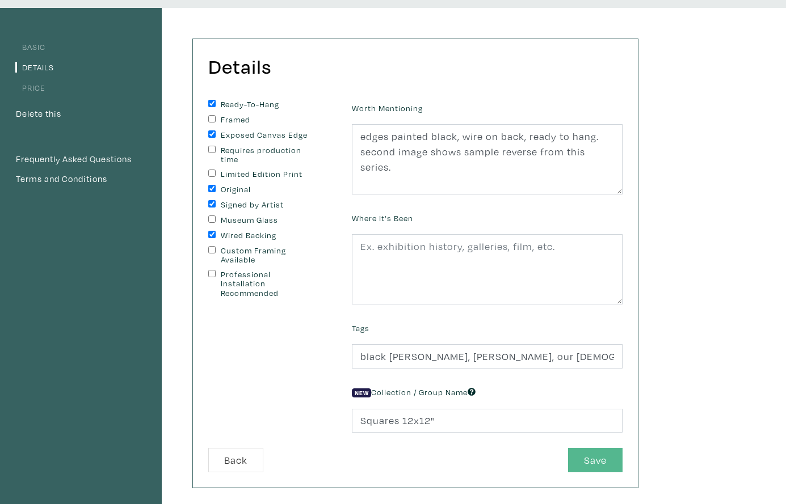
click at [583, 456] on button "Save" at bounding box center [595, 460] width 54 height 24
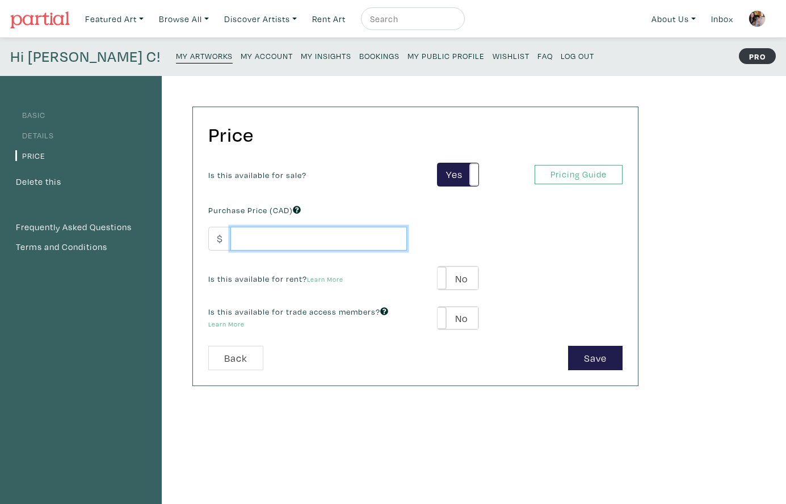
click at [350, 242] on input "number" at bounding box center [318, 239] width 176 height 24
type input "450"
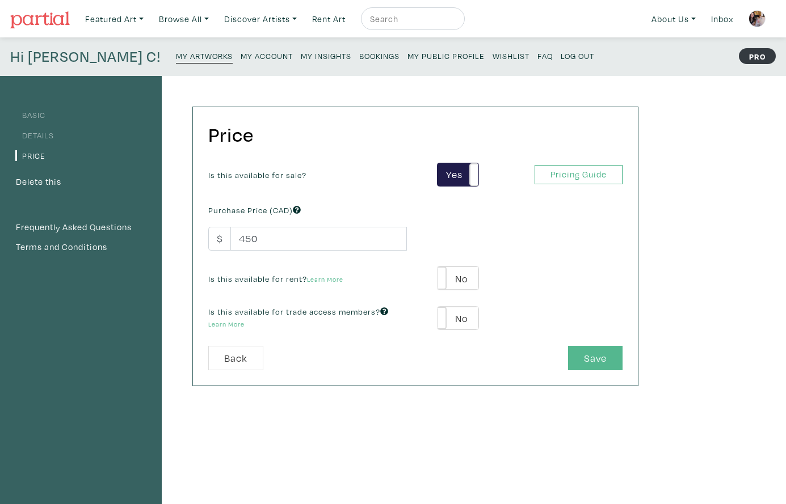
click at [585, 358] on button "Save" at bounding box center [595, 358] width 54 height 24
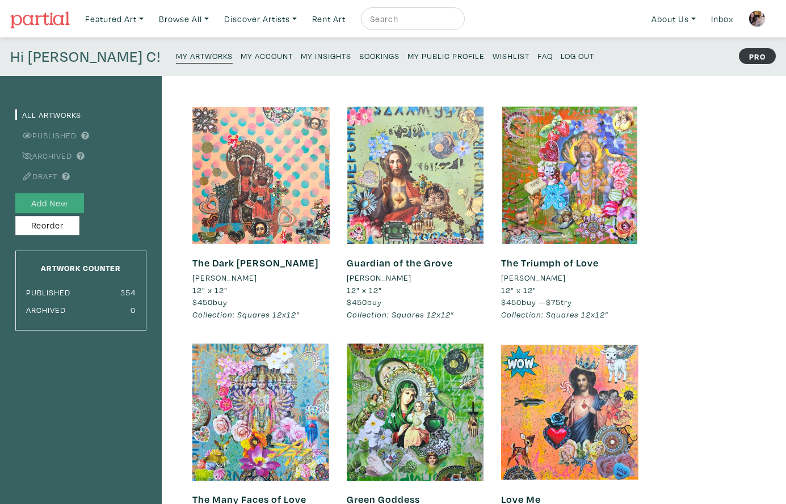
click at [45, 200] on button "Add New" at bounding box center [49, 203] width 69 height 20
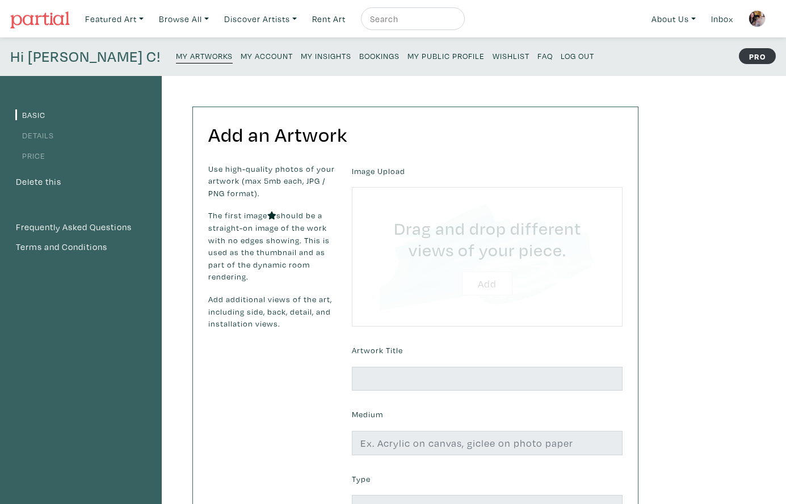
type input "C:\fakepath\[DEMOGRAPHIC_DATA] in Red 2025 [PERSON_NAME] Luzajic 2025.jpg"
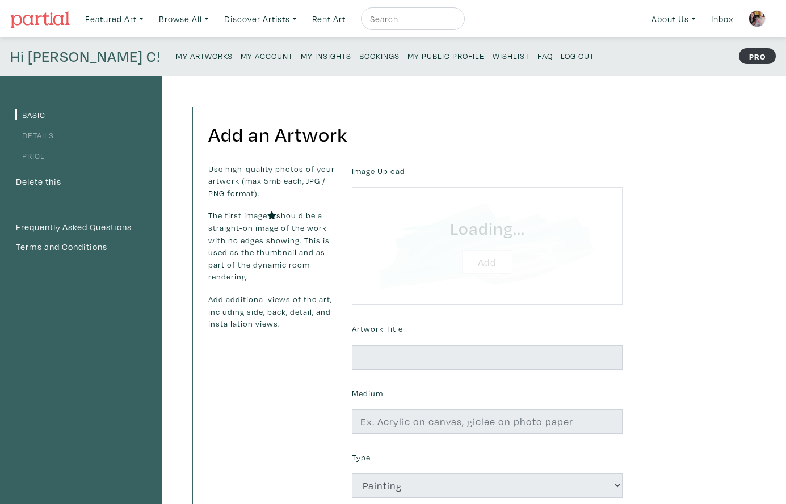
scroll to position [1, 0]
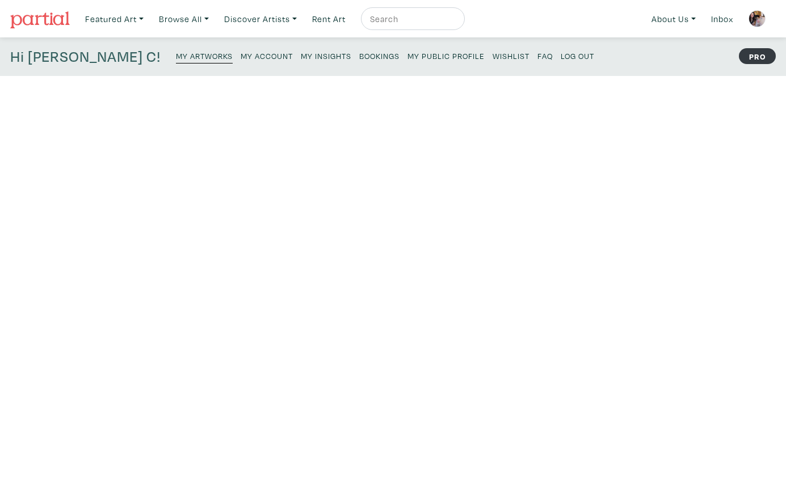
scroll to position [1, 0]
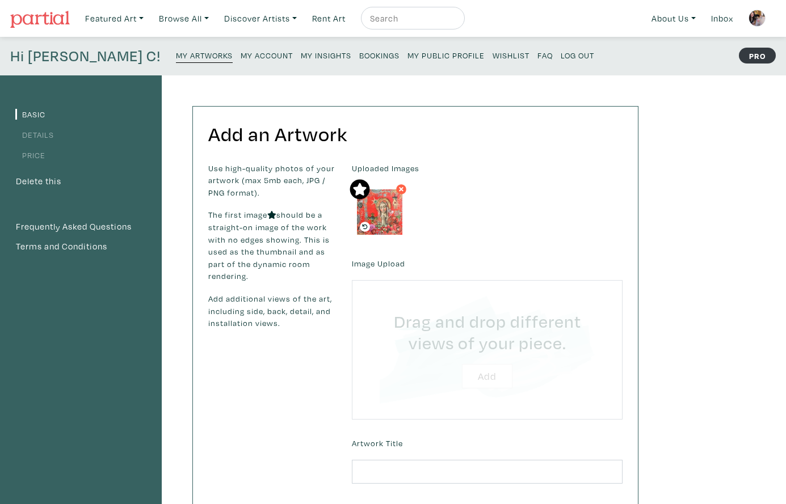
type input "C:\fakepath\Unknown.jpeg"
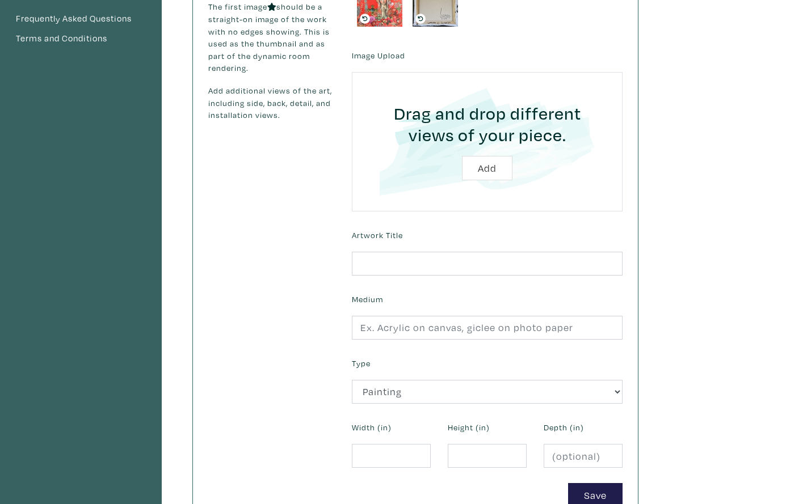
scroll to position [210, 0]
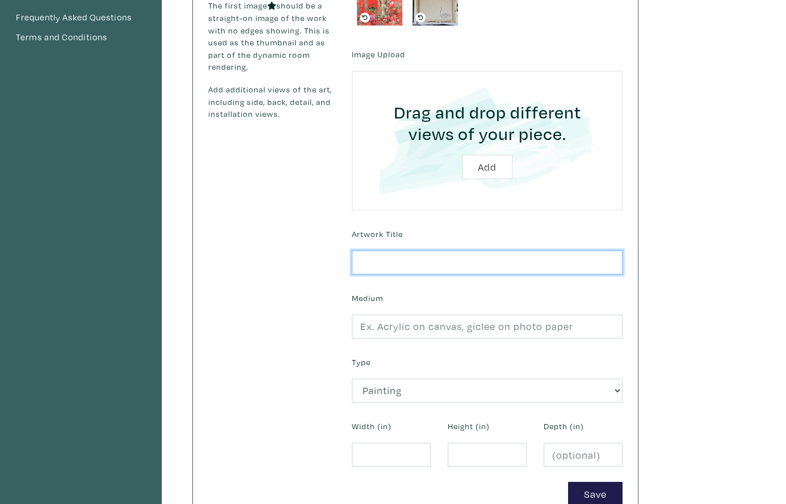
click at [384, 262] on input "text" at bounding box center [487, 263] width 271 height 24
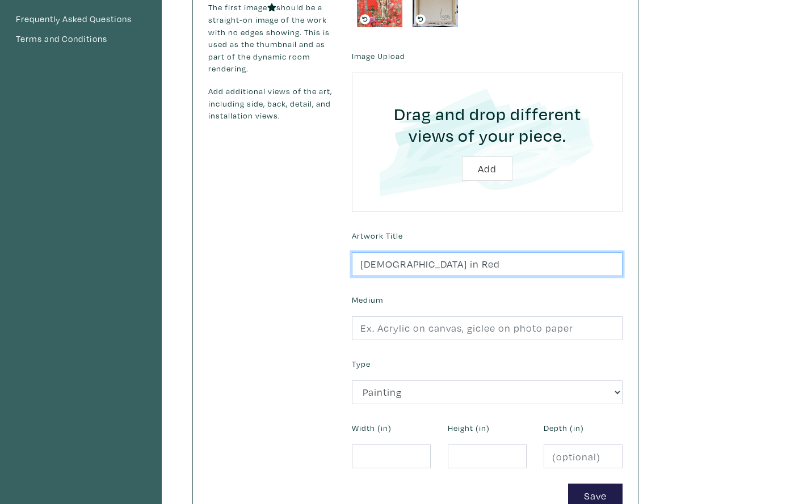
type input "[DEMOGRAPHIC_DATA] in Red"
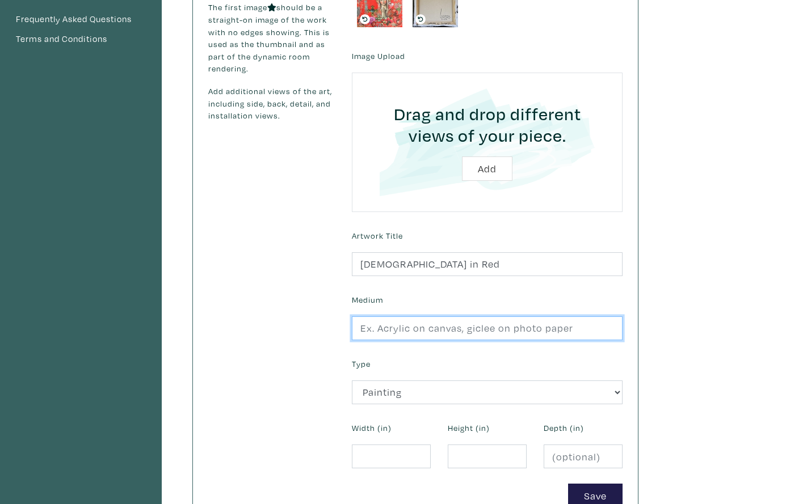
scroll to position [208, 1]
click at [381, 326] on input "text" at bounding box center [487, 329] width 271 height 24
type input "collage and mixed media on stretched canvas"
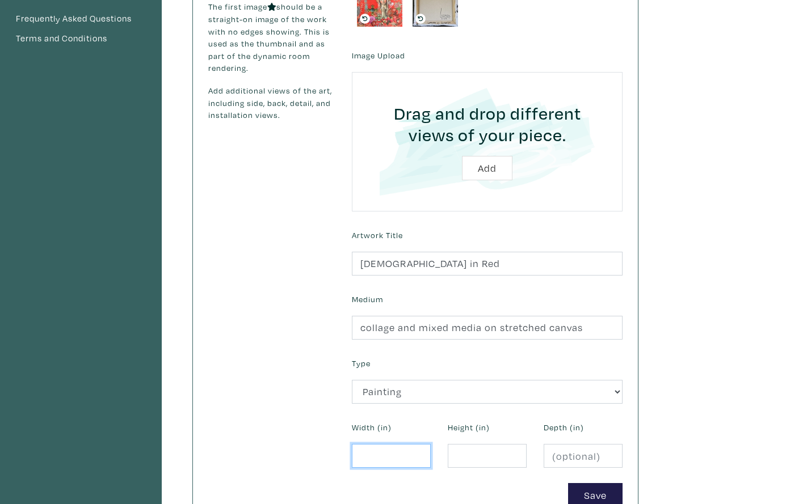
click at [372, 456] on input "number" at bounding box center [391, 456] width 79 height 24
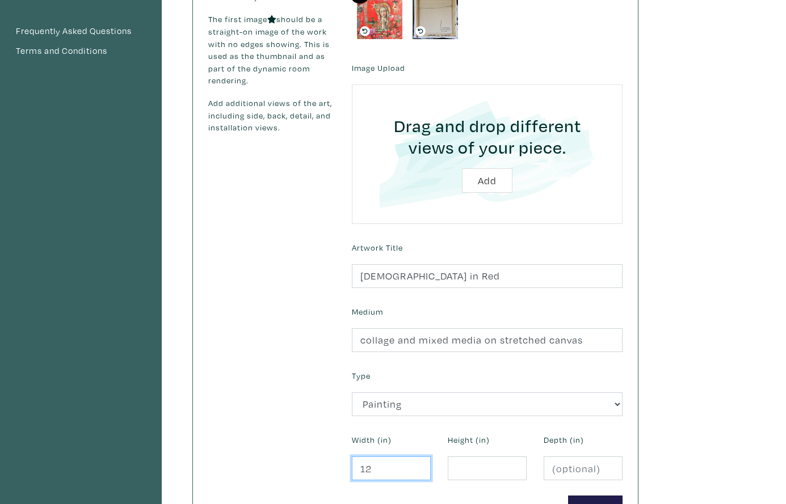
type input "12"
click at [468, 466] on input "number" at bounding box center [487, 469] width 79 height 24
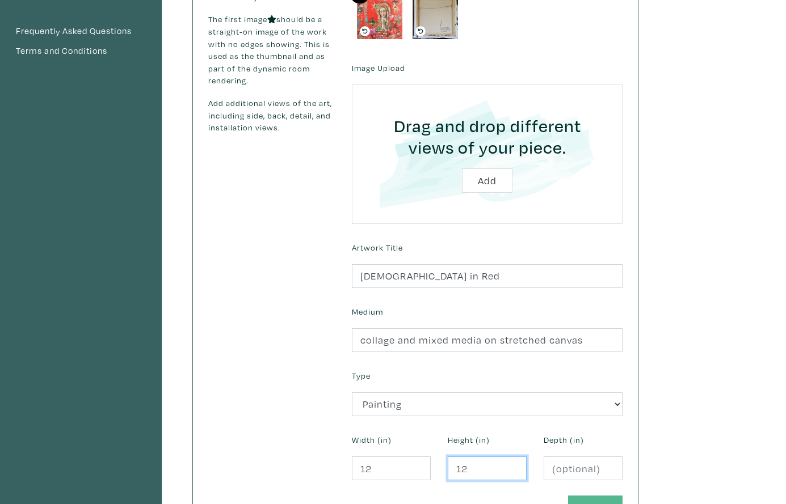
type input "12"
click at [594, 496] on button "Save" at bounding box center [595, 508] width 54 height 24
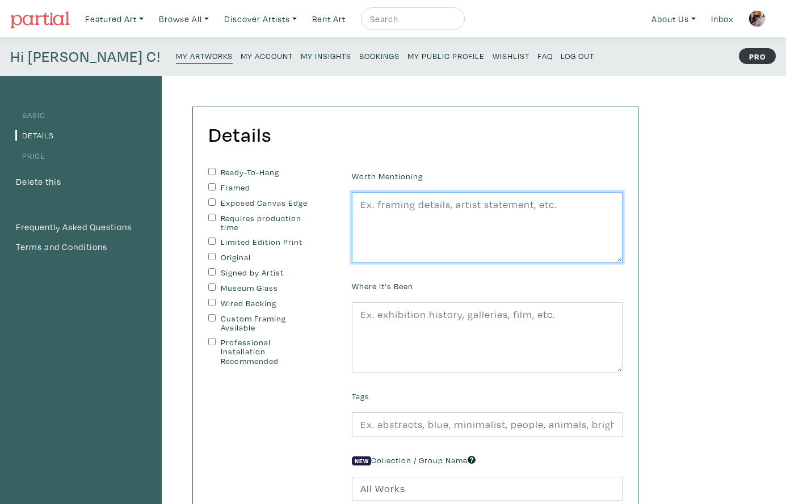
click at [395, 219] on textarea at bounding box center [487, 227] width 271 height 70
paste textarea "edges painted black, wire on back, ready to hang. second image shows sample rev…"
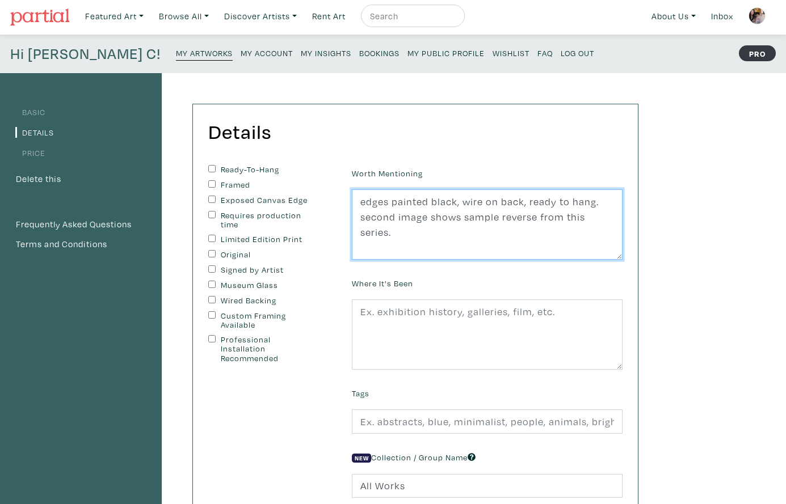
scroll to position [3, 0]
type textarea "edges painted black, wire on back, ready to hang. second image shows sample rev…"
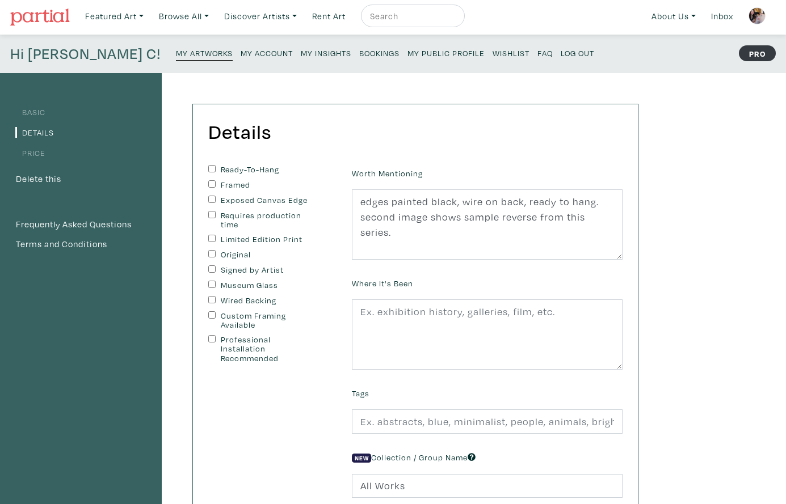
click at [213, 166] on input "Ready-To-Hang" at bounding box center [211, 168] width 7 height 7
checkbox input "true"
click at [211, 197] on input "Exposed Canvas Edge" at bounding box center [211, 199] width 7 height 7
checkbox input "true"
click at [211, 250] on input "Original" at bounding box center [211, 253] width 7 height 7
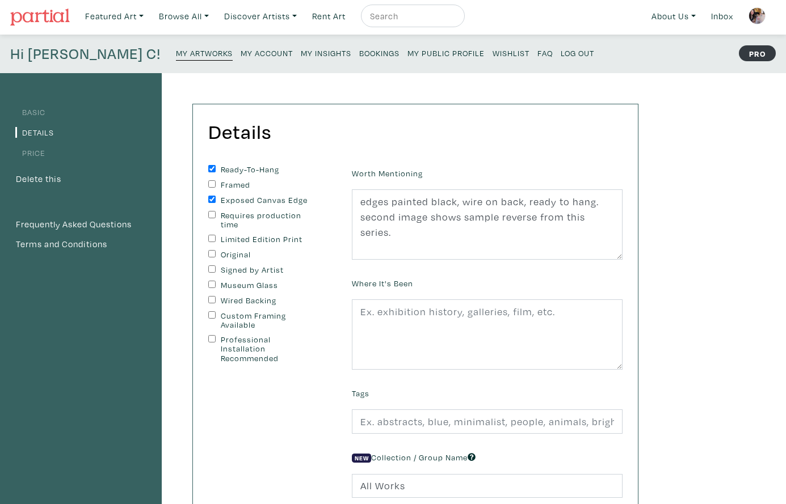
checkbox input "true"
click at [210, 266] on input "Signed by Artist" at bounding box center [211, 269] width 7 height 7
checkbox input "true"
drag, startPoint x: 210, startPoint y: 297, endPoint x: 219, endPoint y: 300, distance: 9.4
click at [219, 300] on div "Wired Backing" at bounding box center [271, 301] width 127 height 10
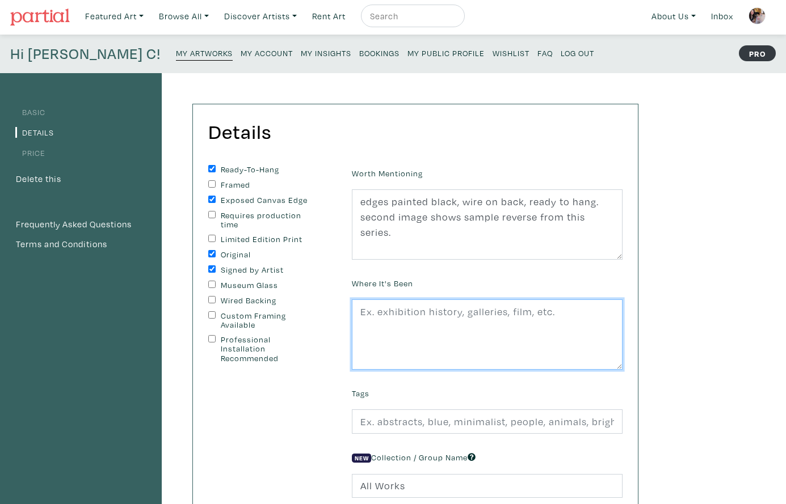
click at [377, 322] on textarea at bounding box center [487, 335] width 271 height 70
paste textarea "edges painted black, wire on back, ready to hang. second image shows sample rev…"
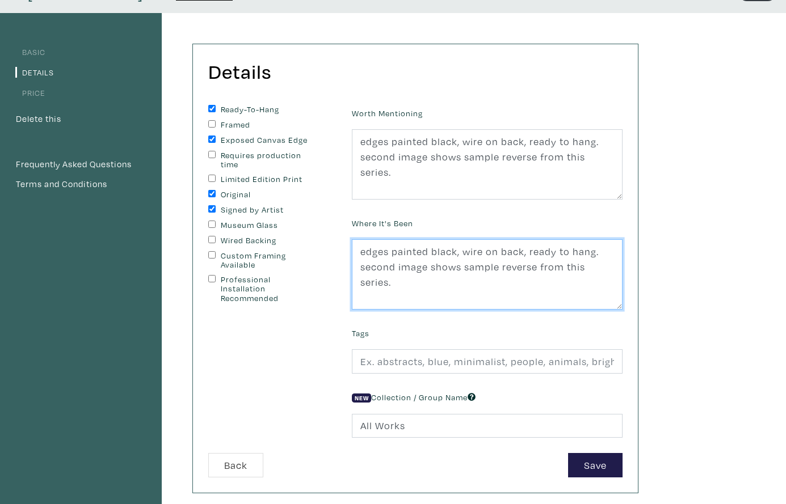
scroll to position [66, 0]
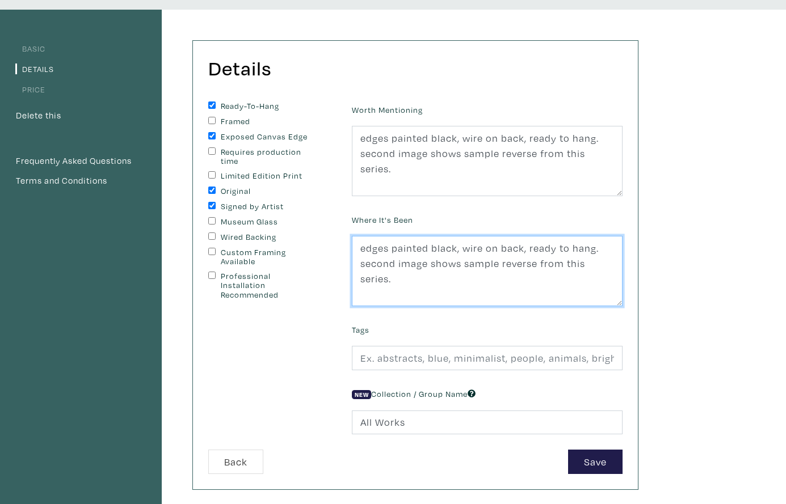
type textarea "edges painted black, wire on back, ready to hang. second image shows sample rev…"
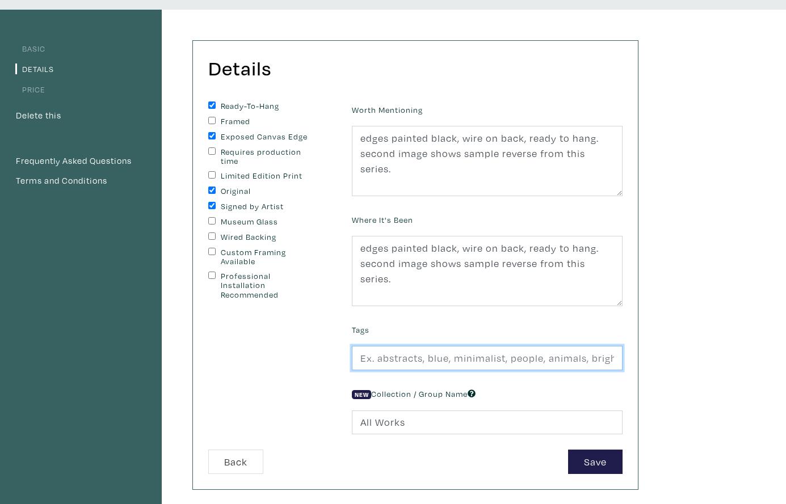
click at [388, 359] on input "text" at bounding box center [487, 358] width 271 height 24
type input "our lady in red, our lady, Virgin Mary, madonna, shrine, icon, small art, colla…"
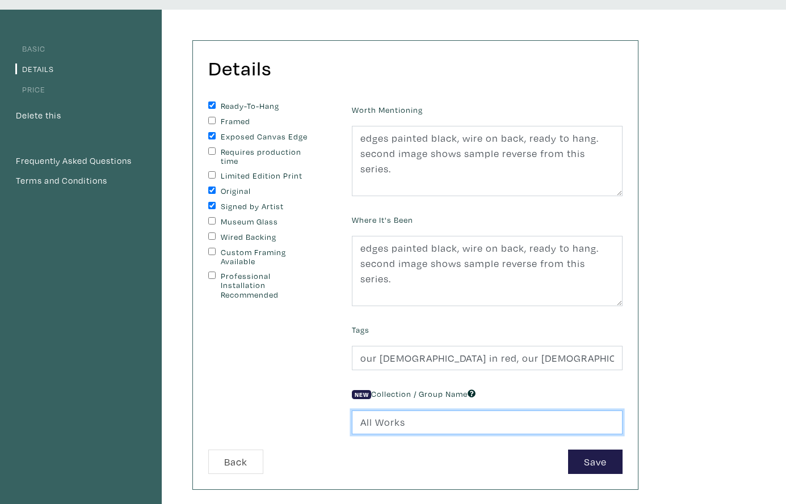
drag, startPoint x: 411, startPoint y: 421, endPoint x: 335, endPoint y: 416, distance: 76.2
click at [335, 416] on form "Ready-To-Hang Framed Exposed Canvas Edge Requires production time Limited Editi…" at bounding box center [415, 288] width 431 height 373
type input "Squares 12x12""
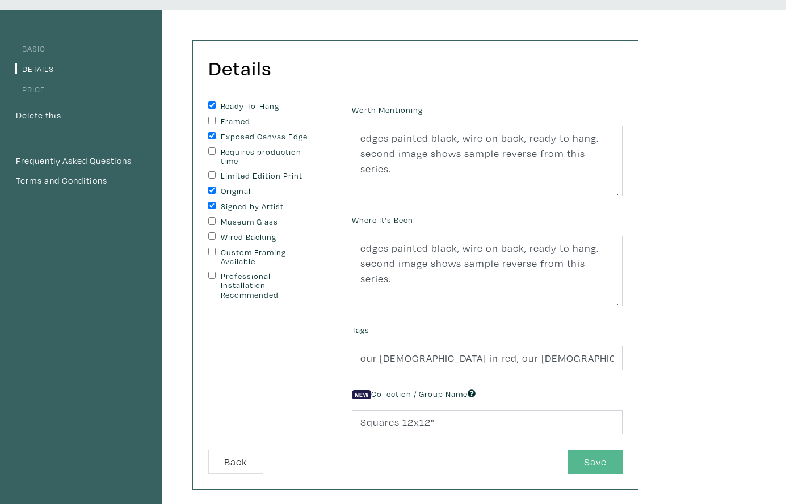
click at [579, 461] on button "Save" at bounding box center [595, 462] width 54 height 24
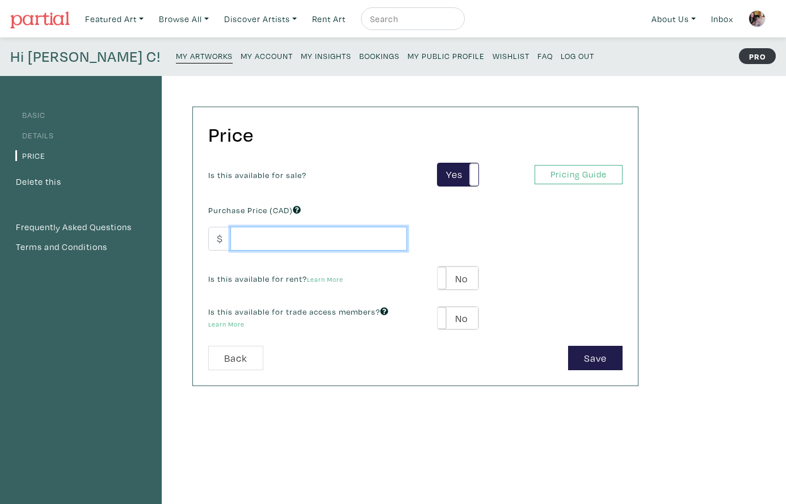
click at [271, 239] on input "number" at bounding box center [318, 239] width 176 height 24
type input "450"
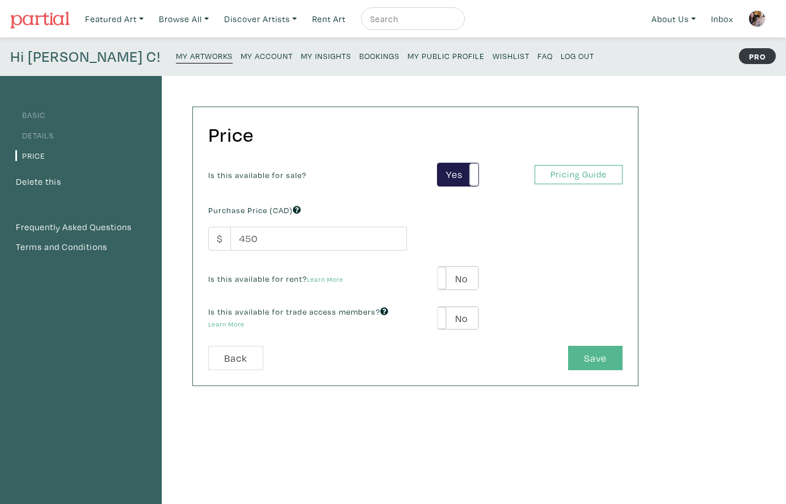
click at [601, 356] on button "Save" at bounding box center [595, 358] width 54 height 24
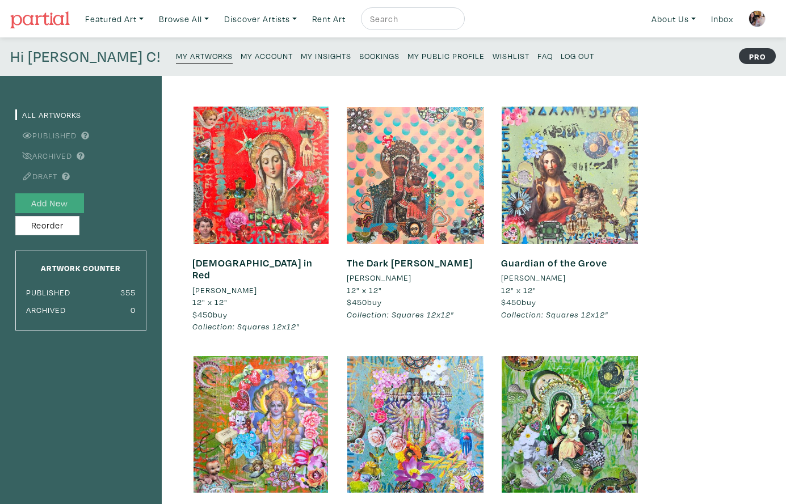
click at [62, 202] on button "Add New" at bounding box center [49, 203] width 69 height 20
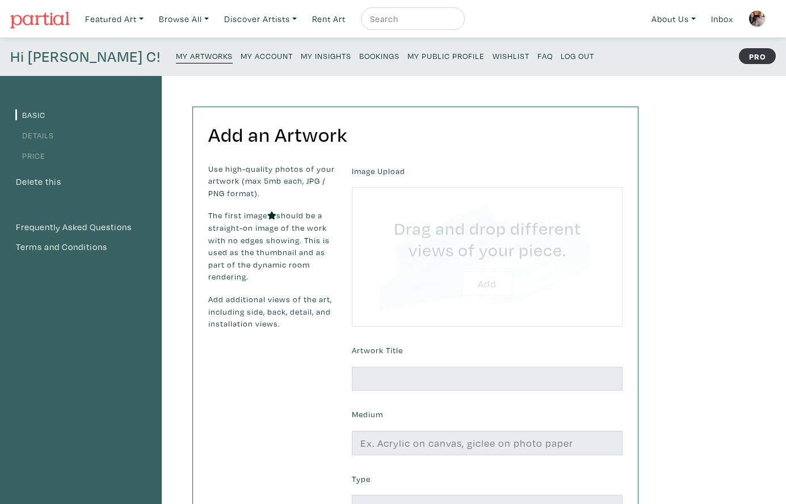
type input "C:\fakepath\Love Is 12x12 Lorette C. Luzajic 2025.jpg"
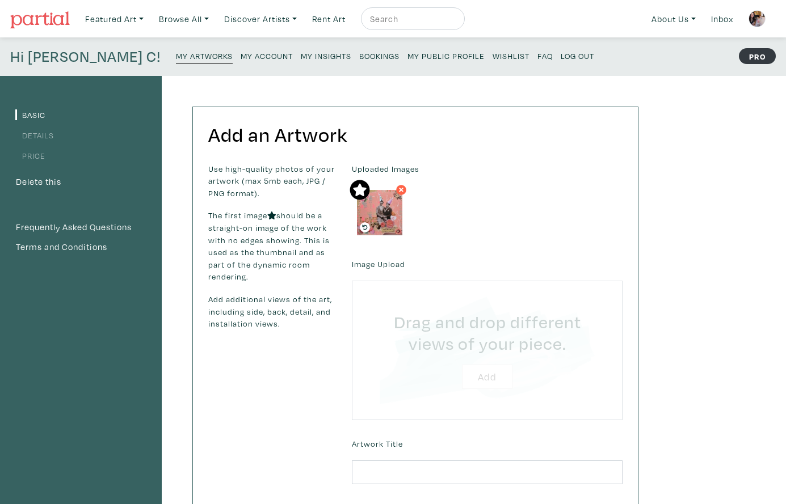
type input "C:\fakepath\Unknown.jpeg"
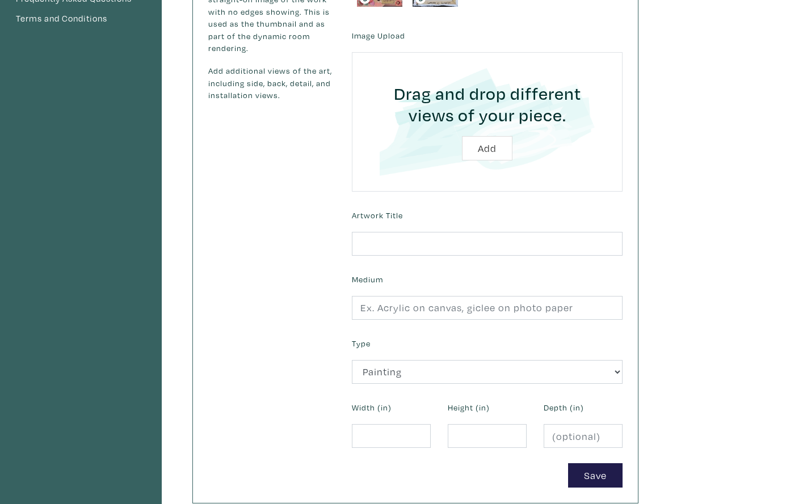
scroll to position [237, 0]
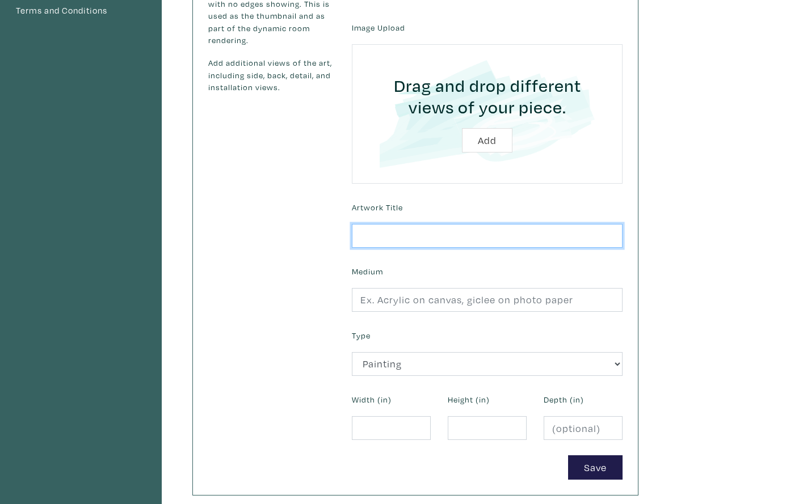
click at [389, 234] on input "text" at bounding box center [487, 236] width 271 height 24
type input "Love Is"
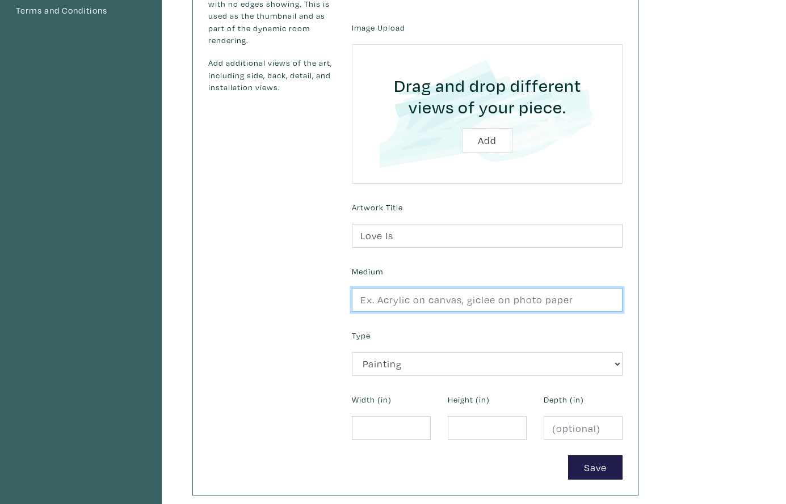
click at [399, 300] on input "text" at bounding box center [487, 300] width 271 height 24
type input "collage mixed media on stretched canvas"
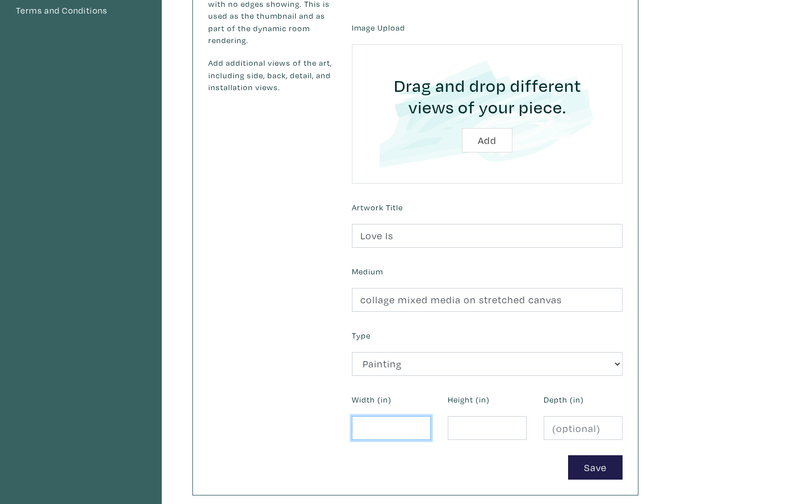
click at [359, 425] on input "number" at bounding box center [391, 429] width 79 height 24
type input "12"
click at [465, 426] on input "1" at bounding box center [487, 429] width 79 height 24
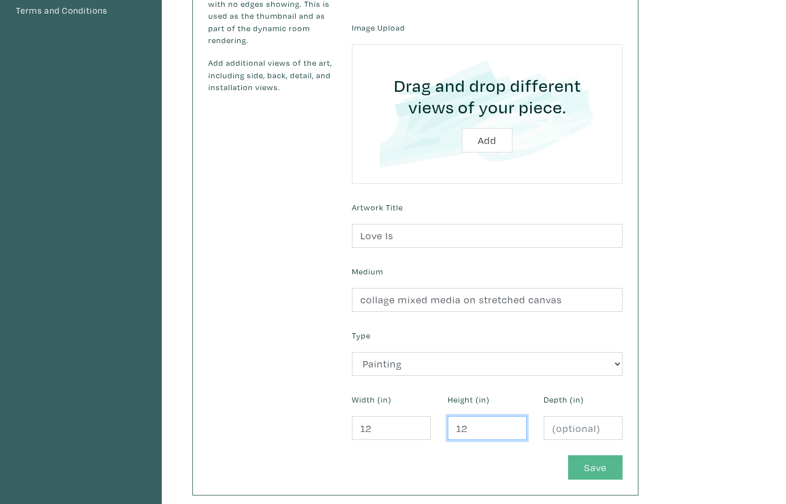
type input "12"
click at [582, 459] on button "Save" at bounding box center [595, 468] width 54 height 24
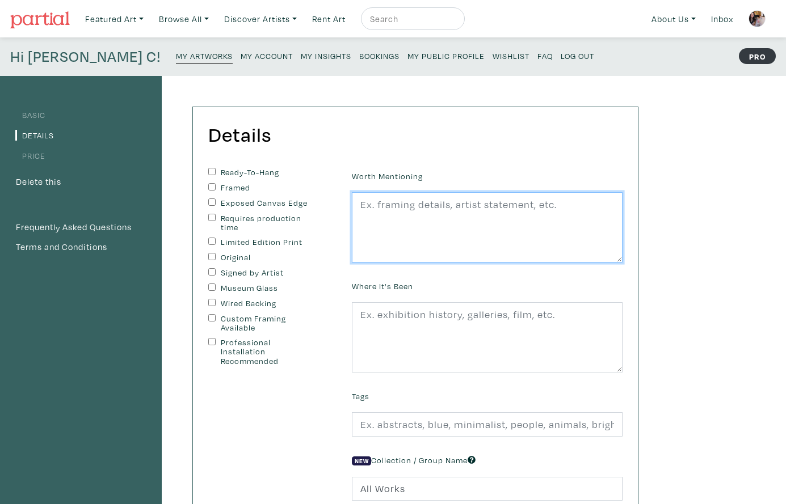
click at [423, 234] on textarea at bounding box center [487, 227] width 271 height 70
paste textarea "edges painted black, wire on back, ready to hang. second image shows sample rev…"
type textarea "edges painted black, wire on back, ready to hang. second image shows sample rev…"
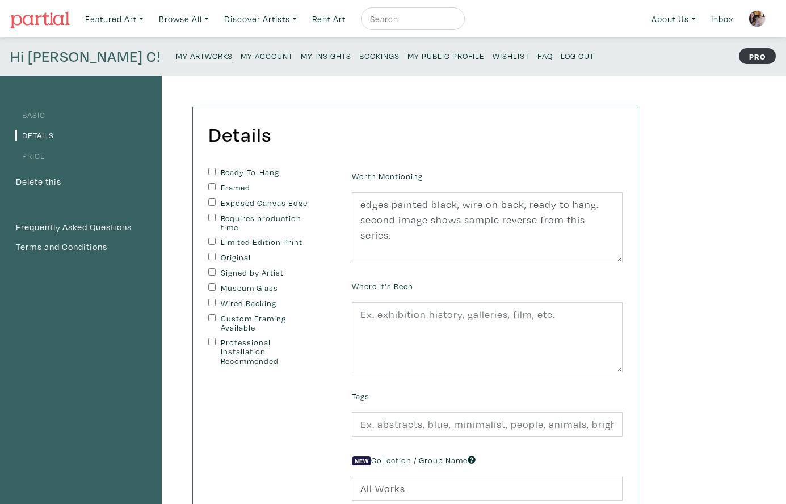
click at [207, 168] on div "Ready-To-Hang Framed Exposed Canvas Edge Requires production time Limited Editi…" at bounding box center [272, 342] width 144 height 348
click at [211, 169] on input "Ready-To-Hang" at bounding box center [211, 171] width 7 height 7
checkbox input "true"
click at [208, 199] on input "Exposed Canvas Edge" at bounding box center [211, 202] width 7 height 7
checkbox input "true"
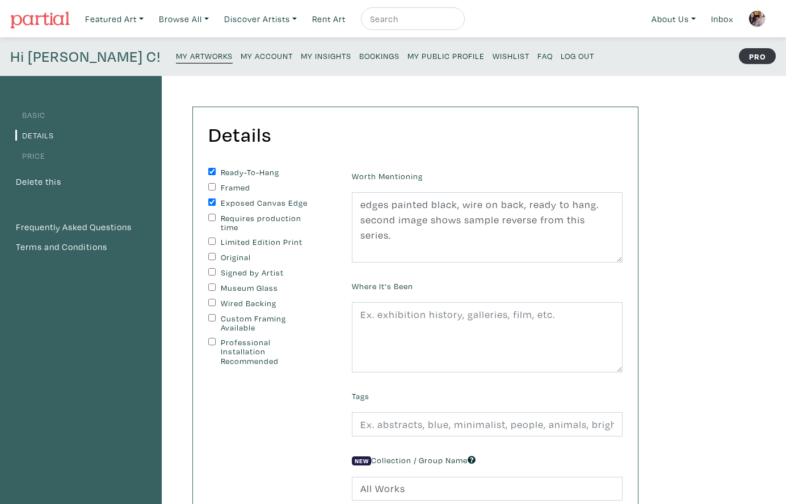
click at [209, 254] on input "Original" at bounding box center [211, 256] width 7 height 7
checkbox input "true"
click at [211, 268] on input "Signed by Artist" at bounding box center [211, 271] width 7 height 7
checkbox input "true"
drag, startPoint x: 211, startPoint y: 300, endPoint x: 253, endPoint y: 314, distance: 44.9
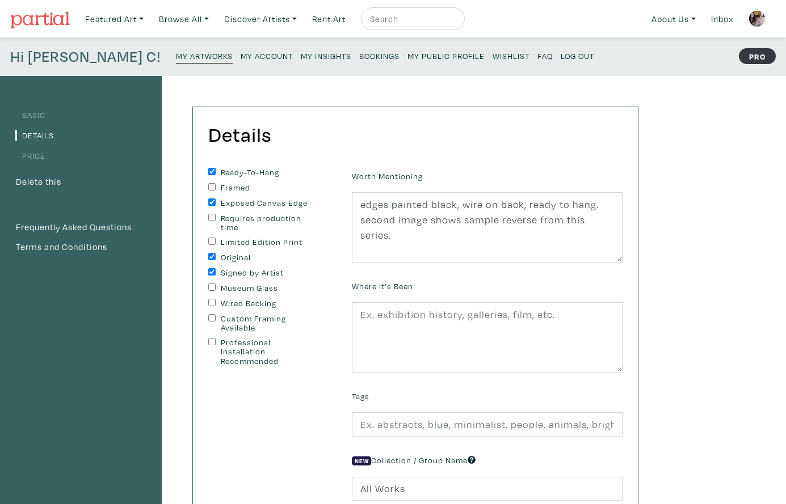
click at [211, 300] on input "Wired Backing" at bounding box center [211, 302] width 7 height 7
checkbox input "true"
click at [422, 423] on input "text" at bounding box center [487, 425] width 271 height 24
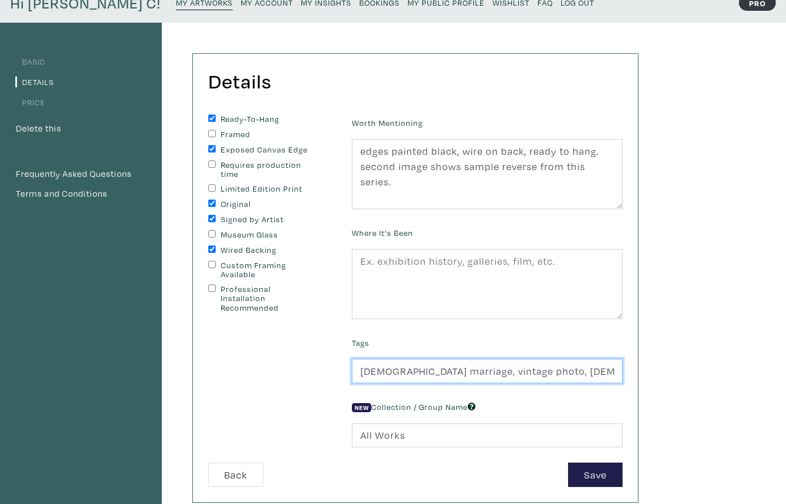
scroll to position [69, 0]
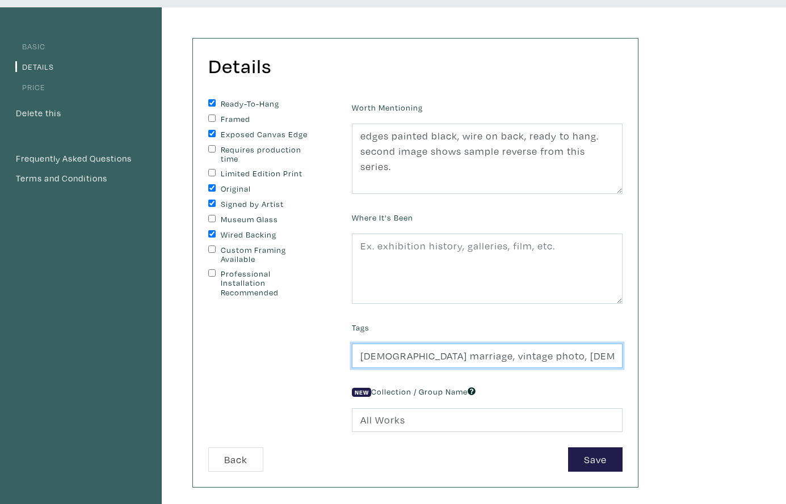
type input "gay marriage, vintage photo, gay couple, love, small art, collage"
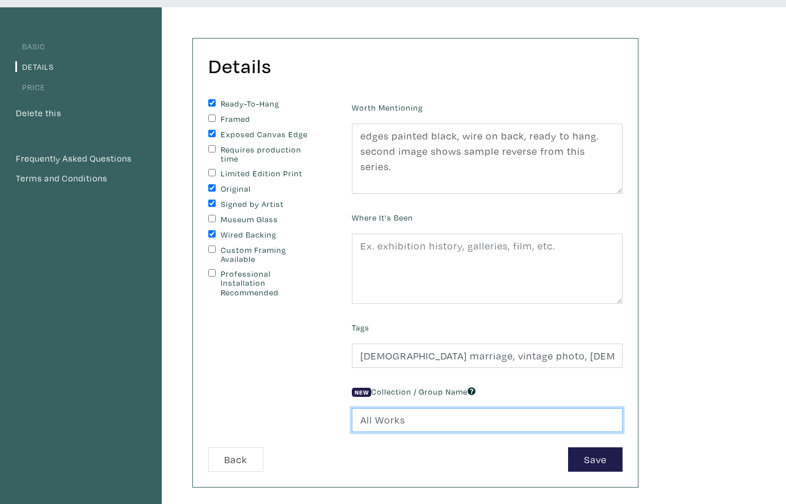
drag, startPoint x: 414, startPoint y: 419, endPoint x: 346, endPoint y: 417, distance: 67.6
click at [346, 417] on div "New Collection / Group Name All Works" at bounding box center [487, 408] width 288 height 49
type input "Squares 12x12""
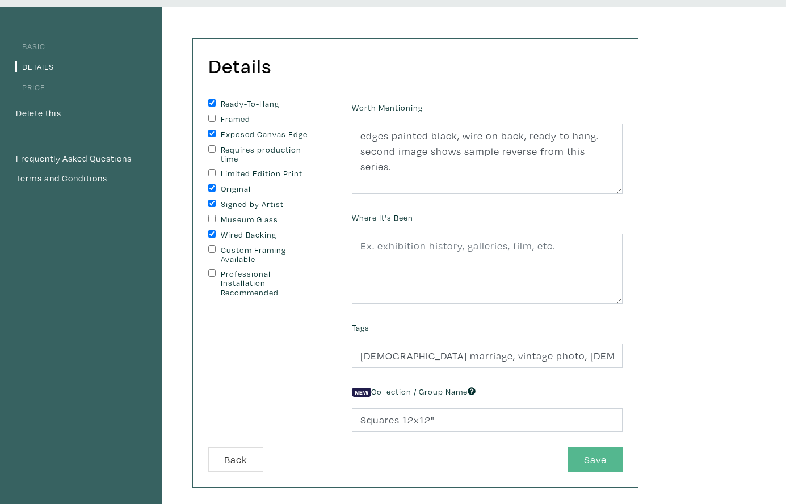
click at [576, 460] on button "Save" at bounding box center [595, 460] width 54 height 24
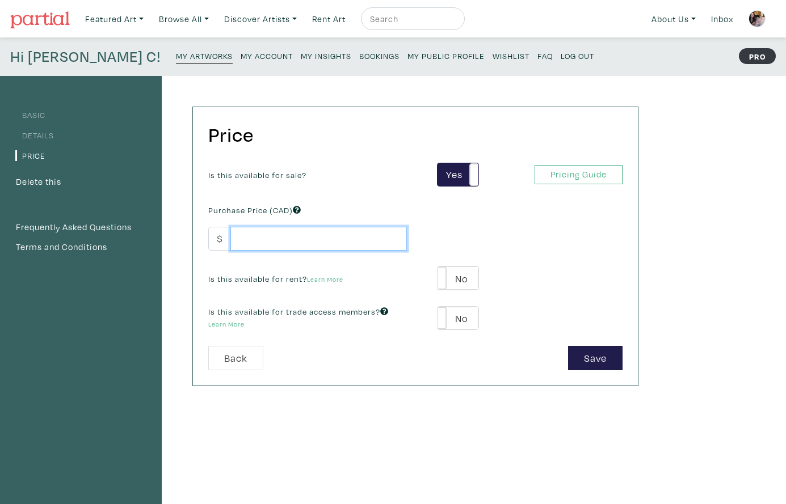
click at [275, 244] on input "number" at bounding box center [318, 239] width 176 height 24
type input "450"
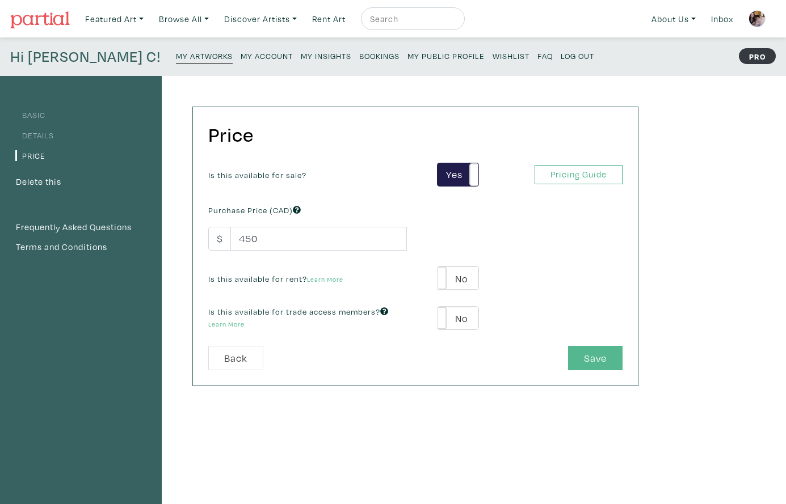
click at [597, 358] on button "Save" at bounding box center [595, 358] width 54 height 24
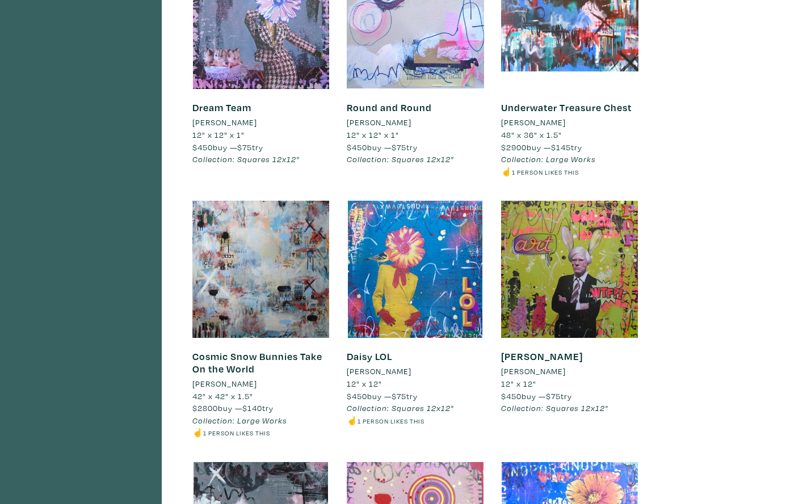
scroll to position [9721, 0]
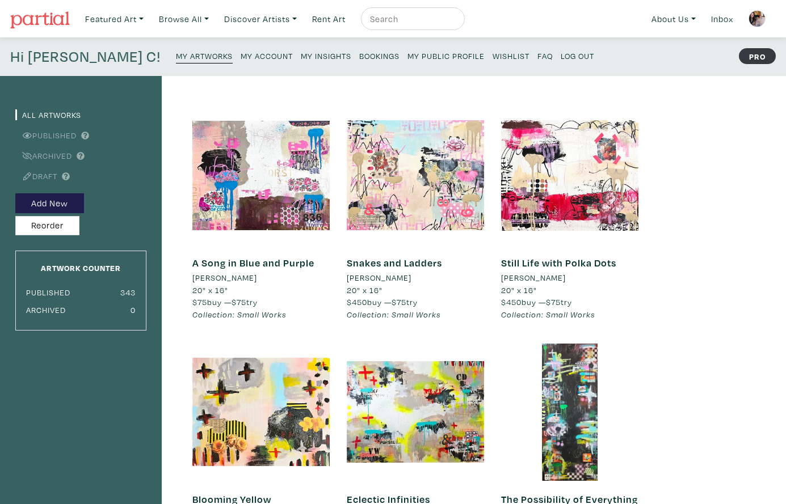
click at [407, 52] on small "My Public Profile" at bounding box center [445, 56] width 77 height 11
